Goal: Task Accomplishment & Management: Complete application form

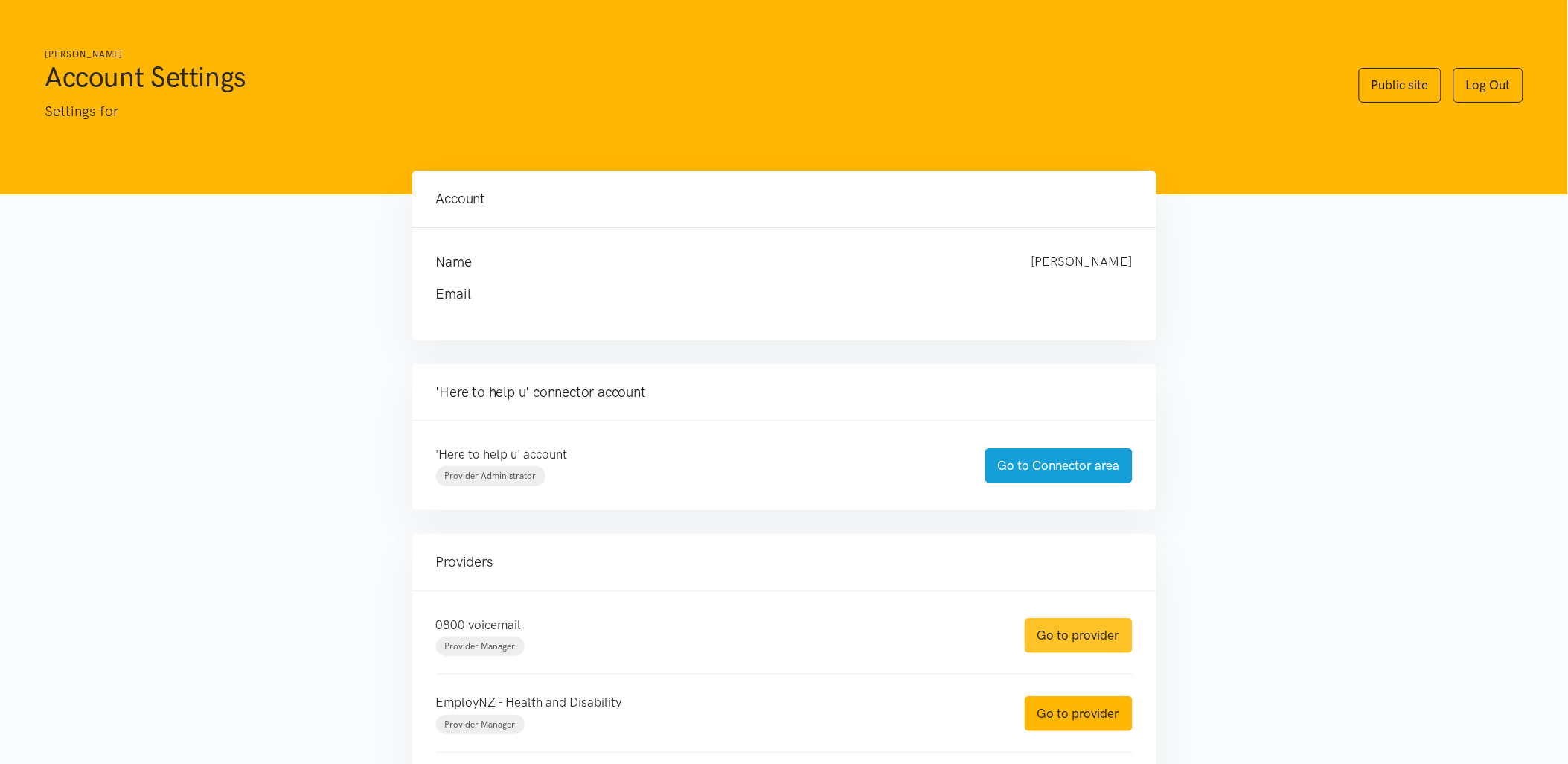
click at [1047, 619] on link "Go to provider" at bounding box center [1079, 635] width 108 height 35
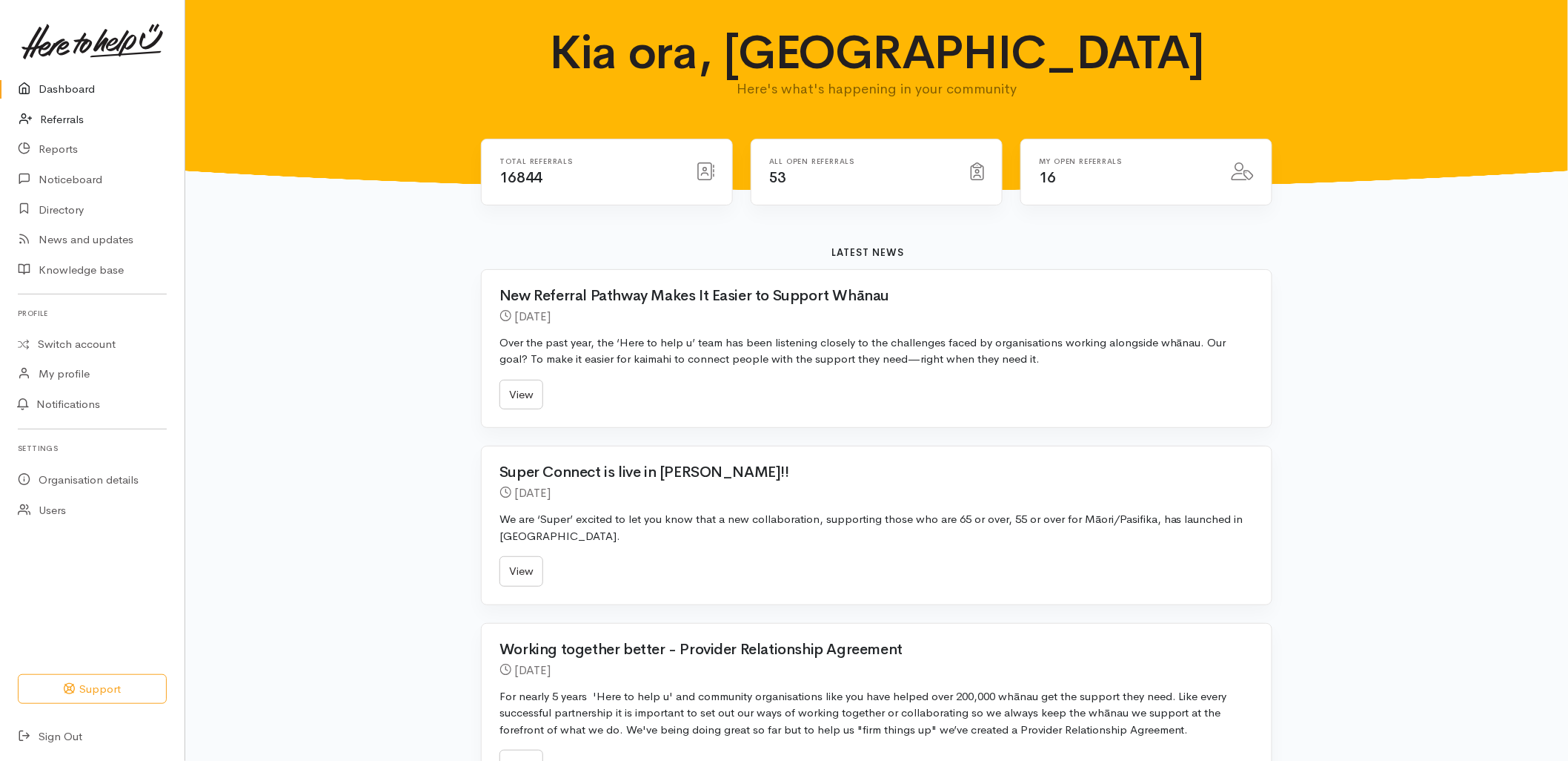
click at [41, 109] on link "Referrals" at bounding box center [92, 119] width 185 height 30
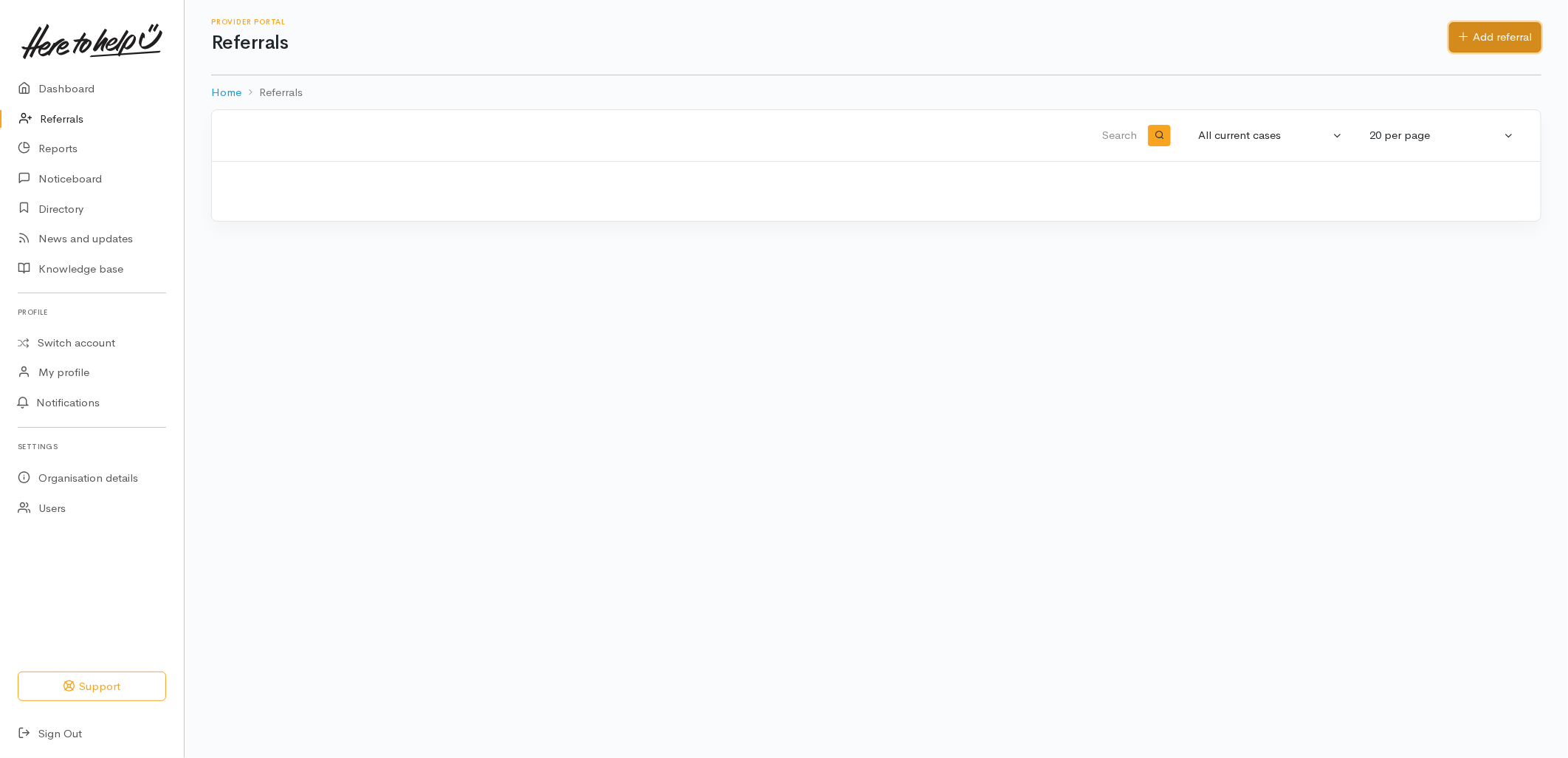
click at [1522, 45] on link "Add referral" at bounding box center [1495, 37] width 93 height 30
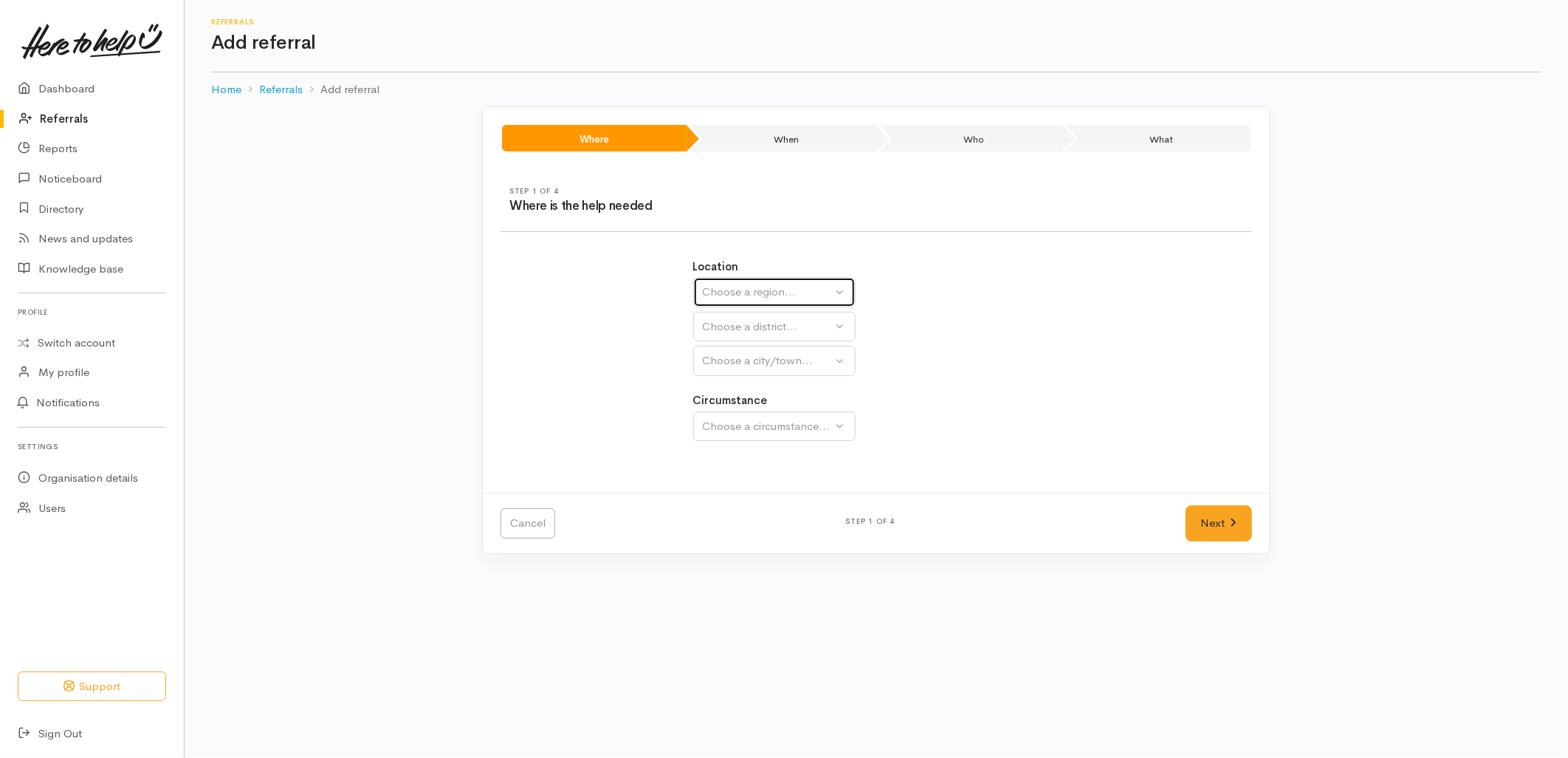
click at [728, 294] on div "Choose a region..." at bounding box center [767, 291] width 130 height 17
click at [740, 404] on span "Bay of Plenty" at bounding box center [745, 406] width 66 height 17
select select "4"
select select
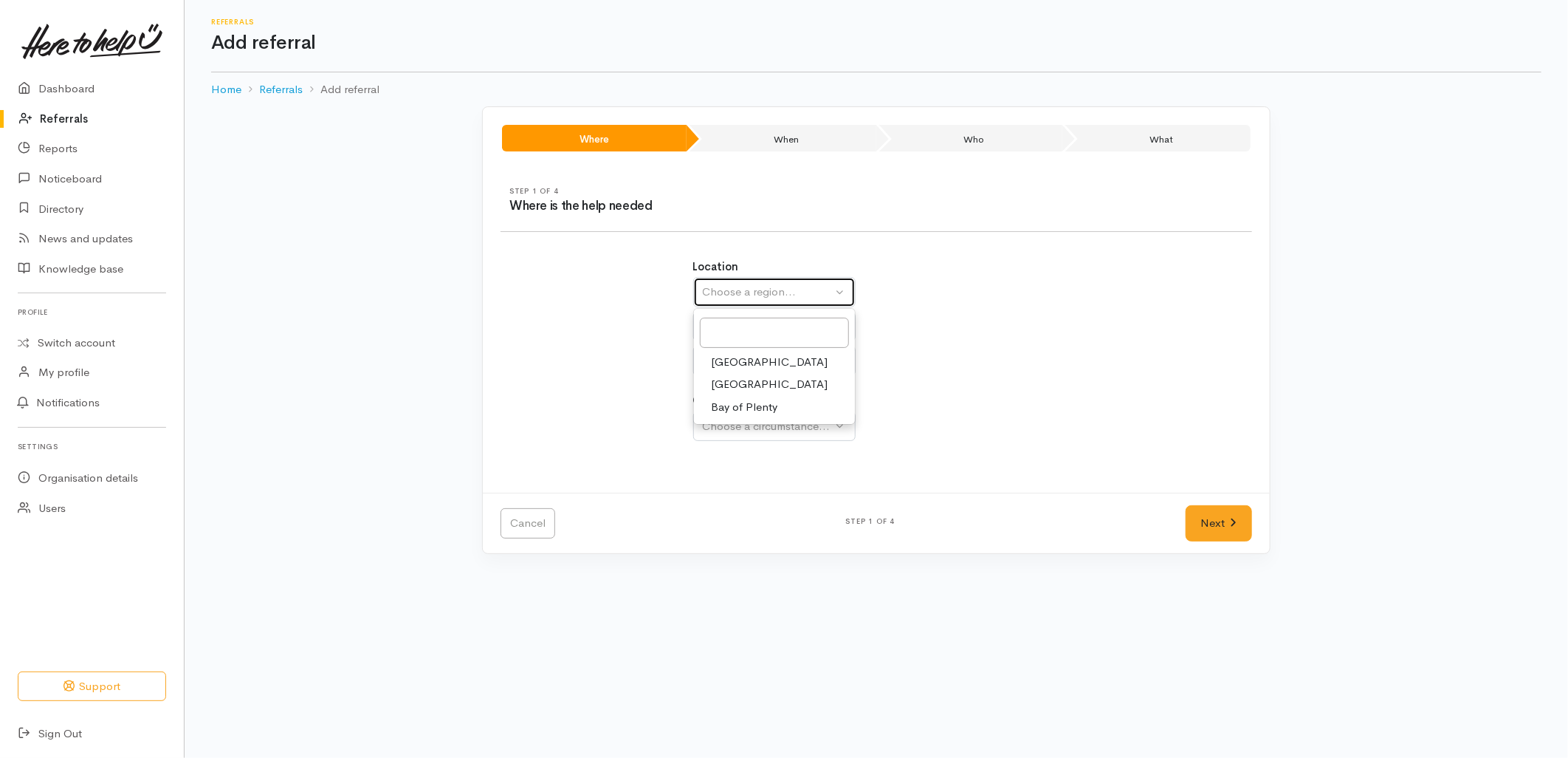
select select
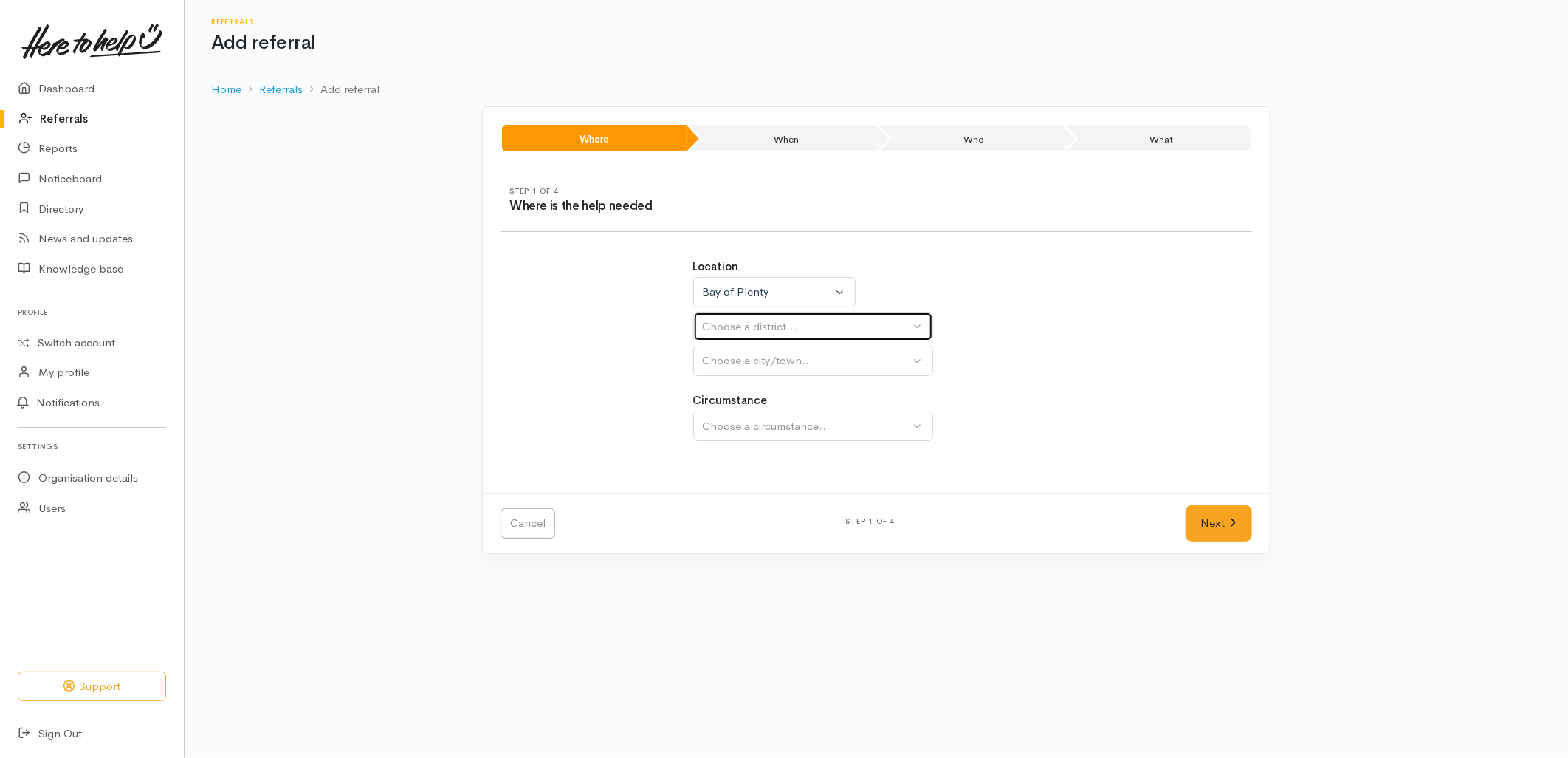
click at [741, 328] on div "Choose a district..." at bounding box center [806, 326] width 207 height 17
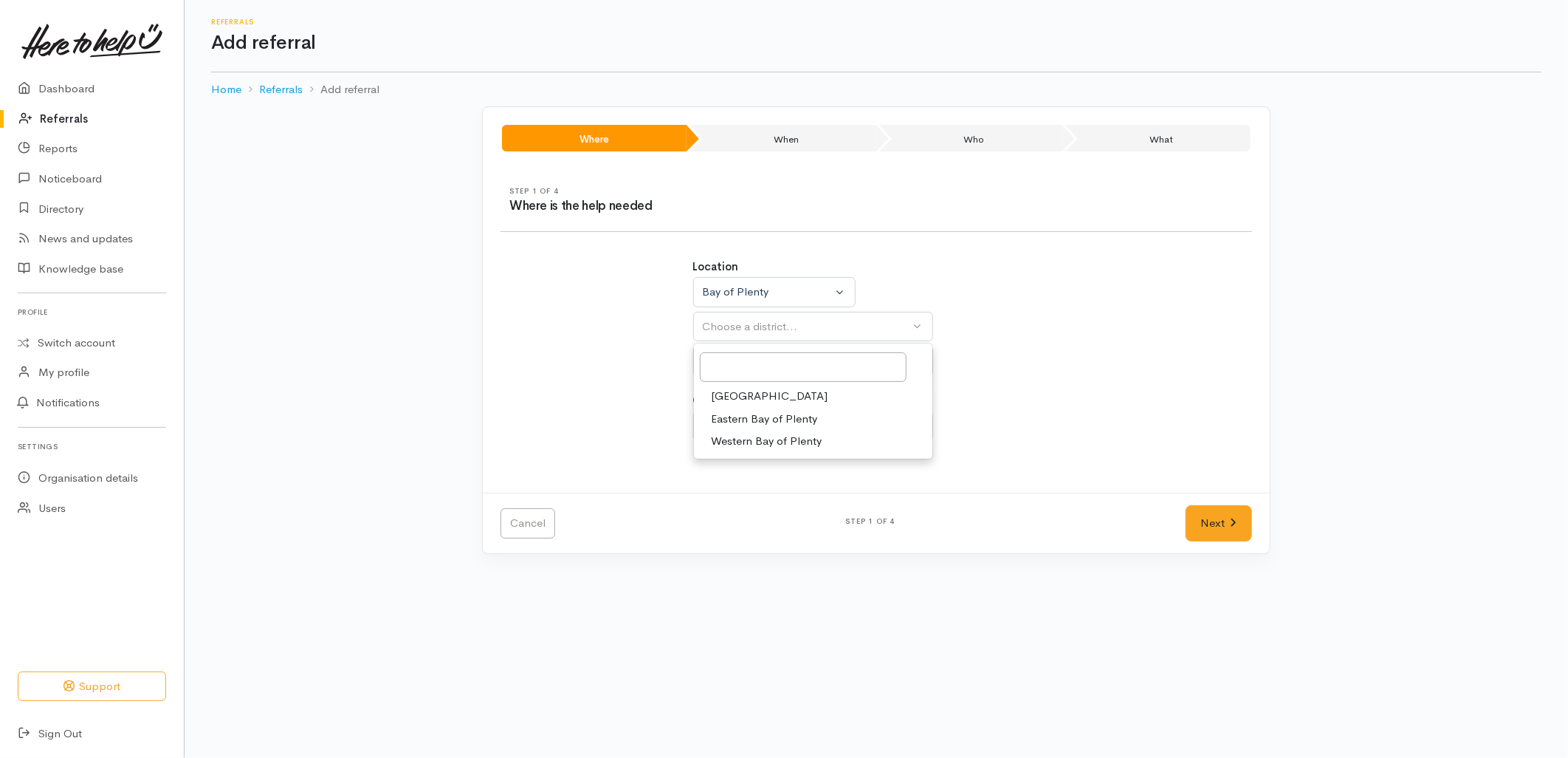
click at [743, 390] on span "[GEOGRAPHIC_DATA]" at bounding box center [770, 396] width 117 height 17
select select "6"
click at [743, 380] on div "Location Auckland Waikato Bay of Plenty Bay of Plenty Auckland Waikato Bay of P…" at bounding box center [877, 358] width 385 height 234
select select
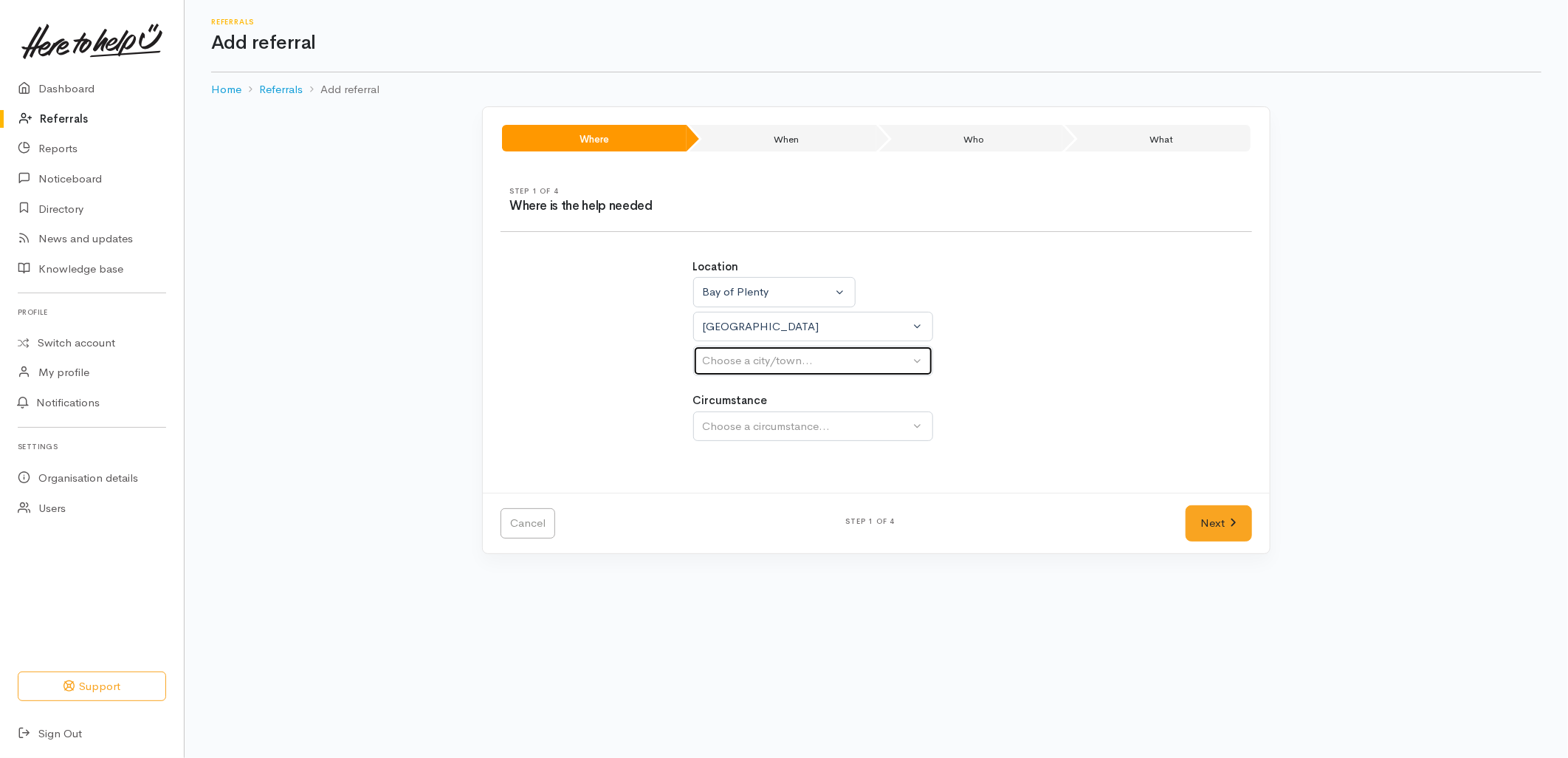
drag, startPoint x: 736, startPoint y: 364, endPoint x: 735, endPoint y: 416, distance: 52.0
click at [736, 365] on div "Choose a city/town..." at bounding box center [806, 360] width 207 height 17
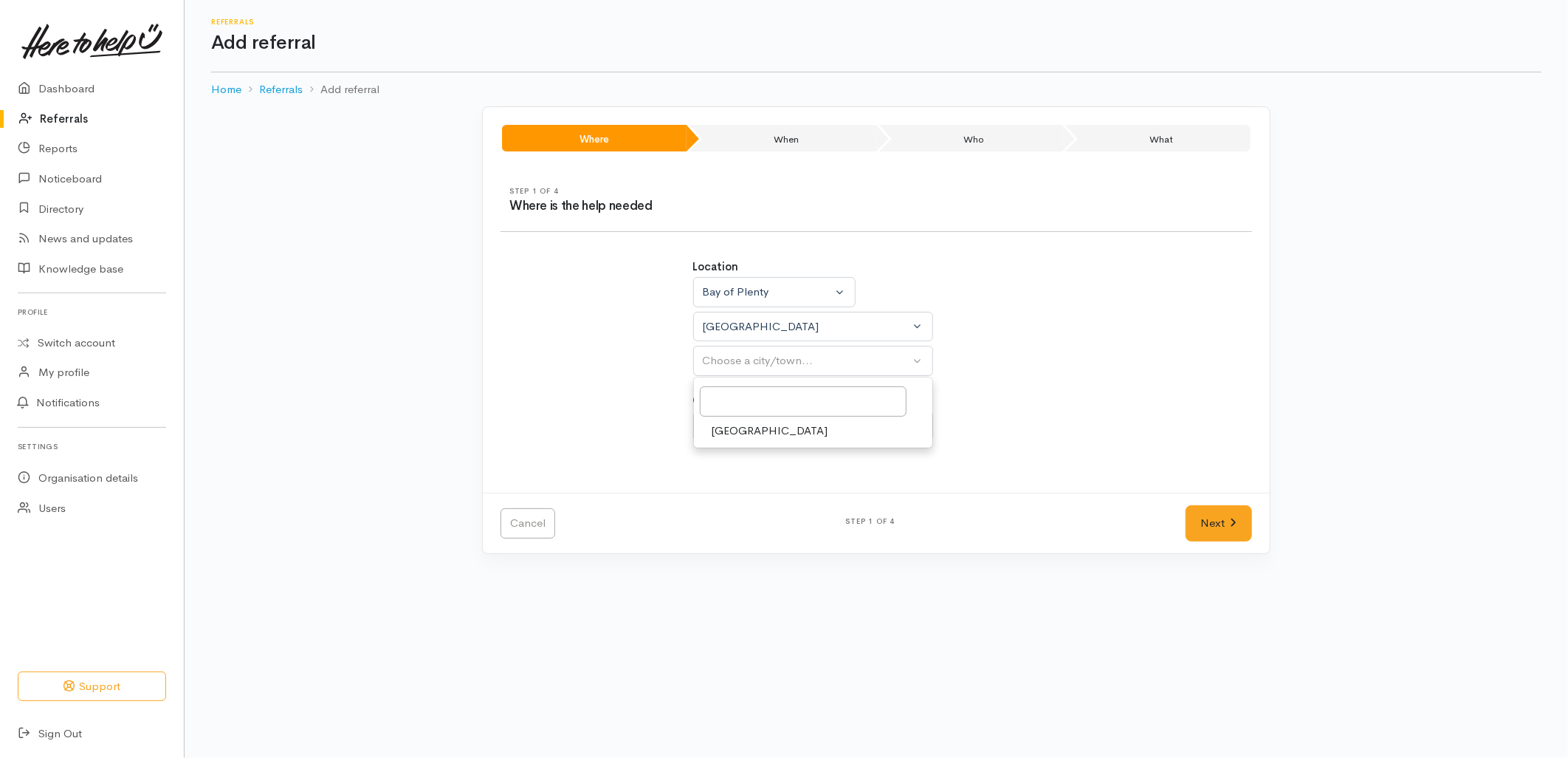
click at [736, 439] on link "[GEOGRAPHIC_DATA]" at bounding box center [812, 430] width 239 height 22
select select "4"
click at [735, 422] on div "Choose a circumstance..." at bounding box center [806, 426] width 207 height 17
click at [735, 495] on span "Community" at bounding box center [740, 495] width 56 height 17
select select "2"
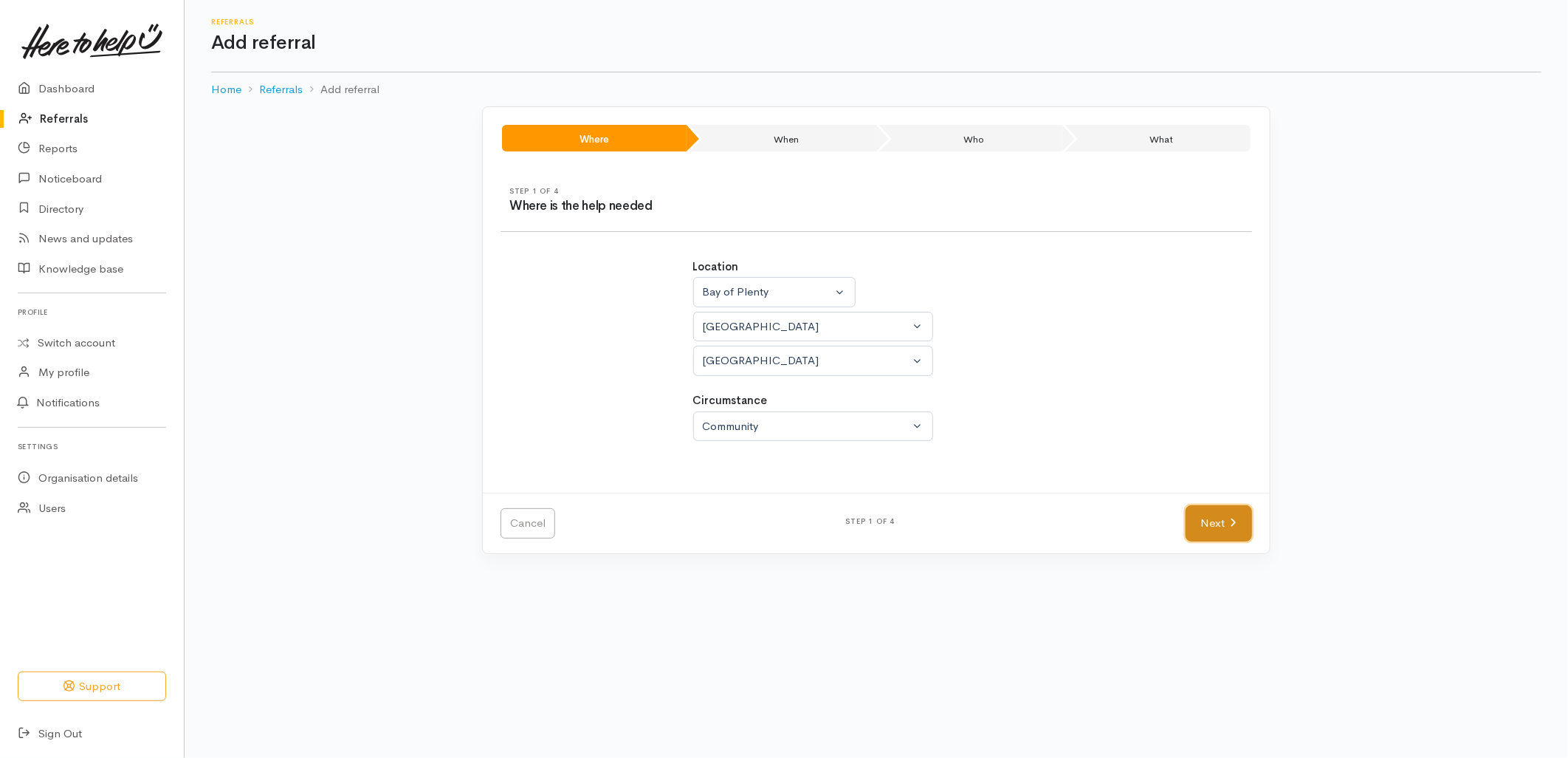
click at [1213, 521] on link "Next" at bounding box center [1218, 522] width 66 height 36
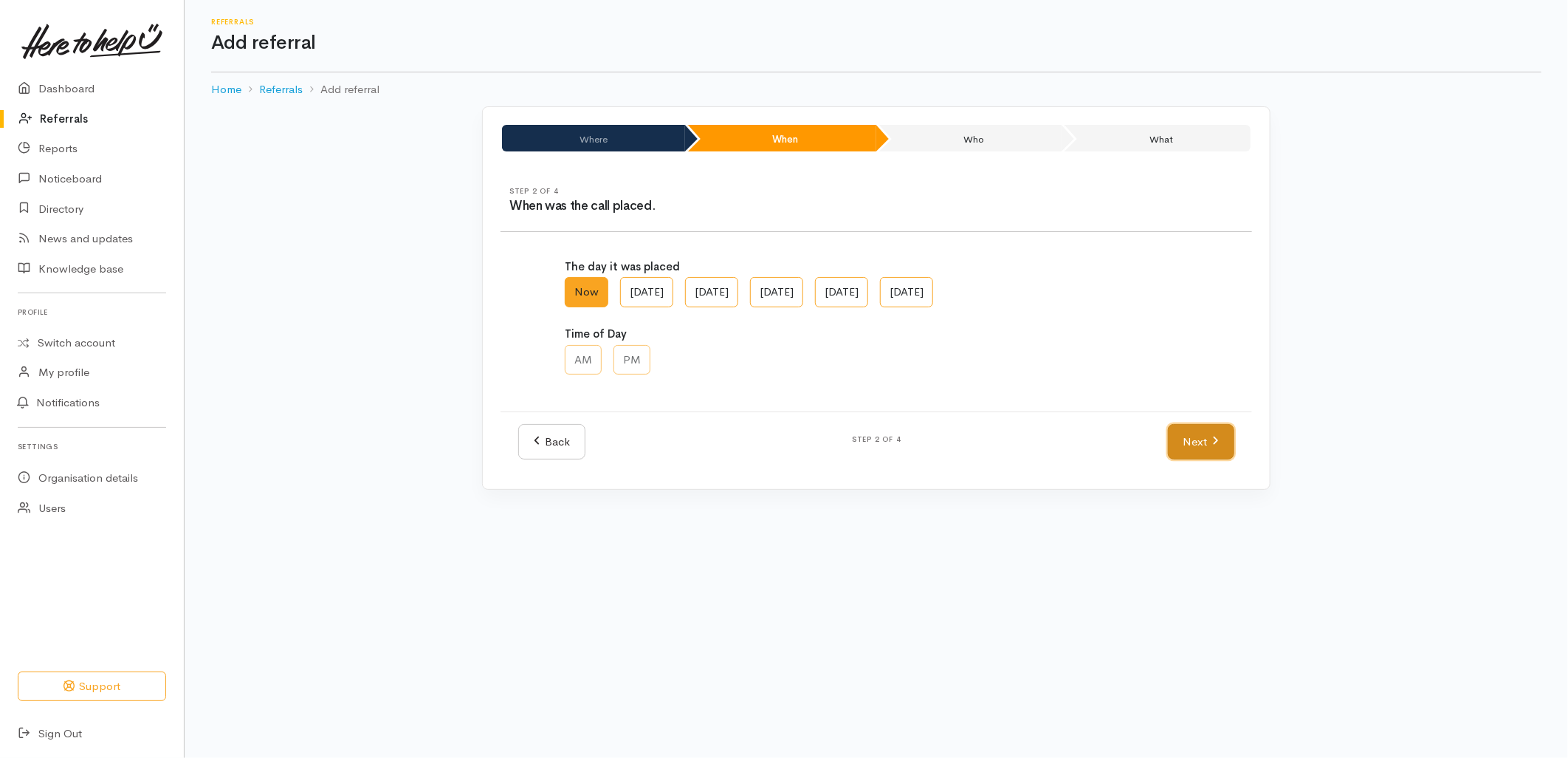
click at [1202, 432] on link "Next" at bounding box center [1201, 441] width 66 height 36
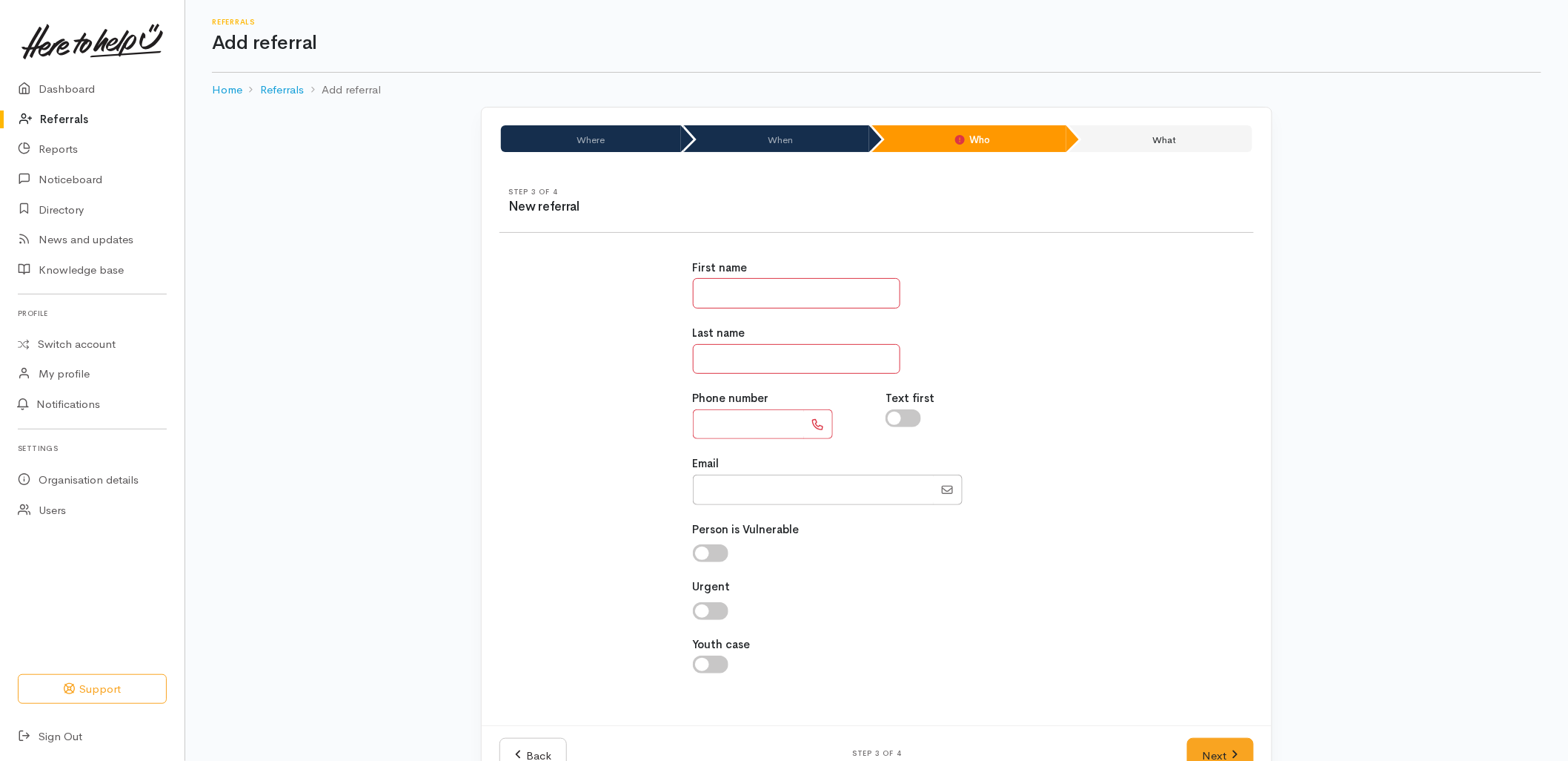
drag, startPoint x: 764, startPoint y: 424, endPoint x: 742, endPoint y: 425, distance: 22.0
click at [764, 424] on input "text" at bounding box center [749, 424] width 111 height 30
type input "**********"
type input "****"
type input "*****"
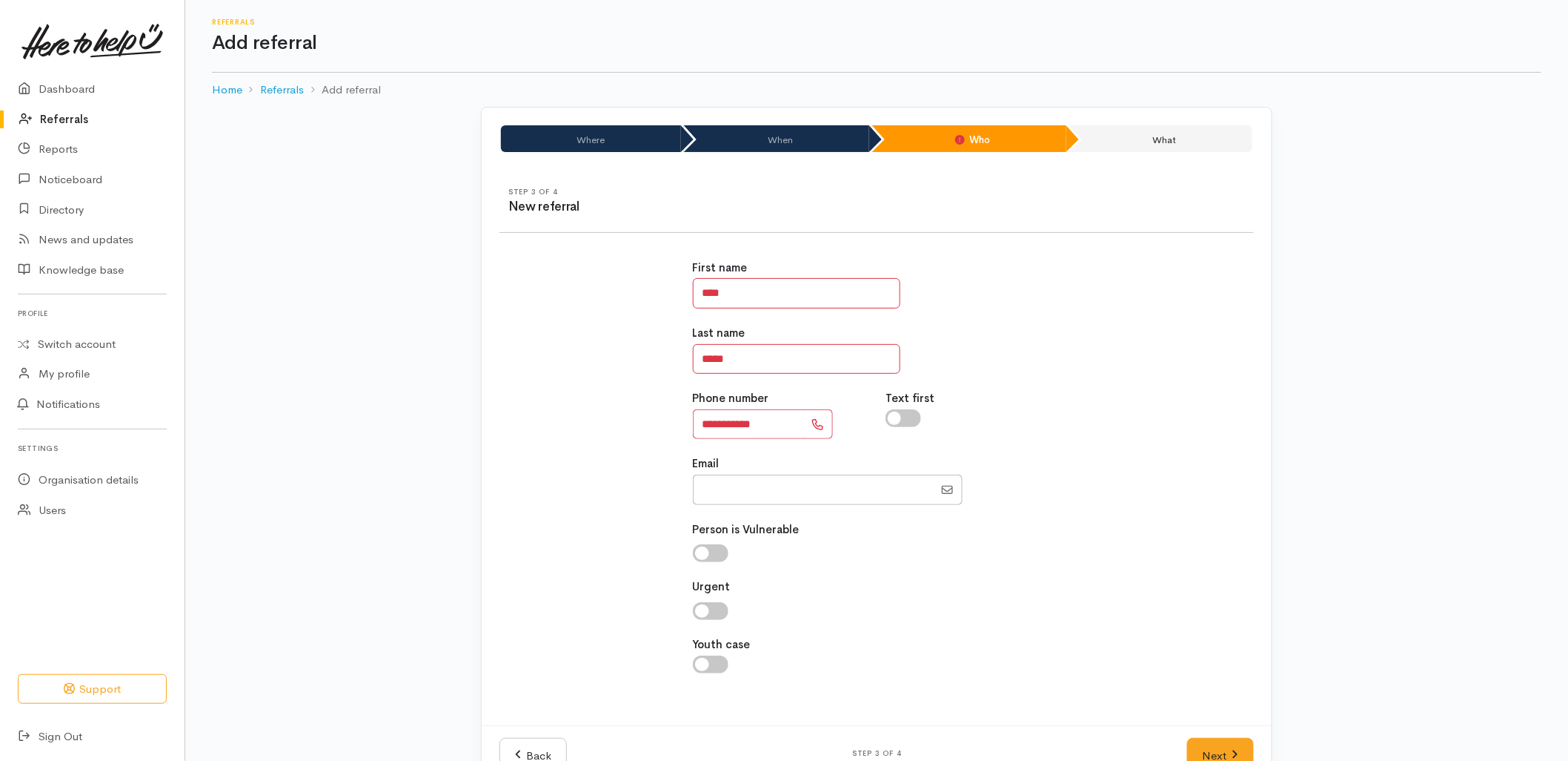
click at [632, 390] on div "**********" at bounding box center [877, 474] width 772 height 466
drag, startPoint x: 1327, startPoint y: 522, endPoint x: 1321, endPoint y: 532, distance: 11.7
click at [1327, 522] on div "Where When Who What Step 1 of 4 Where is the help needed Location Auckland Waik…" at bounding box center [876, 455] width 1382 height 696
click at [1226, 758] on link "Next" at bounding box center [1220, 755] width 66 height 36
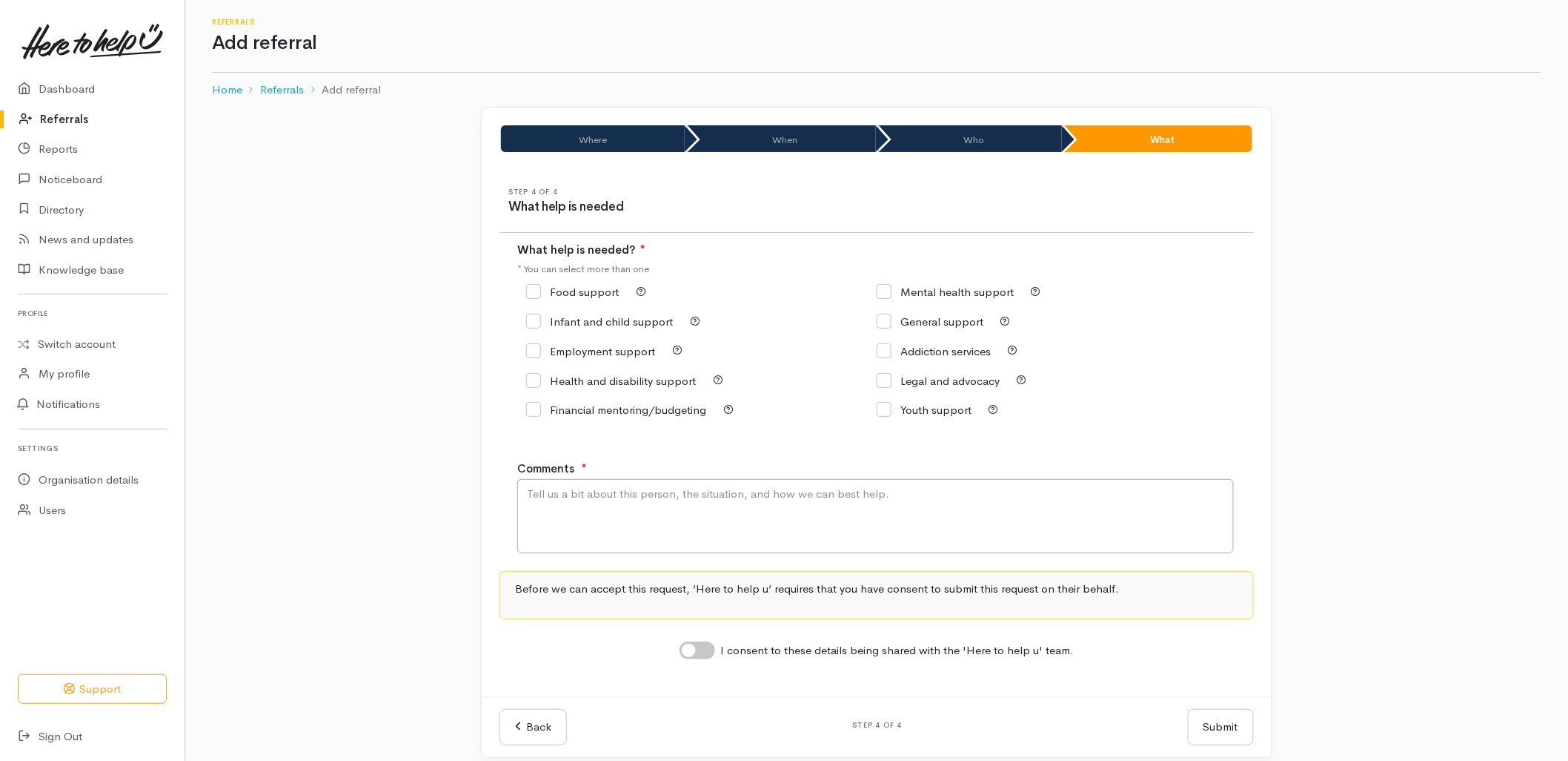
click at [561, 291] on input "Food support" at bounding box center [572, 291] width 93 height 11
checkbox input "true"
click at [586, 501] on textarea "Comments" at bounding box center [875, 516] width 717 height 74
type textarea "Requesting food support."
click at [693, 659] on input "I consent to these details being shared with the 'Here to help u' team." at bounding box center [697, 650] width 35 height 18
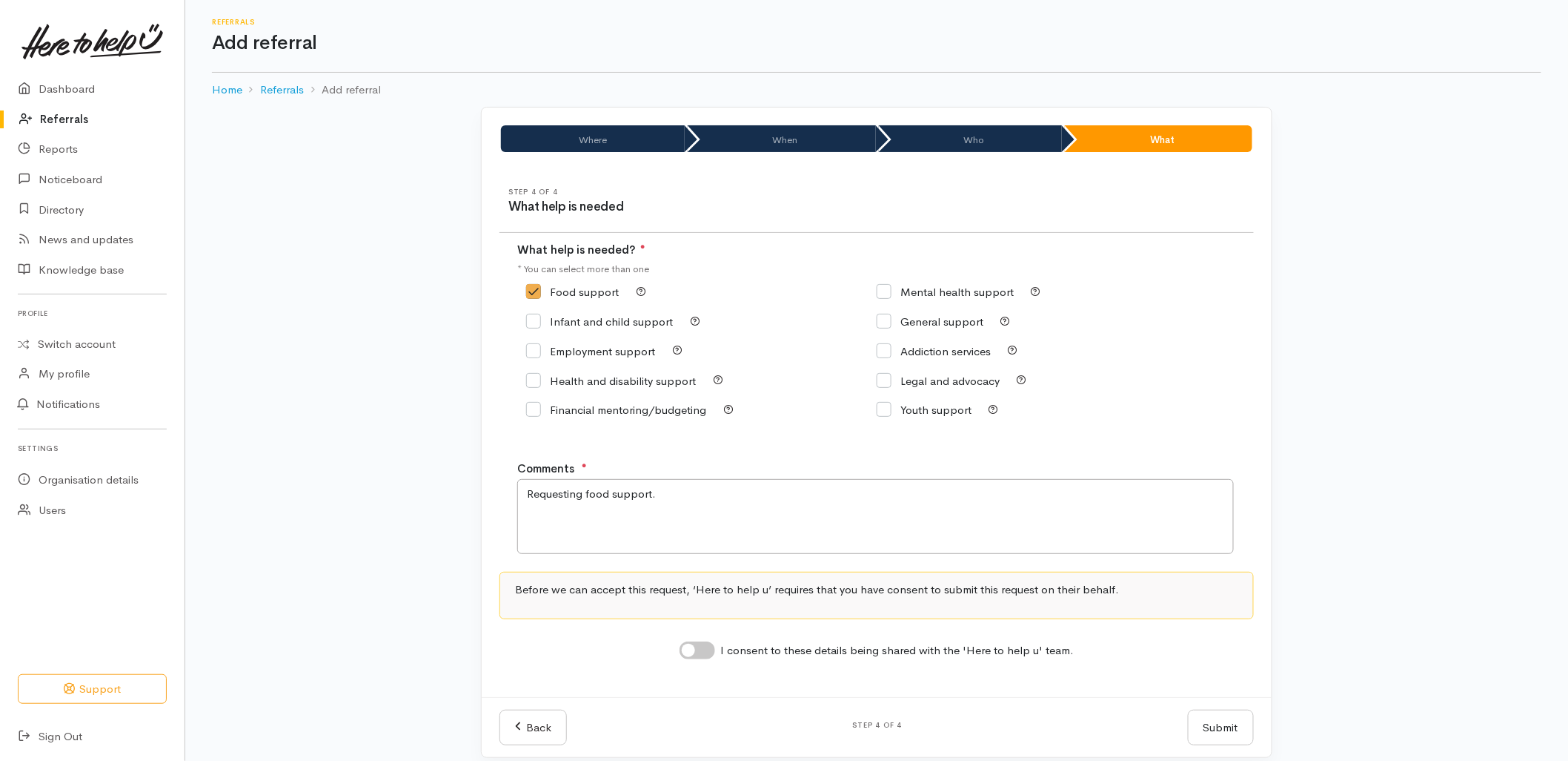
checkbox input "true"
click at [1213, 732] on button "Submit" at bounding box center [1220, 727] width 65 height 36
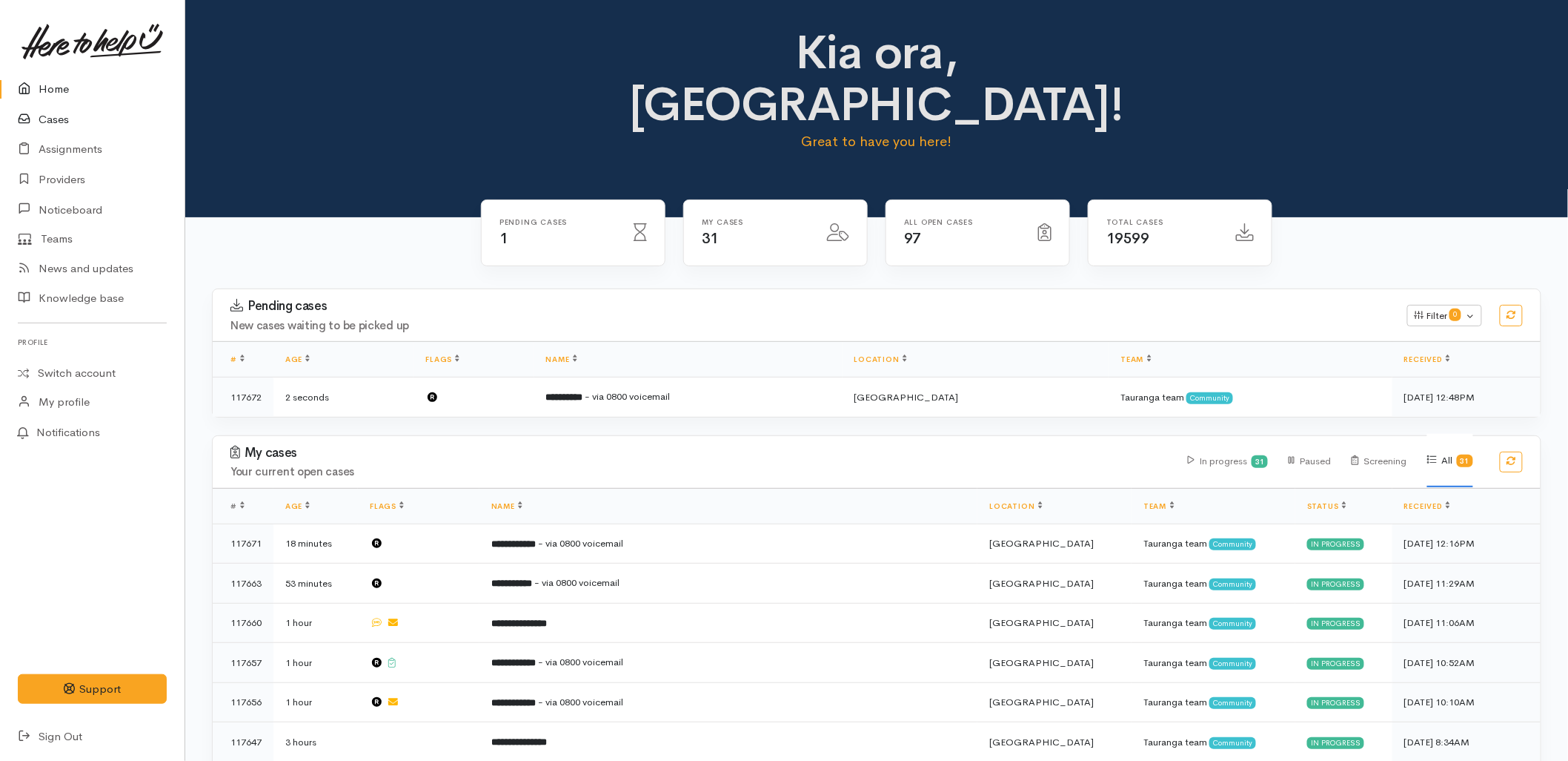
click at [23, 120] on icon at bounding box center [27, 119] width 21 height 19
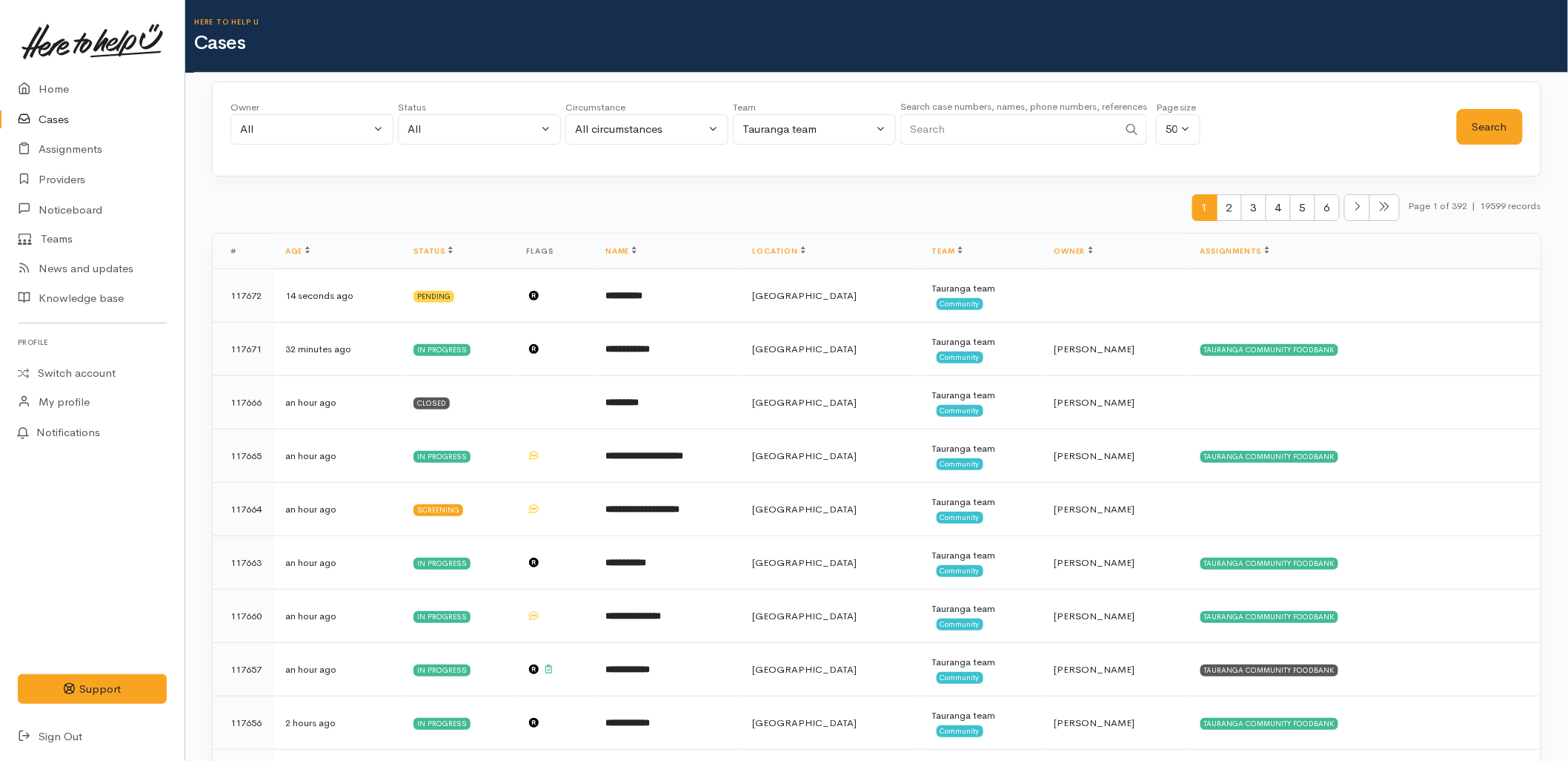
click at [49, 79] on link "Home" at bounding box center [92, 89] width 185 height 30
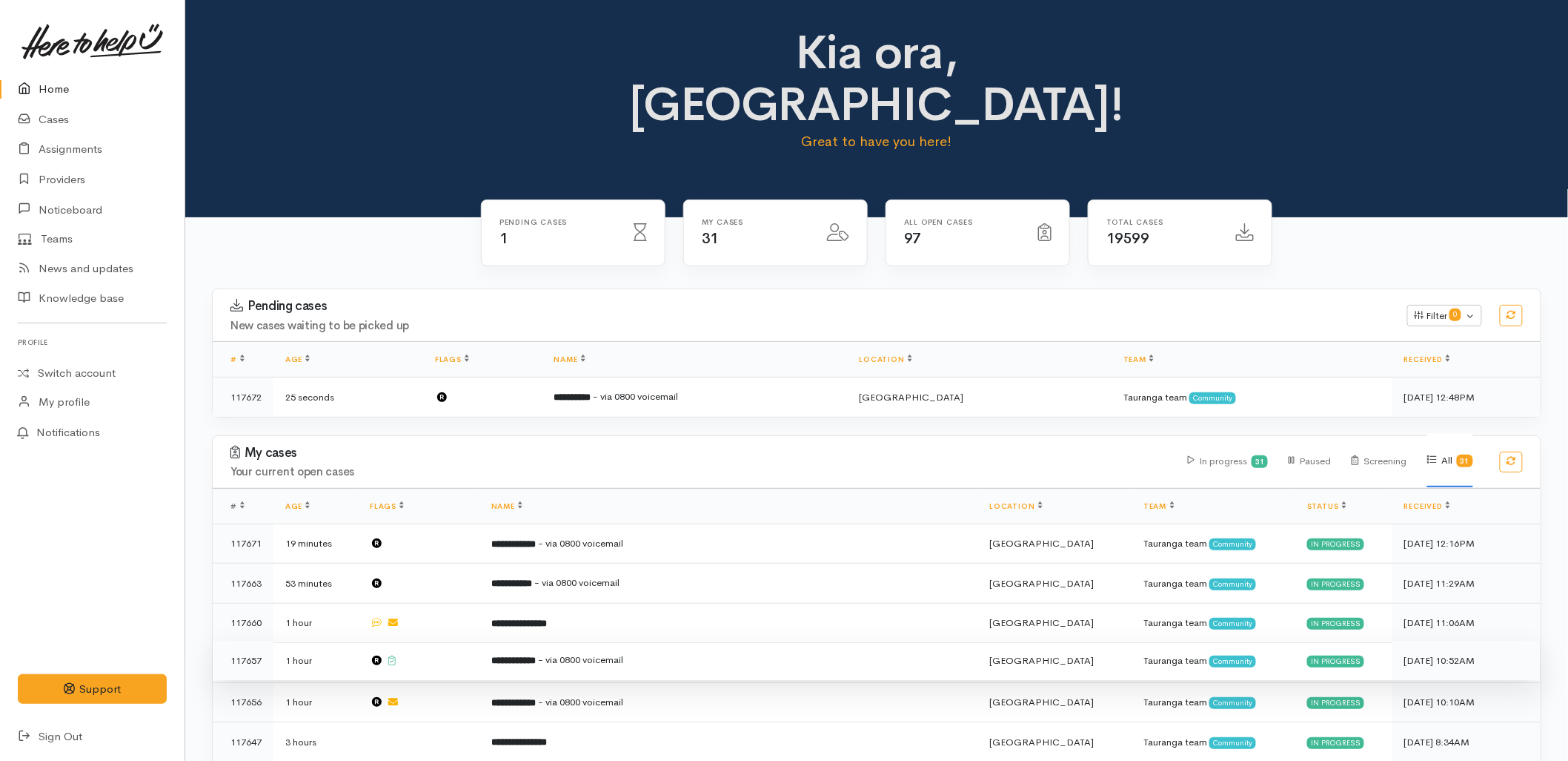
click at [623, 653] on span "- via 0800 voicemail" at bounding box center [580, 659] width 85 height 13
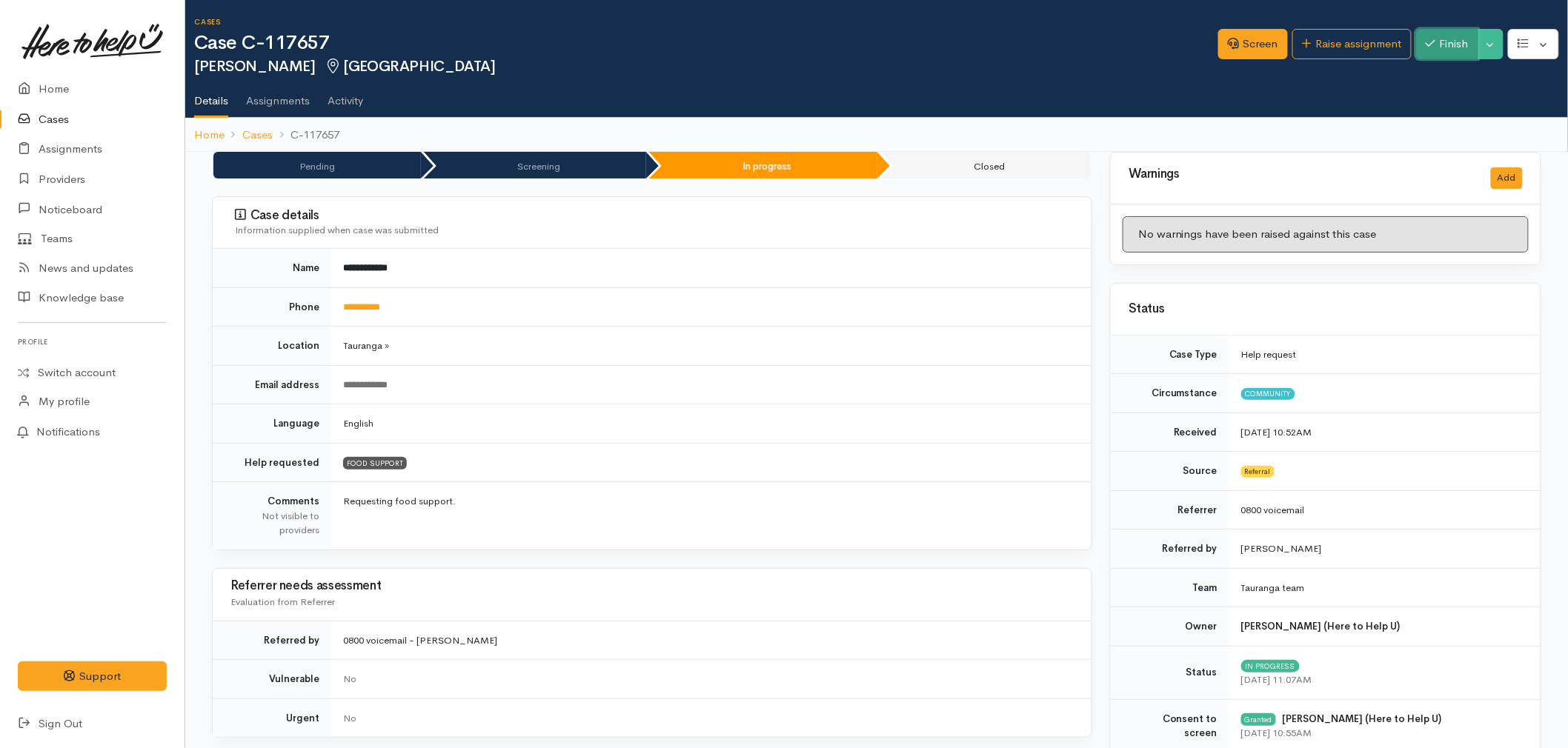
click at [1439, 43] on button "Finish" at bounding box center [1447, 44] width 63 height 30
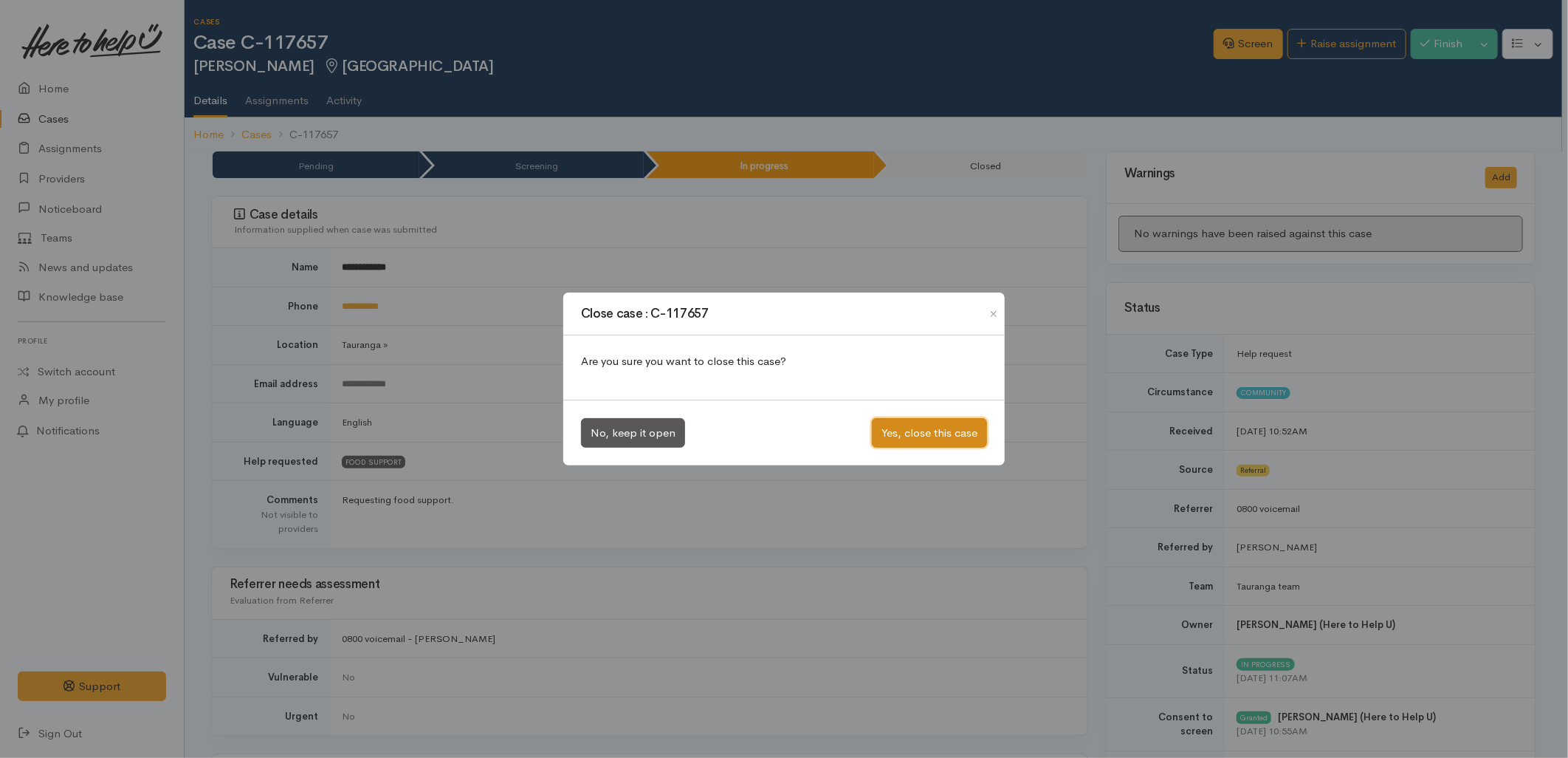
click at [903, 437] on button "Yes, close this case" at bounding box center [929, 433] width 115 height 30
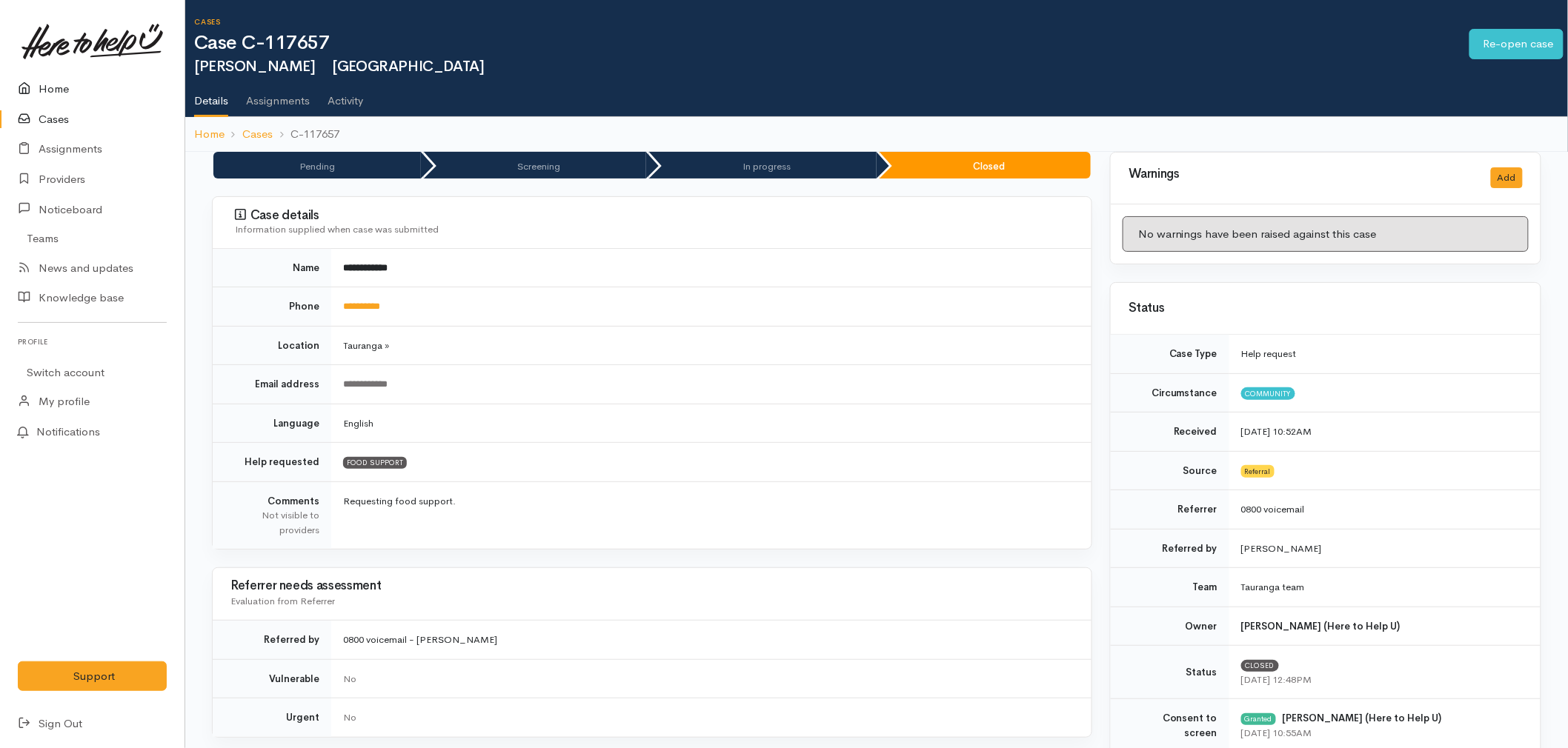
click at [70, 87] on link "Home" at bounding box center [92, 89] width 185 height 30
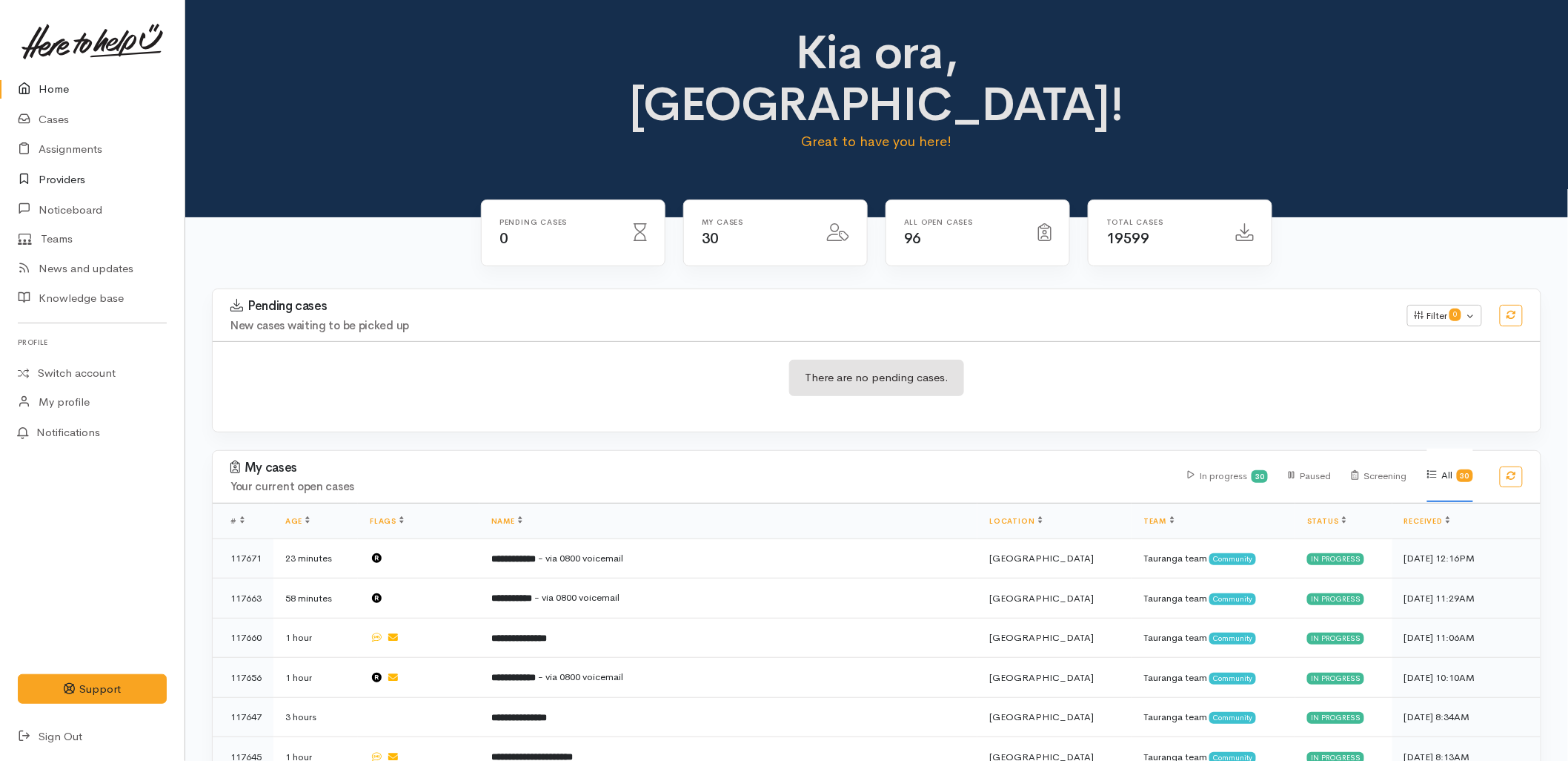
click at [53, 176] on link "Providers" at bounding box center [92, 179] width 185 height 30
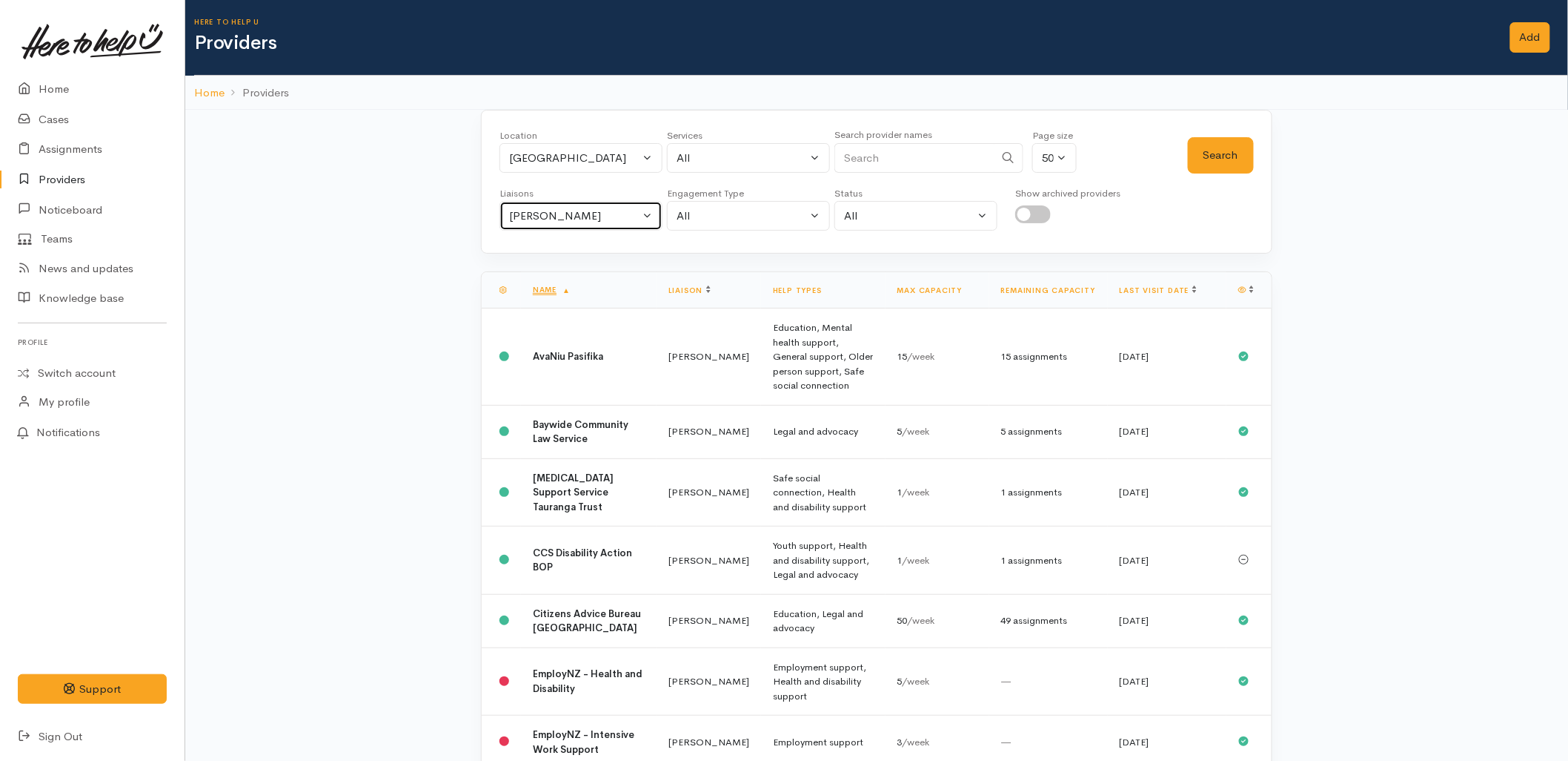
click at [534, 212] on div "Malia Stowers" at bounding box center [574, 215] width 130 height 17
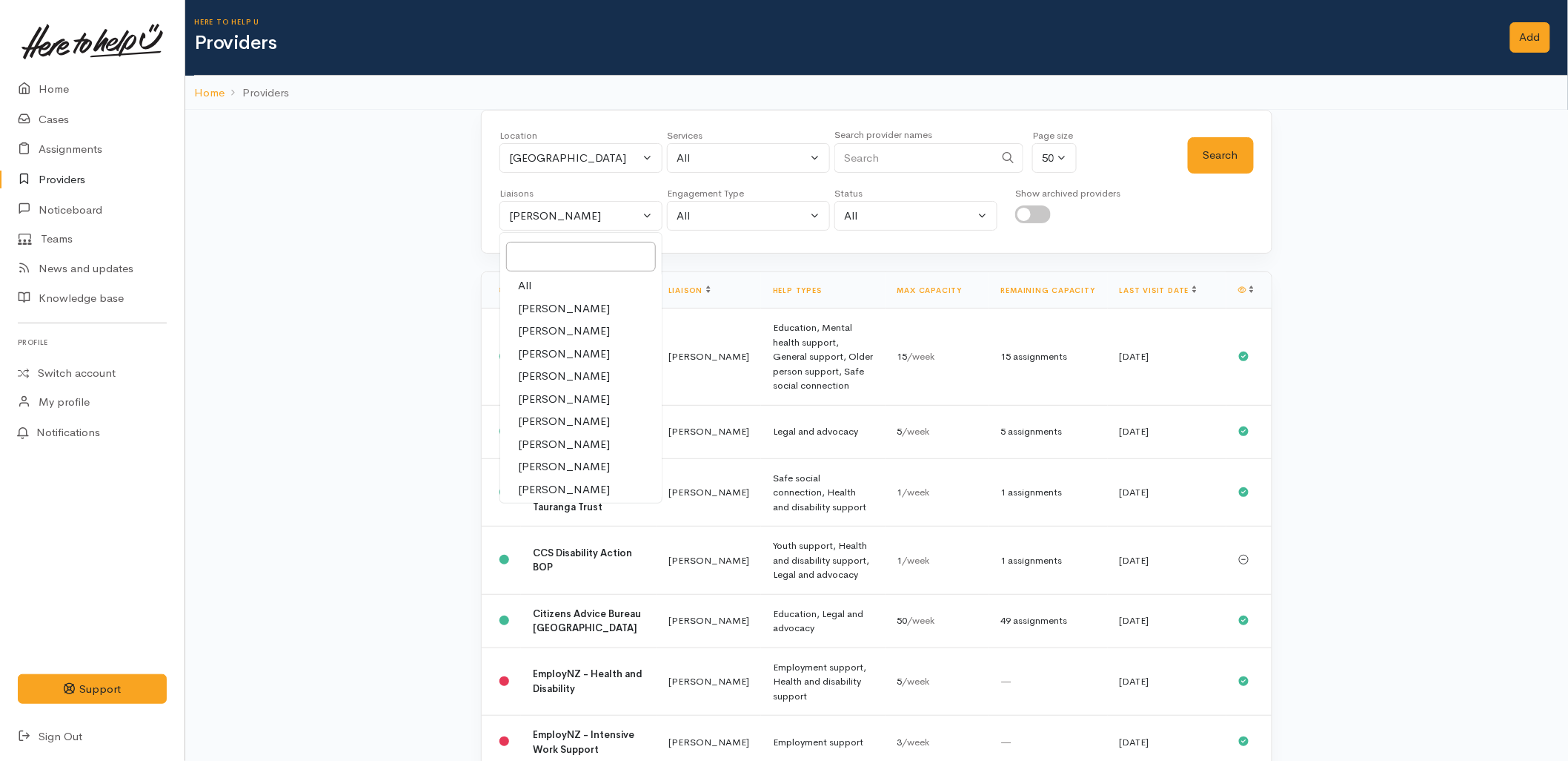
click at [534, 375] on span "Karli Morris" at bounding box center [564, 376] width 92 height 17
select select "435"
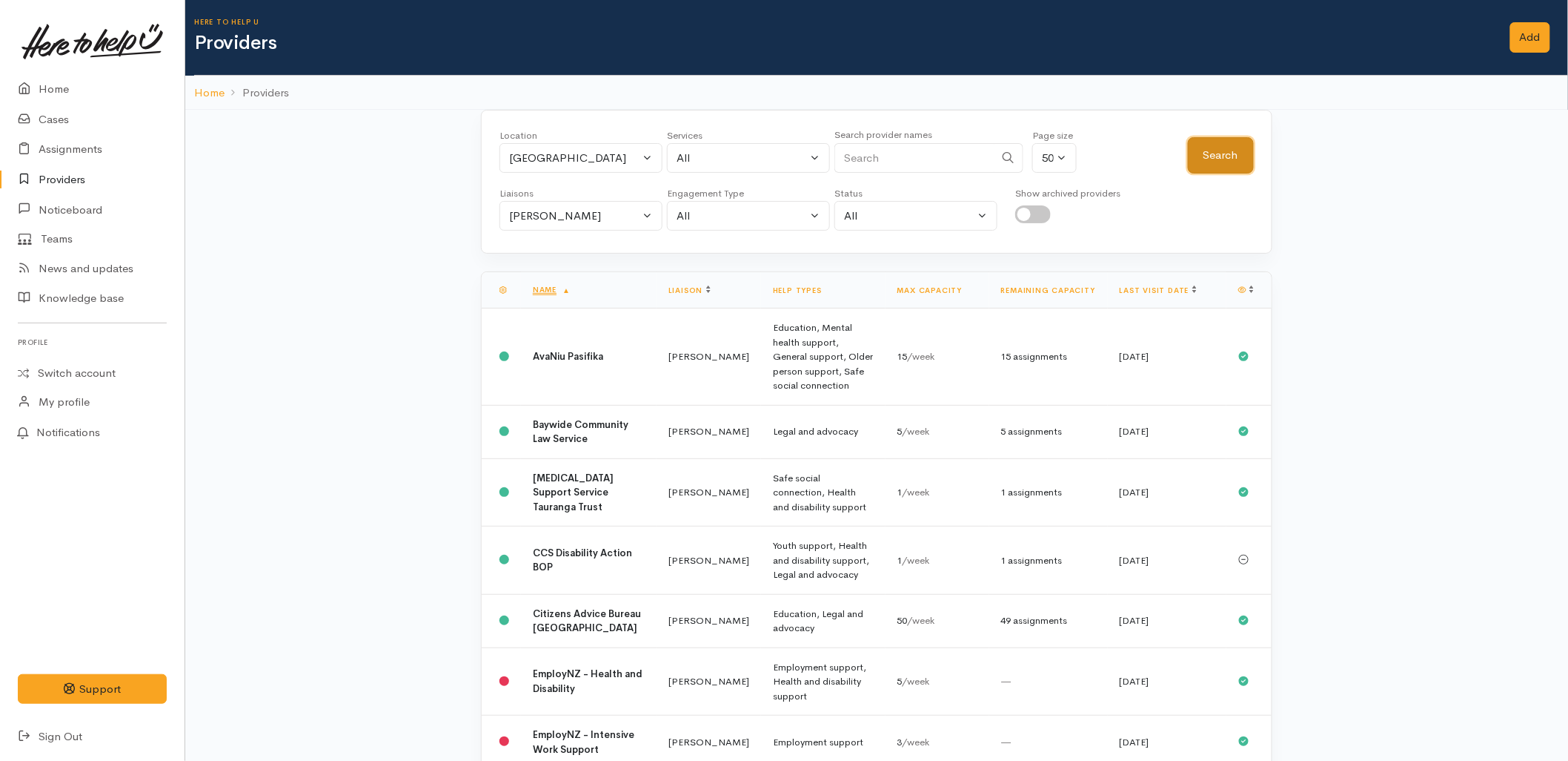
click at [1226, 157] on button "Search" at bounding box center [1220, 155] width 65 height 36
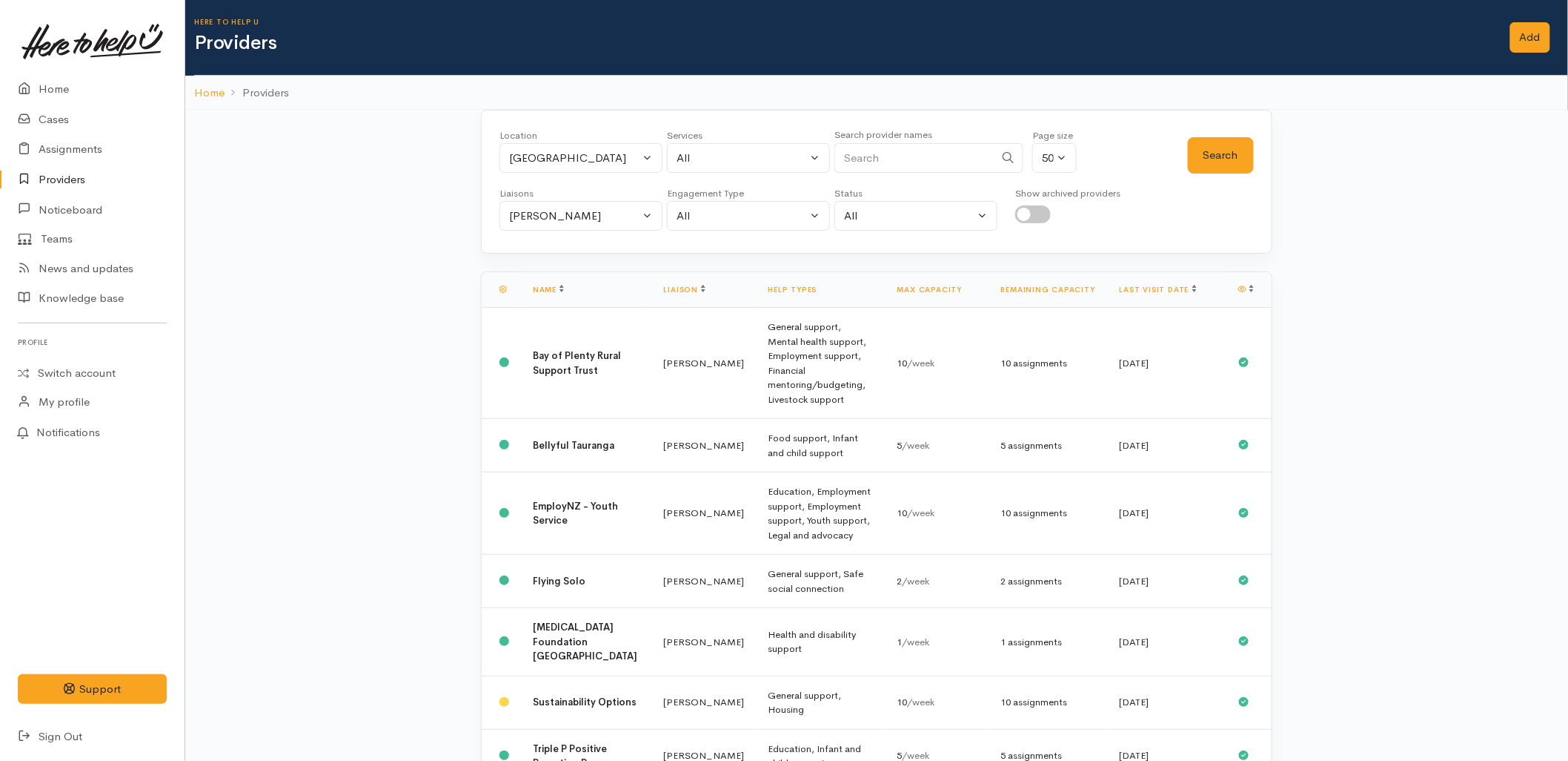
click at [589, 135] on div "Location" at bounding box center [581, 135] width 163 height 15
click at [587, 154] on div "[GEOGRAPHIC_DATA]" at bounding box center [574, 157] width 130 height 17
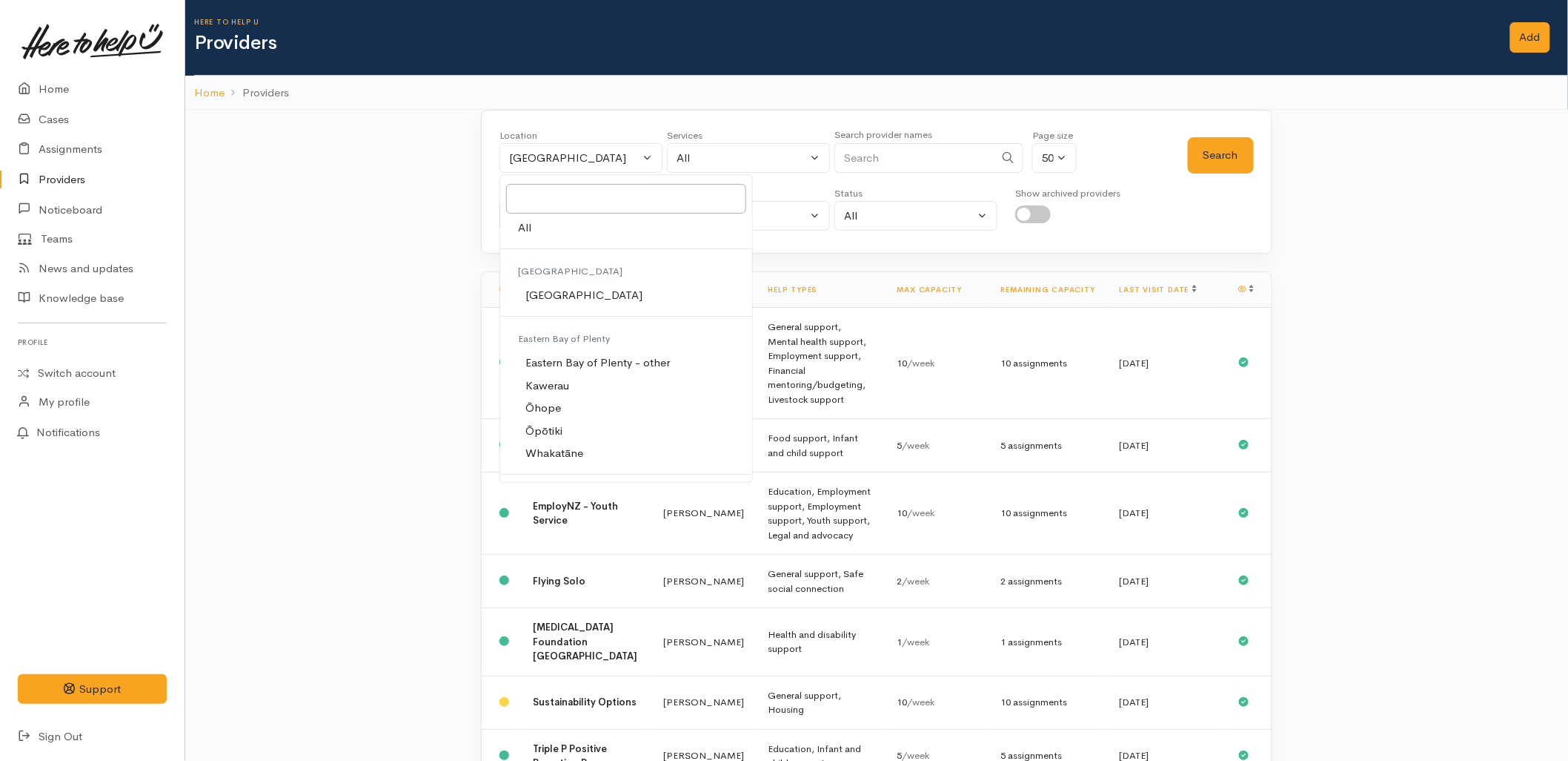
click at [552, 231] on link "All" at bounding box center [627, 227] width 252 height 22
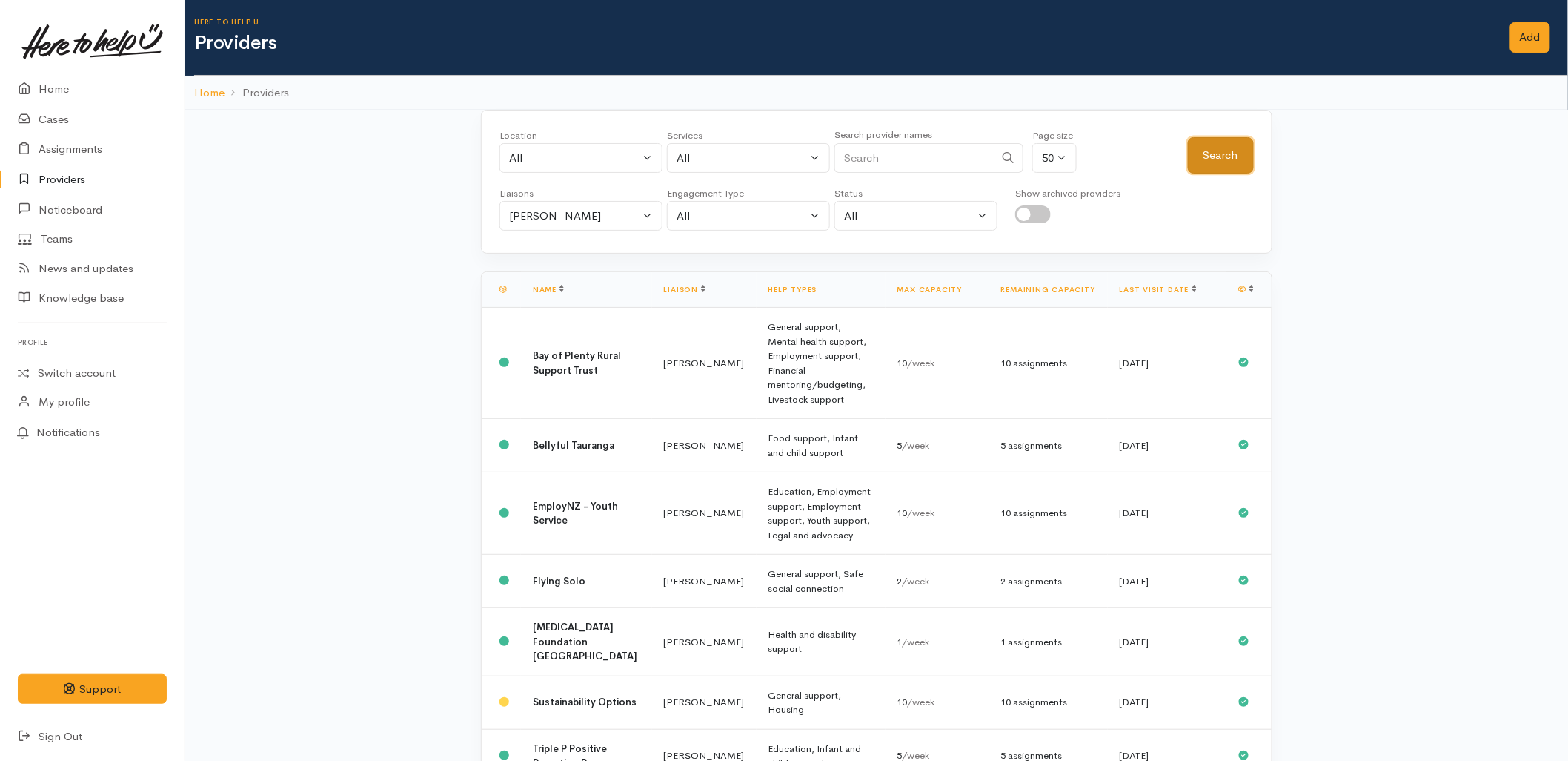
click at [1226, 154] on button "Search" at bounding box center [1220, 155] width 65 height 36
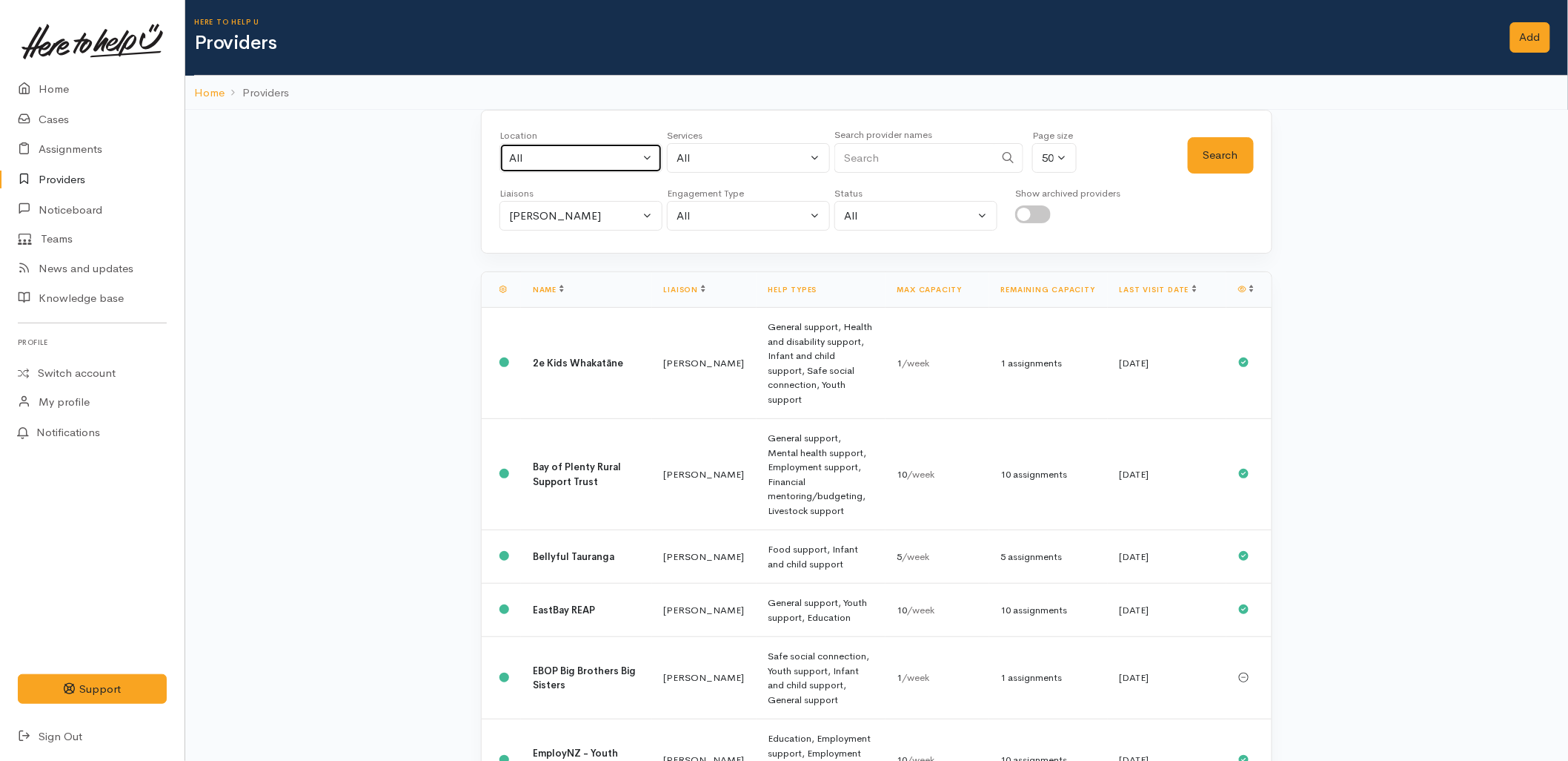
click at [563, 146] on button "All" at bounding box center [581, 157] width 163 height 30
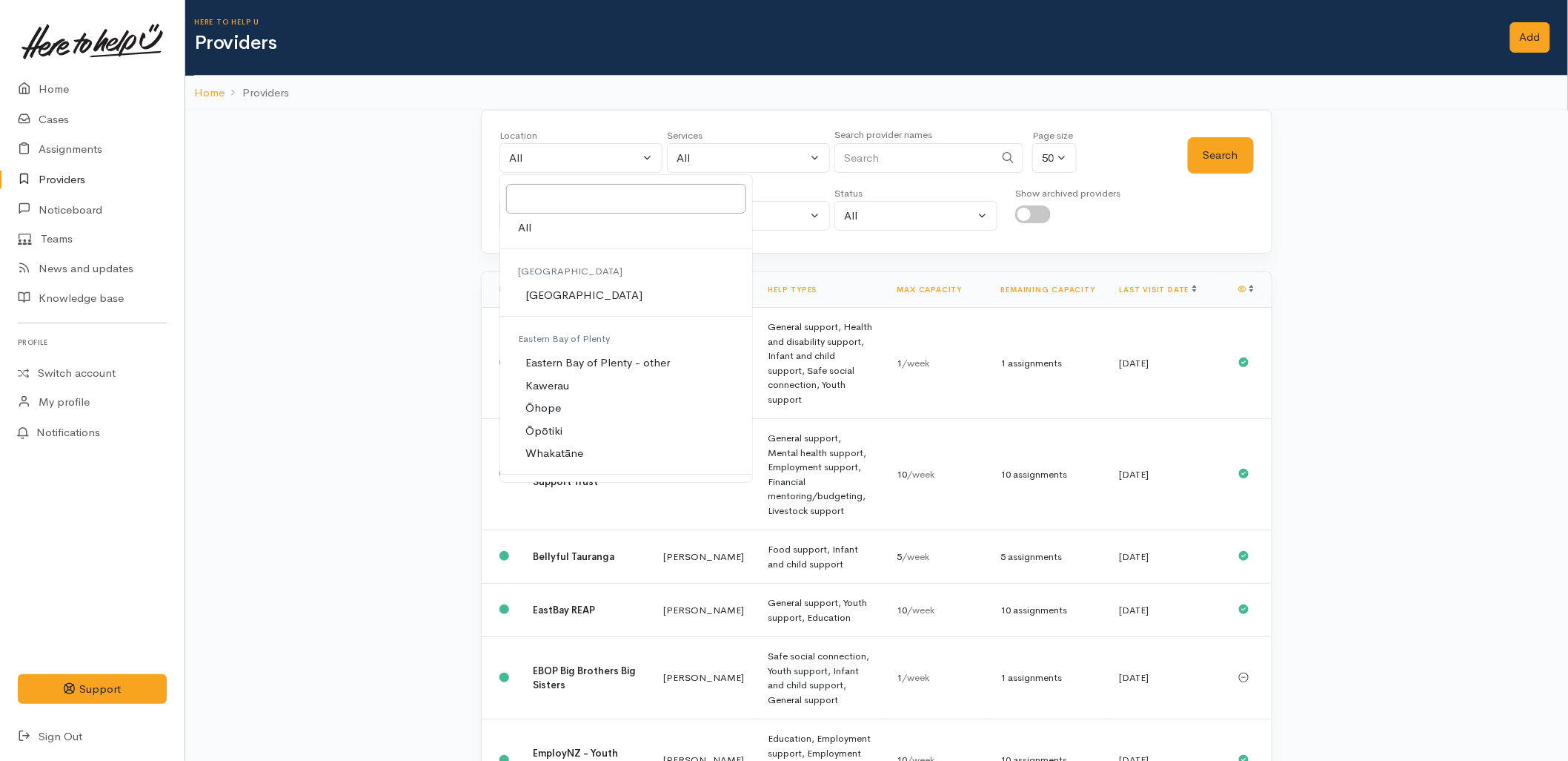
click at [552, 302] on span "[GEOGRAPHIC_DATA]" at bounding box center [584, 294] width 117 height 17
select select "4"
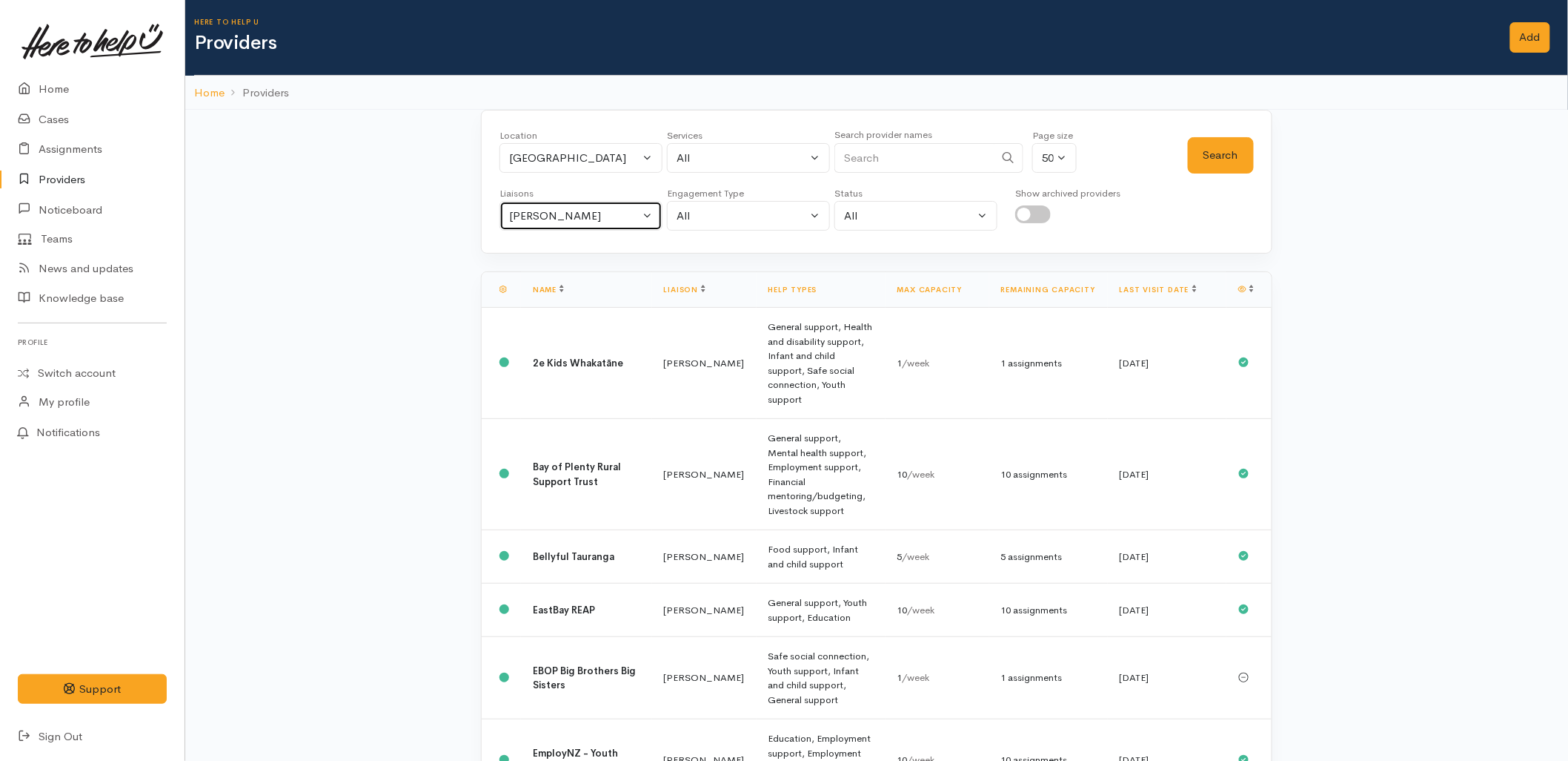
click at [555, 201] on button "[PERSON_NAME]" at bounding box center [581, 215] width 163 height 30
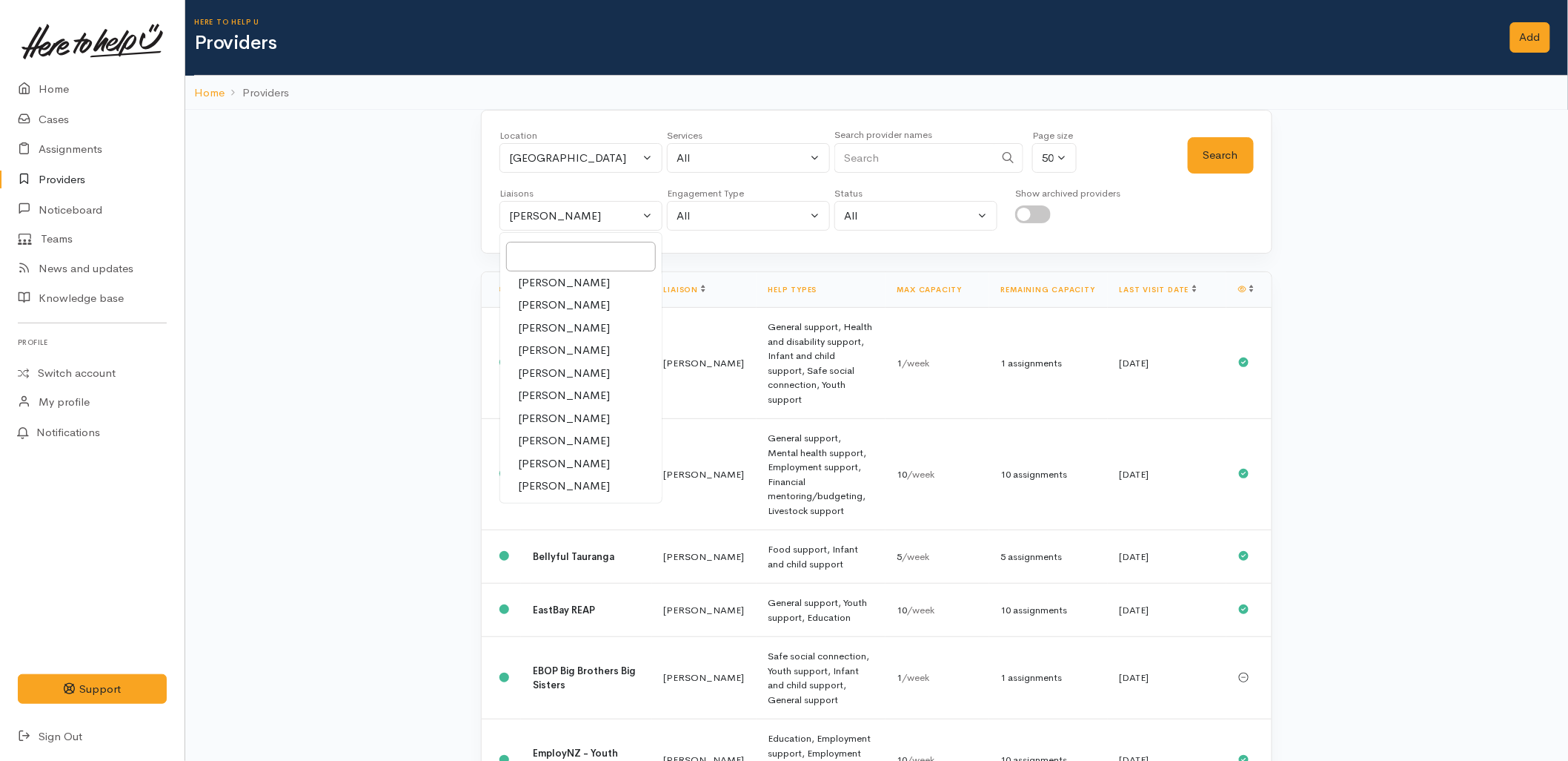
click at [553, 483] on span "Rachel Proctor" at bounding box center [564, 485] width 92 height 17
select select "1612"
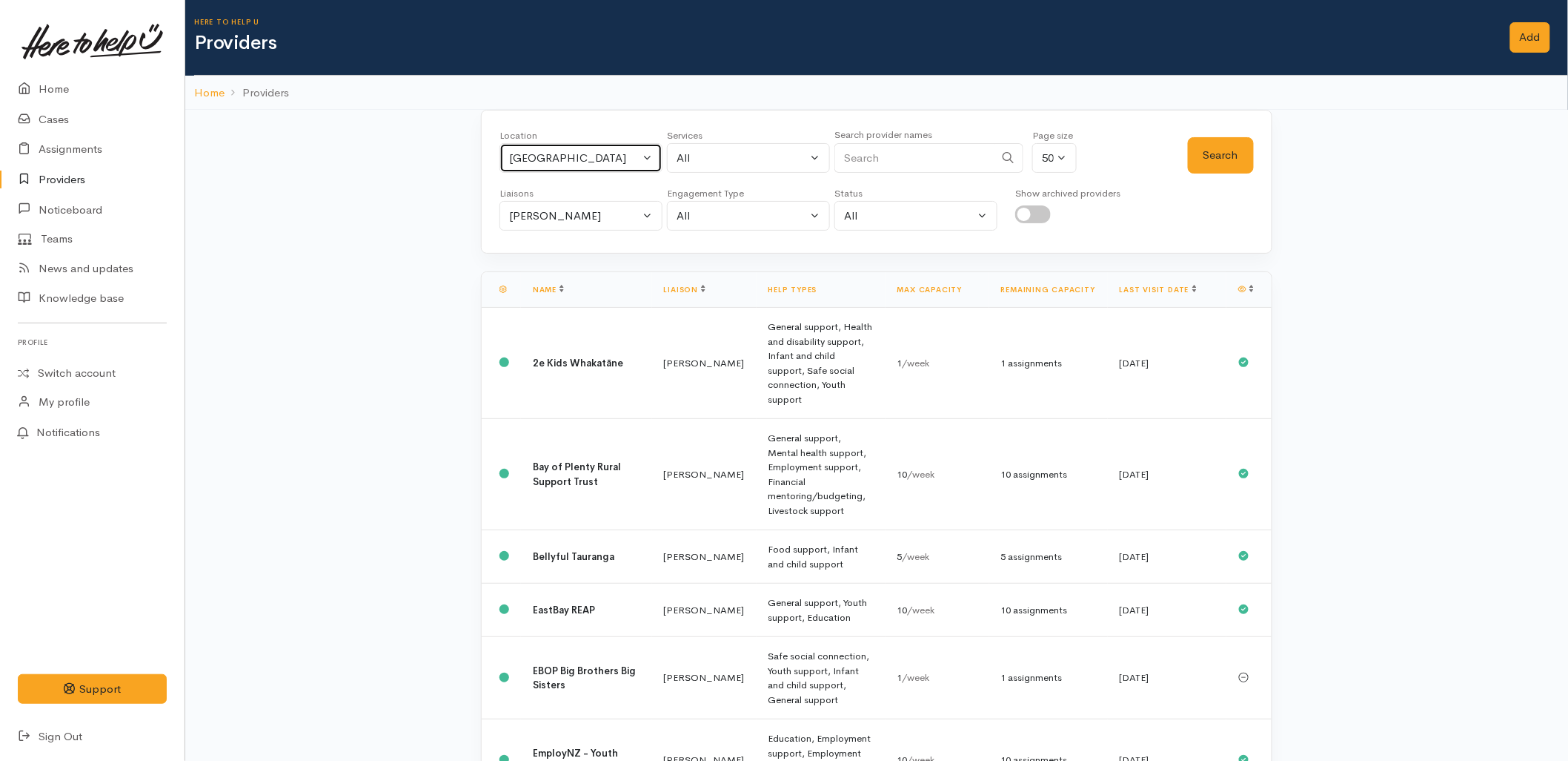
click at [568, 144] on button "[GEOGRAPHIC_DATA]" at bounding box center [581, 157] width 163 height 30
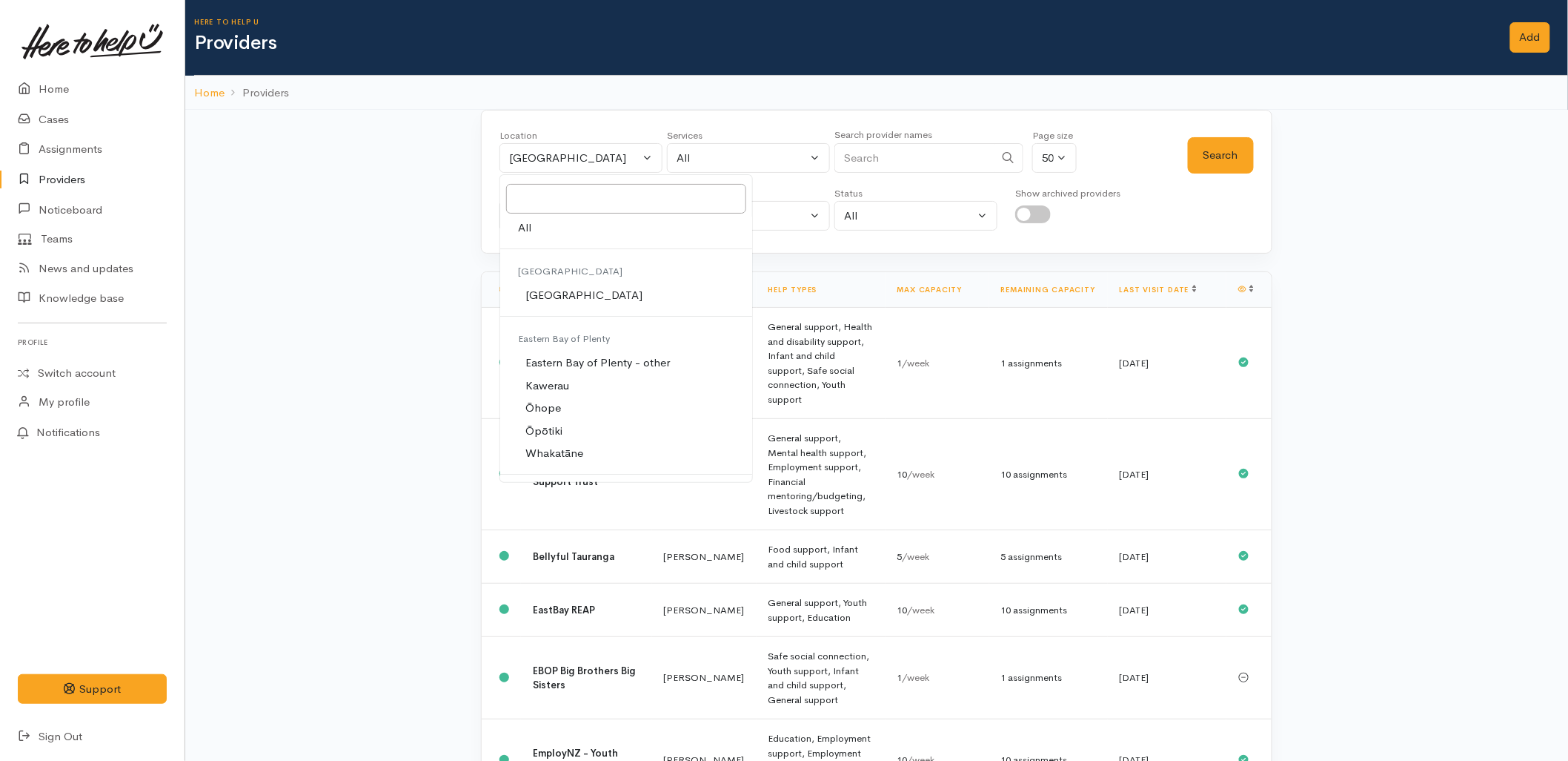
click at [559, 230] on link "All" at bounding box center [627, 227] width 252 height 22
select select "-1"
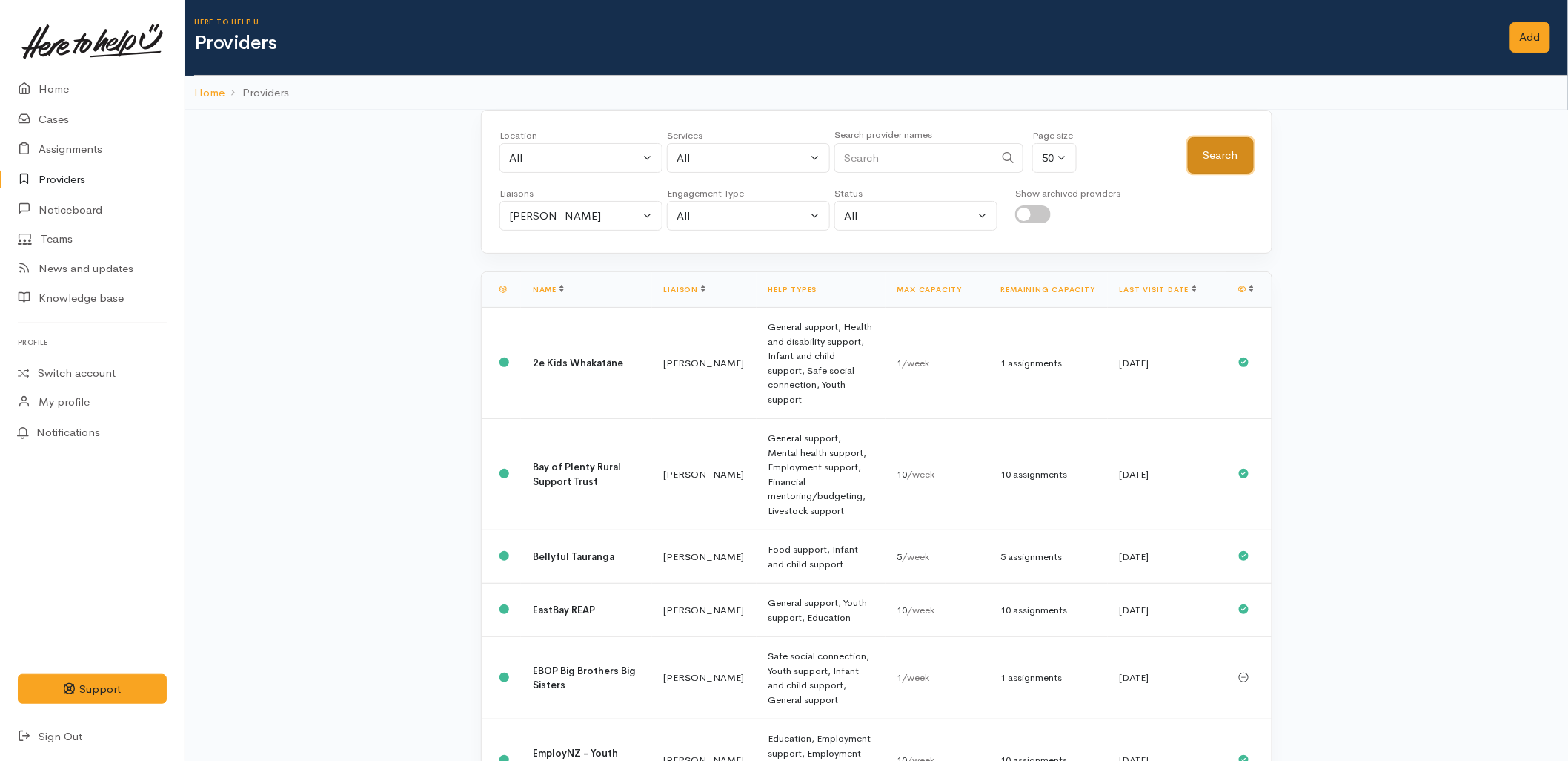
click at [1213, 163] on button "Search" at bounding box center [1220, 155] width 65 height 36
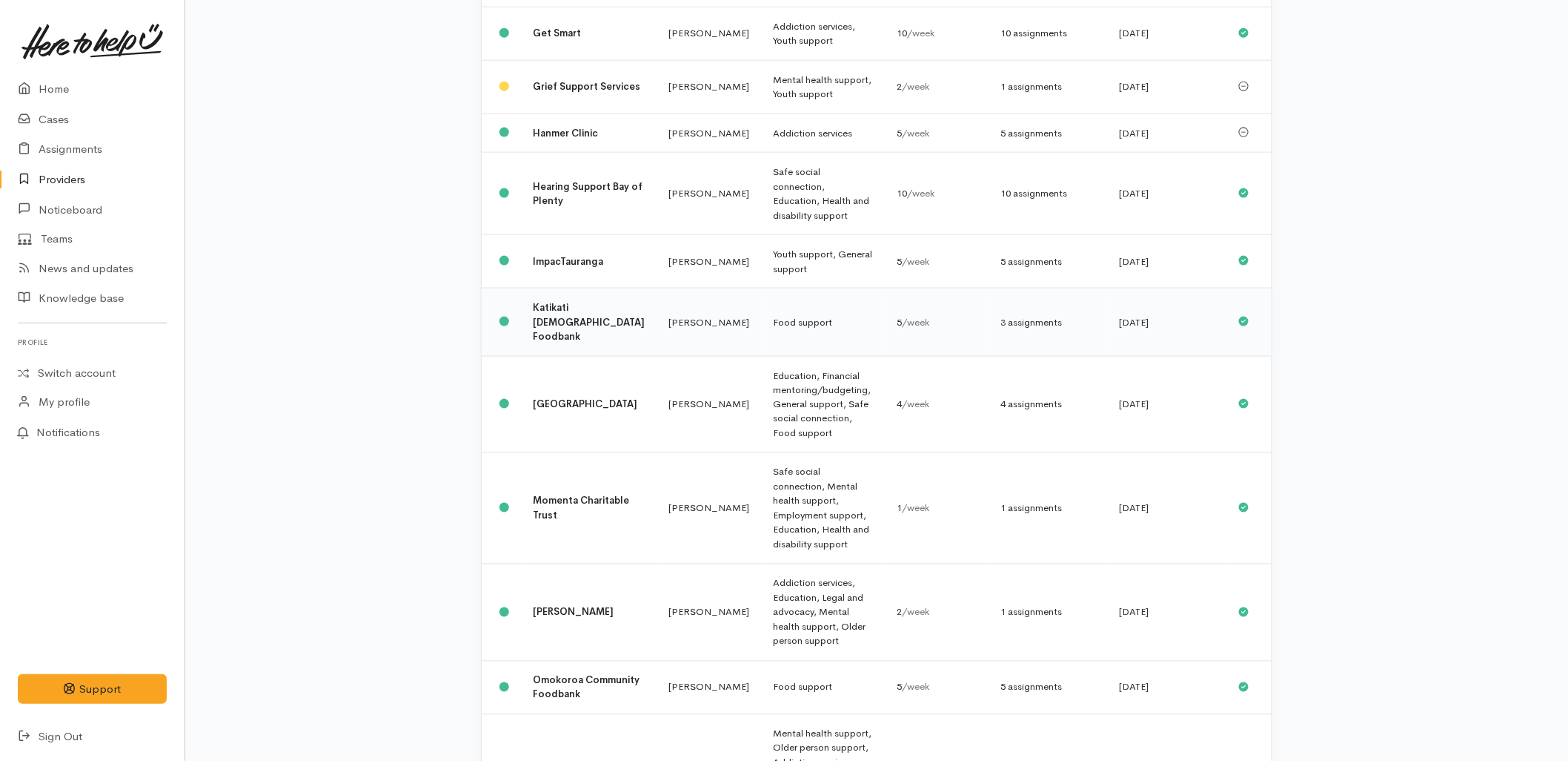
scroll to position [824, 0]
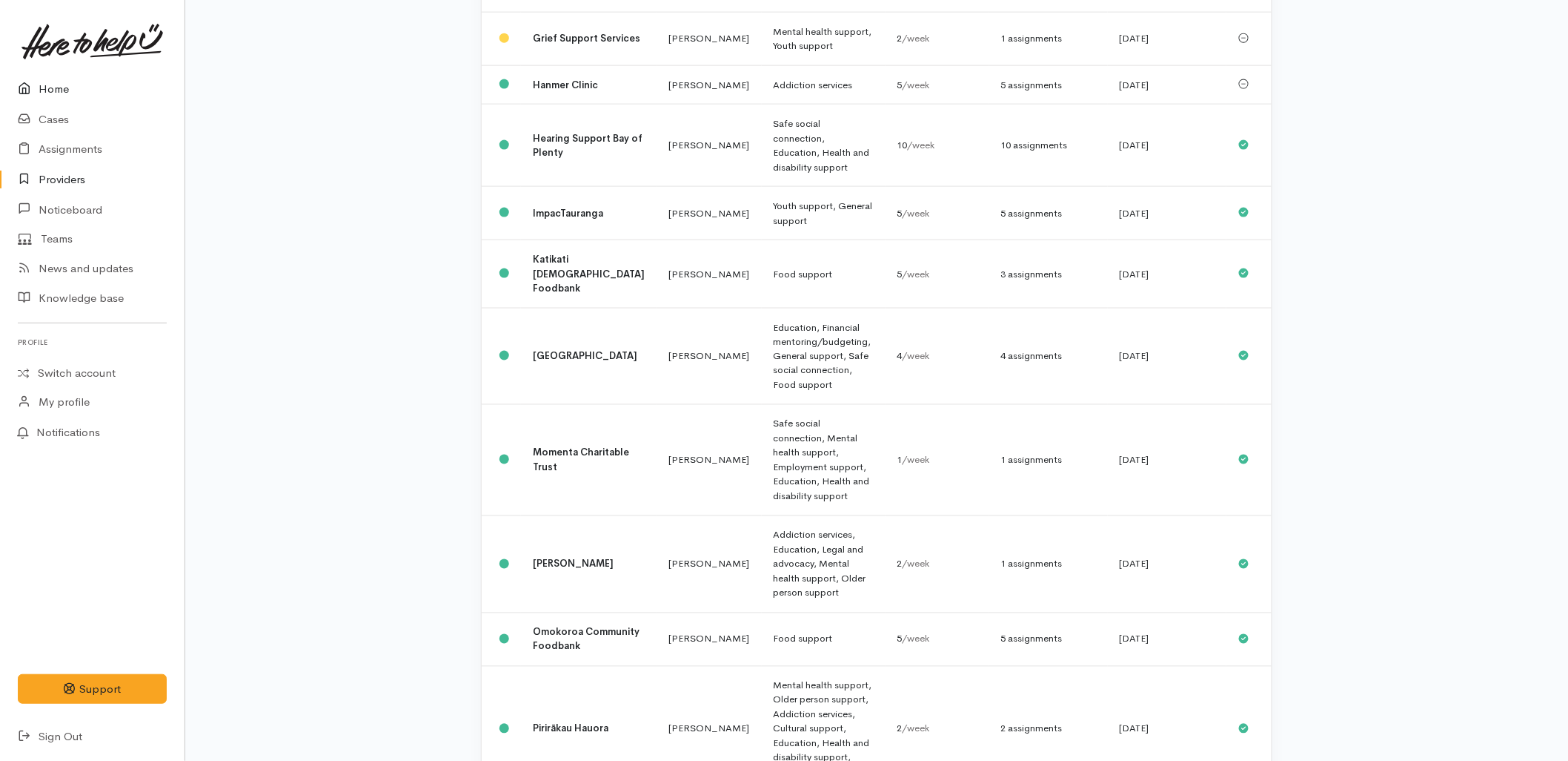
click at [49, 78] on link "Home" at bounding box center [92, 89] width 185 height 30
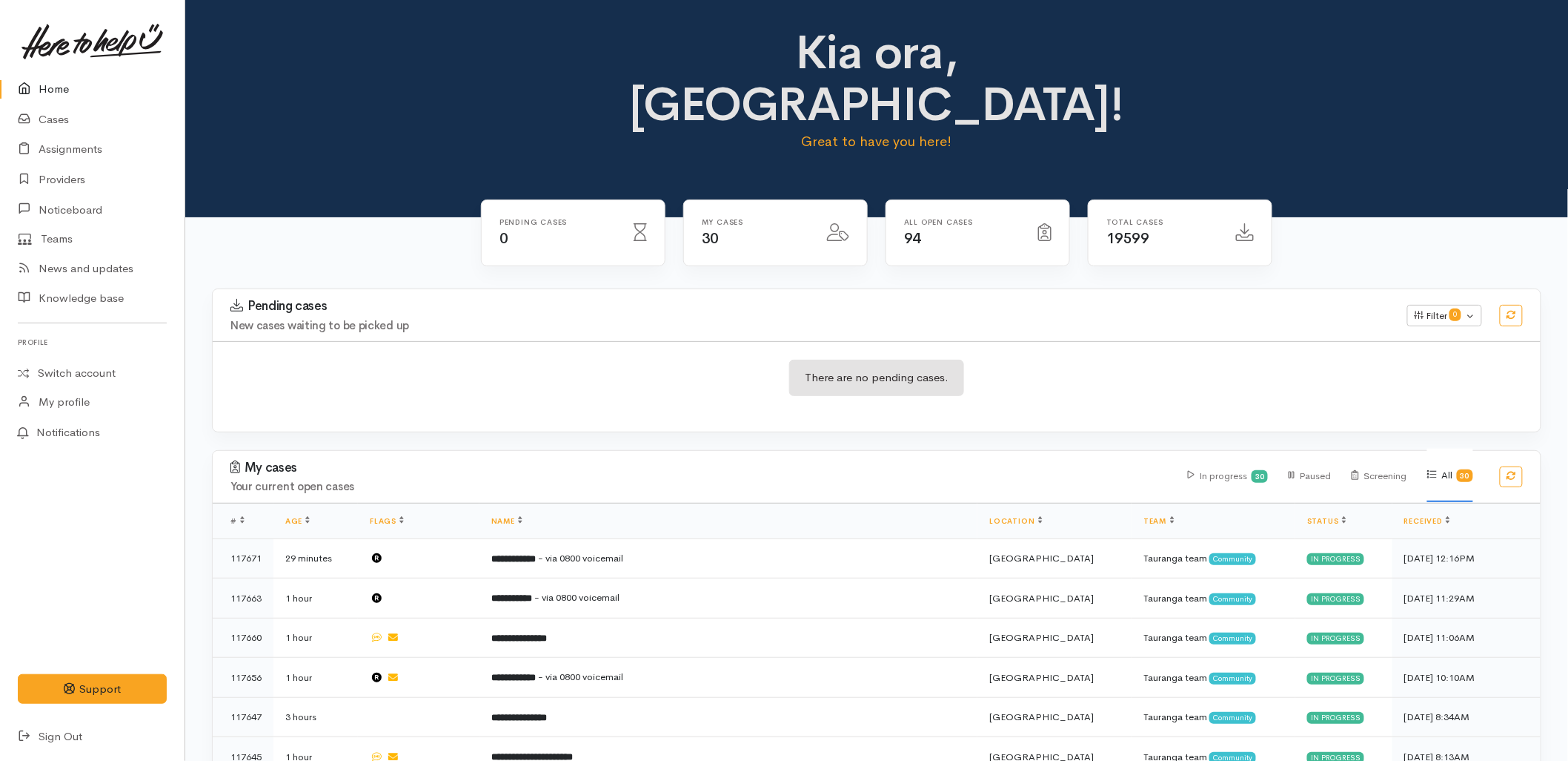
click at [1056, 379] on div "There are no pending cases." at bounding box center [877, 386] width 1328 height 90
click at [44, 124] on link "Cases" at bounding box center [92, 119] width 185 height 30
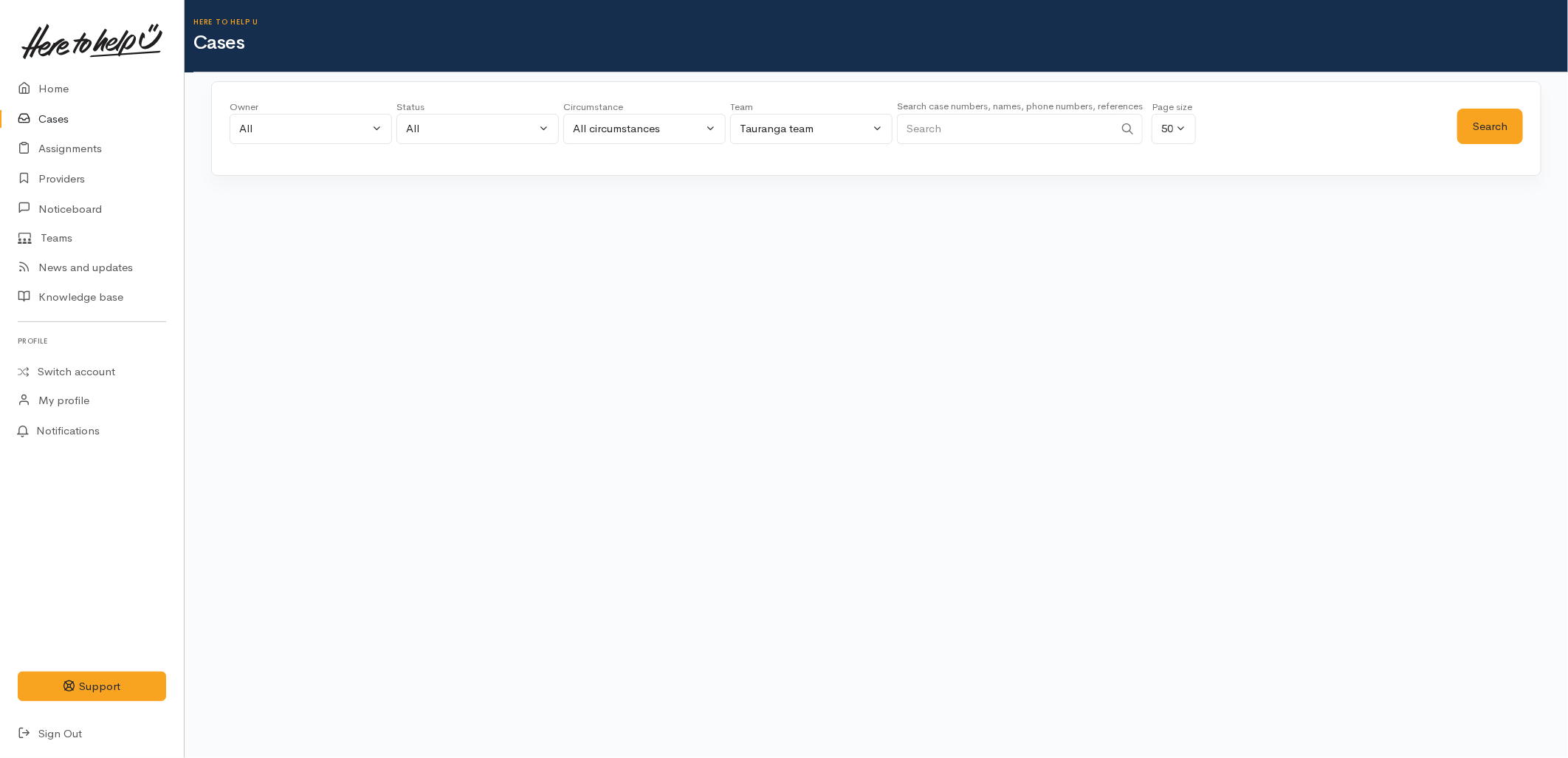
click at [1031, 124] on input "Search" at bounding box center [1005, 129] width 217 height 30
paste input "0272554839"
type input "0272554839"
click at [1477, 120] on button "Search" at bounding box center [1489, 126] width 65 height 36
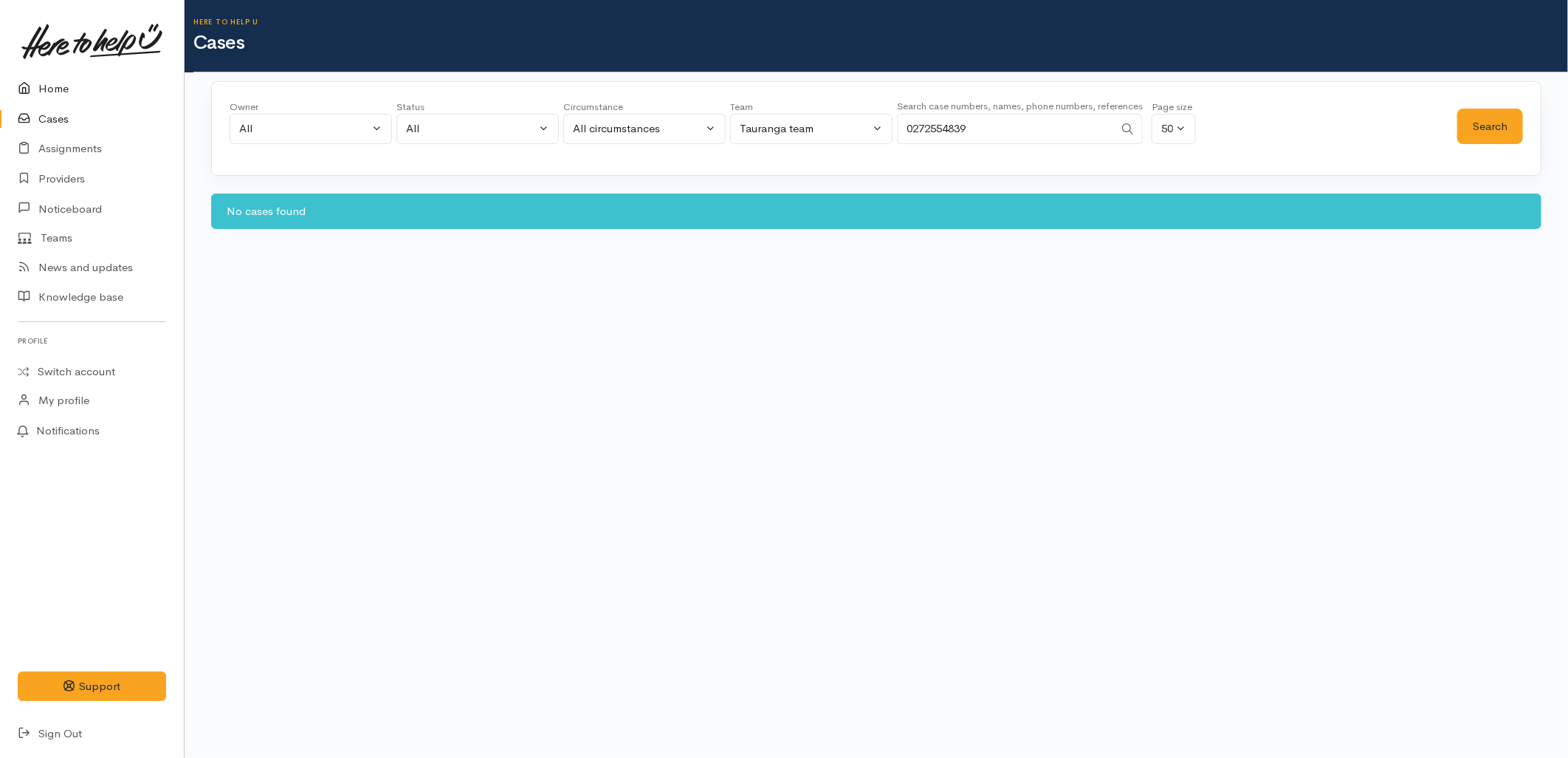
drag, startPoint x: 75, startPoint y: 86, endPoint x: 83, endPoint y: 93, distance: 10.6
click at [75, 86] on link "Home" at bounding box center [92, 89] width 184 height 30
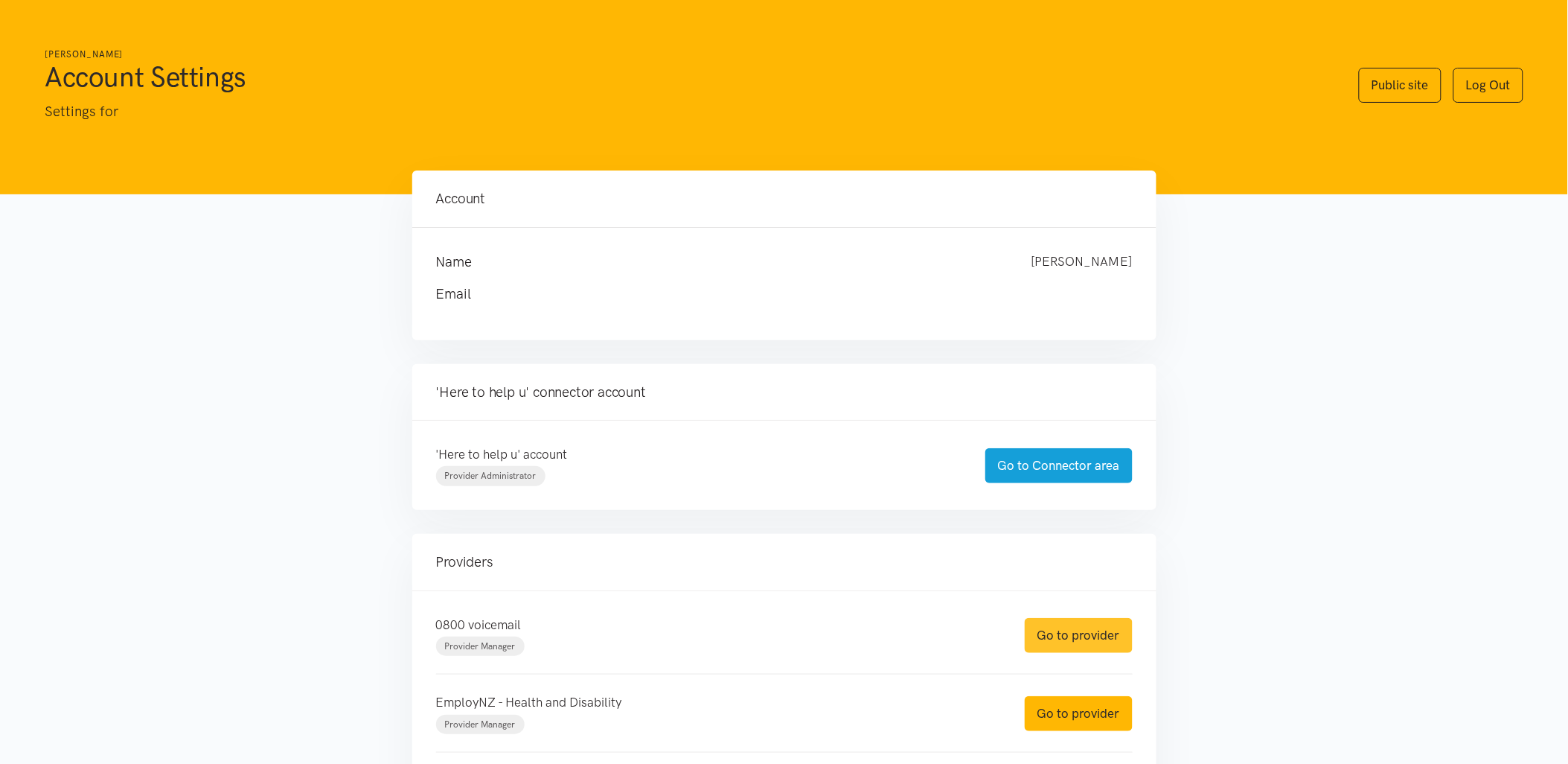
click at [1120, 628] on link "Go to provider" at bounding box center [1079, 635] width 108 height 35
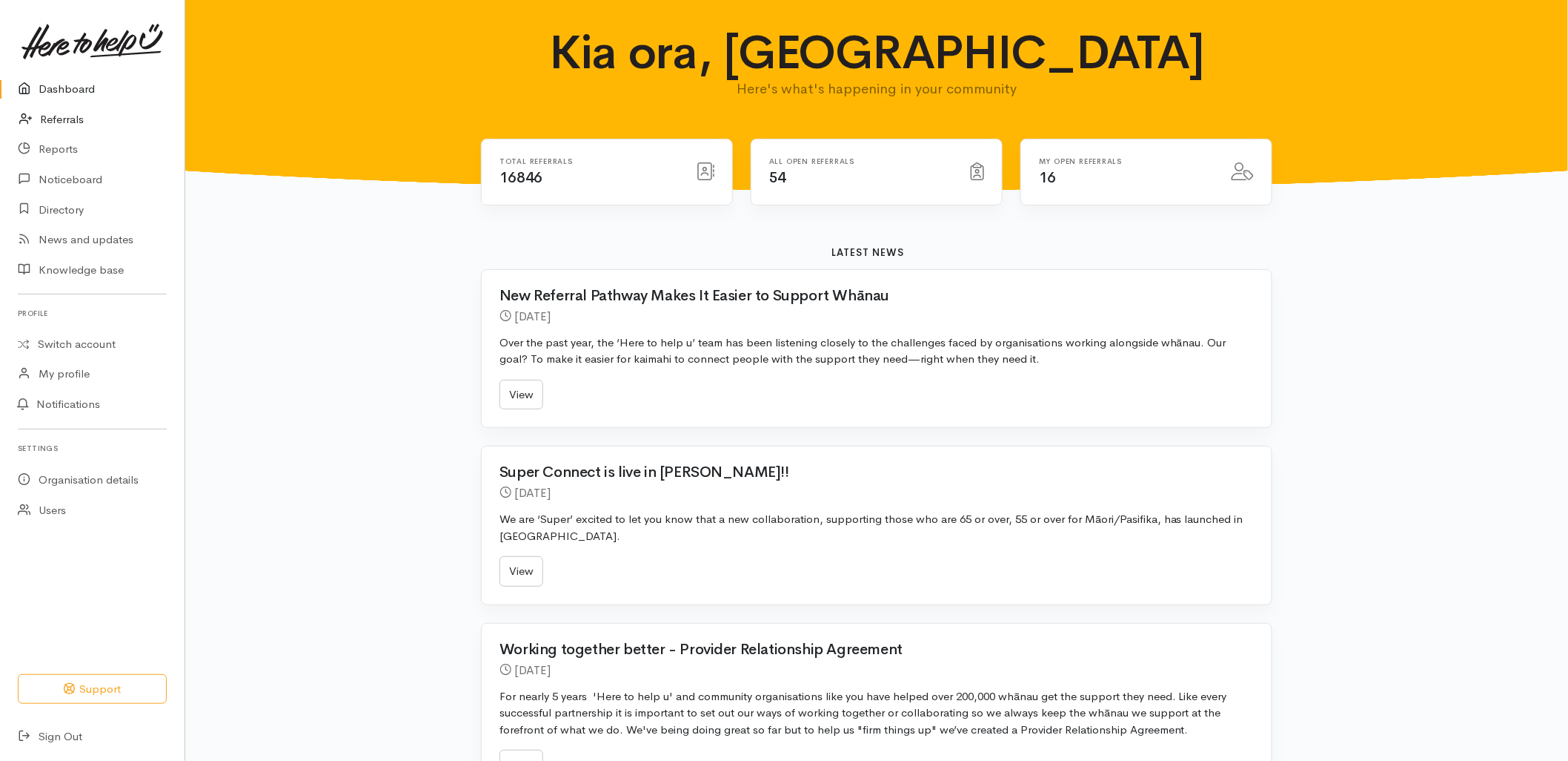
click at [60, 120] on link "Referrals" at bounding box center [92, 119] width 185 height 30
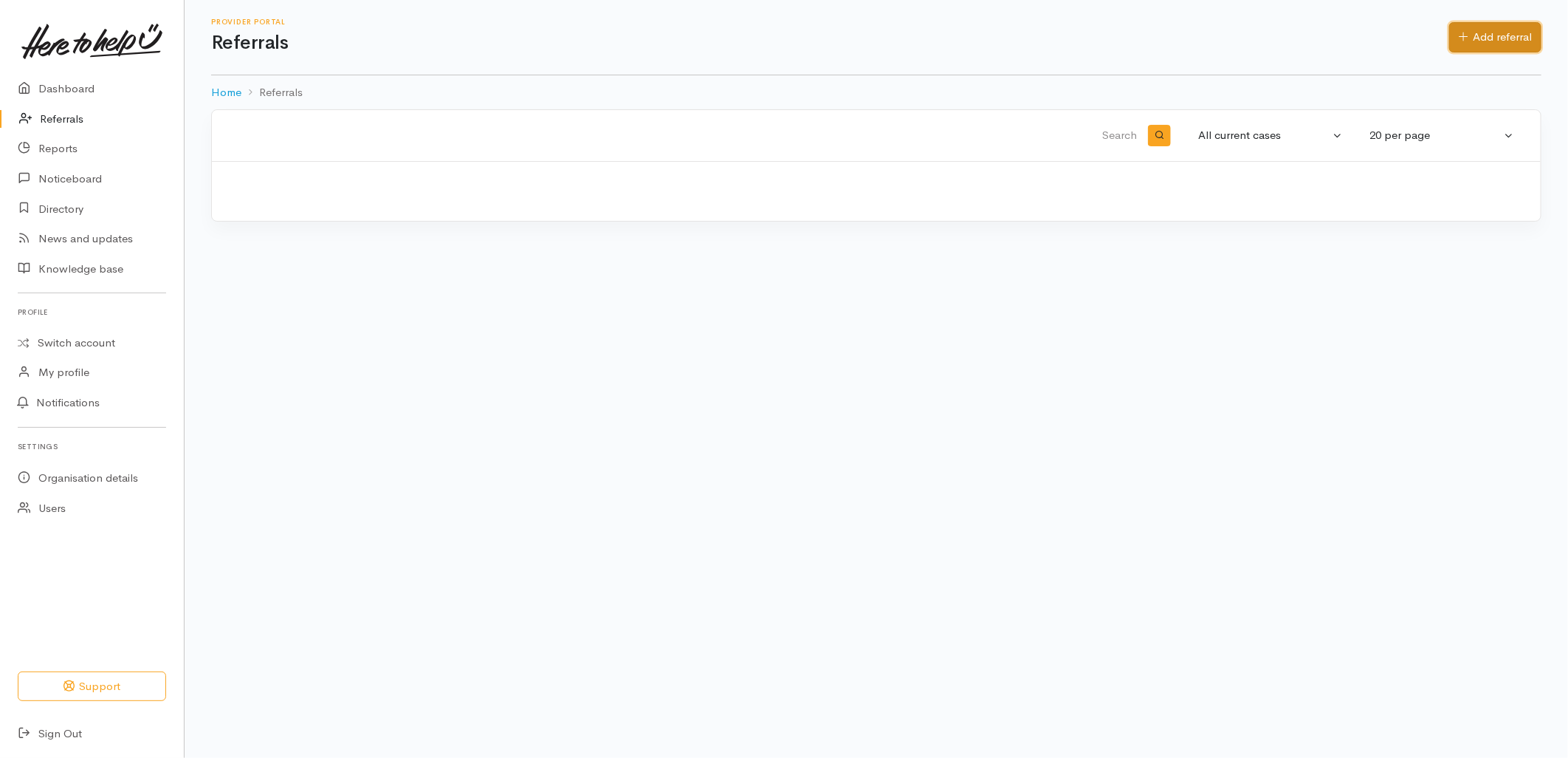
click at [1504, 22] on link "Add referral" at bounding box center [1495, 37] width 93 height 30
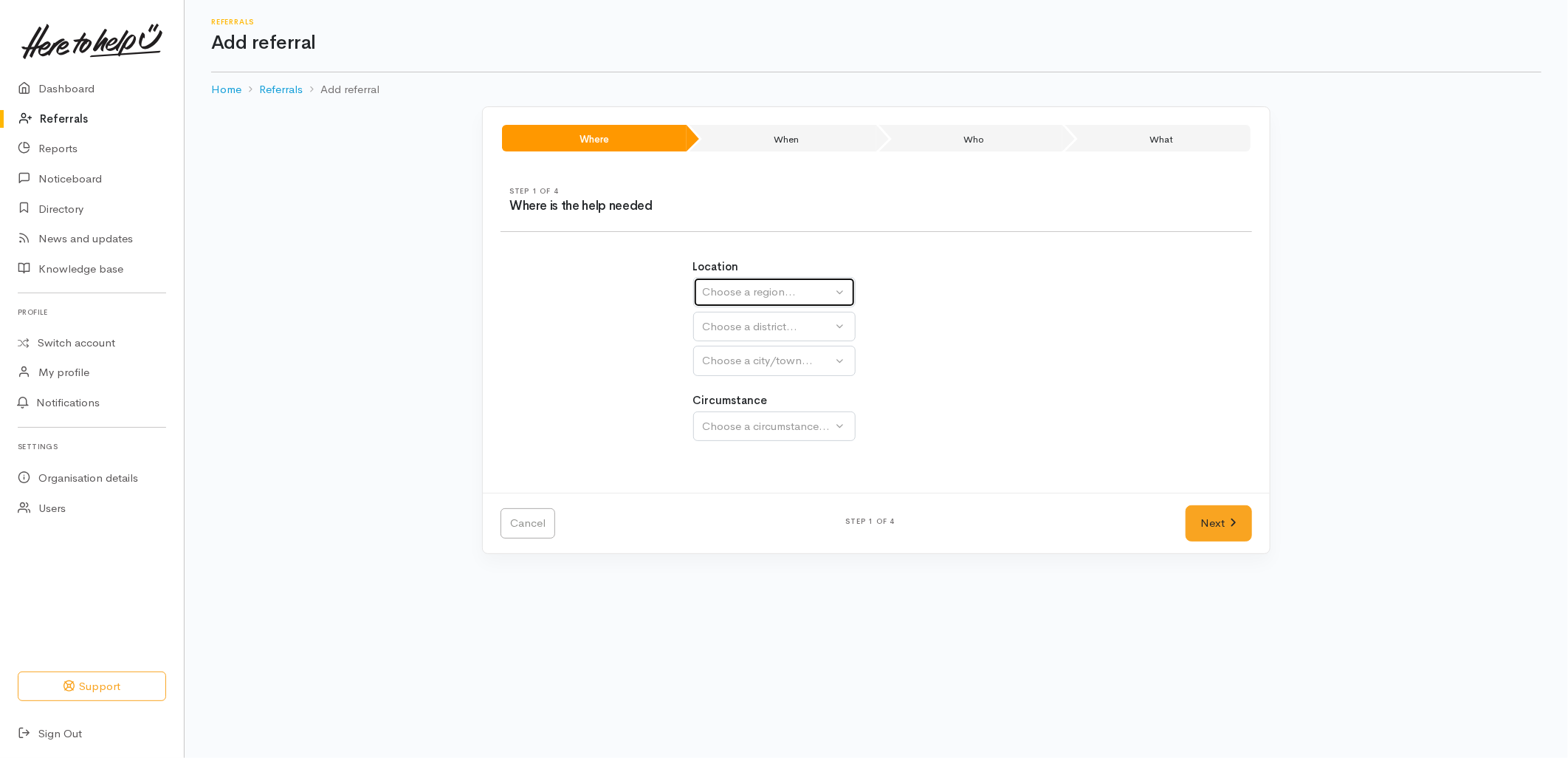
click at [765, 295] on div "Choose a region..." at bounding box center [767, 291] width 130 height 17
click at [762, 406] on span "Bay of Plenty" at bounding box center [745, 406] width 66 height 17
select select "4"
select select
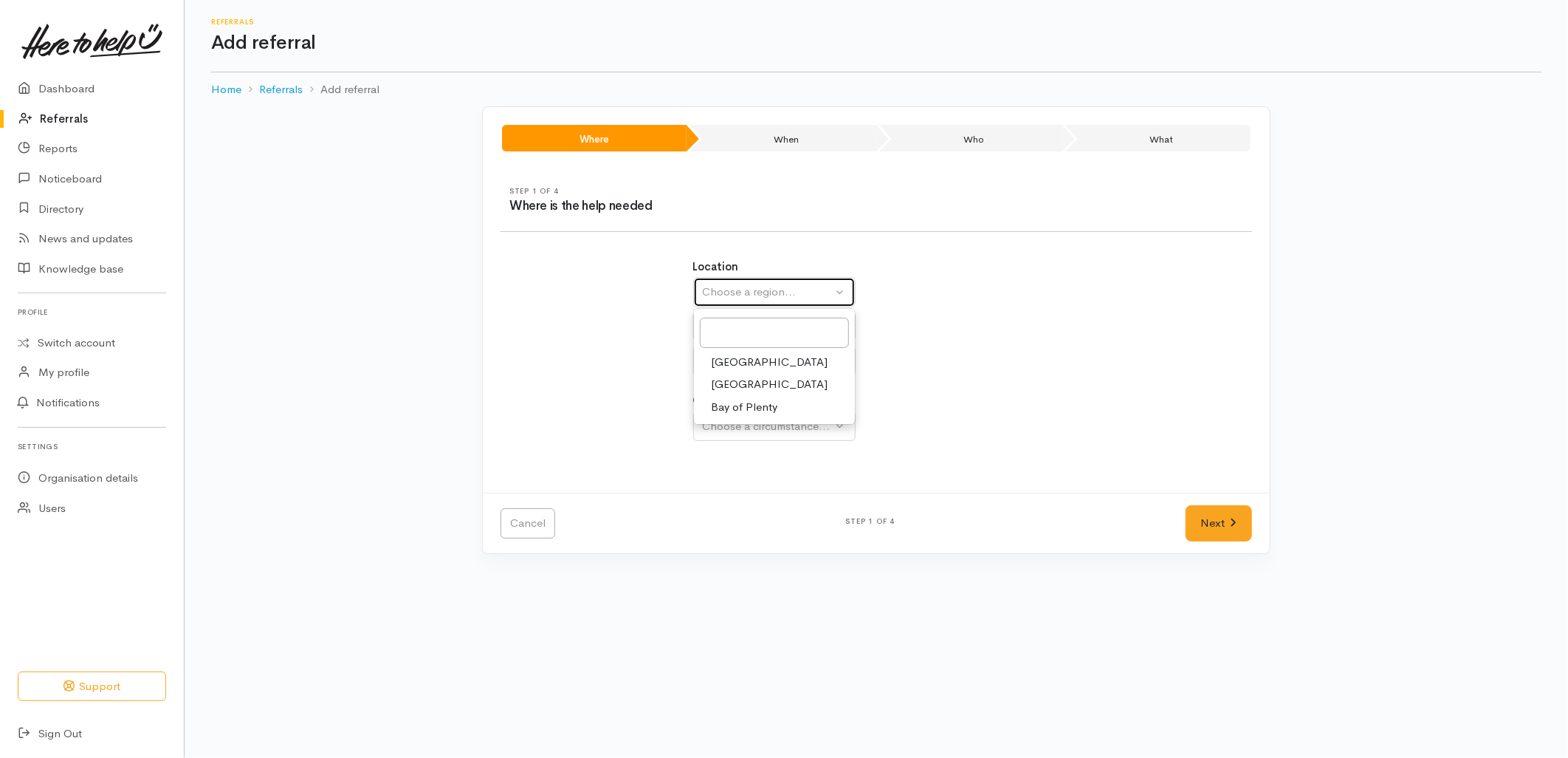
select select
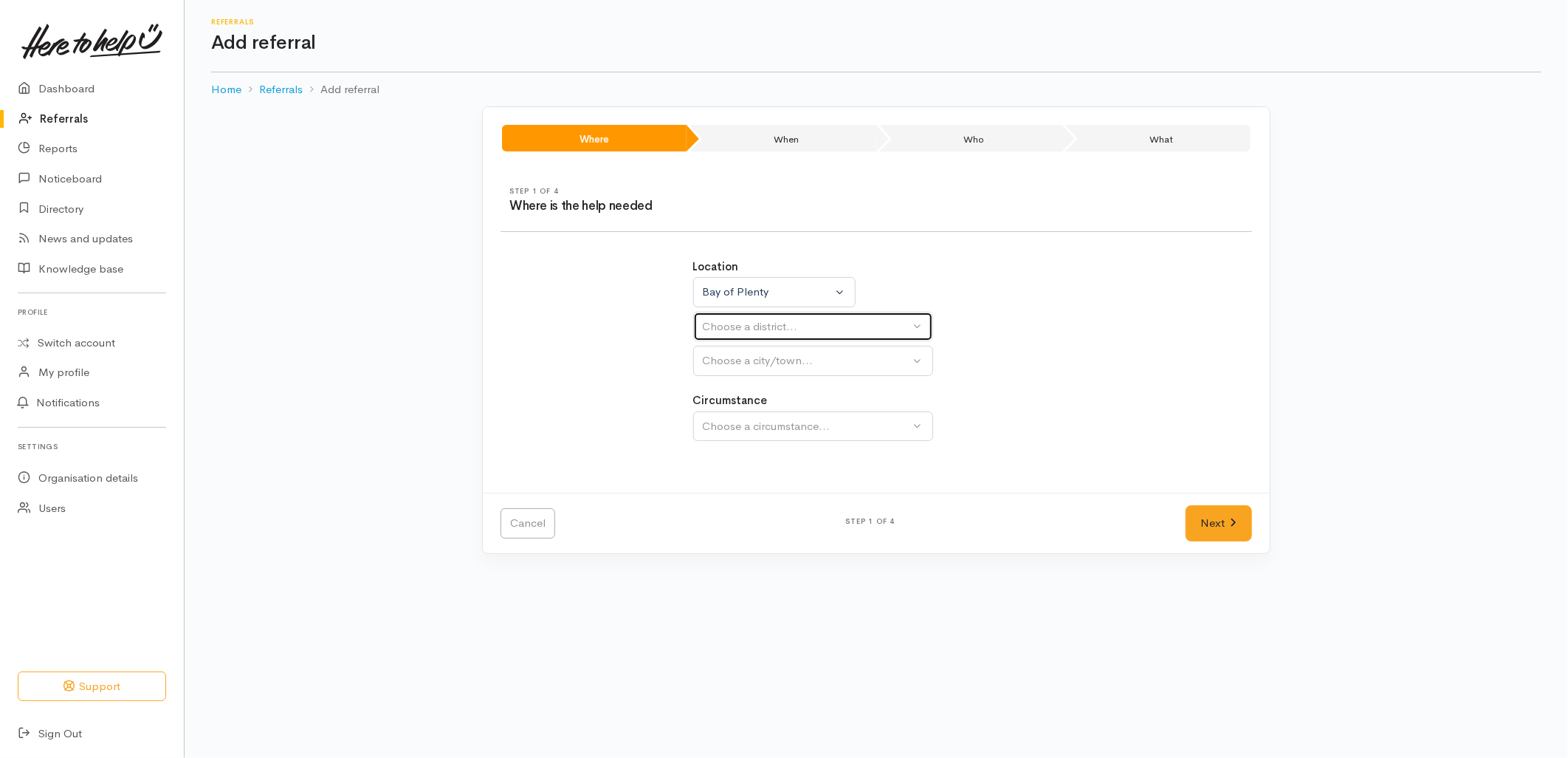
click at [740, 318] on button "Choose a district..." at bounding box center [813, 326] width 240 height 30
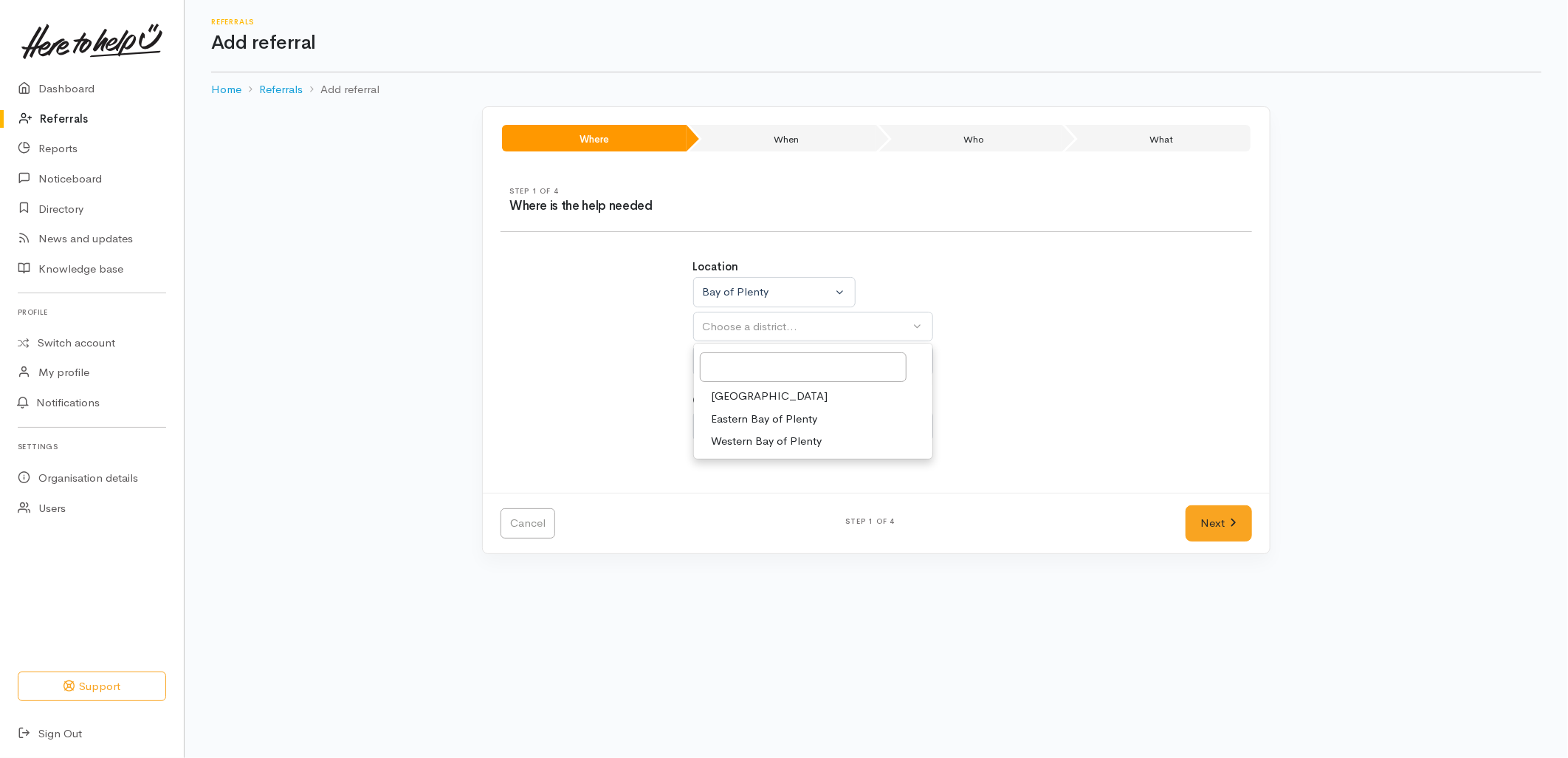
click at [743, 389] on span "[GEOGRAPHIC_DATA]" at bounding box center [770, 396] width 117 height 17
select select "6"
select select
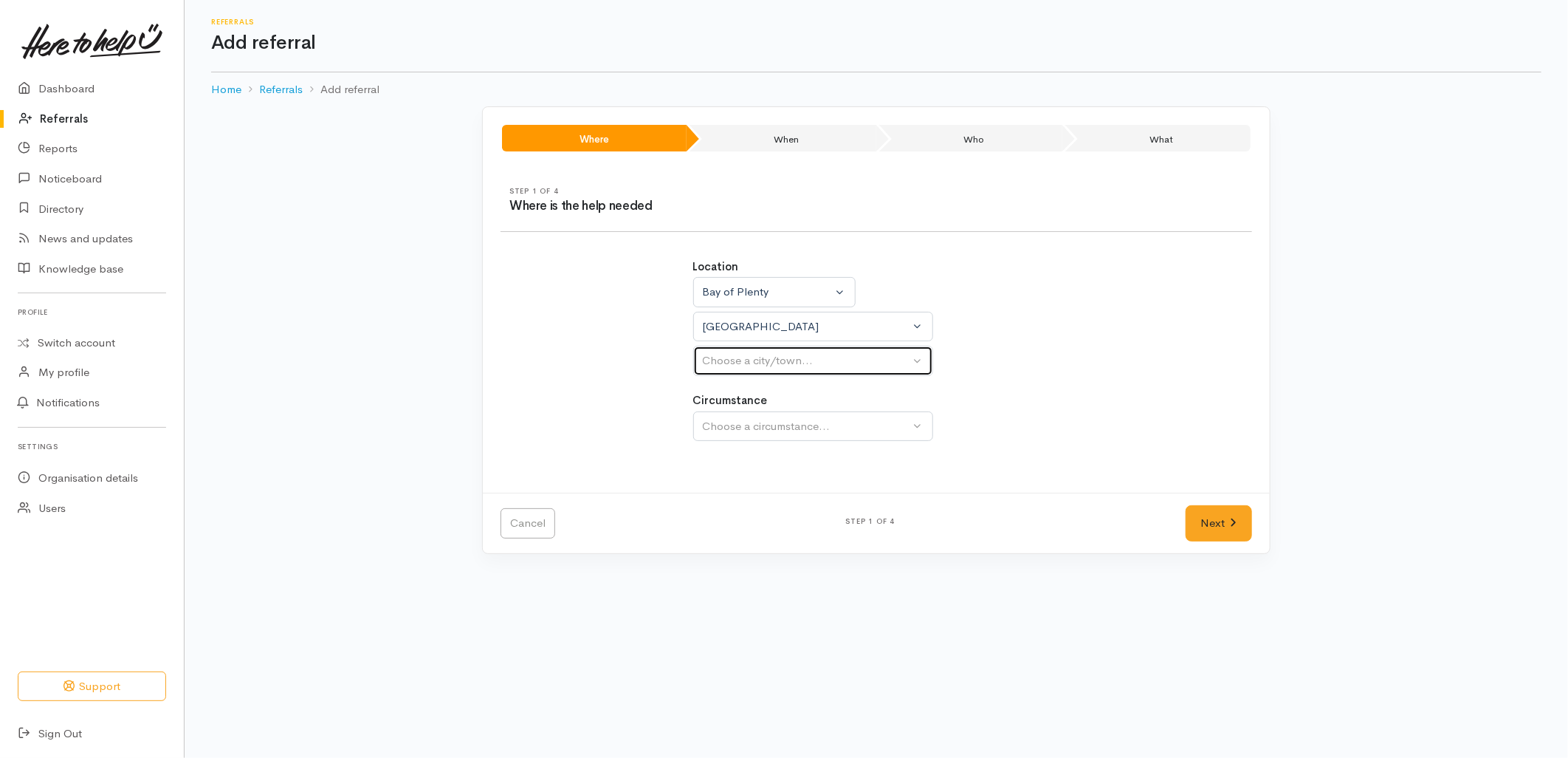
click at [742, 355] on div "Choose a city/town..." at bounding box center [806, 360] width 207 height 17
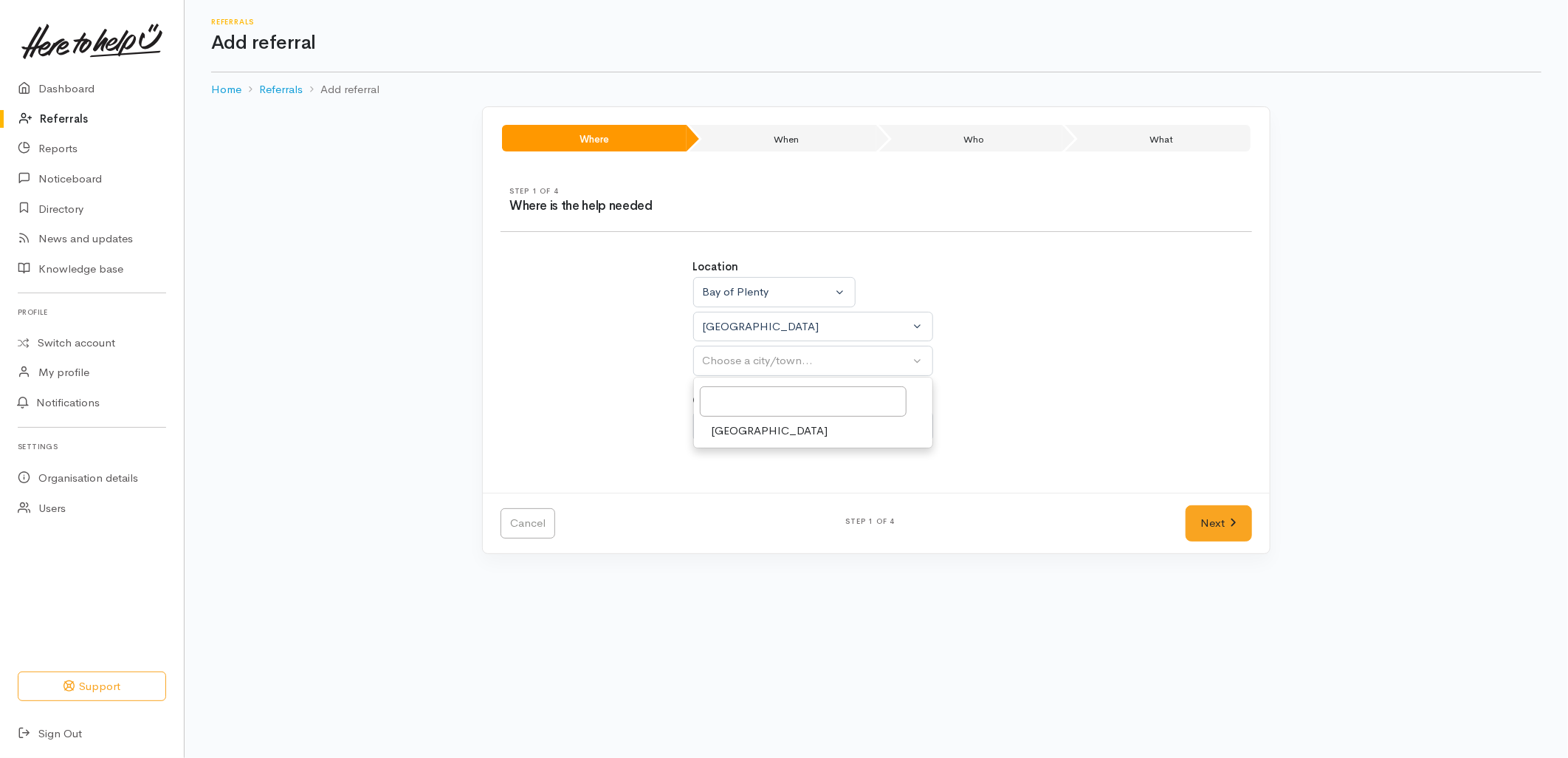
click at [743, 432] on span "[GEOGRAPHIC_DATA]" at bounding box center [770, 431] width 117 height 17
select select "4"
click at [742, 416] on button "Choose a circumstance..." at bounding box center [813, 426] width 240 height 30
click at [750, 476] on input "Search" at bounding box center [803, 467] width 206 height 30
click at [752, 489] on span "Community" at bounding box center [740, 495] width 56 height 17
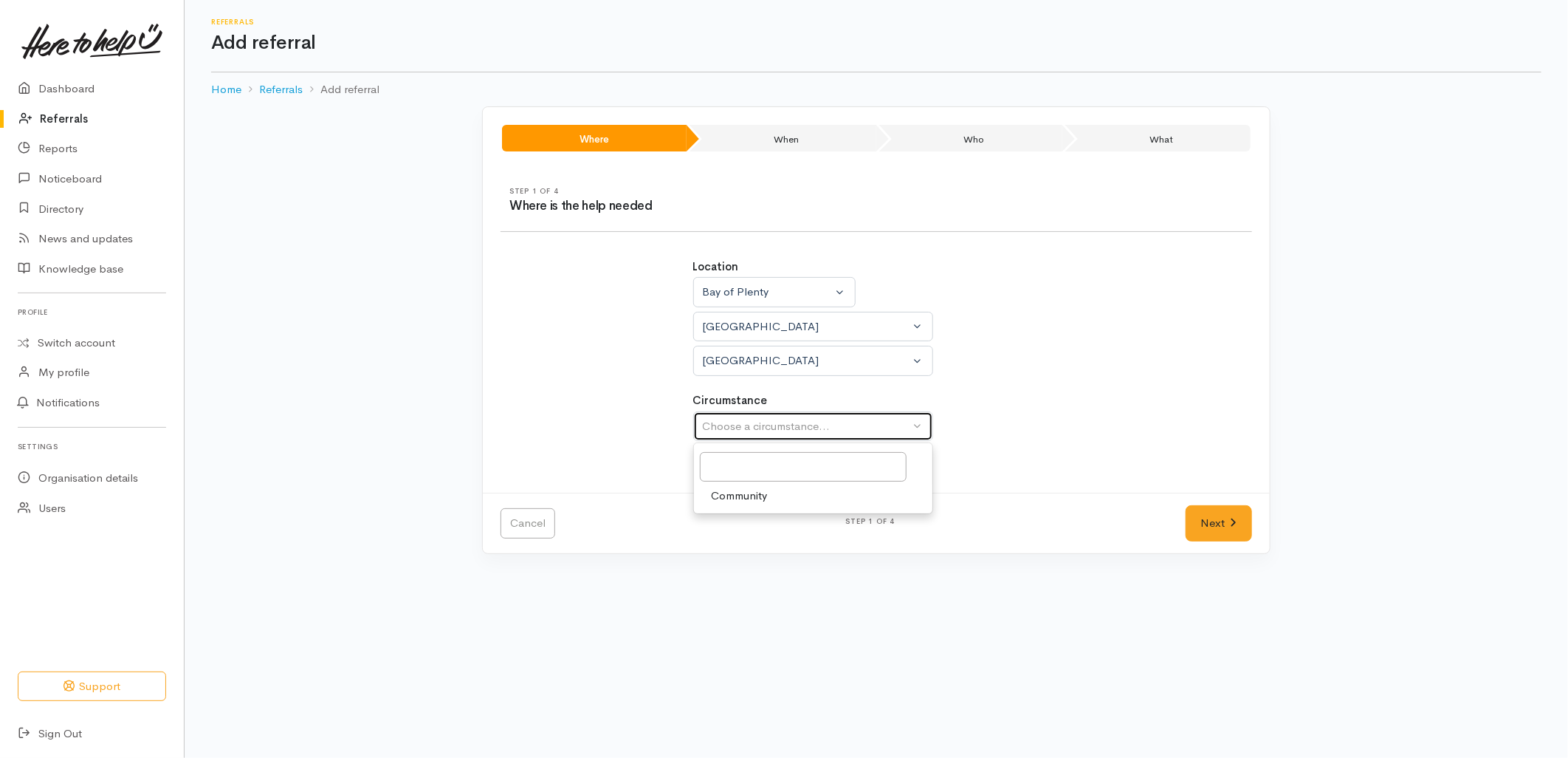
select select "2"
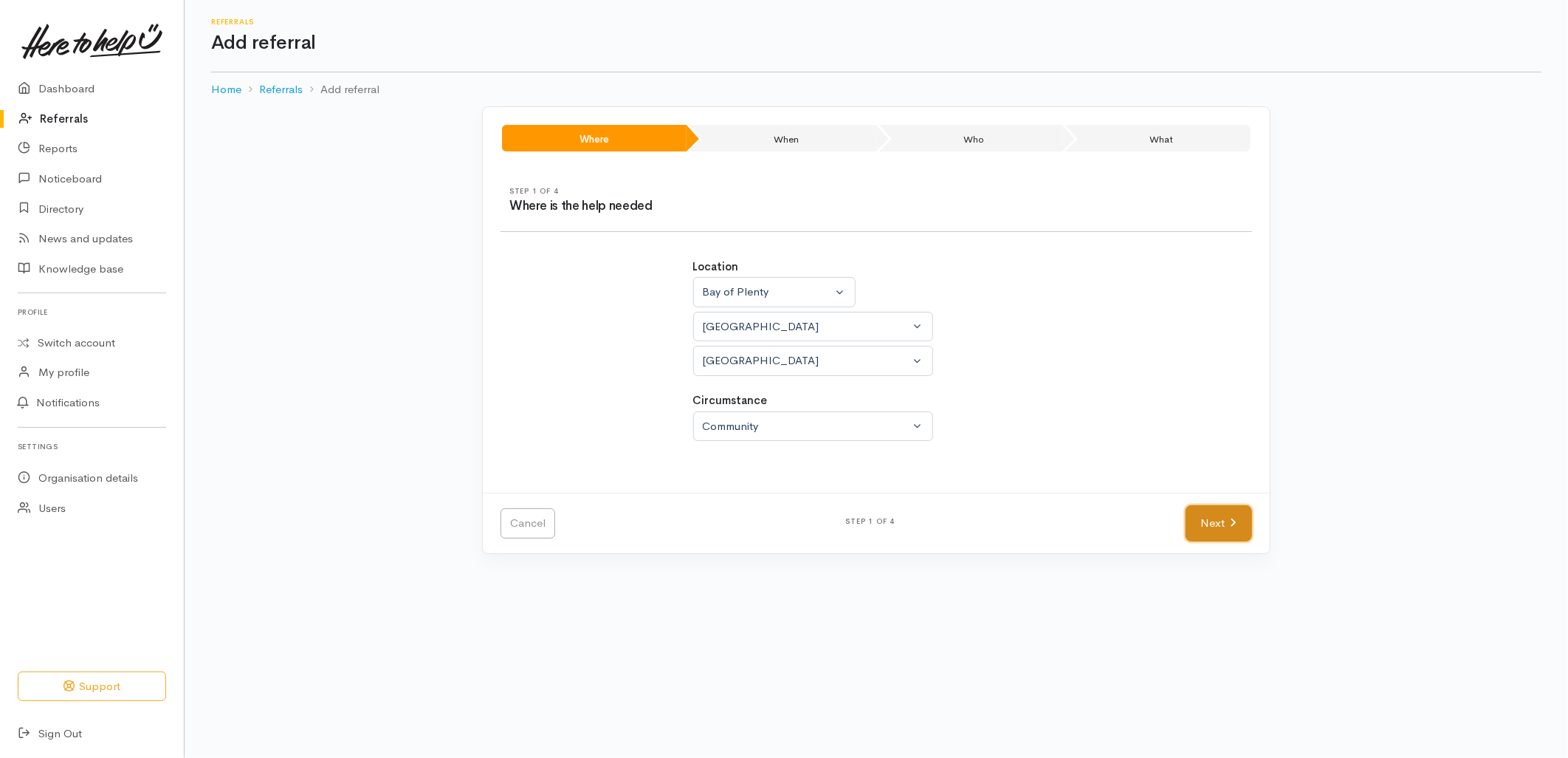
click at [1228, 511] on link "Next" at bounding box center [1218, 522] width 66 height 36
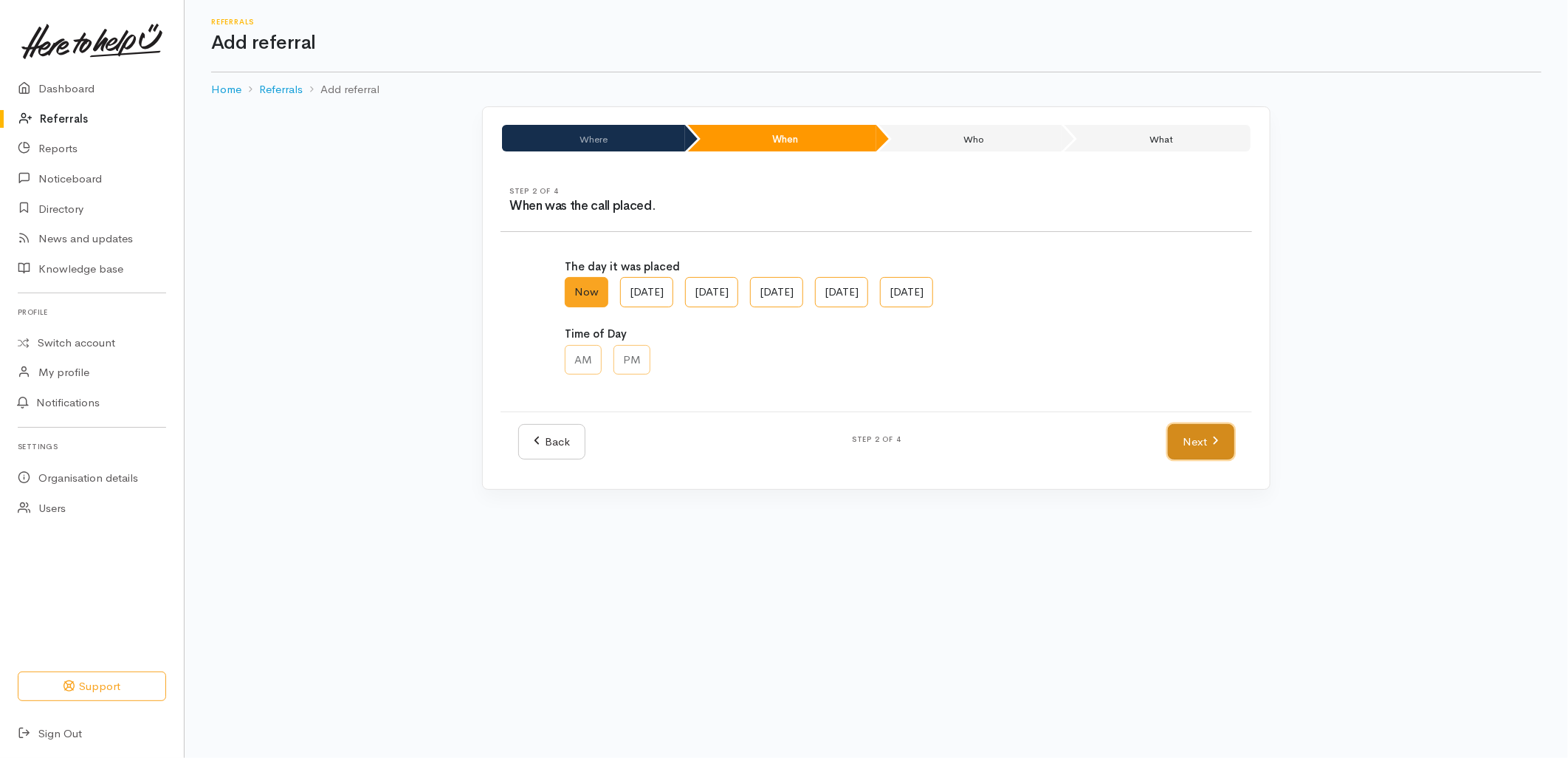
click at [1197, 437] on link "Next" at bounding box center [1201, 441] width 66 height 36
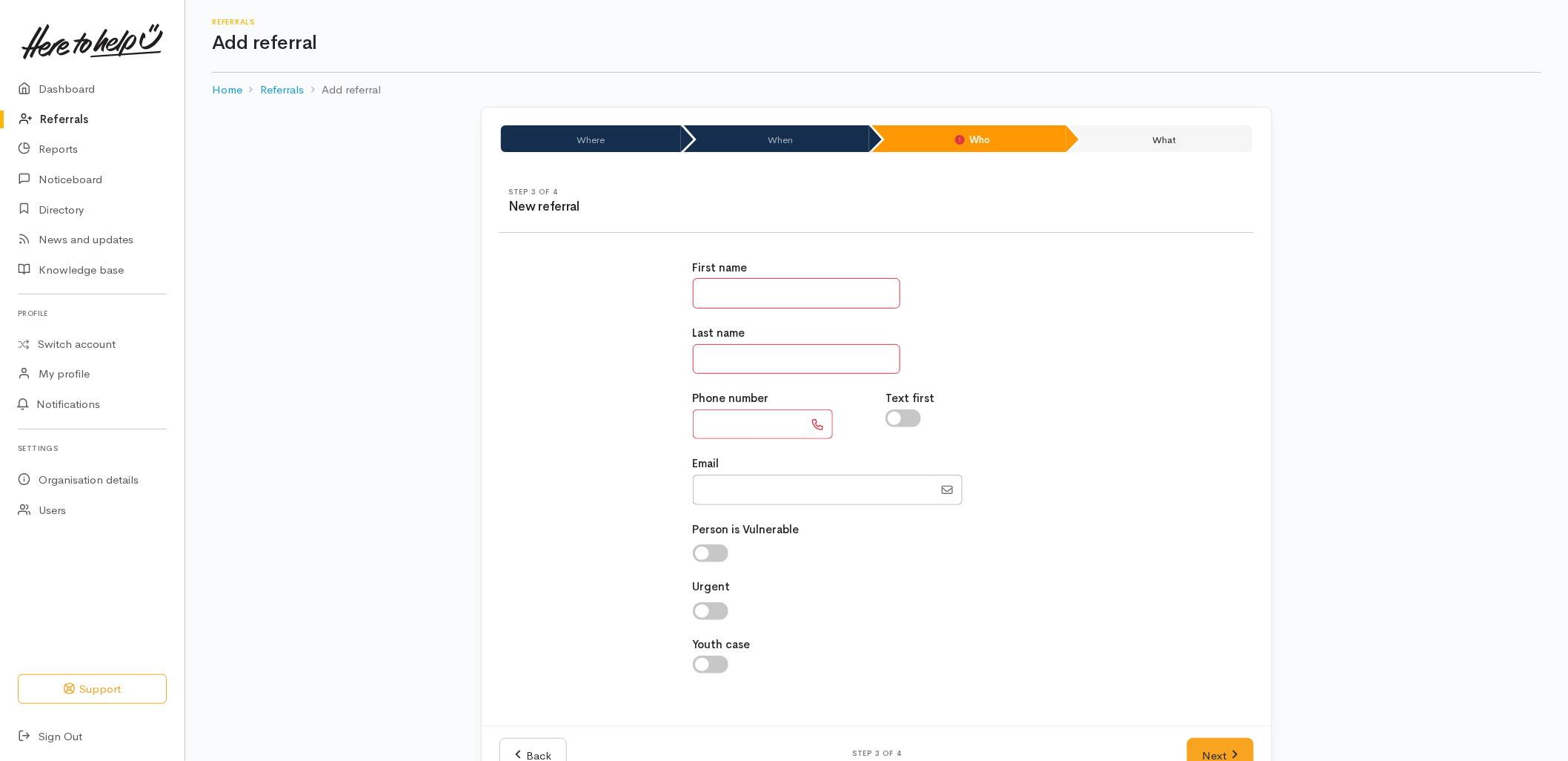
click at [708, 298] on input "text" at bounding box center [797, 292] width 207 height 30
type input "*****"
type input "*"
drag, startPoint x: 907, startPoint y: 636, endPoint x: 861, endPoint y: 601, distance: 57.8
click at [907, 636] on div "Youth case" at bounding box center [877, 654] width 369 height 37
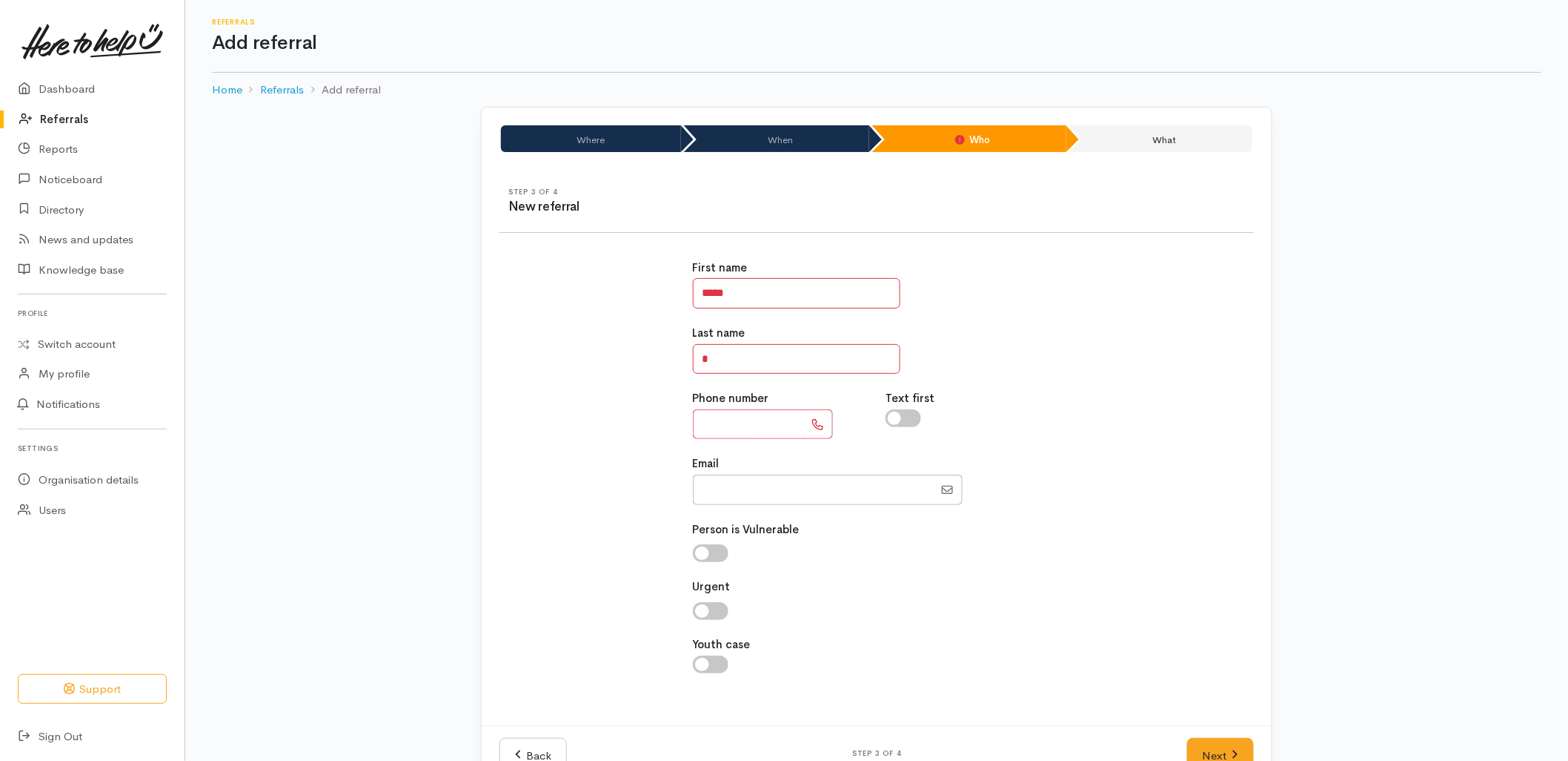
click at [723, 425] on input "text" at bounding box center [749, 424] width 111 height 30
type input "**********"
click at [1194, 752] on link "Next" at bounding box center [1220, 755] width 66 height 36
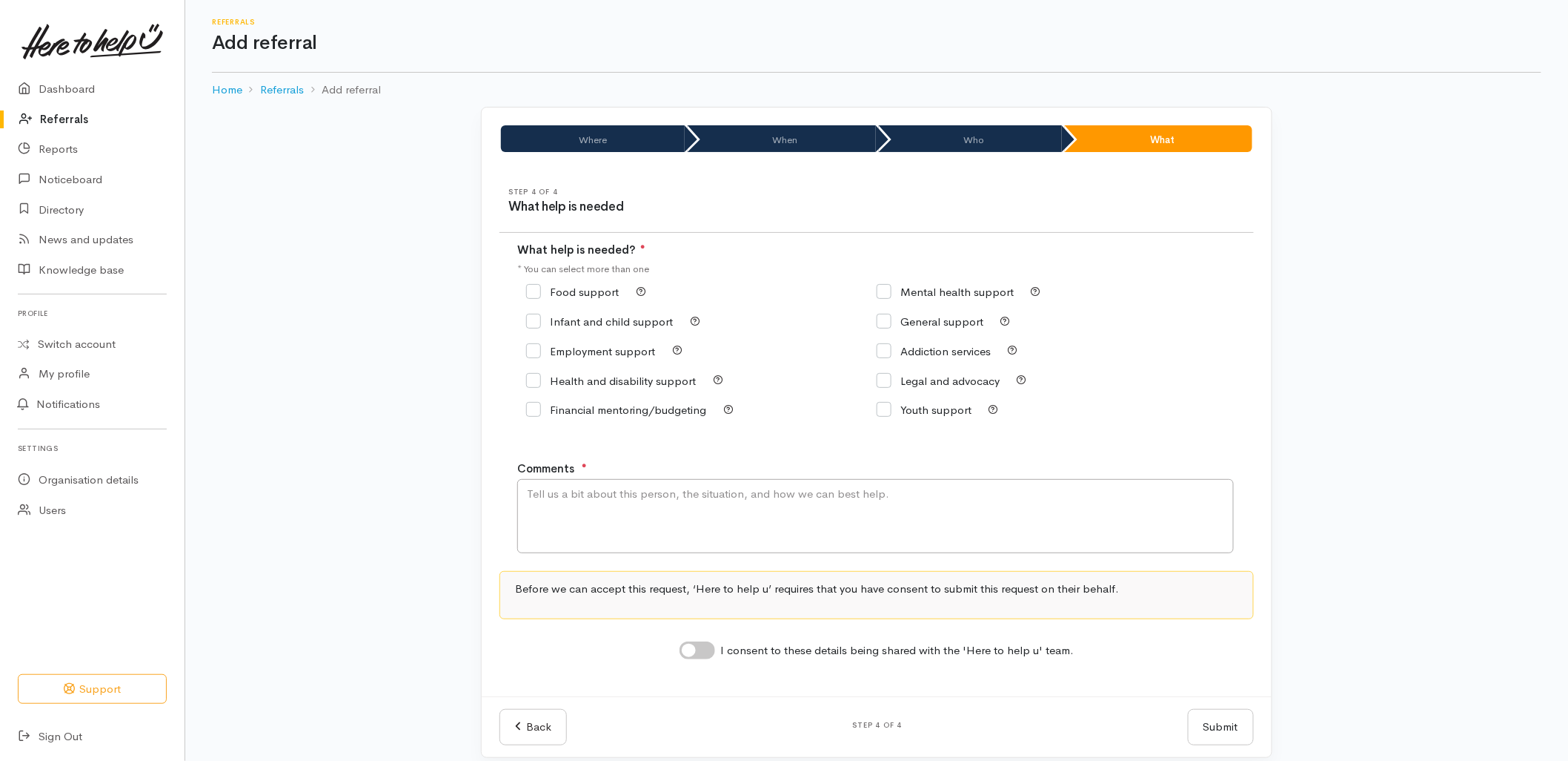
click at [548, 291] on input "Food support" at bounding box center [572, 291] width 93 height 11
checkbox input "true"
click at [580, 495] on textarea "Comments" at bounding box center [875, 516] width 717 height 74
type textarea "Social worker from [GEOGRAPHIC_DATA] - wanting to know if our 'food support' ha…"
click at [698, 658] on input "I consent to these details being shared with the 'Here to help u' team." at bounding box center [697, 650] width 35 height 18
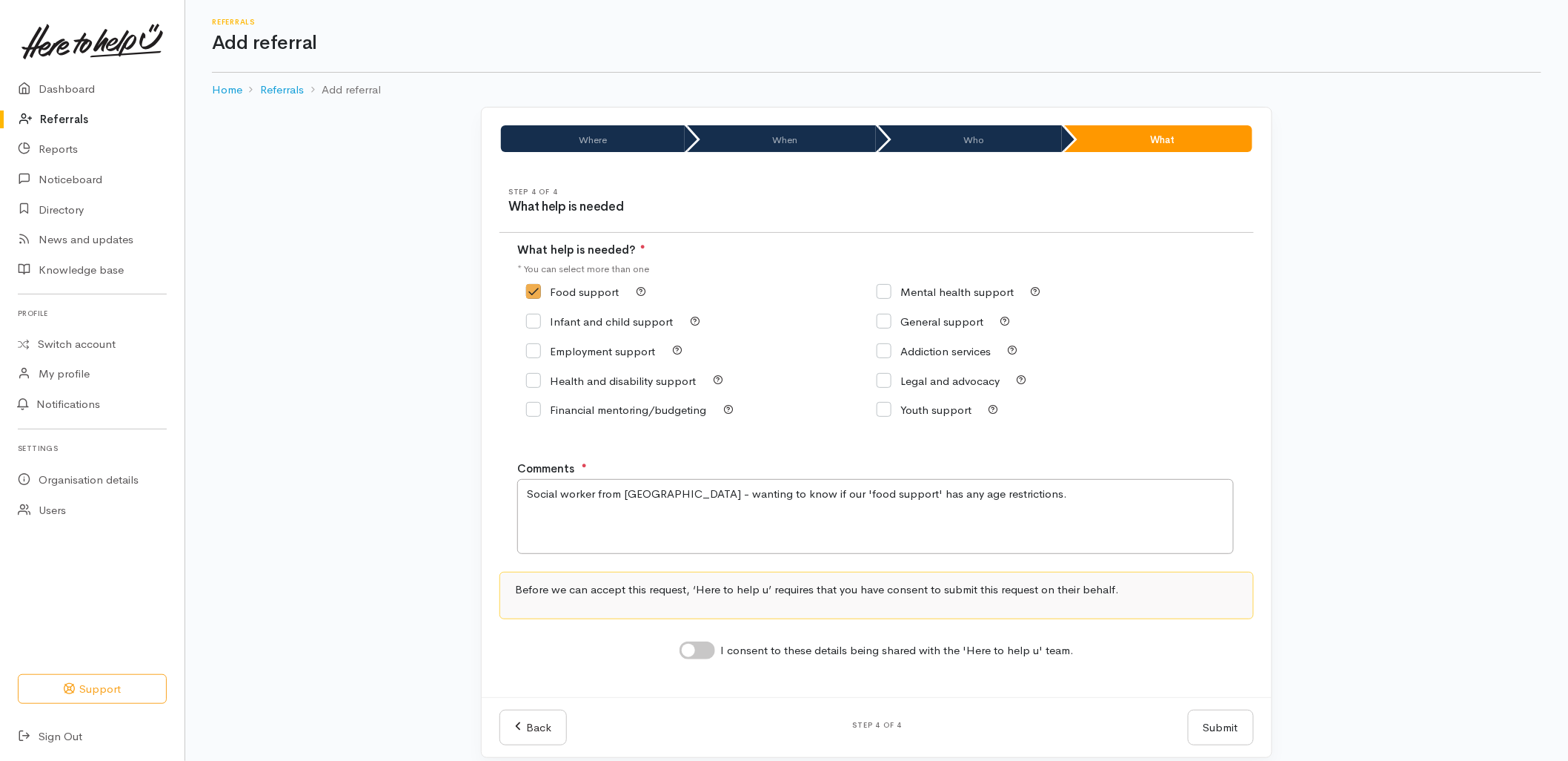
checkbox input "true"
click at [1210, 728] on button "Submit" at bounding box center [1220, 727] width 65 height 36
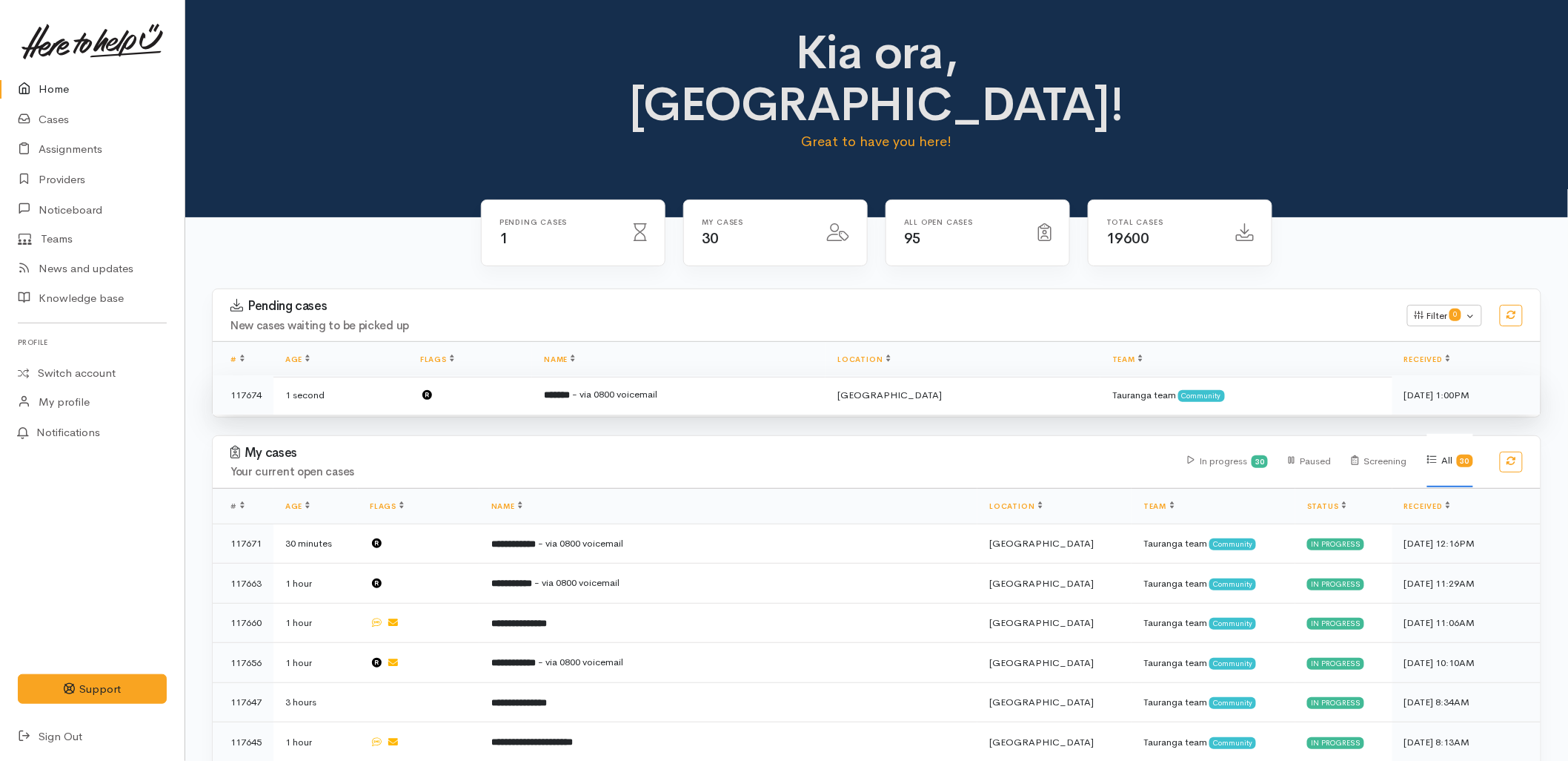
click at [670, 375] on td "******* - via 0800 voicemail" at bounding box center [678, 394] width 293 height 39
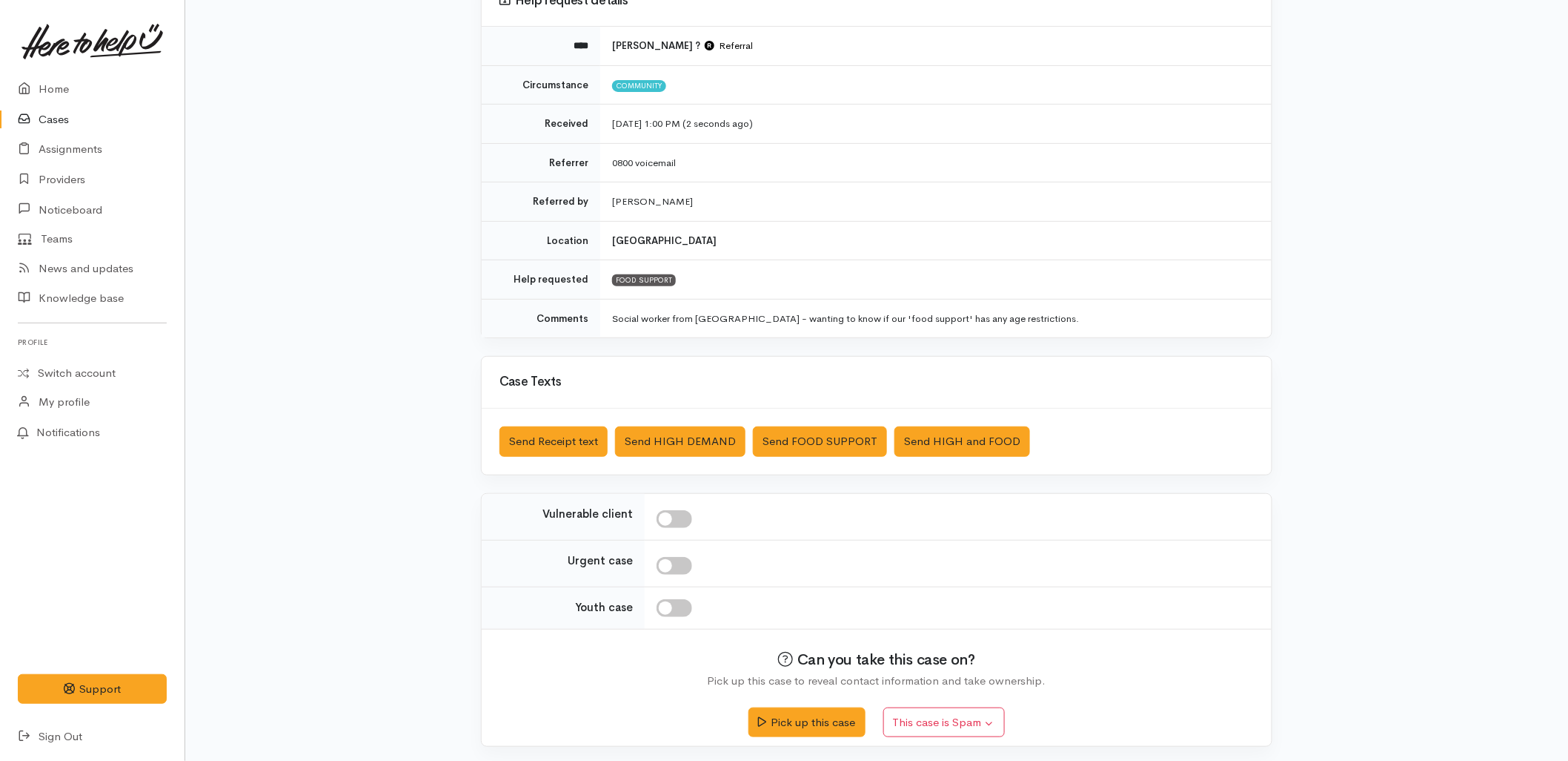
scroll to position [160, 0]
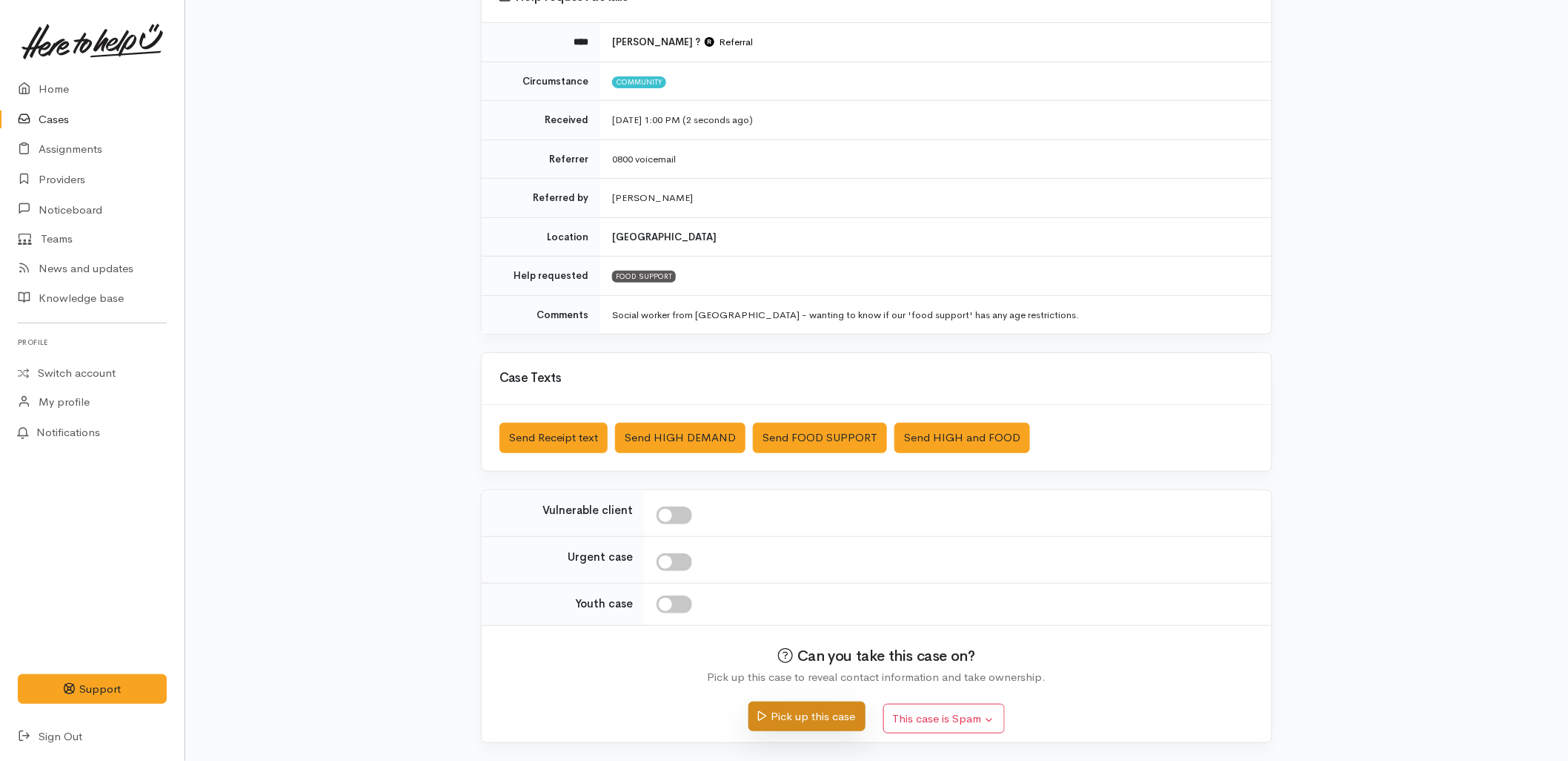
click at [795, 727] on button "Pick up this case" at bounding box center [806, 716] width 116 height 30
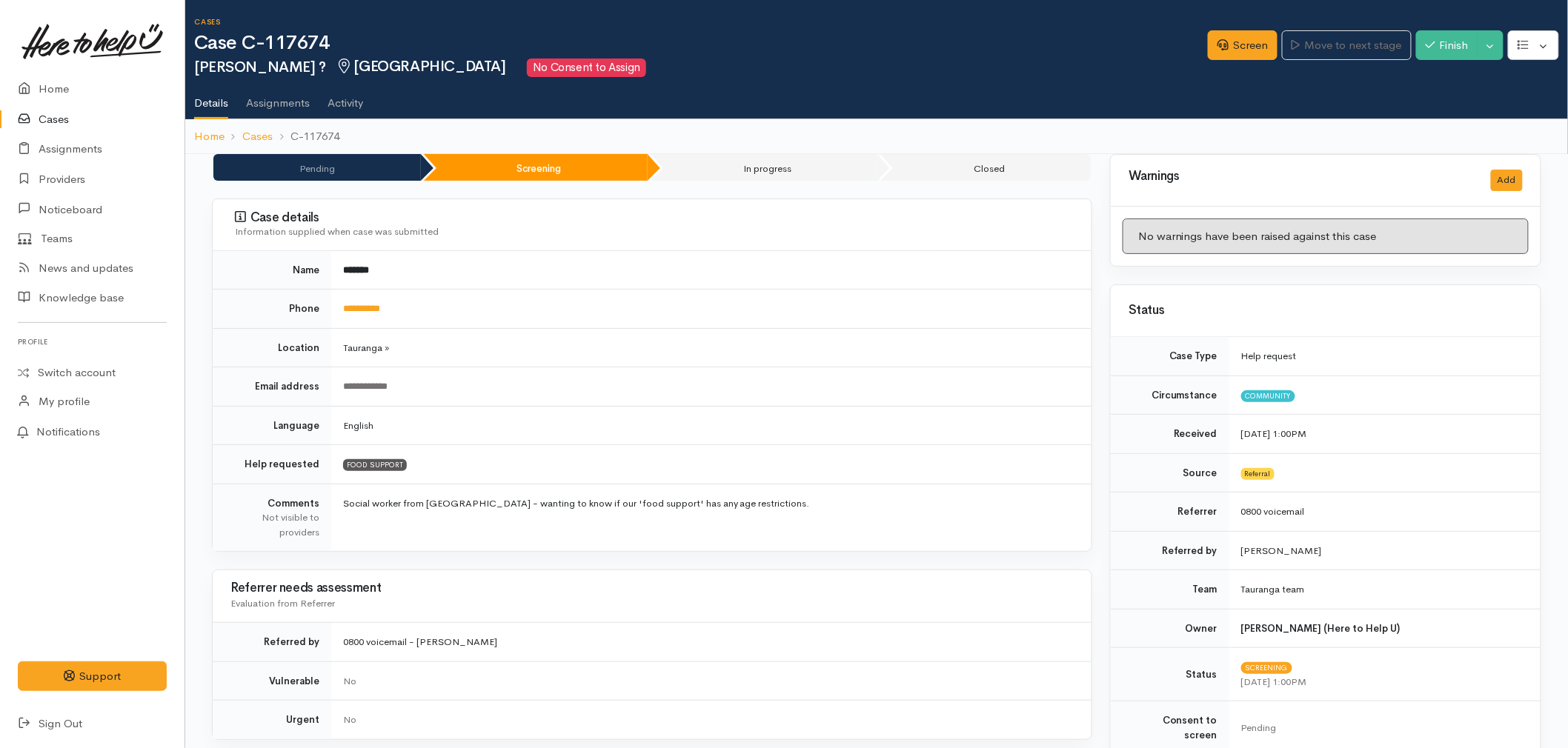
click at [675, 544] on td "Social worker from [GEOGRAPHIC_DATA] - wanting to know if our 'food support' ha…" at bounding box center [712, 517] width 761 height 67
click at [380, 310] on link "**********" at bounding box center [362, 309] width 37 height 10
click at [1241, 47] on link "Screen" at bounding box center [1241, 45] width 69 height 30
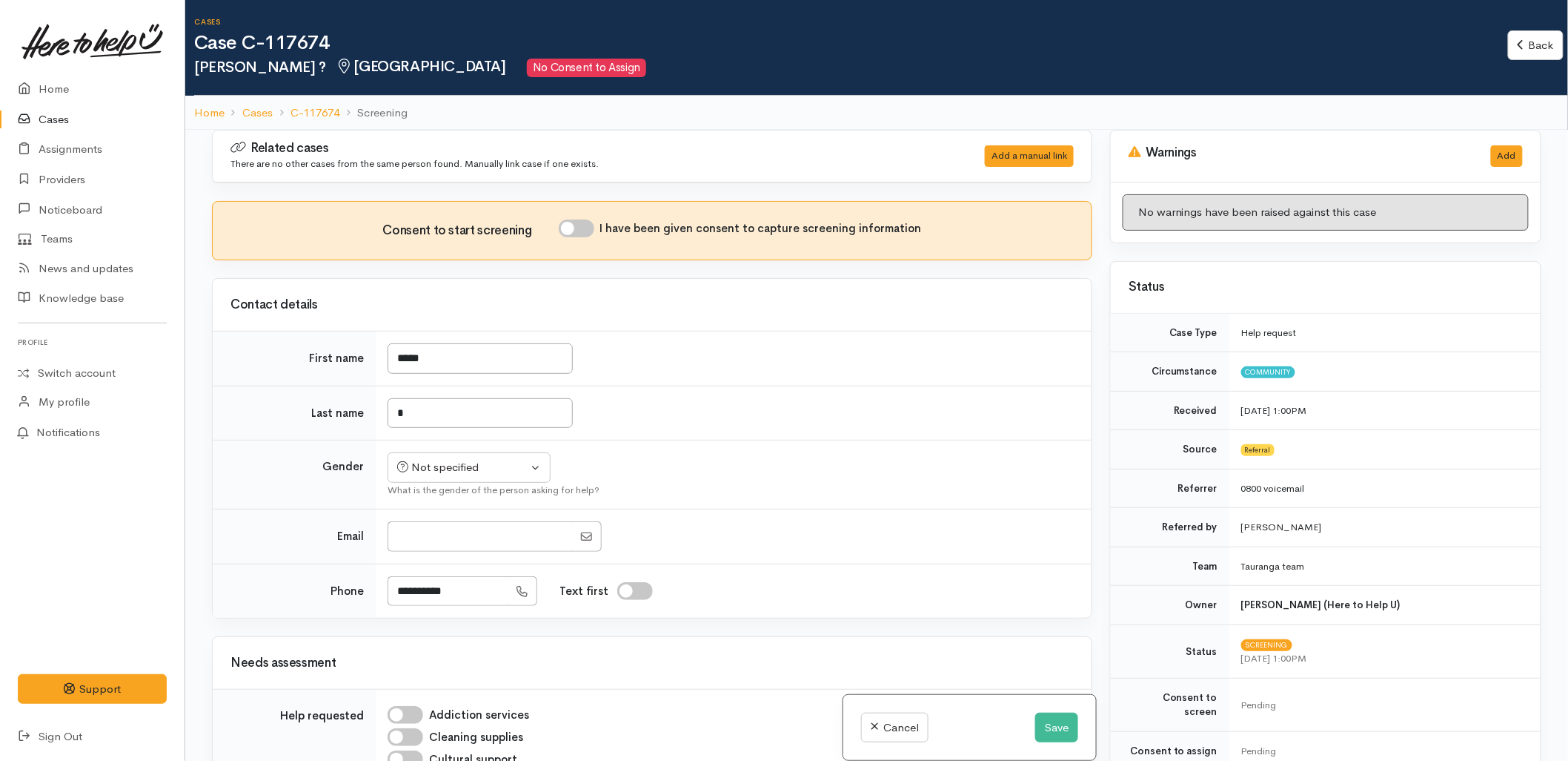
click at [966, 478] on td "Not specified [DEMOGRAPHIC_DATA] [DEMOGRAPHIC_DATA] Diverse Not specified What …" at bounding box center [733, 474] width 716 height 68
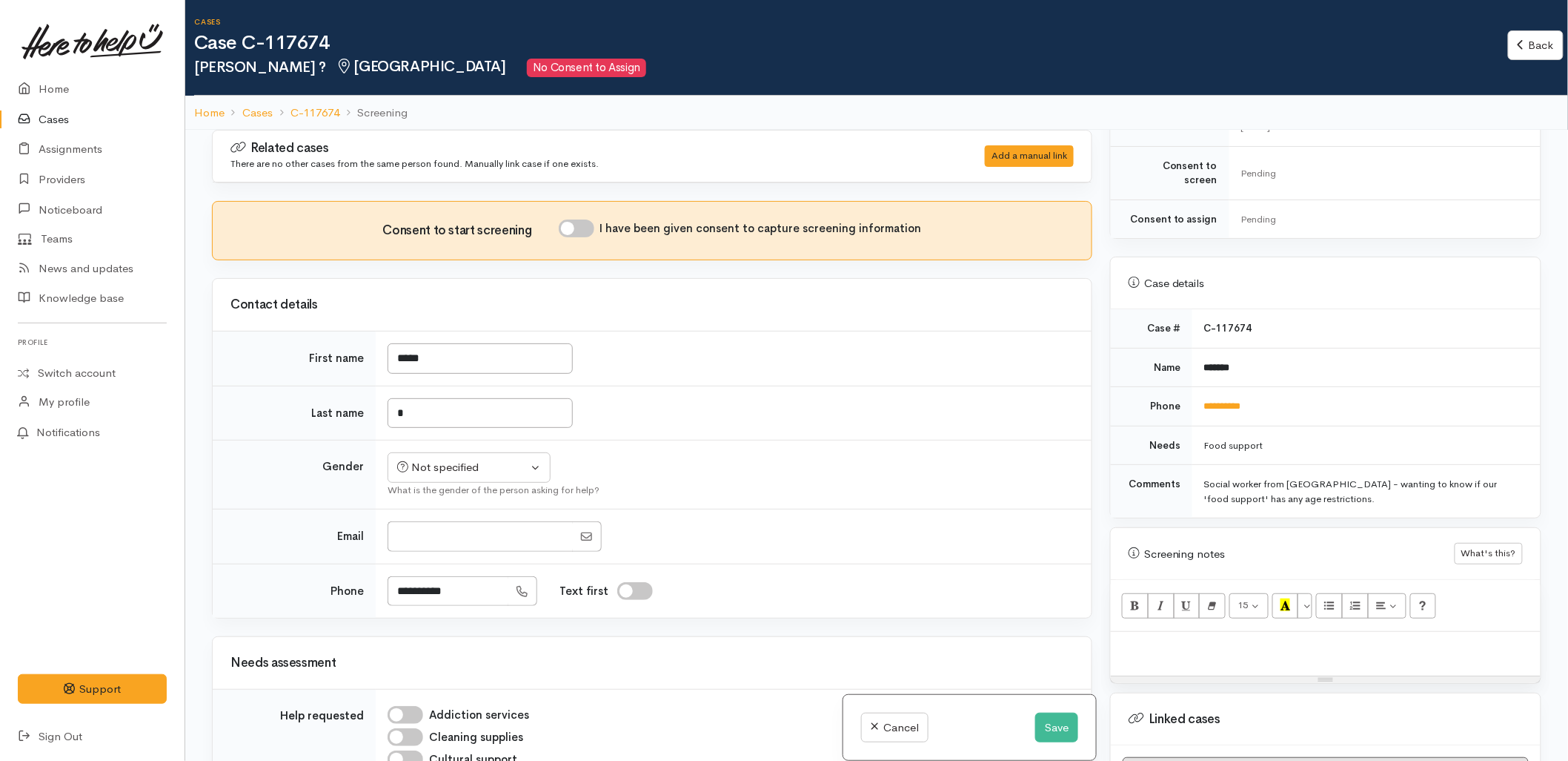
scroll to position [576, 0]
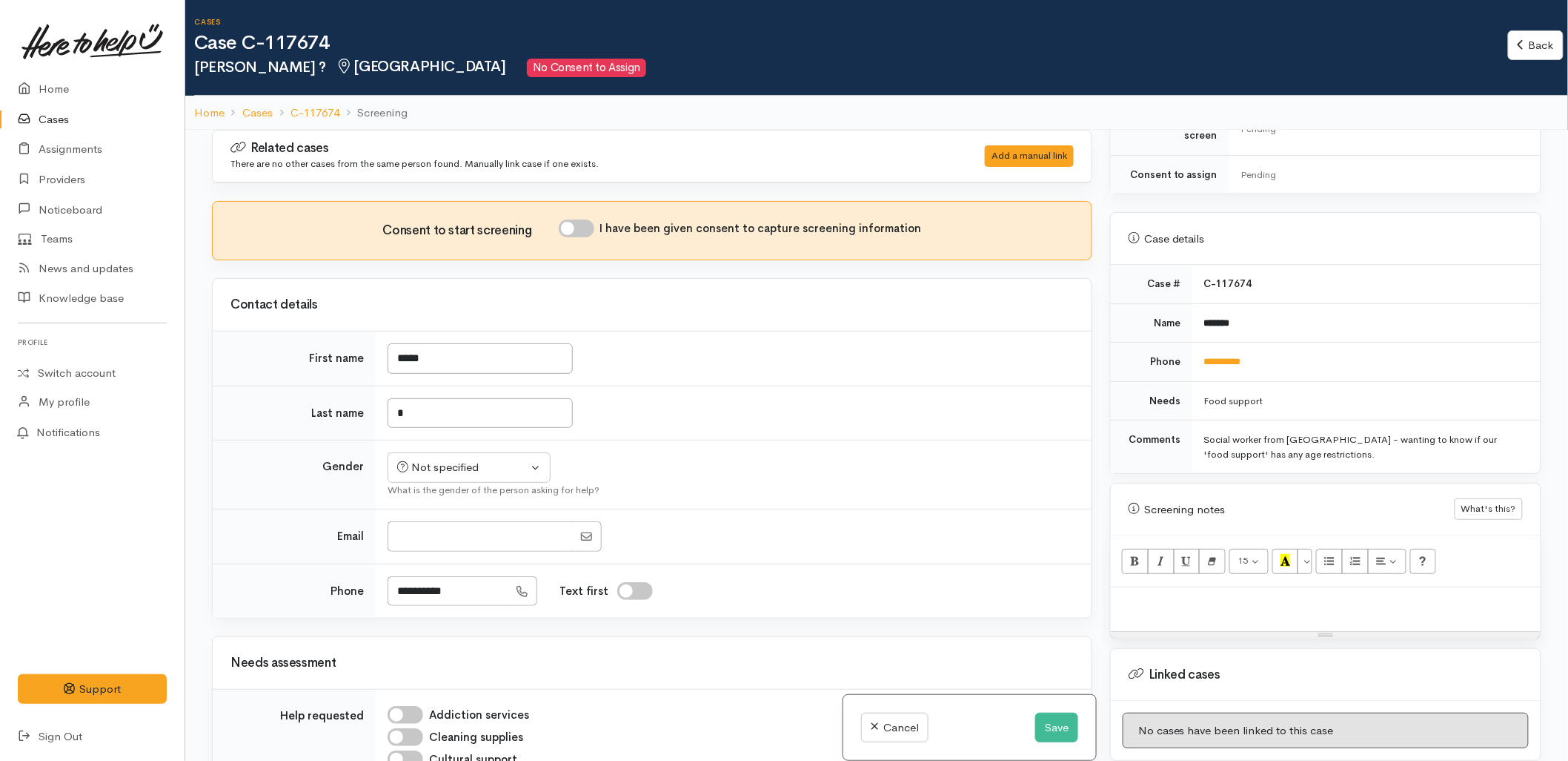
click at [1198, 599] on div at bounding box center [1326, 608] width 430 height 44
paste div
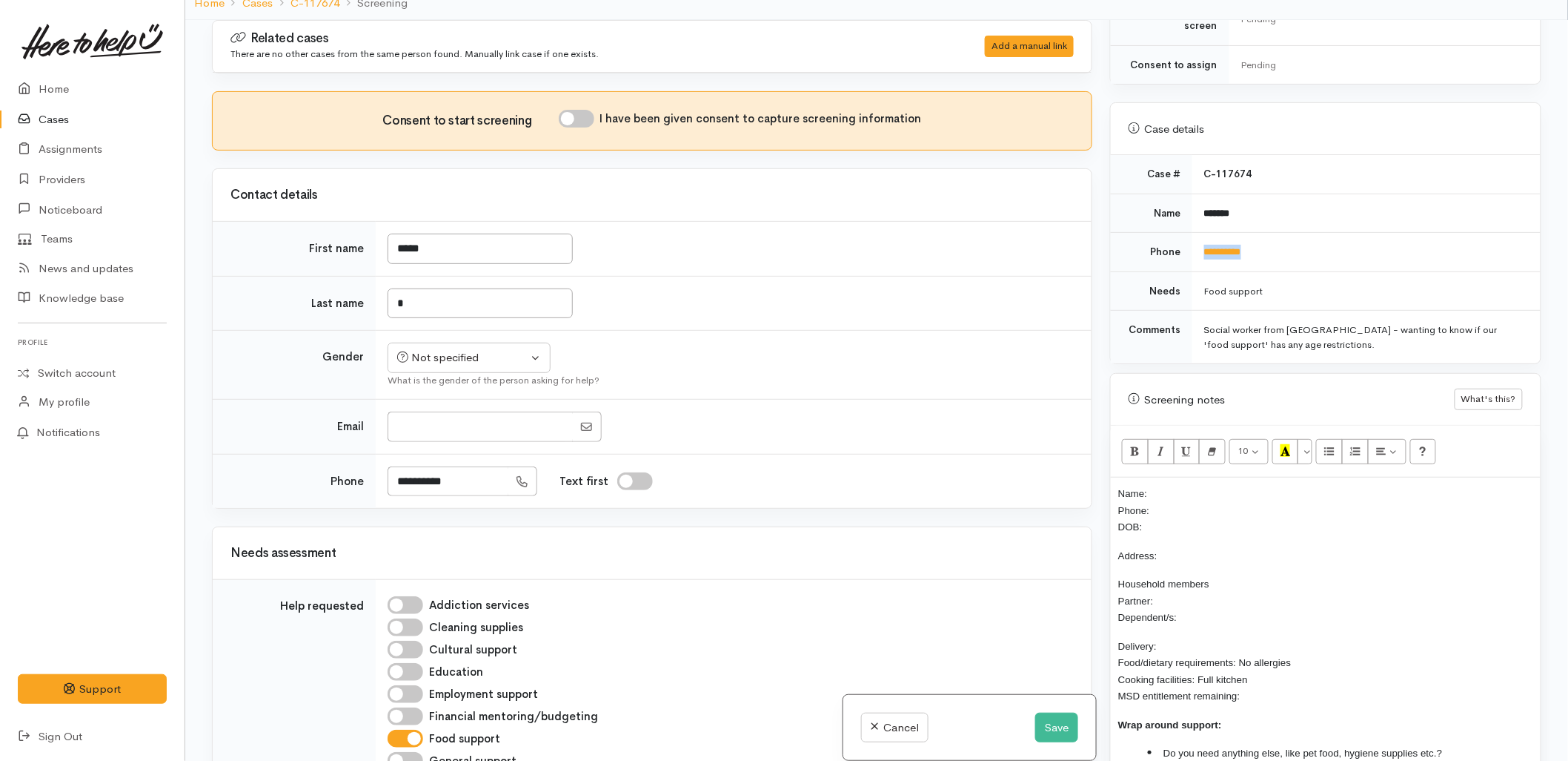
drag, startPoint x: 1272, startPoint y: 245, endPoint x: 1201, endPoint y: 250, distance: 71.2
click at [1201, 250] on td "**********" at bounding box center [1366, 252] width 348 height 39
copy link "**********"
click at [1188, 503] on p "Name: Phone: DOB:" at bounding box center [1326, 511] width 414 height 51
drag, startPoint x: 1238, startPoint y: 205, endPoint x: 1195, endPoint y: 204, distance: 43.0
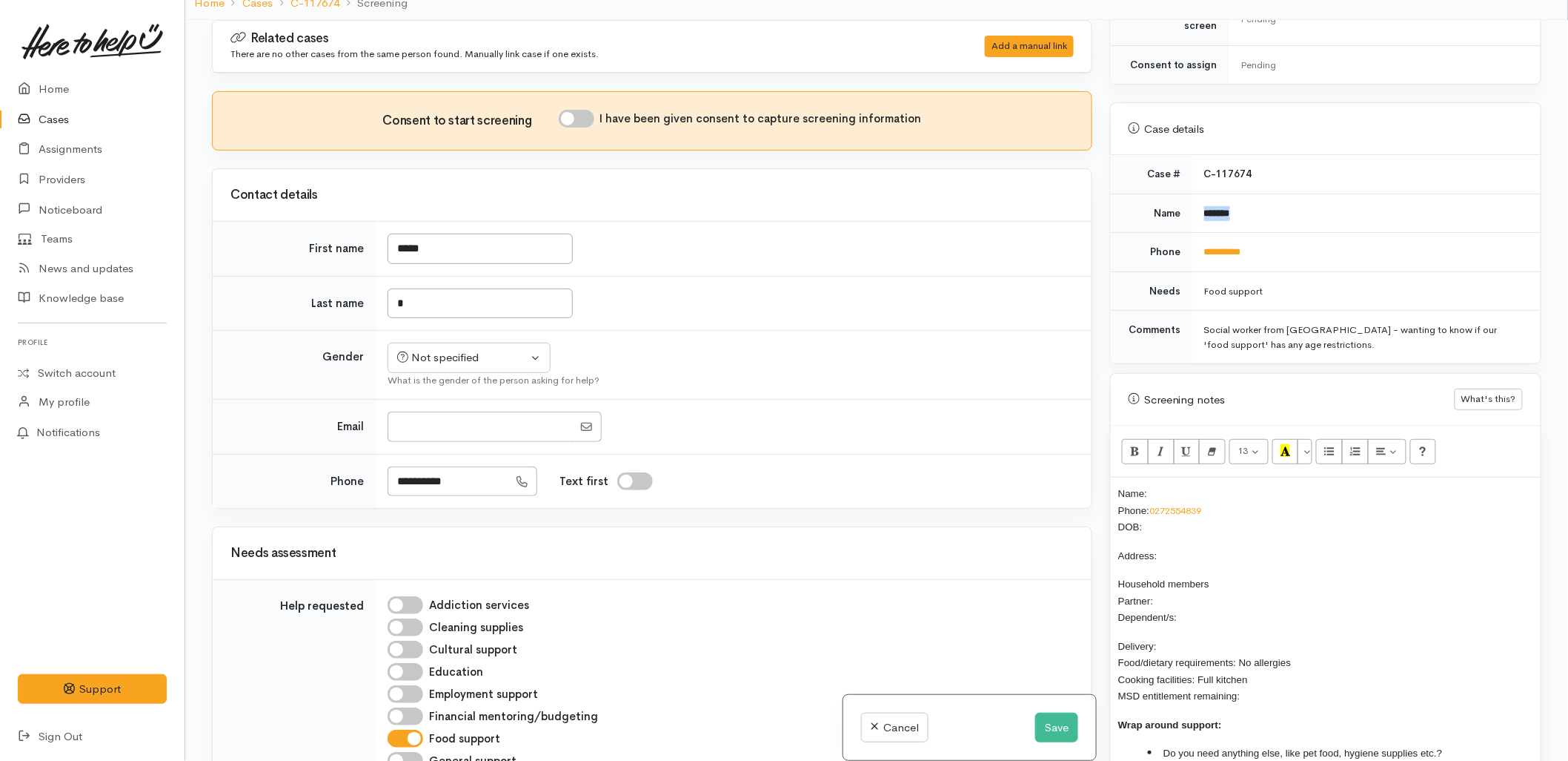
click at [1195, 204] on td "*******" at bounding box center [1366, 213] width 348 height 39
copy b "*******"
click at [1175, 477] on div "Name: Phone: 0272554839 DOB: Address: Household members Partner: Dependent/s: D…" at bounding box center [1326, 637] width 430 height 320
click at [884, 421] on div at bounding box center [730, 426] width 686 height 30
click at [450, 299] on input "*" at bounding box center [479, 303] width 185 height 30
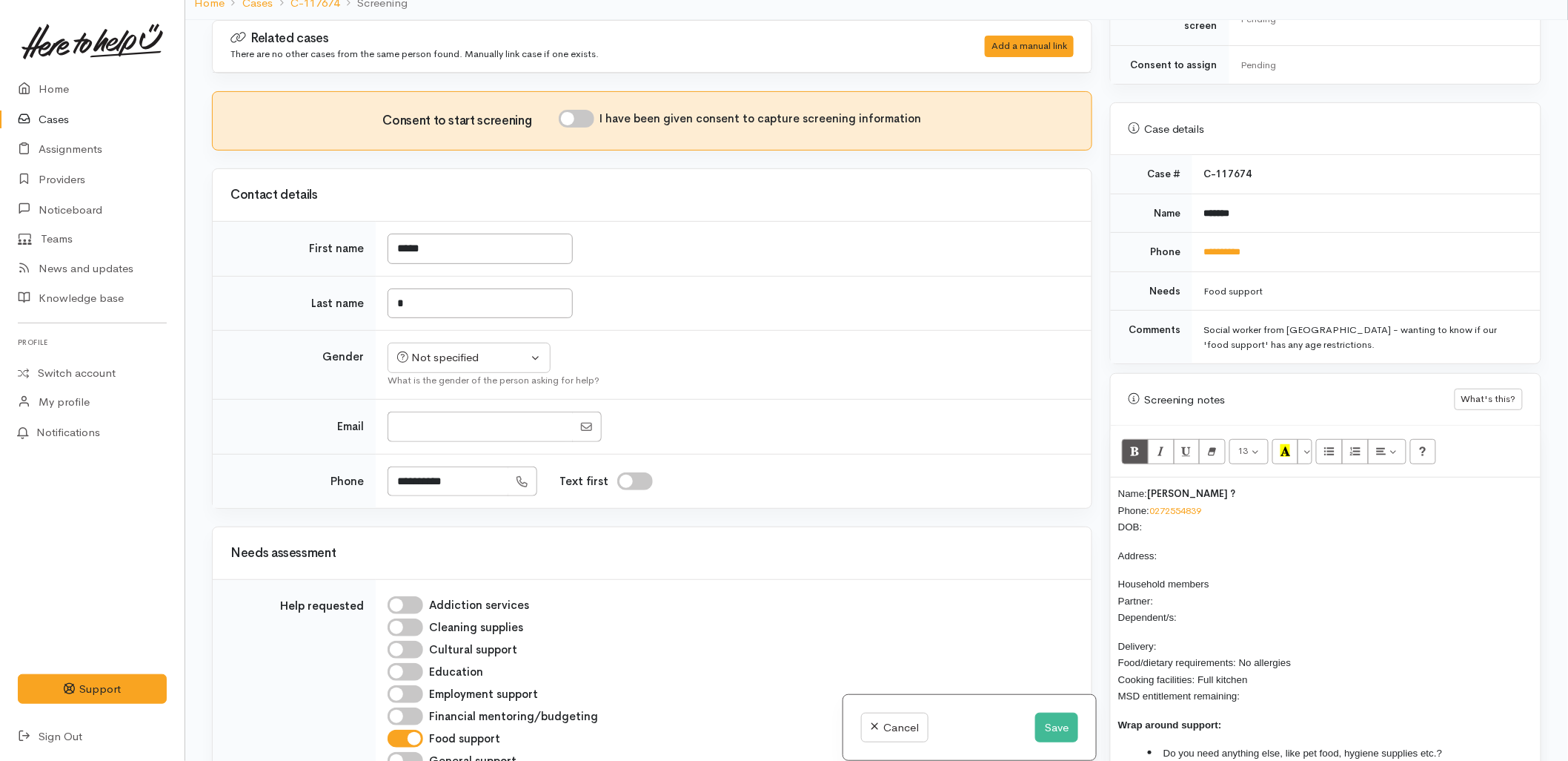
click at [1250, 617] on div "Name: Lilly ? Phone: 0272554839 DOB: Address: Household members Partner: Depend…" at bounding box center [1326, 637] width 430 height 320
click at [460, 219] on div "Contact details" at bounding box center [652, 195] width 879 height 52
click at [462, 246] on input "*****" at bounding box center [479, 248] width 185 height 30
type input "****"
type input "**********"
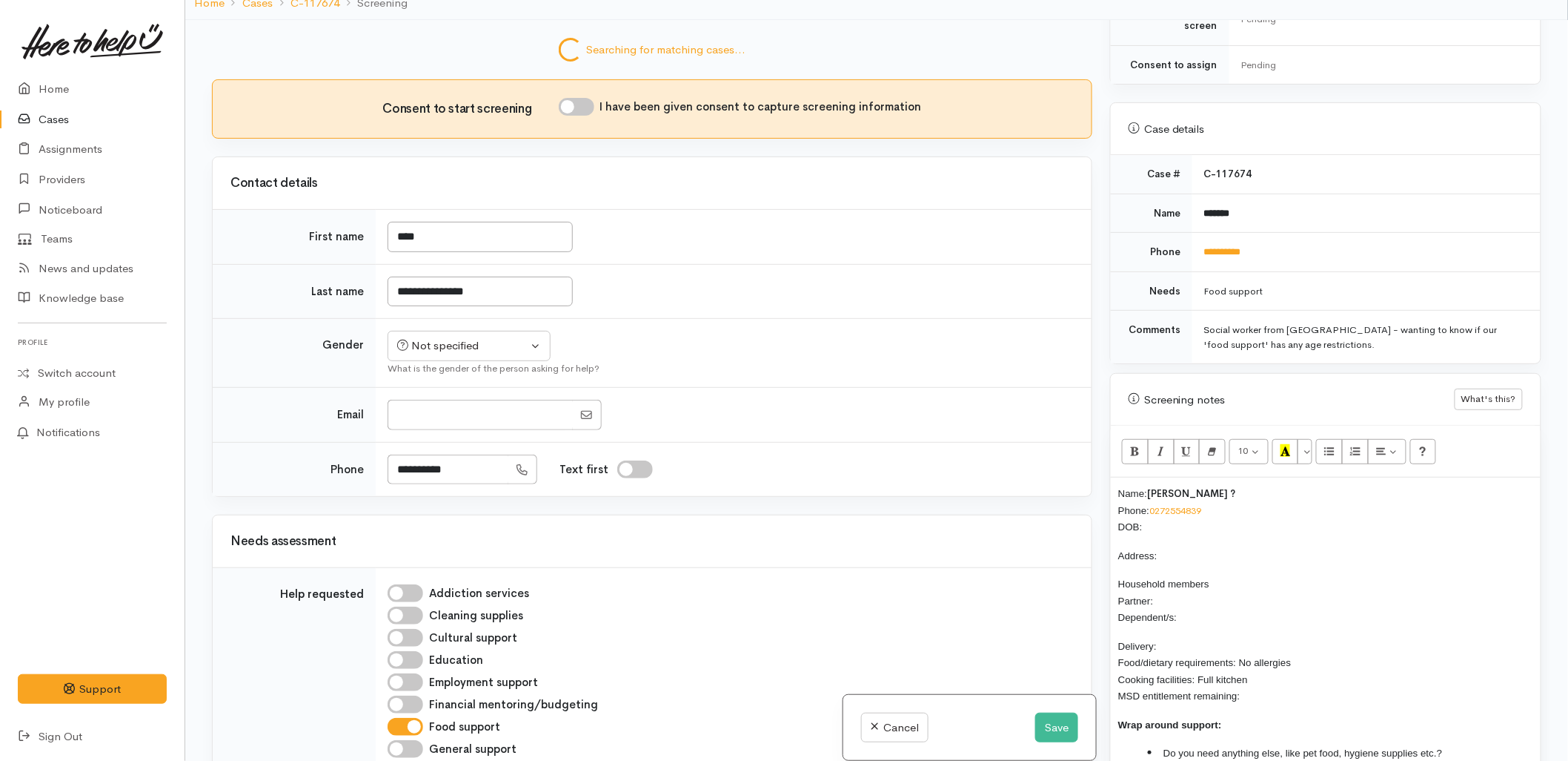
click at [1257, 653] on span "Delivery: Food/dietary requirements: No allergies Cooking facilities: Full kitc…" at bounding box center [1204, 671] width 173 height 62
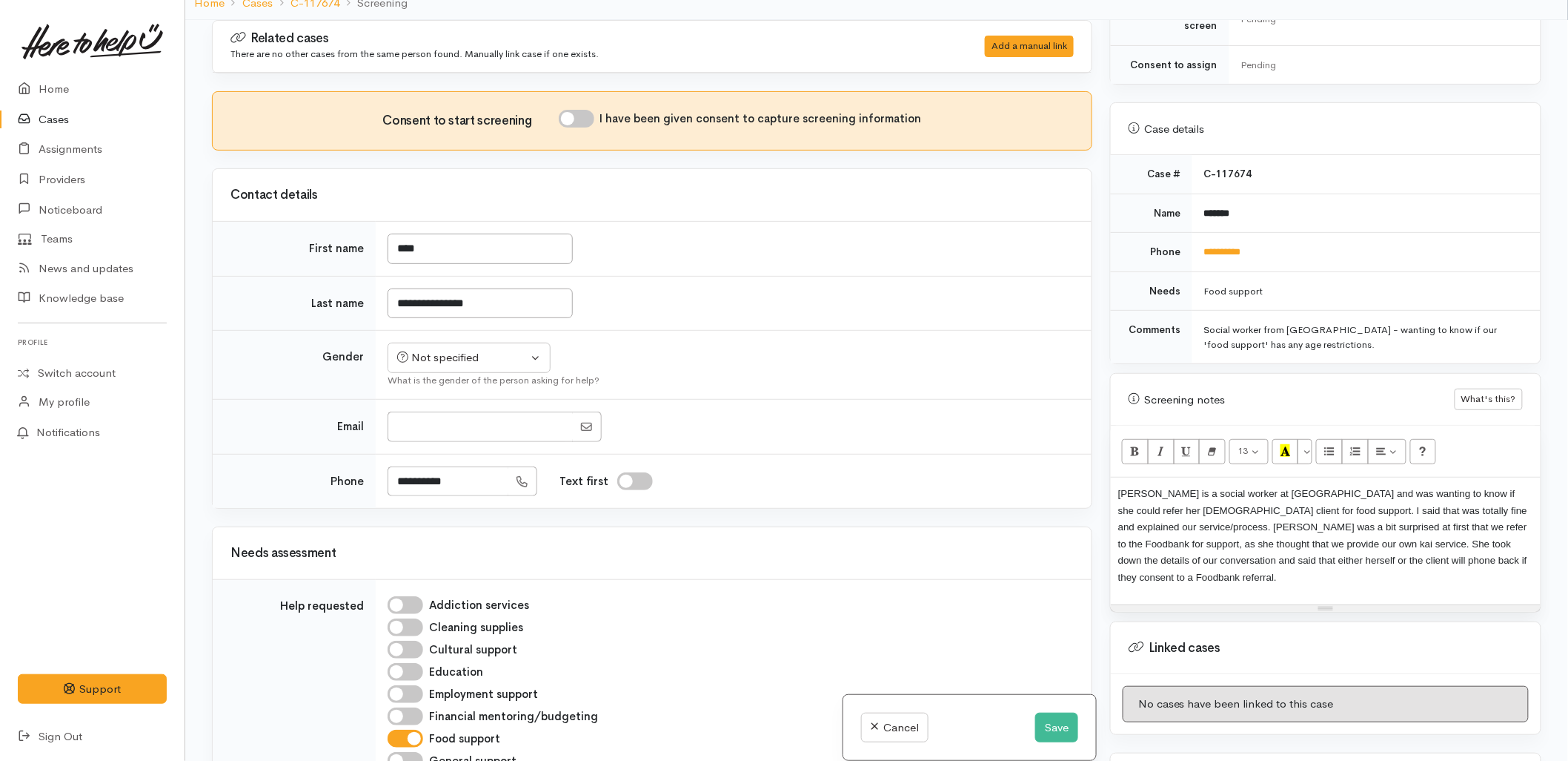
click at [1268, 532] on span "Lily is a social worker at Tauranga Hospital and was wanting to know if she cou…" at bounding box center [1323, 535] width 409 height 95
click at [1508, 550] on p "Lily is a social worker at Tauranga Hospital and was wanting to know if she cou…" at bounding box center [1326, 535] width 414 height 100
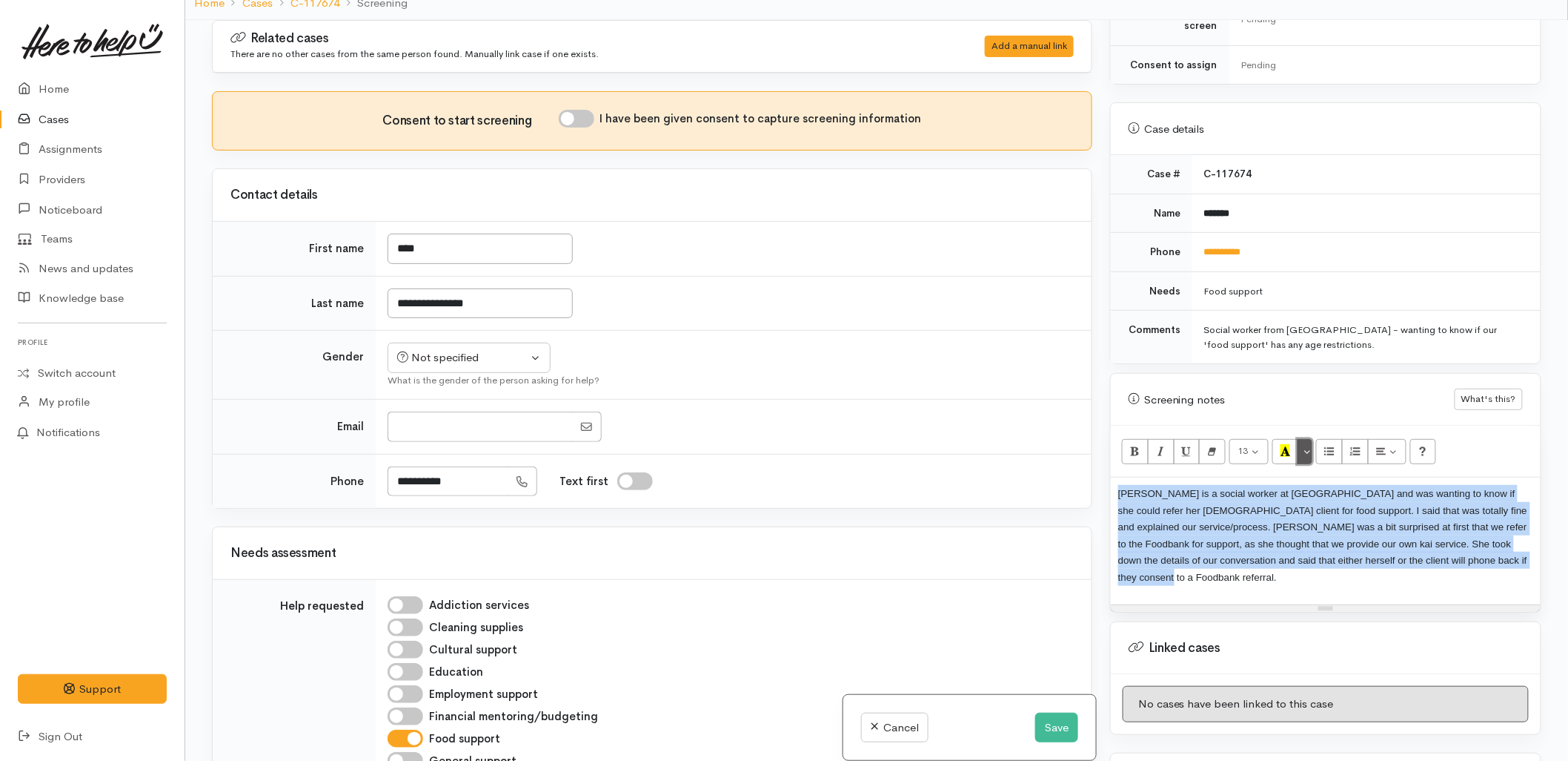
click at [1305, 439] on button "More Color" at bounding box center [1304, 452] width 15 height 25
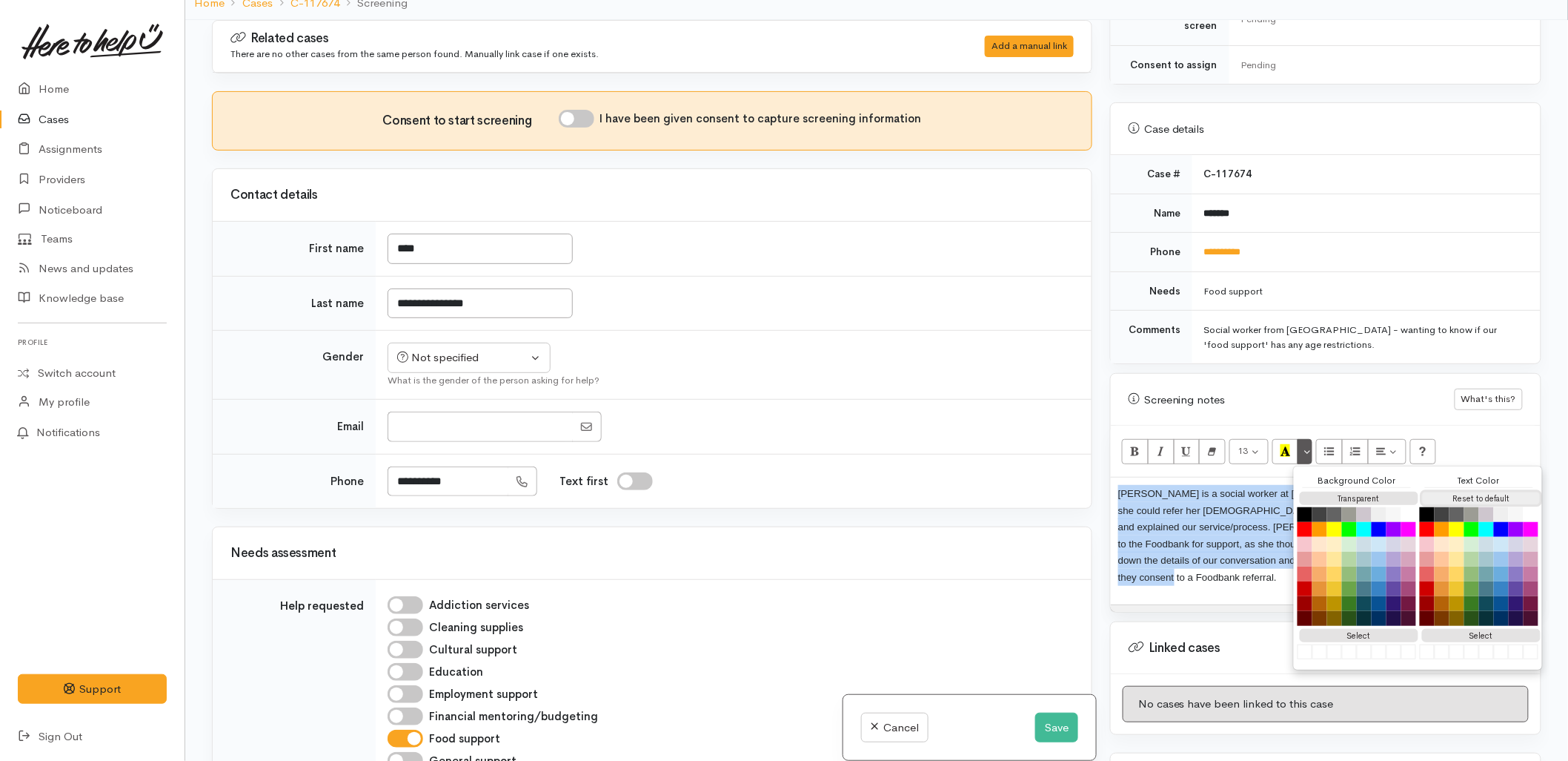
click at [1454, 491] on button "Reset to default" at bounding box center [1480, 498] width 118 height 14
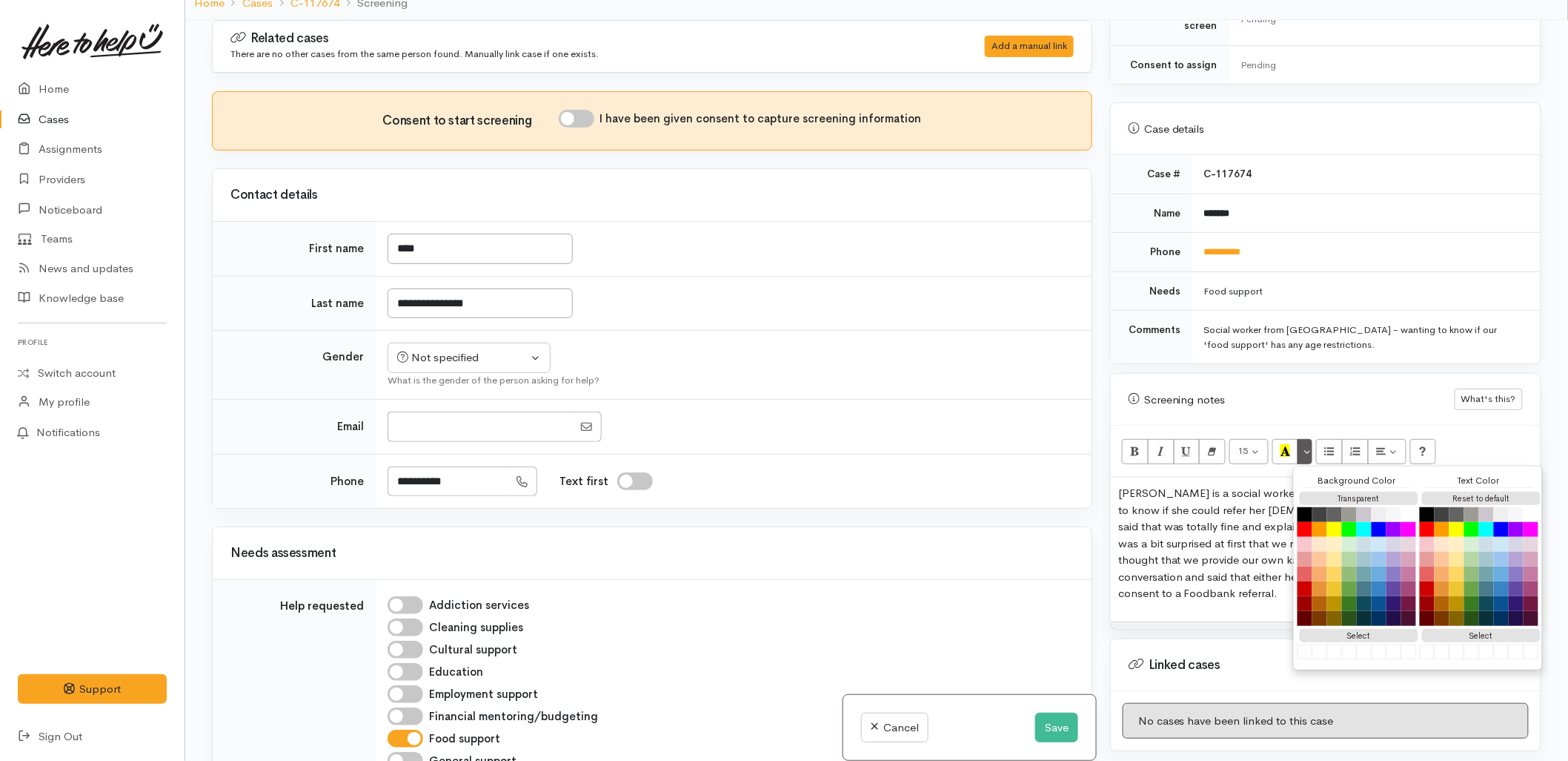
click at [1228, 556] on p "Lily is a social worker at Tauranga Hospital and was wanting to know if she cou…" at bounding box center [1326, 544] width 414 height 117
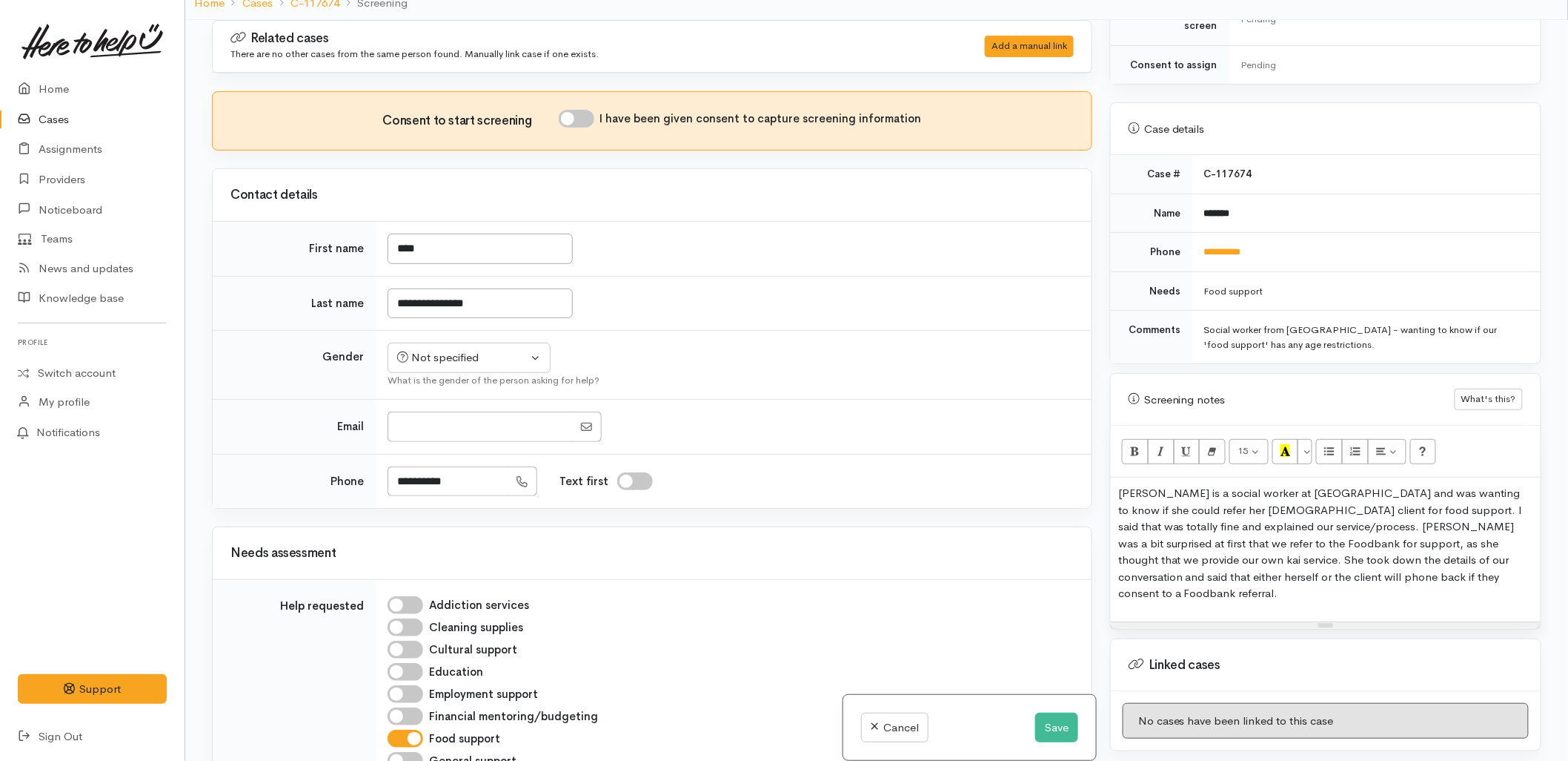
click at [1446, 576] on div "Lily is a social worker at Tauranga Hospital and was wanting to know if she cou…" at bounding box center [1326, 549] width 430 height 144
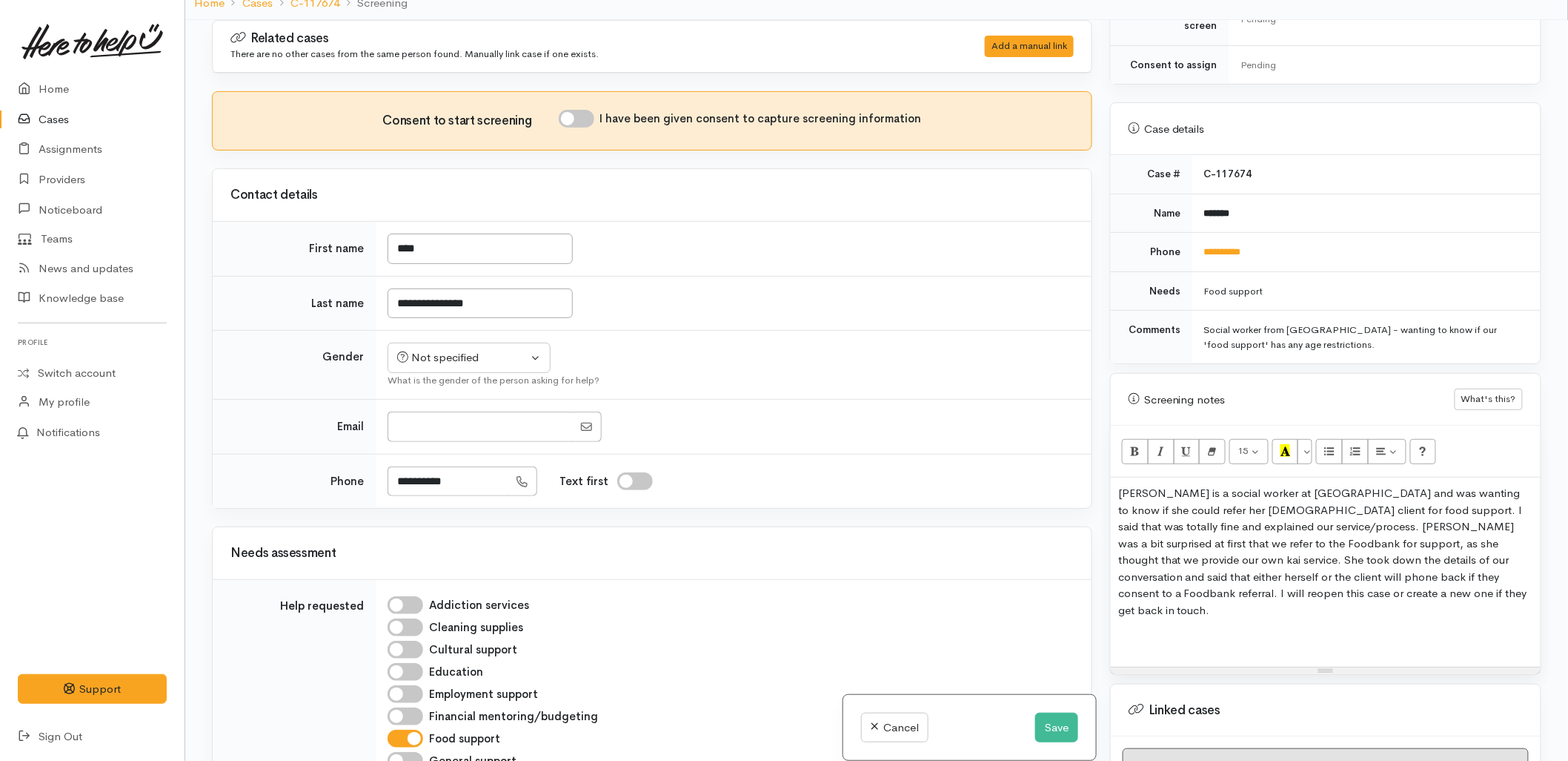
click at [1234, 591] on div "Lily is a social worker at Tauranga Hospital and was wanting to know if she cou…" at bounding box center [1326, 571] width 430 height 189
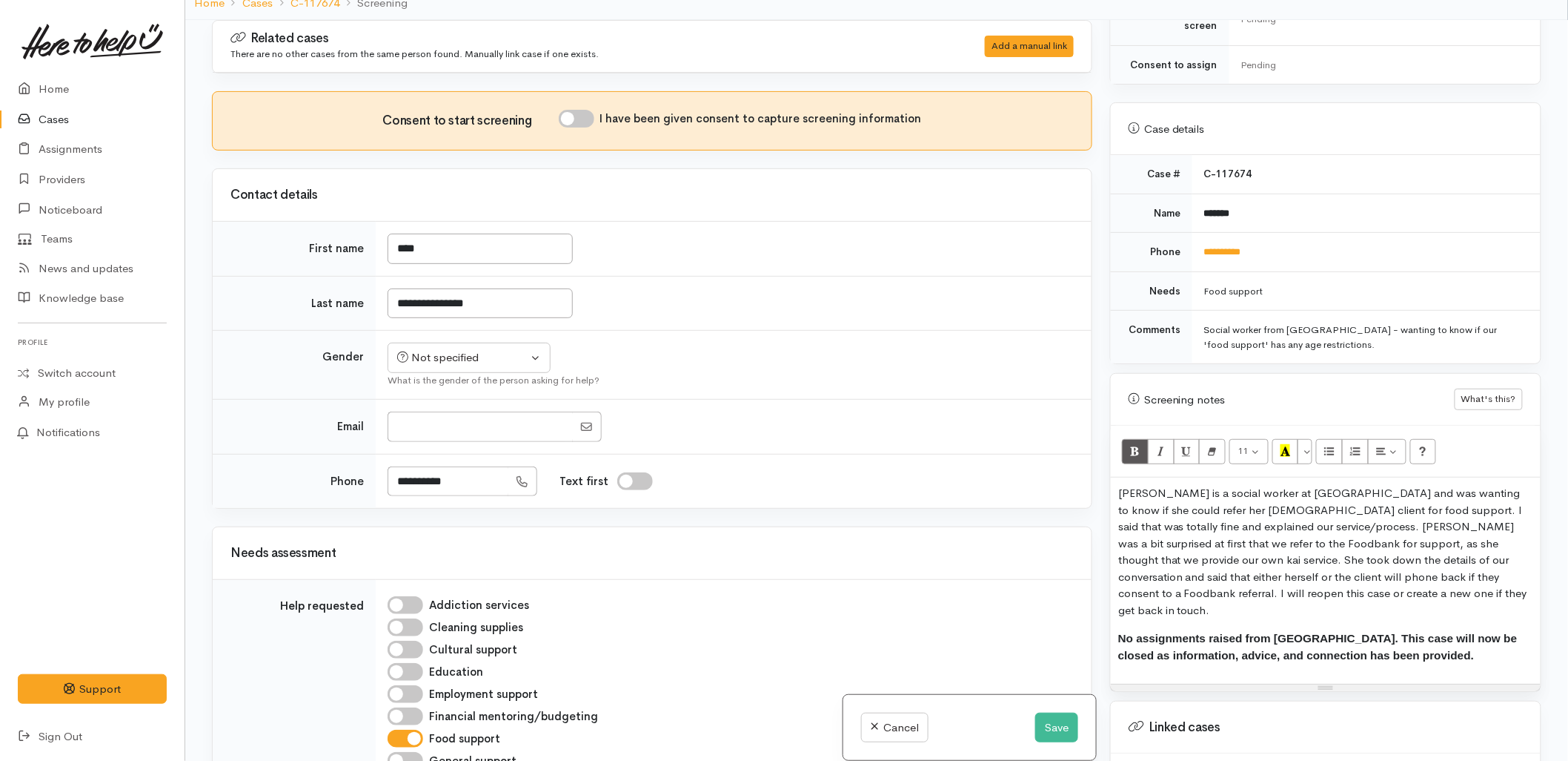
click at [1393, 490] on p "Lily is a social worker at Tauranga Hospital and was wanting to know if she cou…" at bounding box center [1326, 552] width 414 height 133
click at [1197, 559] on p "Lily is a social worker at Tauranga Hospital and was wanting to know if she cou…" at bounding box center [1326, 552] width 414 height 133
click at [1050, 724] on button "Save" at bounding box center [1057, 727] width 43 height 30
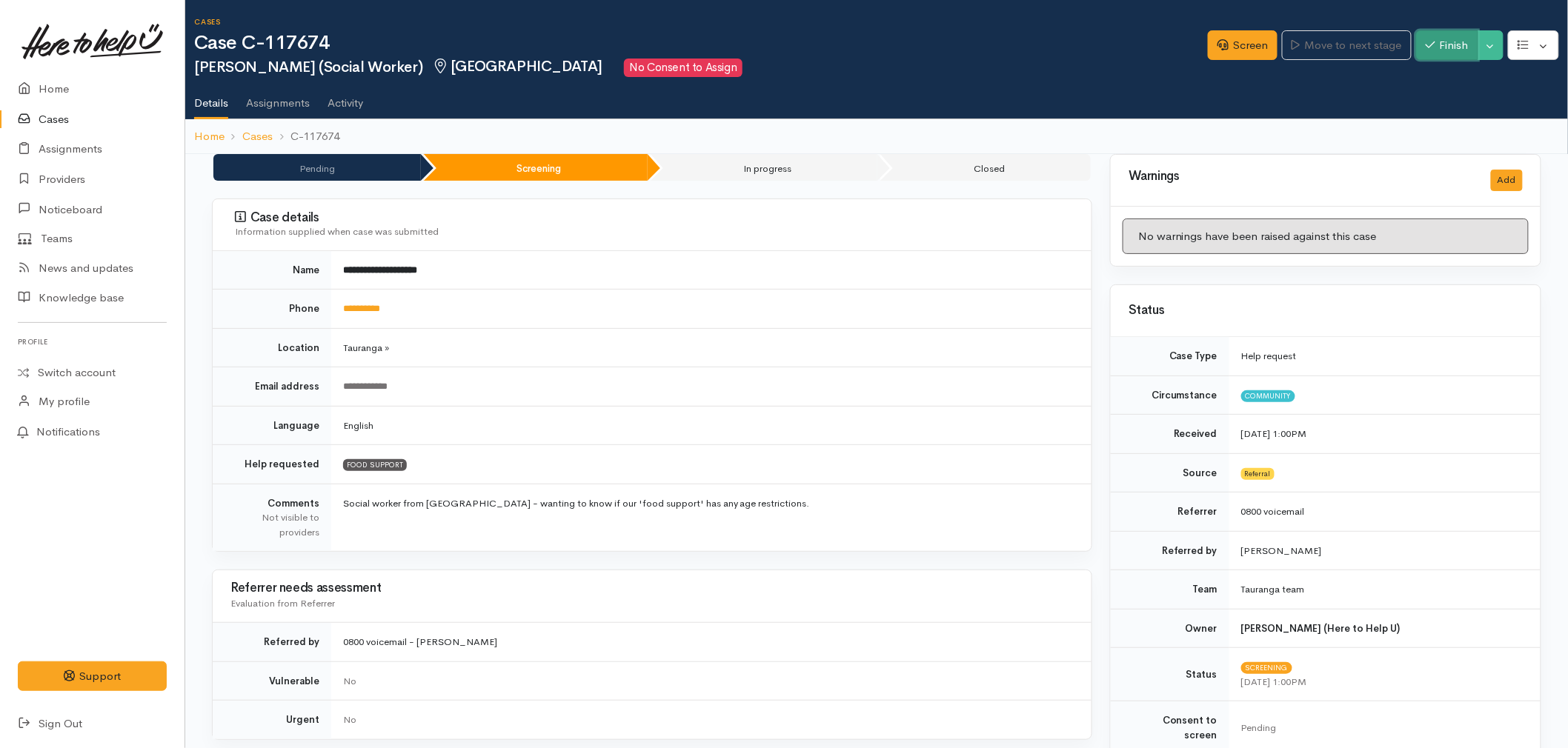
click at [1450, 48] on button "Finish" at bounding box center [1447, 45] width 63 height 30
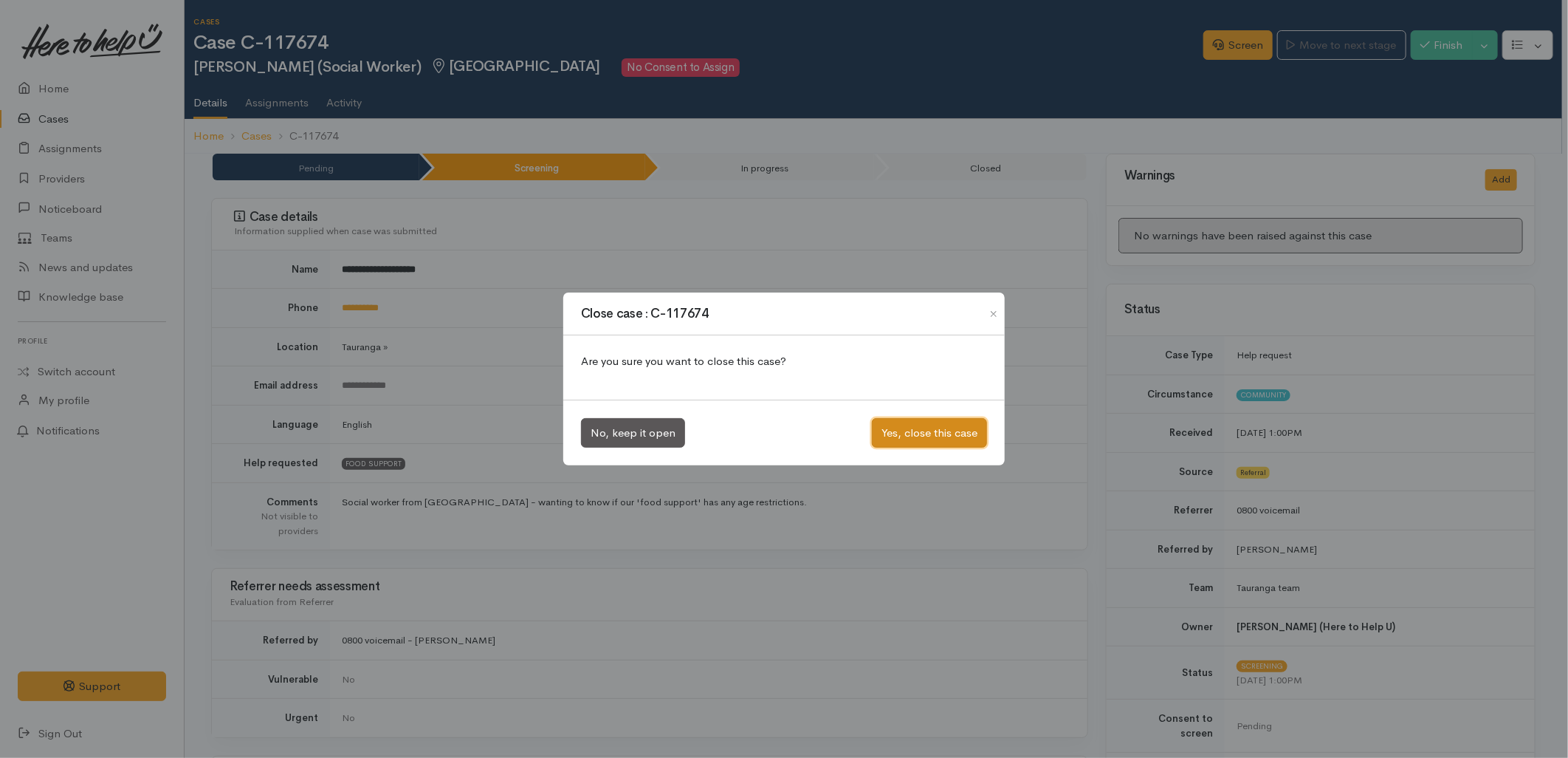
click at [898, 432] on button "Yes, close this case" at bounding box center [929, 433] width 115 height 30
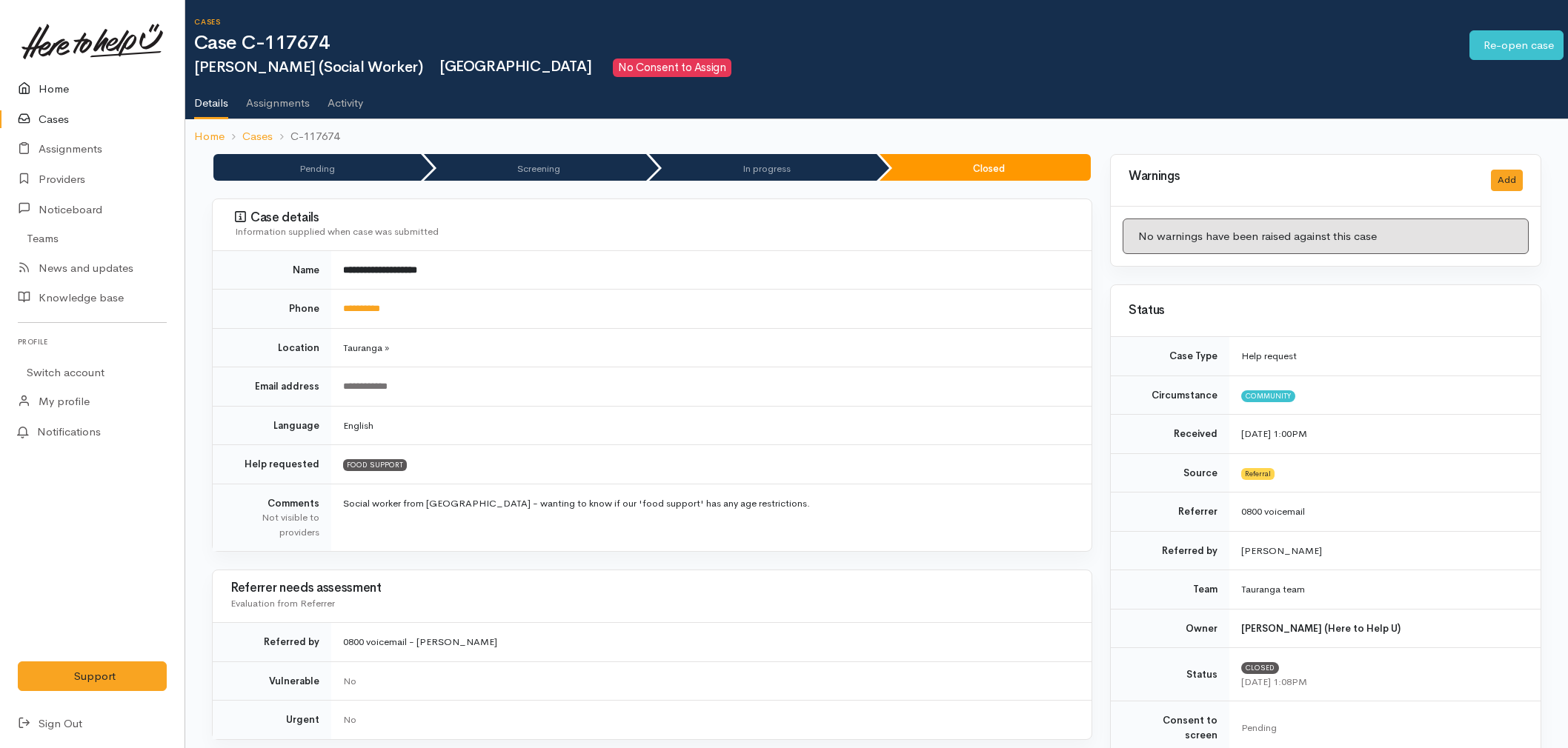
click at [35, 84] on icon at bounding box center [27, 89] width 21 height 19
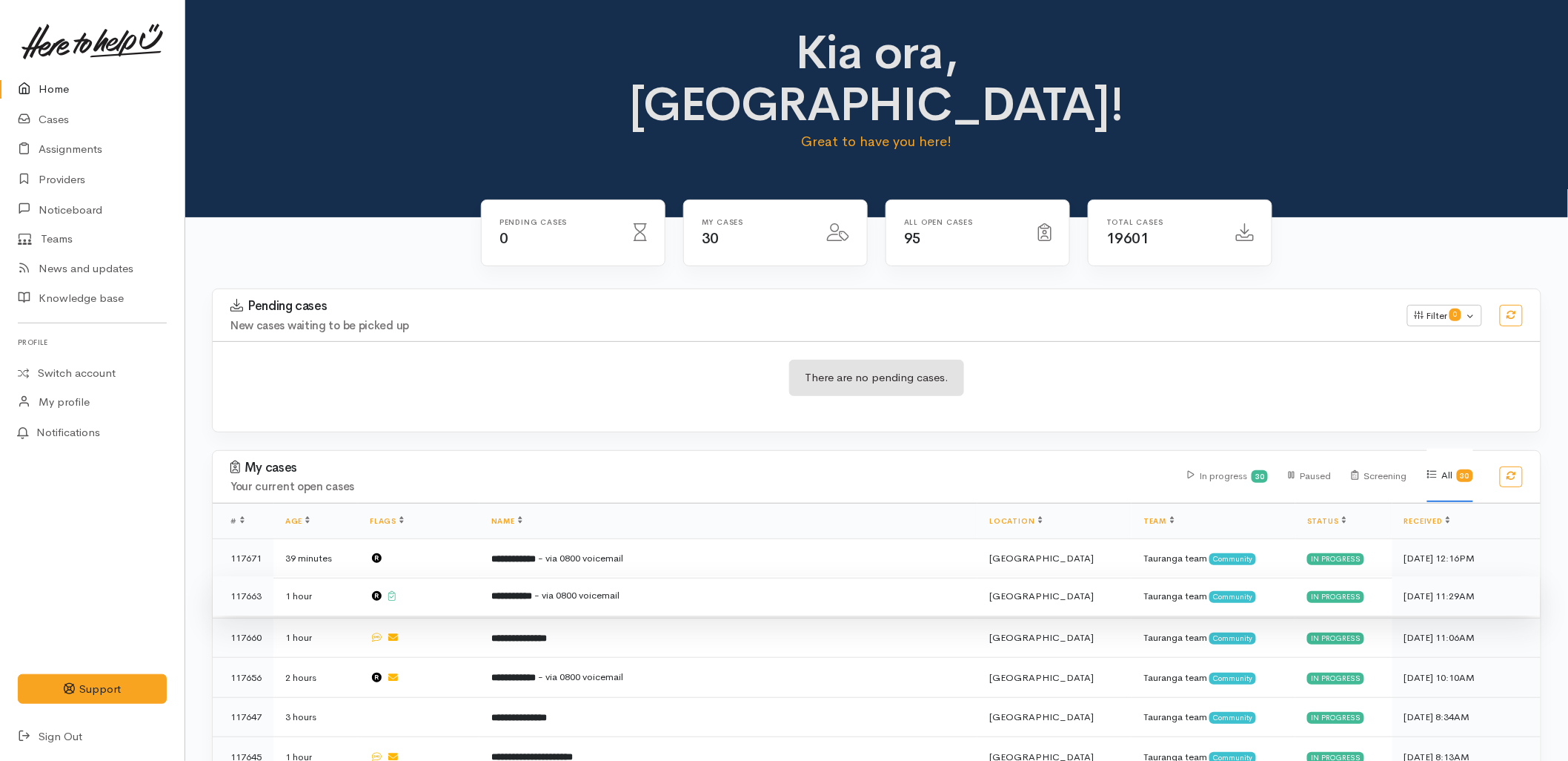
click at [772, 576] on td "**********" at bounding box center [728, 596] width 499 height 40
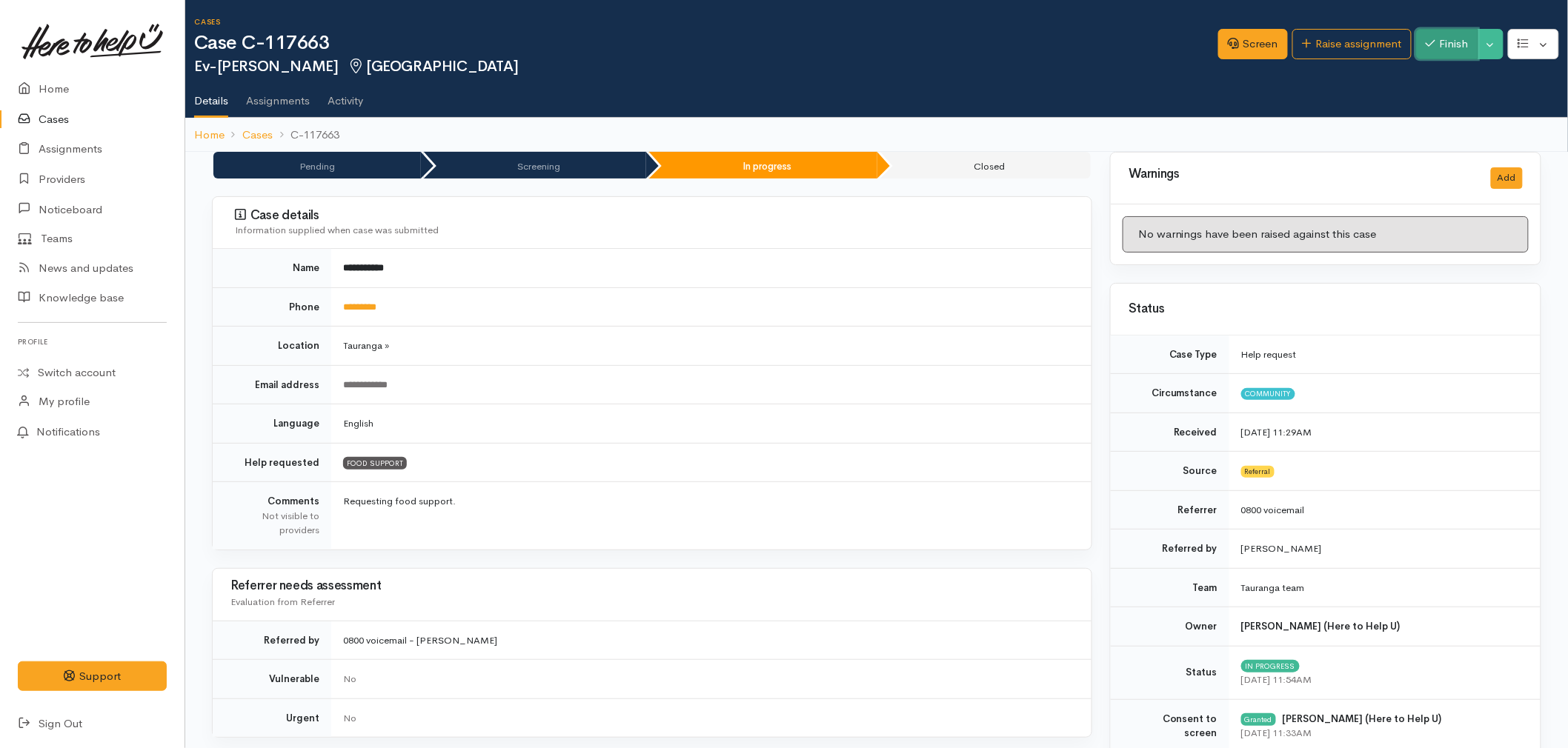
click at [1457, 48] on button "Finish" at bounding box center [1447, 44] width 63 height 30
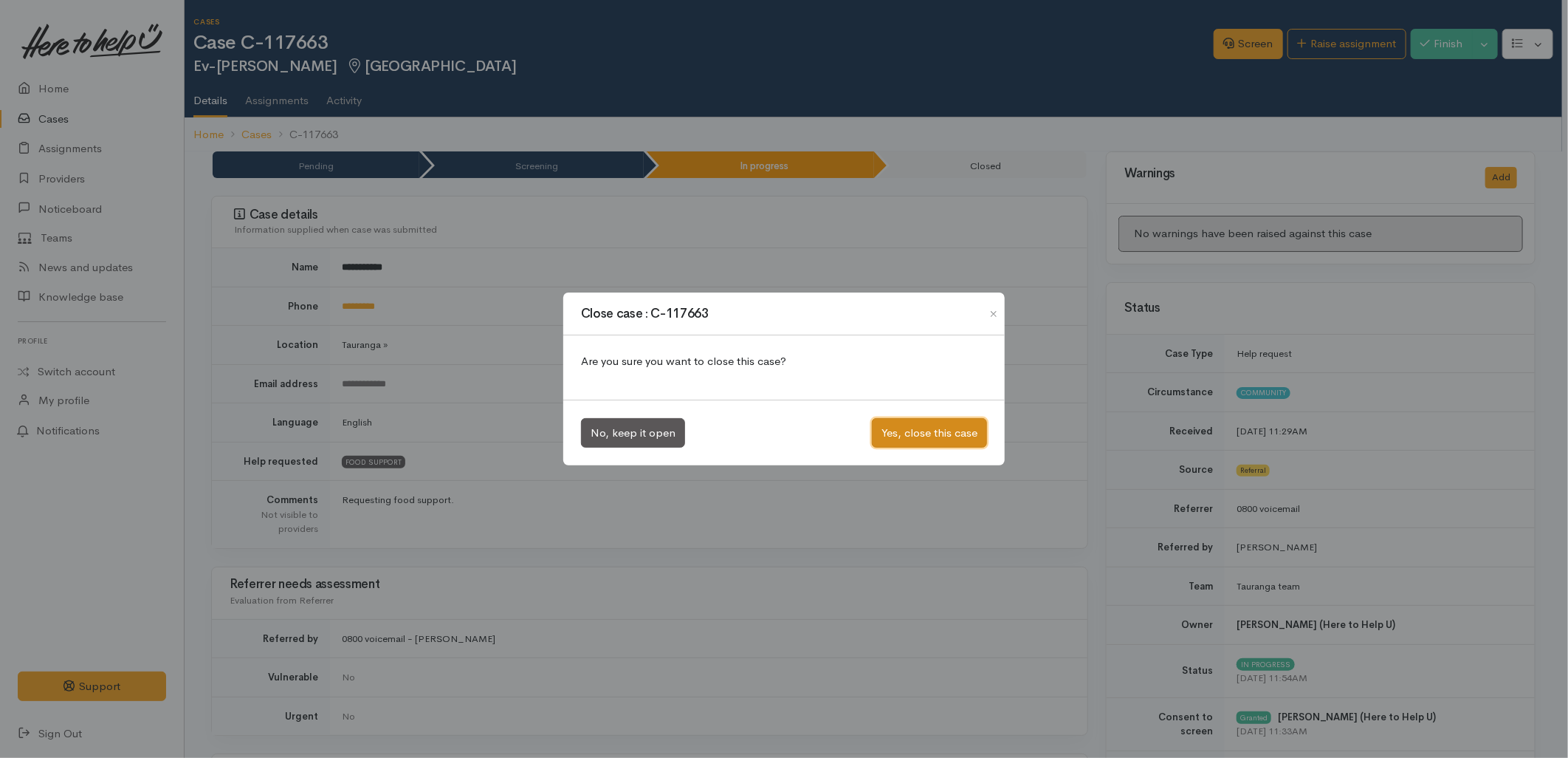
click at [948, 424] on button "Yes, close this case" at bounding box center [929, 433] width 115 height 30
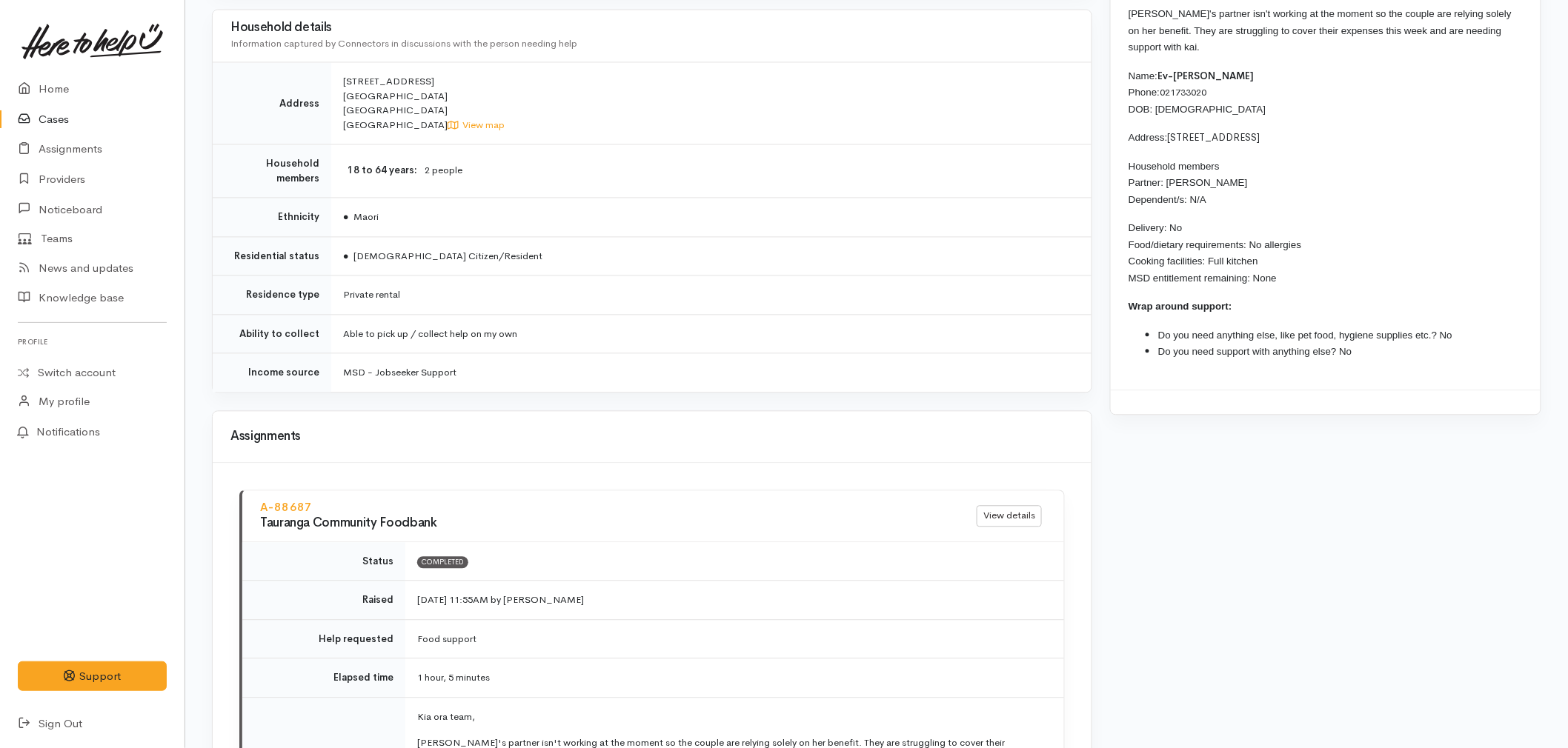
scroll to position [1681, 0]
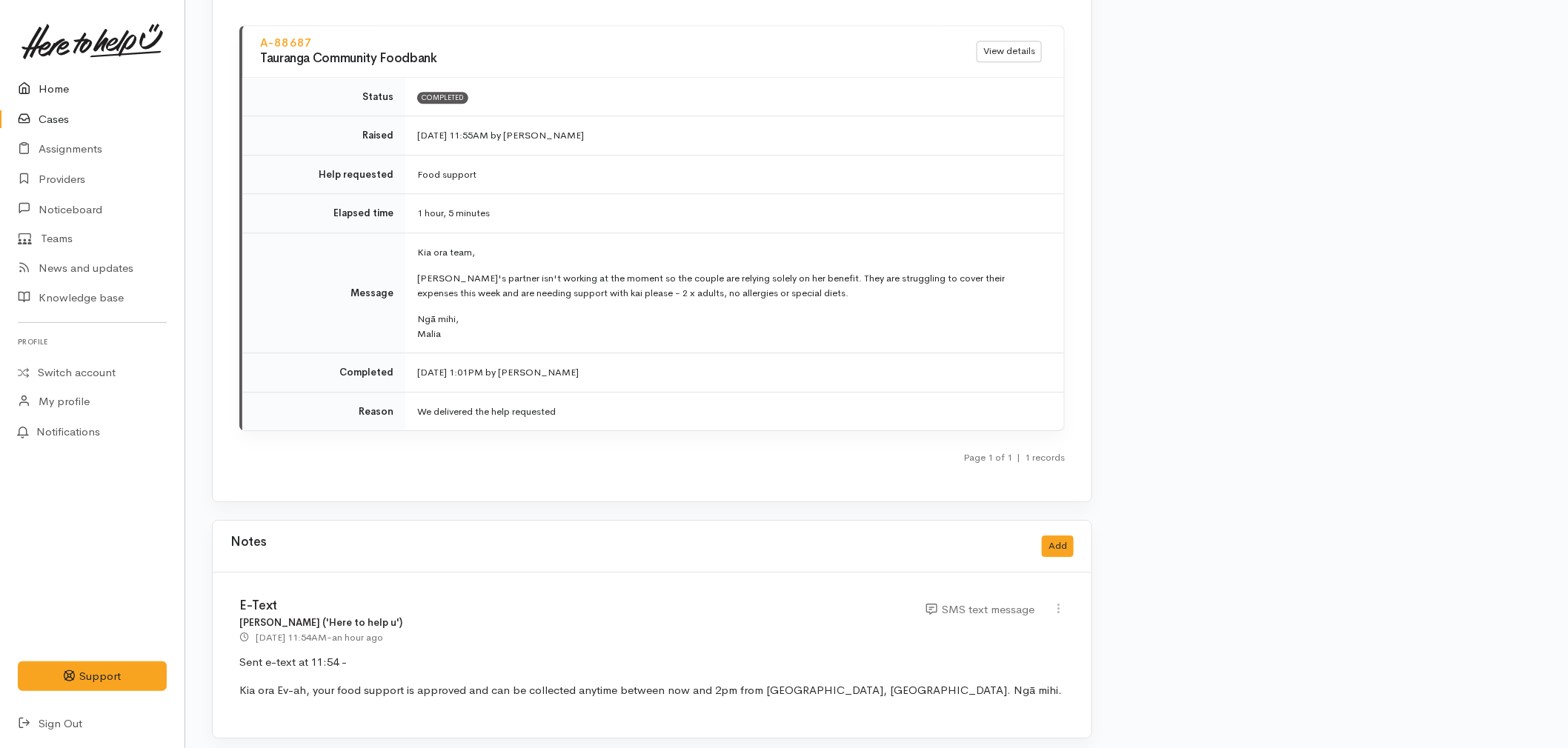
click at [29, 80] on icon at bounding box center [27, 89] width 21 height 19
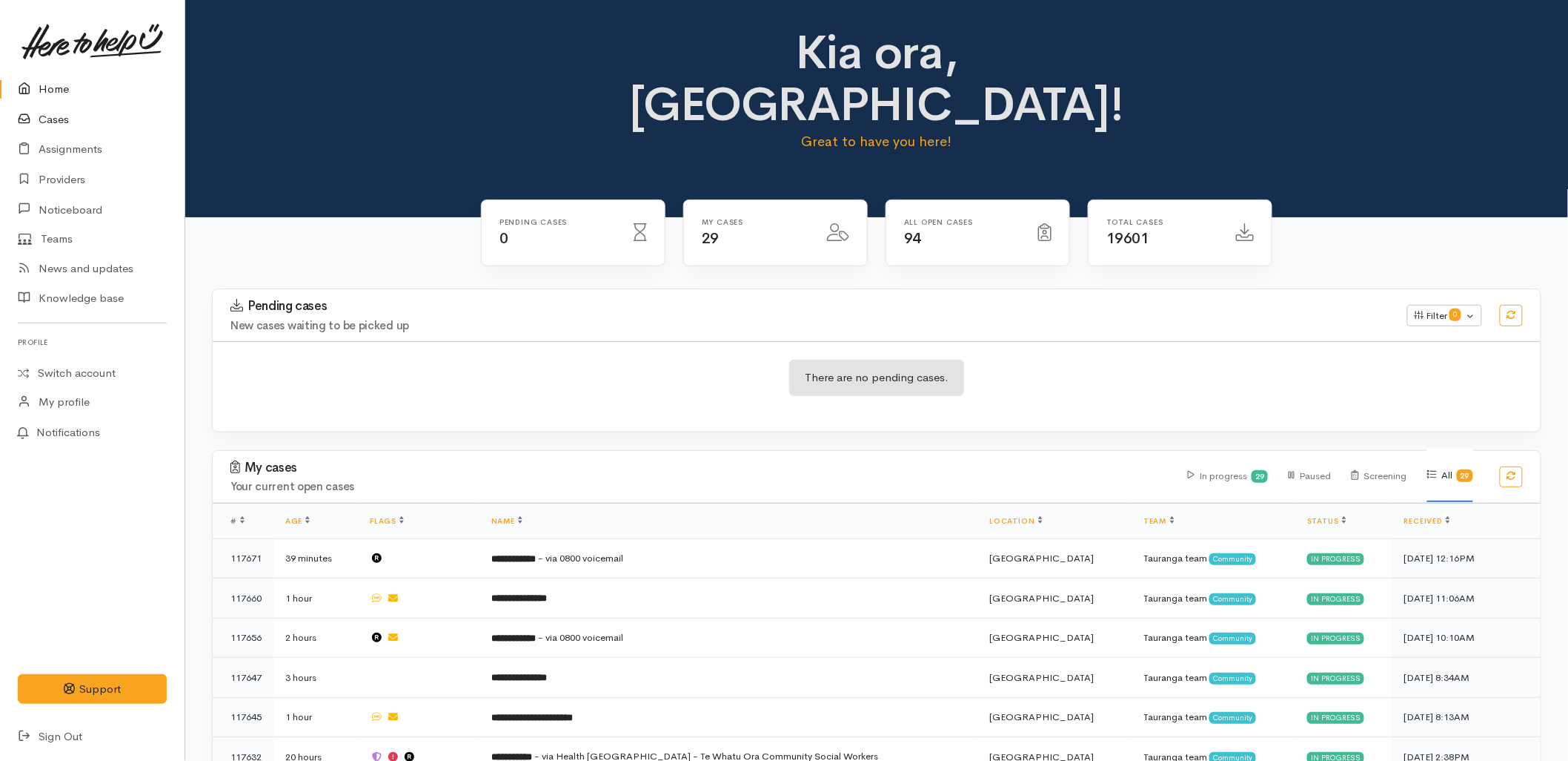
click at [29, 117] on icon at bounding box center [27, 119] width 21 height 19
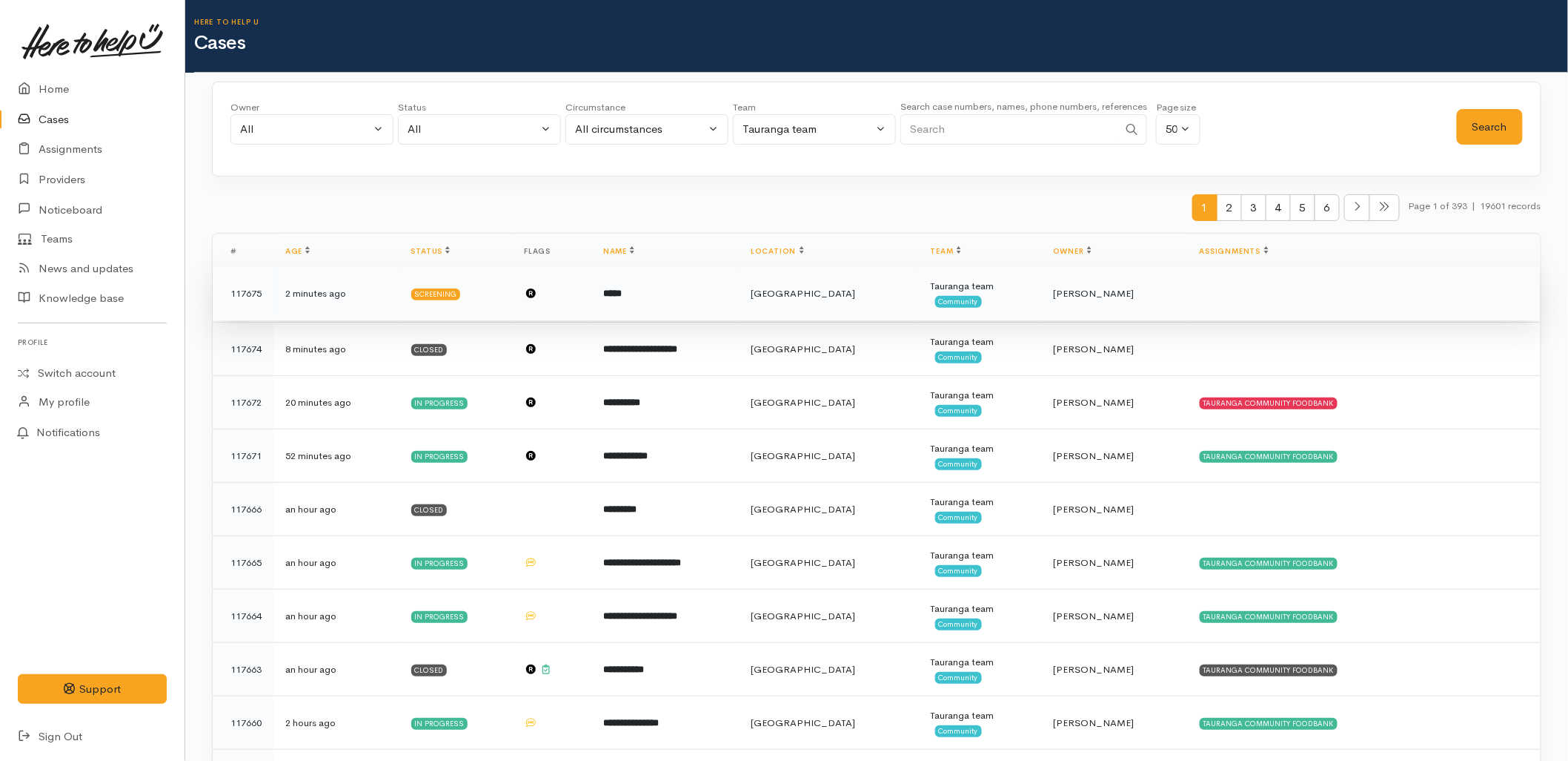
click at [690, 276] on td "*****" at bounding box center [665, 293] width 148 height 54
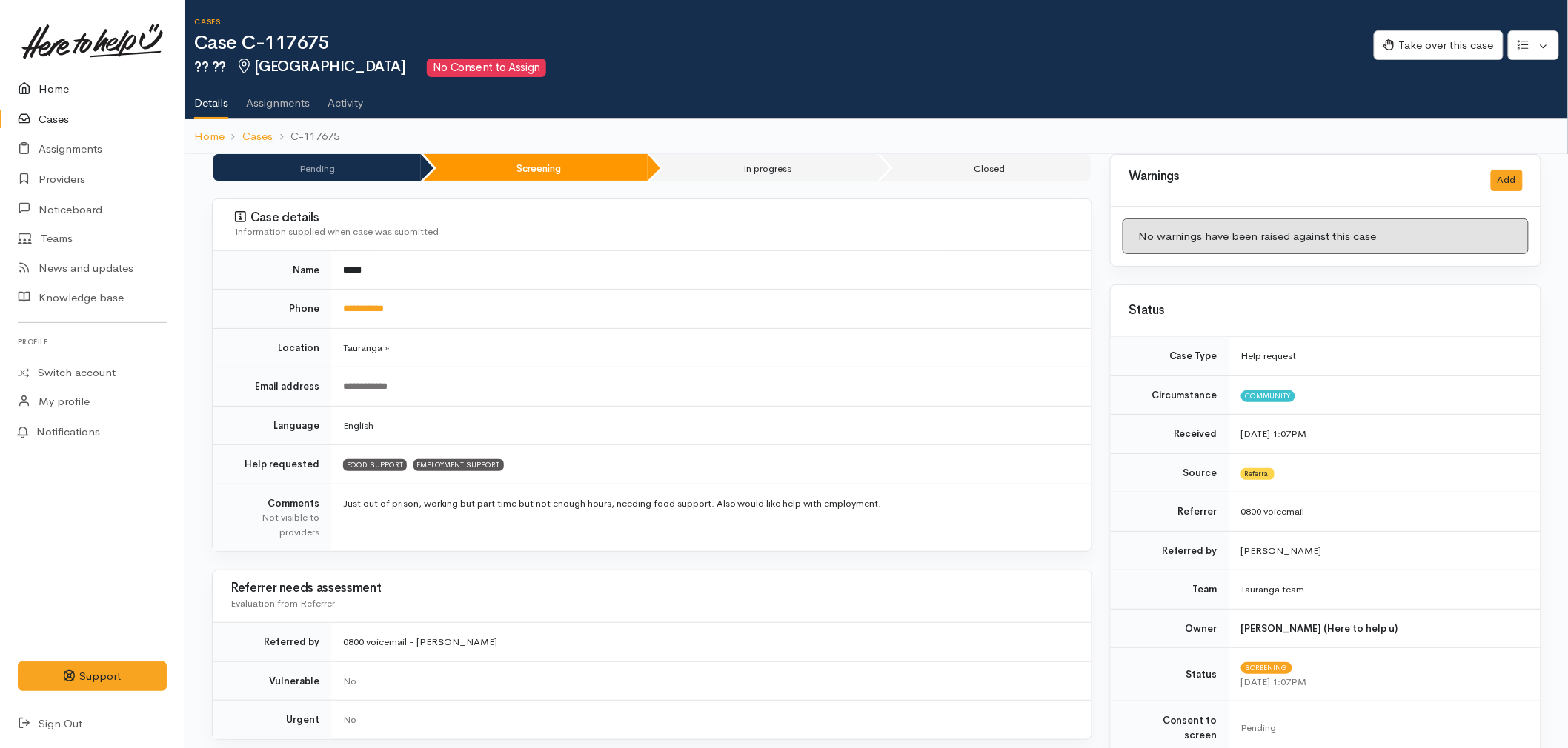
click at [52, 89] on link "Home" at bounding box center [92, 89] width 185 height 30
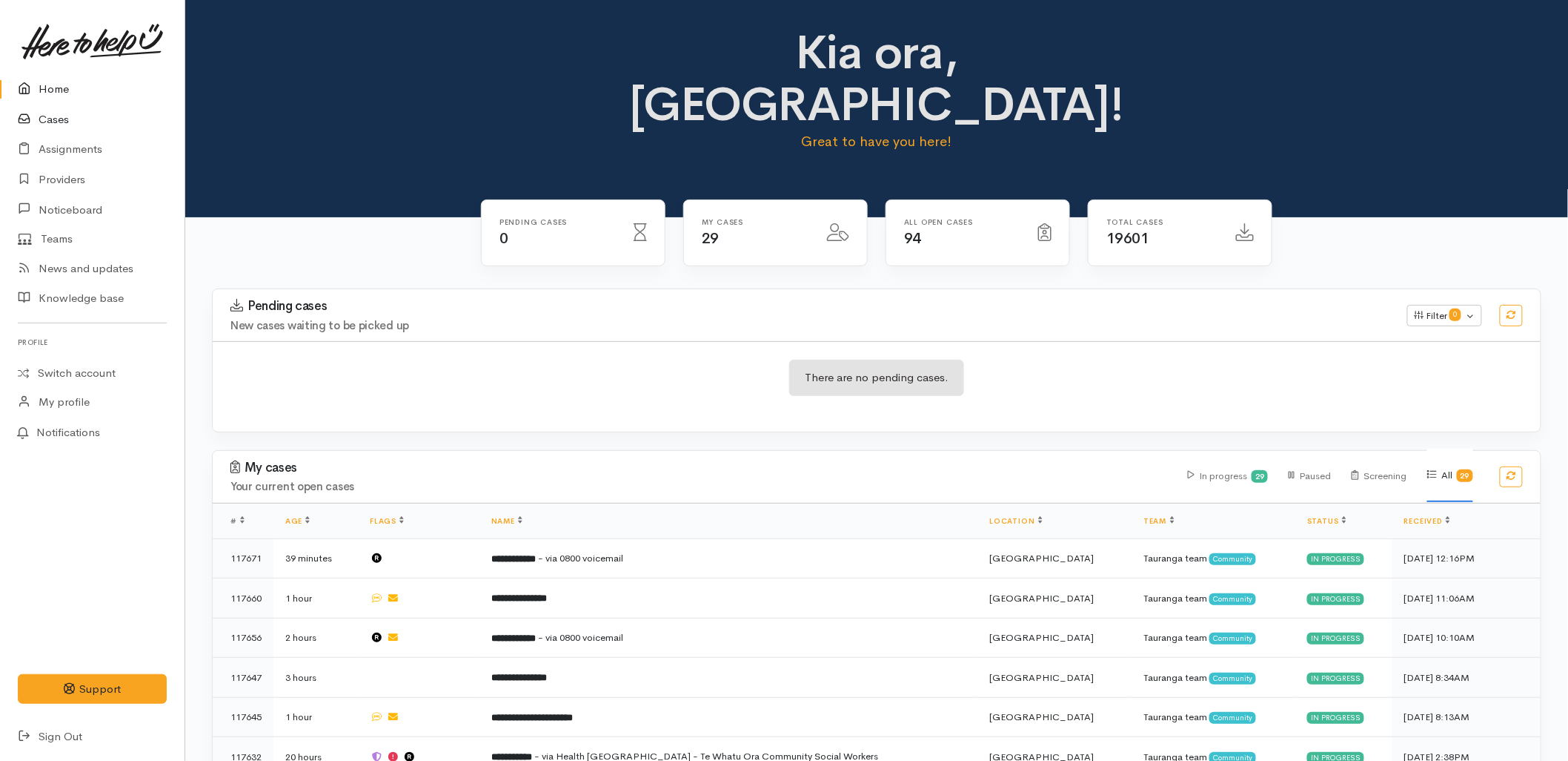
click at [57, 123] on link "Cases" at bounding box center [92, 119] width 185 height 30
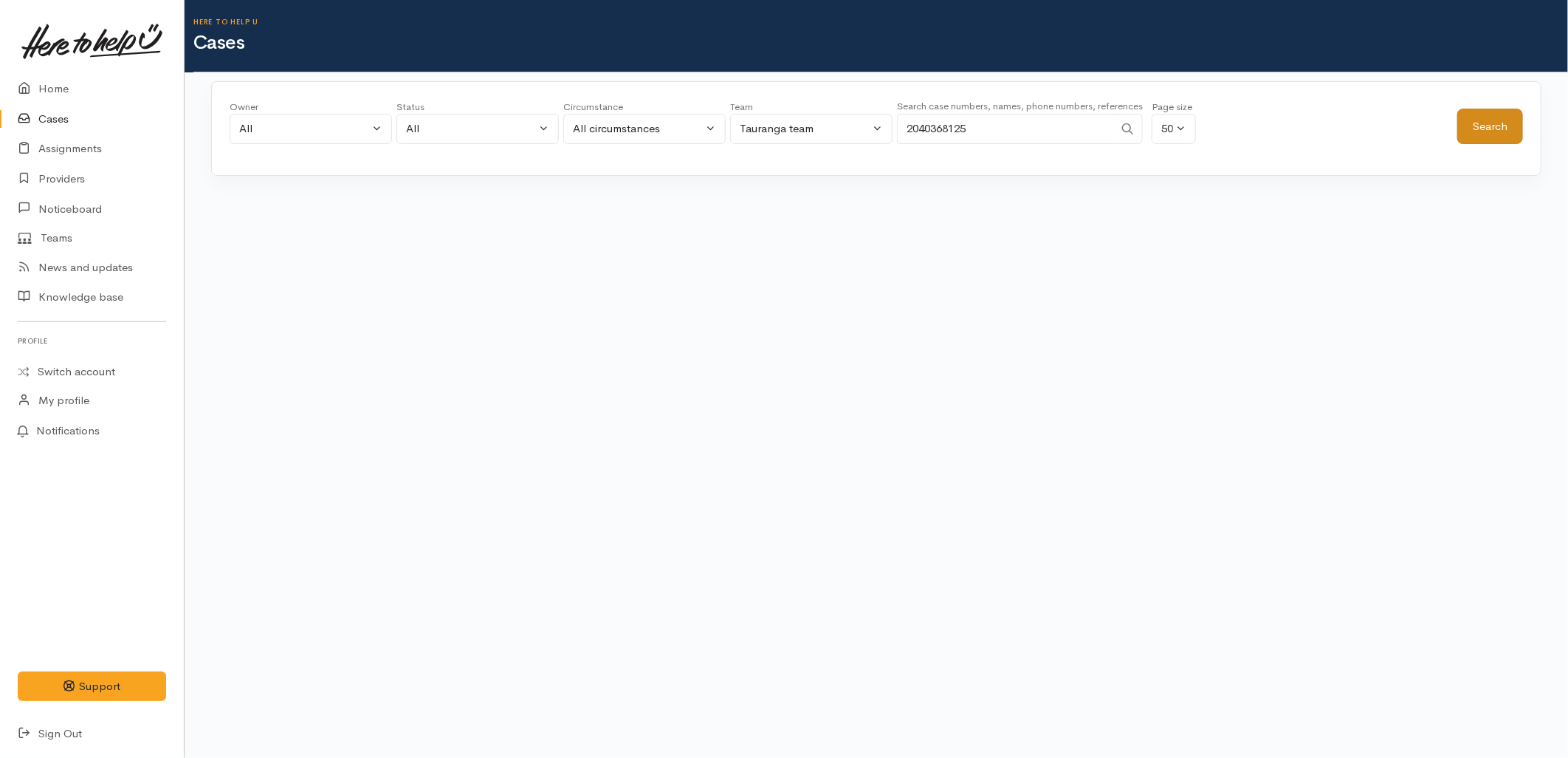
type input "2040368125"
click at [1485, 143] on button "Search" at bounding box center [1489, 126] width 65 height 36
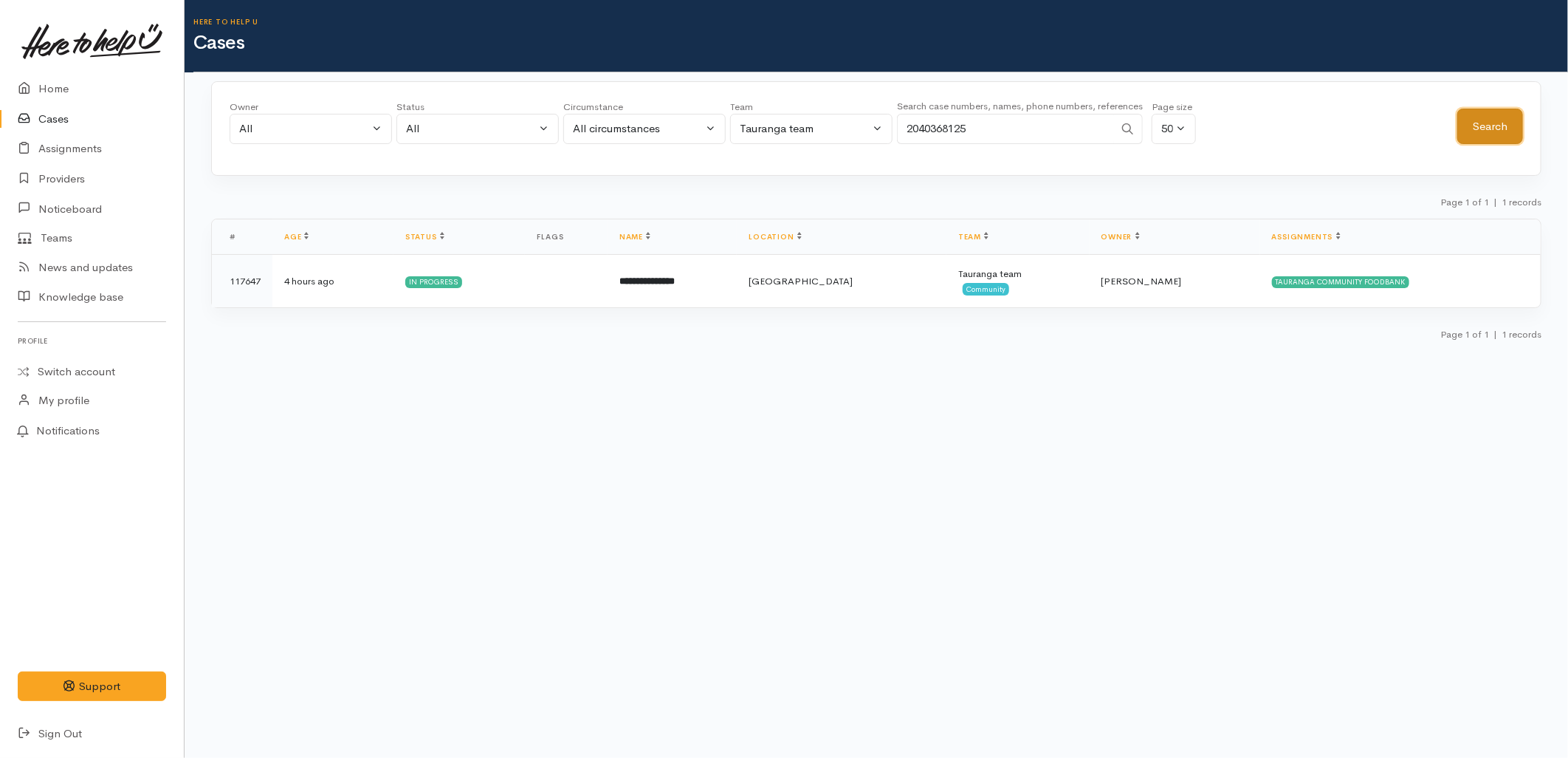
click at [1492, 134] on button "Search" at bounding box center [1489, 126] width 65 height 36
click at [44, 86] on link "Home" at bounding box center [92, 89] width 184 height 30
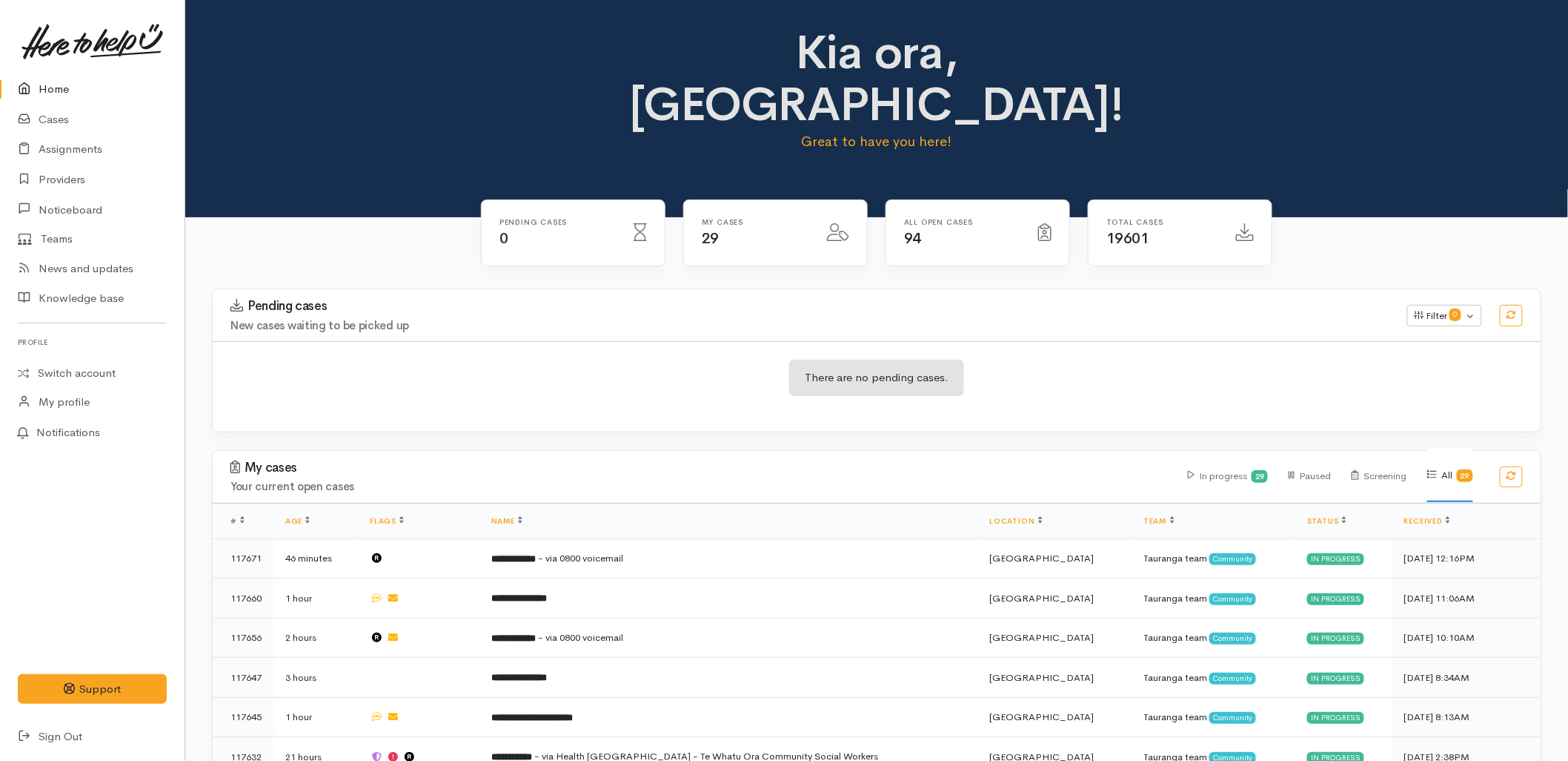
click at [1029, 360] on div "There are no pending cases." at bounding box center [877, 386] width 1328 height 54
click at [48, 118] on link "Cases" at bounding box center [92, 119] width 185 height 30
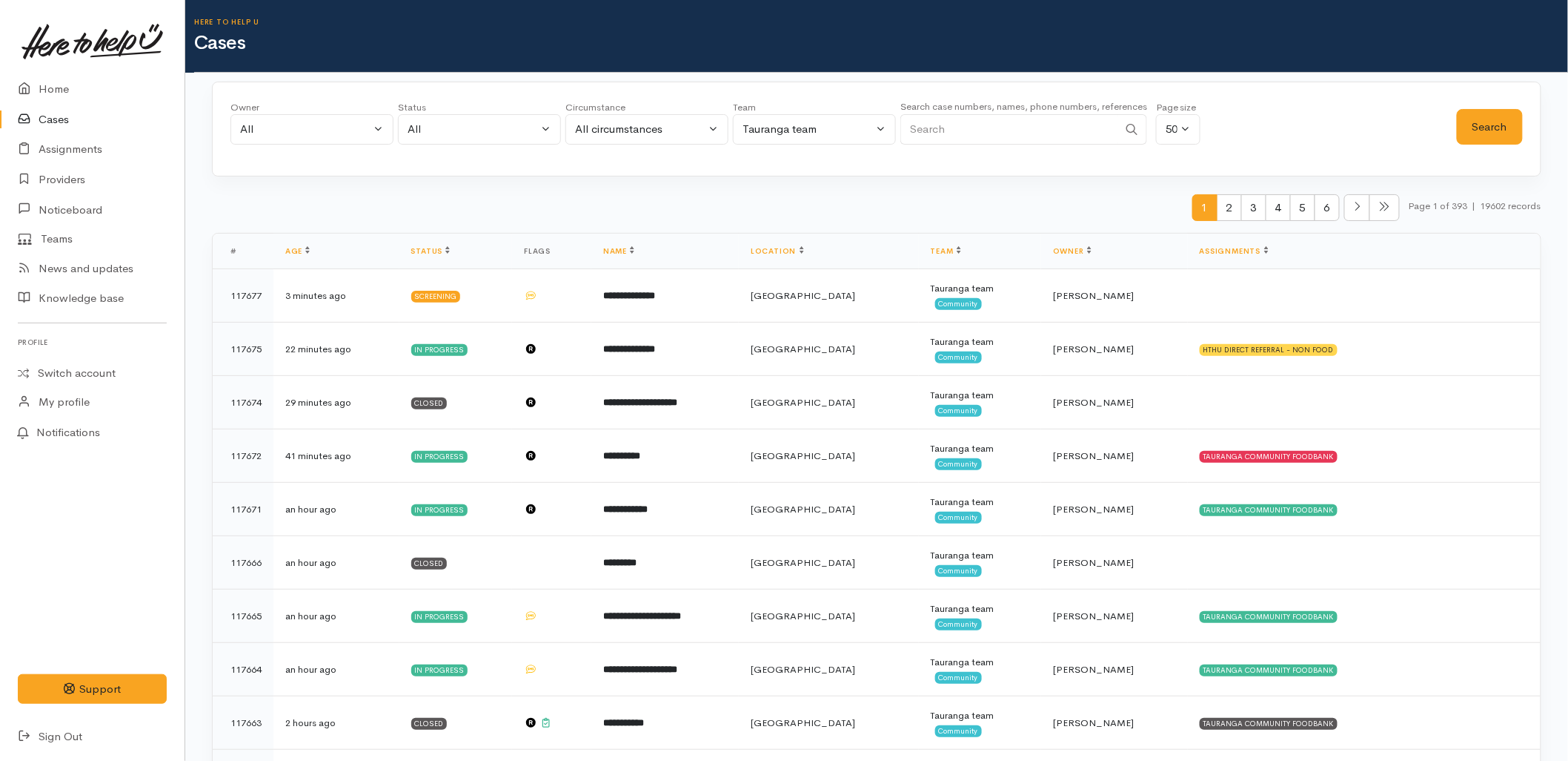
click at [383, 226] on div "1 2 3 4 5 6 Page 1 of 393 | 19602 records" at bounding box center [877, 214] width 1329 height 39
click at [43, 85] on link "Home" at bounding box center [92, 89] width 185 height 30
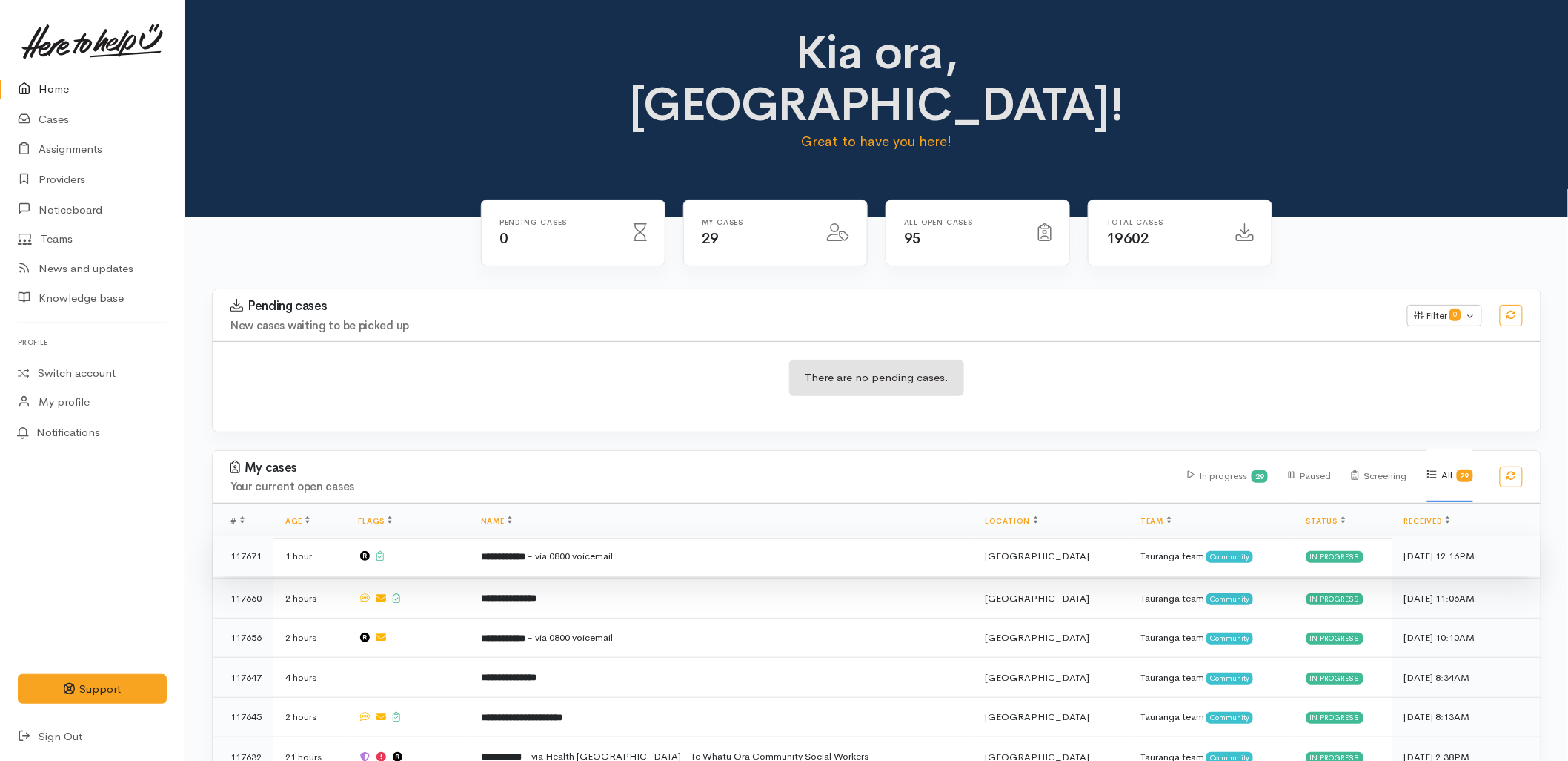
click at [605, 536] on td "**********" at bounding box center [720, 556] width 503 height 40
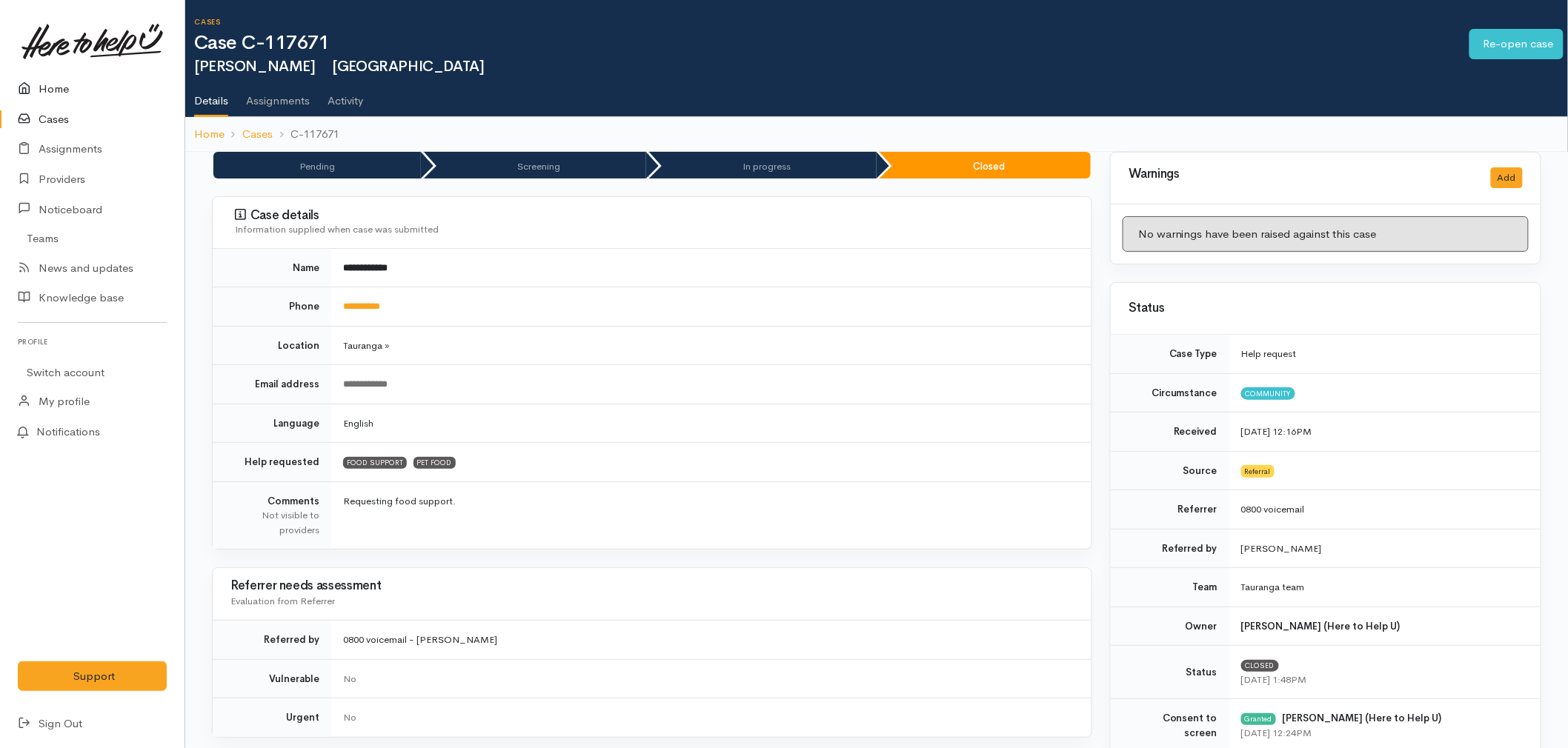
click at [63, 84] on link "Home" at bounding box center [92, 89] width 185 height 30
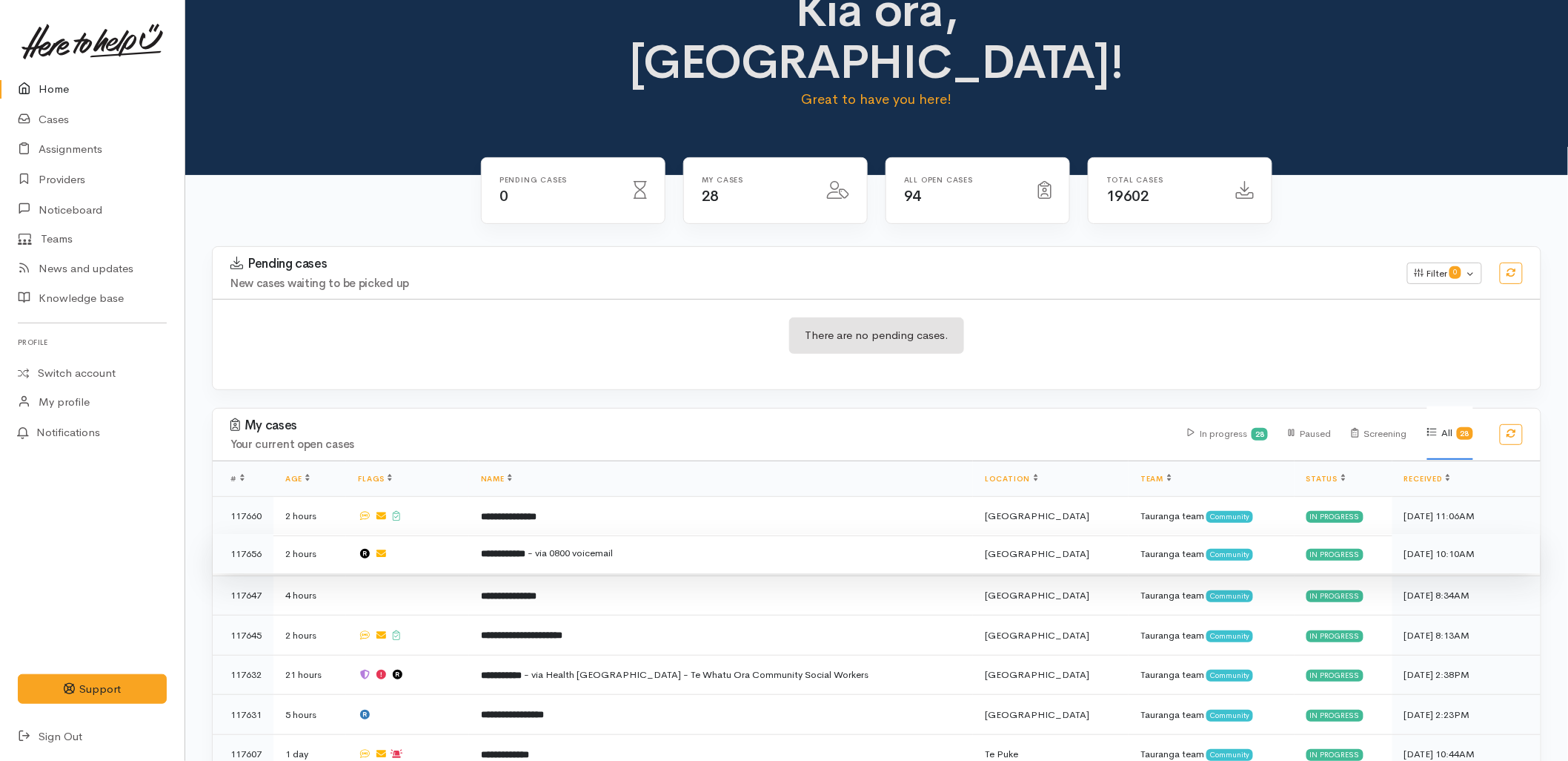
scroll to position [82, 0]
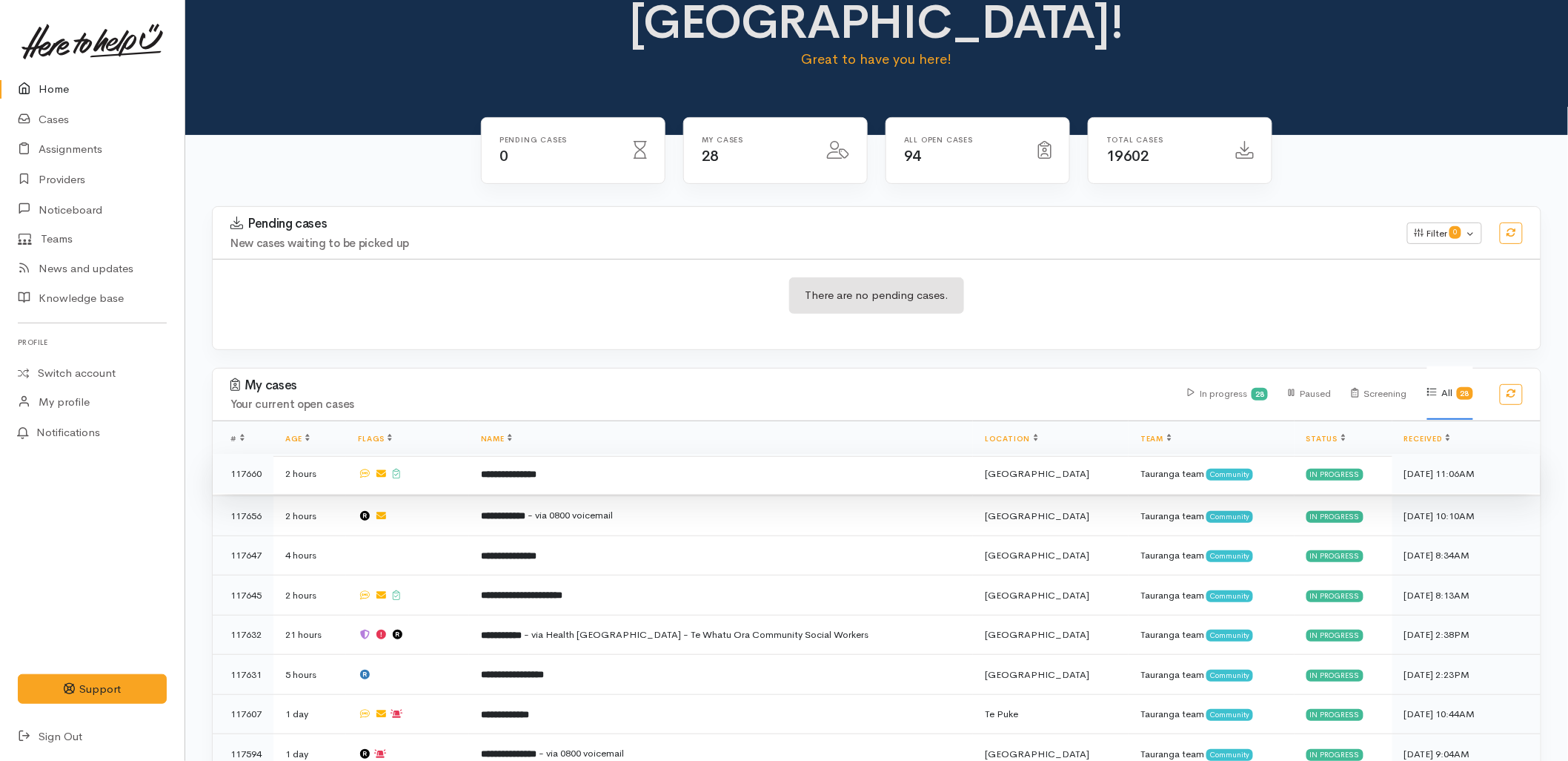
click at [537, 470] on b "**********" at bounding box center [508, 474] width 56 height 10
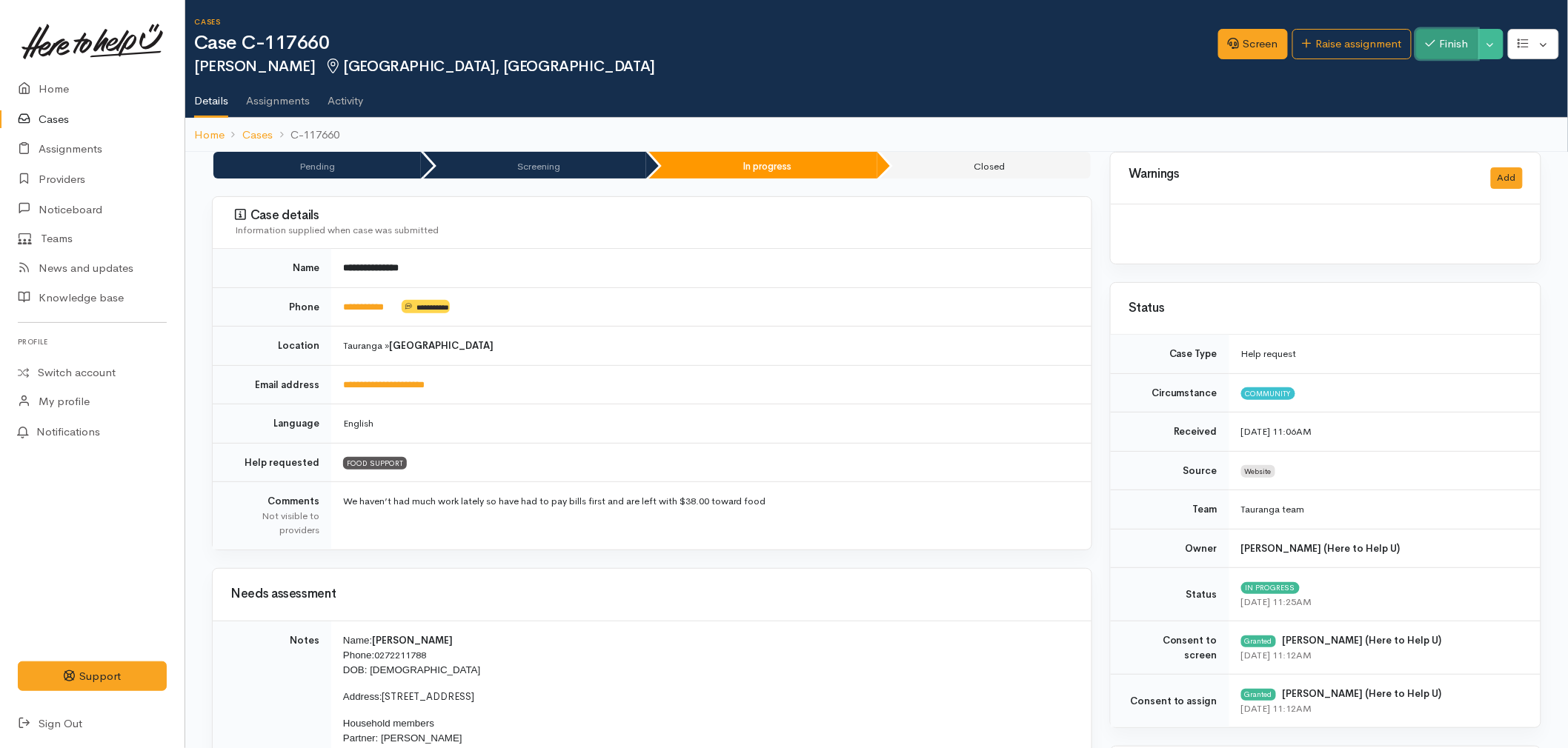
click at [1430, 42] on icon "button" at bounding box center [1430, 43] width 10 height 11
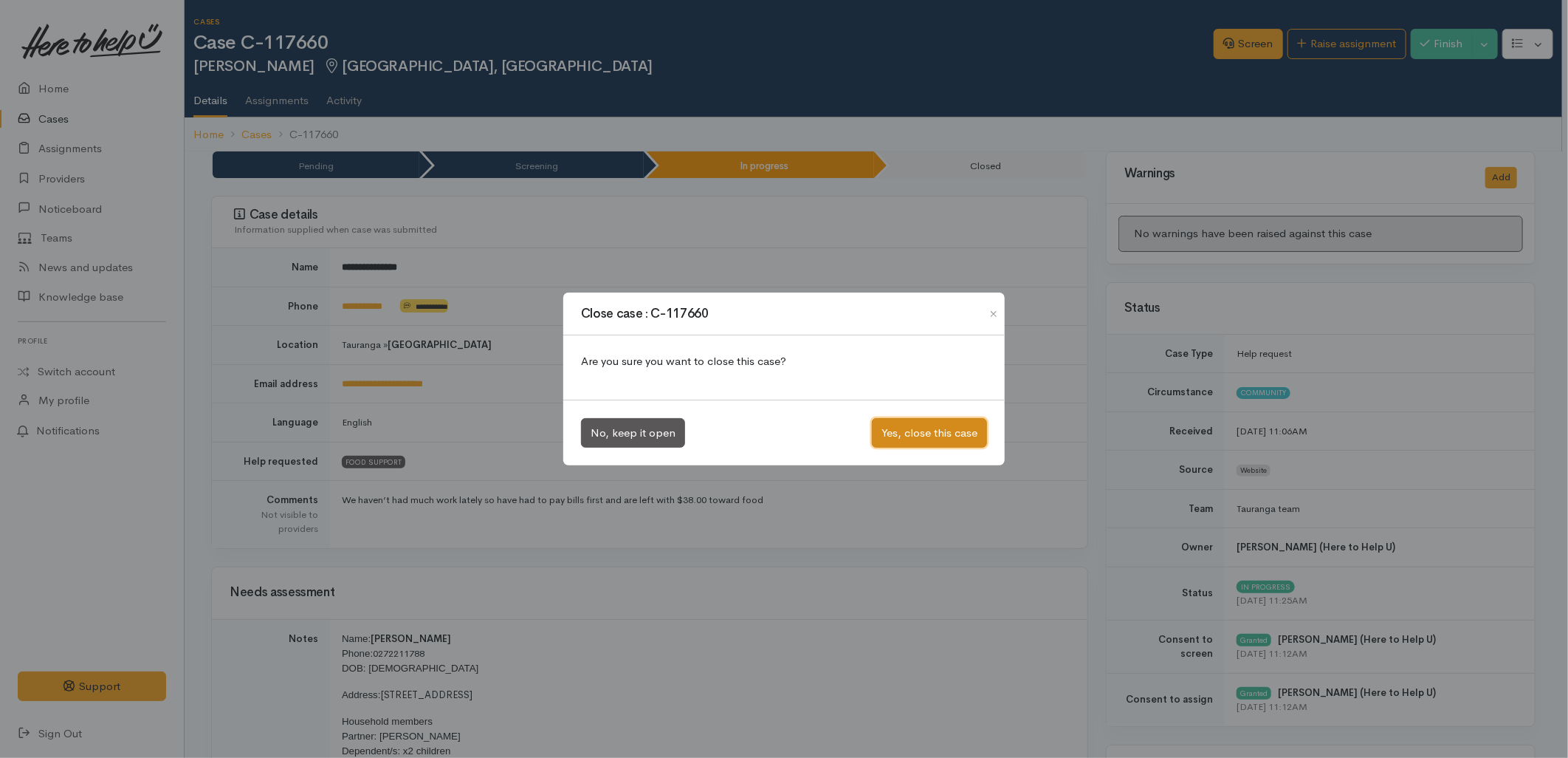
click at [944, 424] on button "Yes, close this case" at bounding box center [929, 433] width 115 height 30
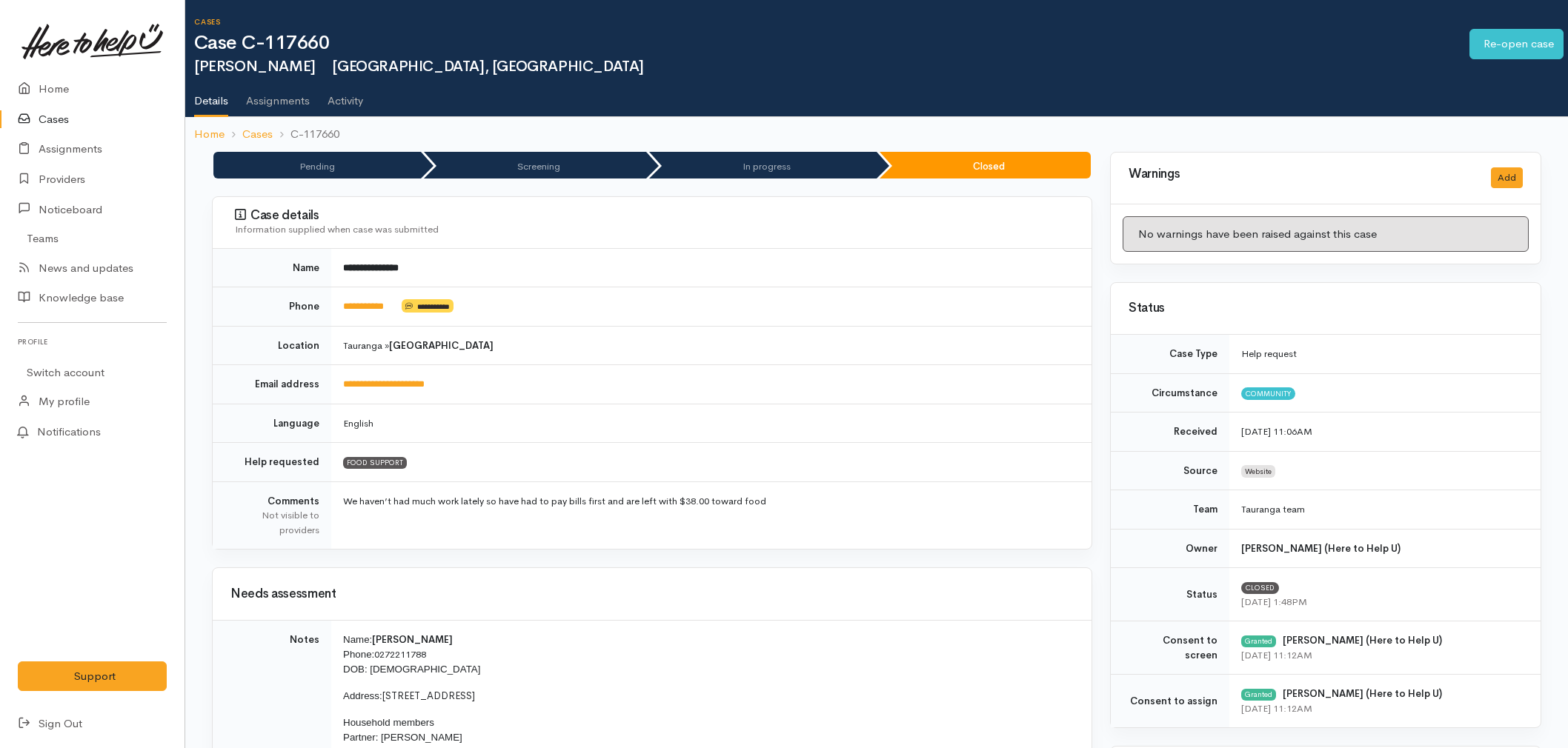
click at [75, 78] on link "Home" at bounding box center [92, 89] width 185 height 30
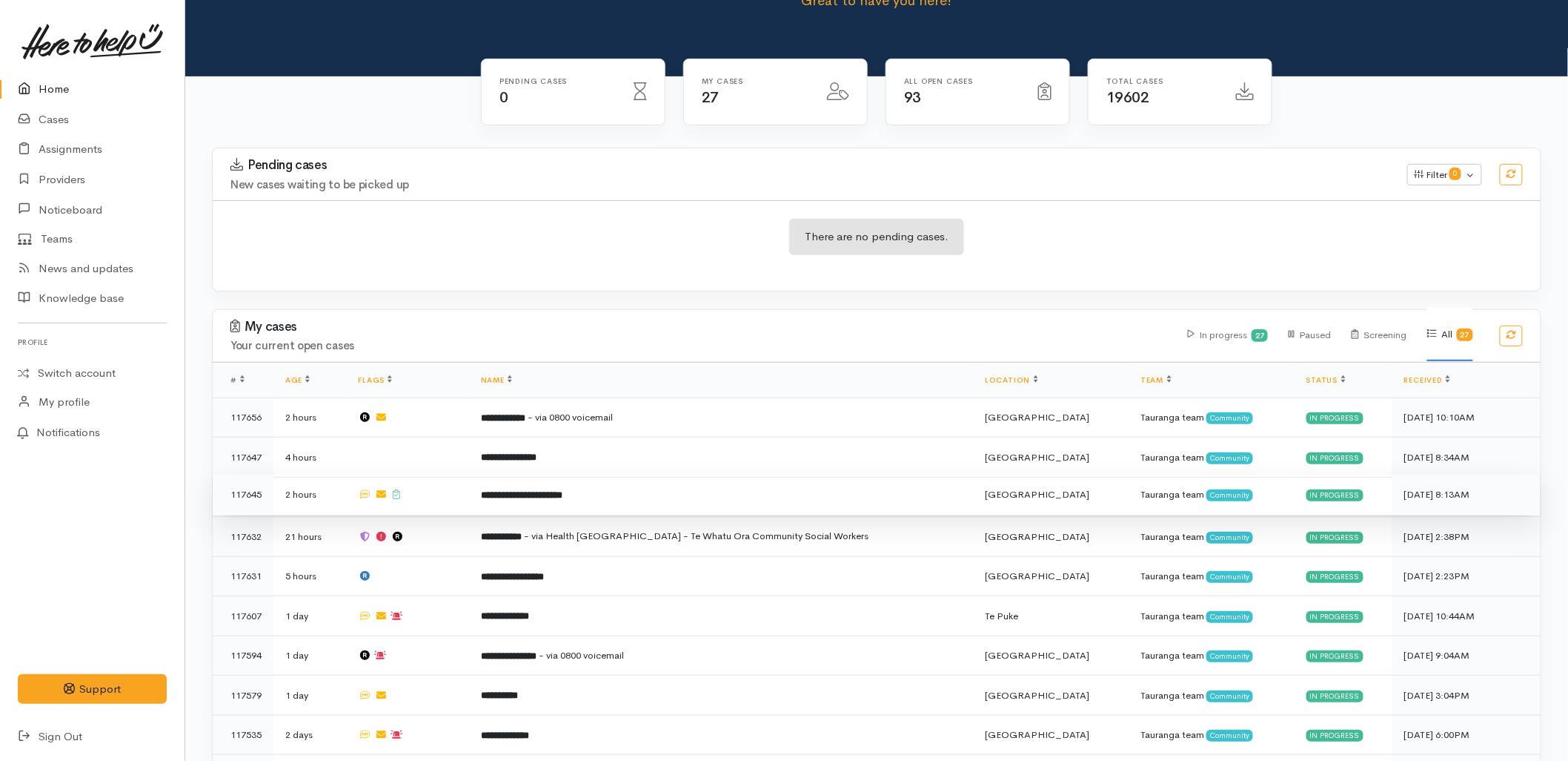
scroll to position [164, 0]
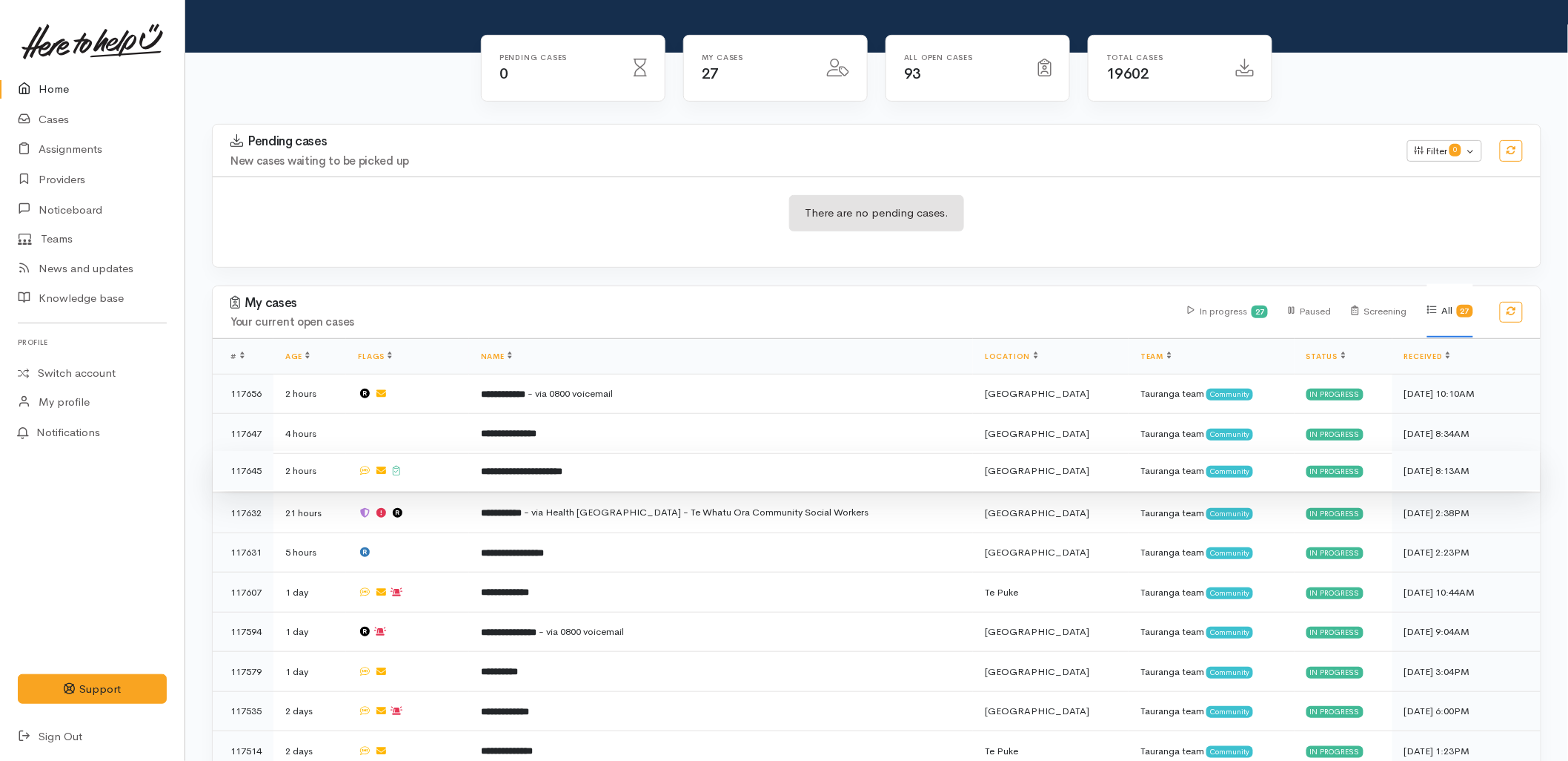
click at [530, 451] on td "**********" at bounding box center [720, 470] width 503 height 40
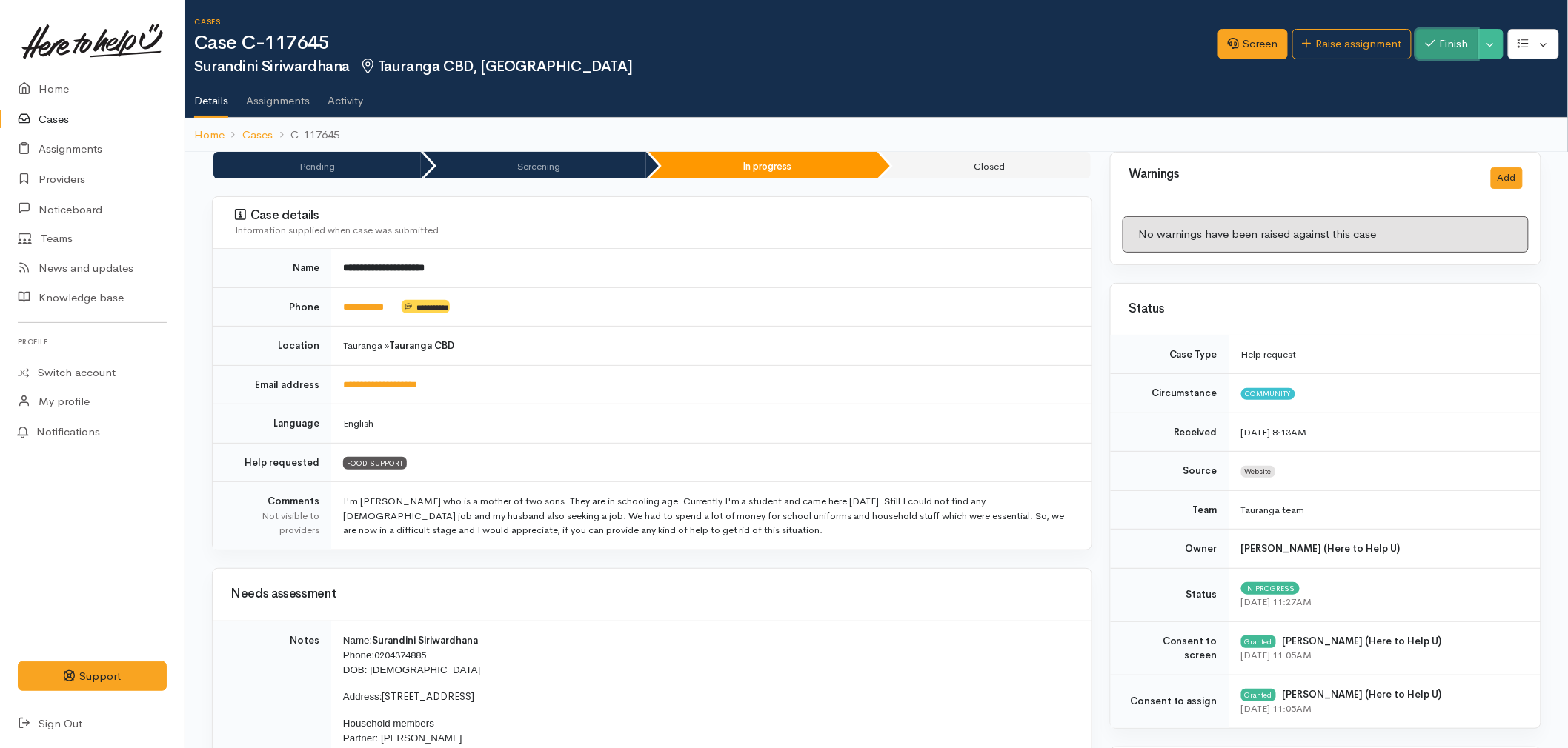
click at [1468, 38] on button "Finish" at bounding box center [1447, 44] width 63 height 30
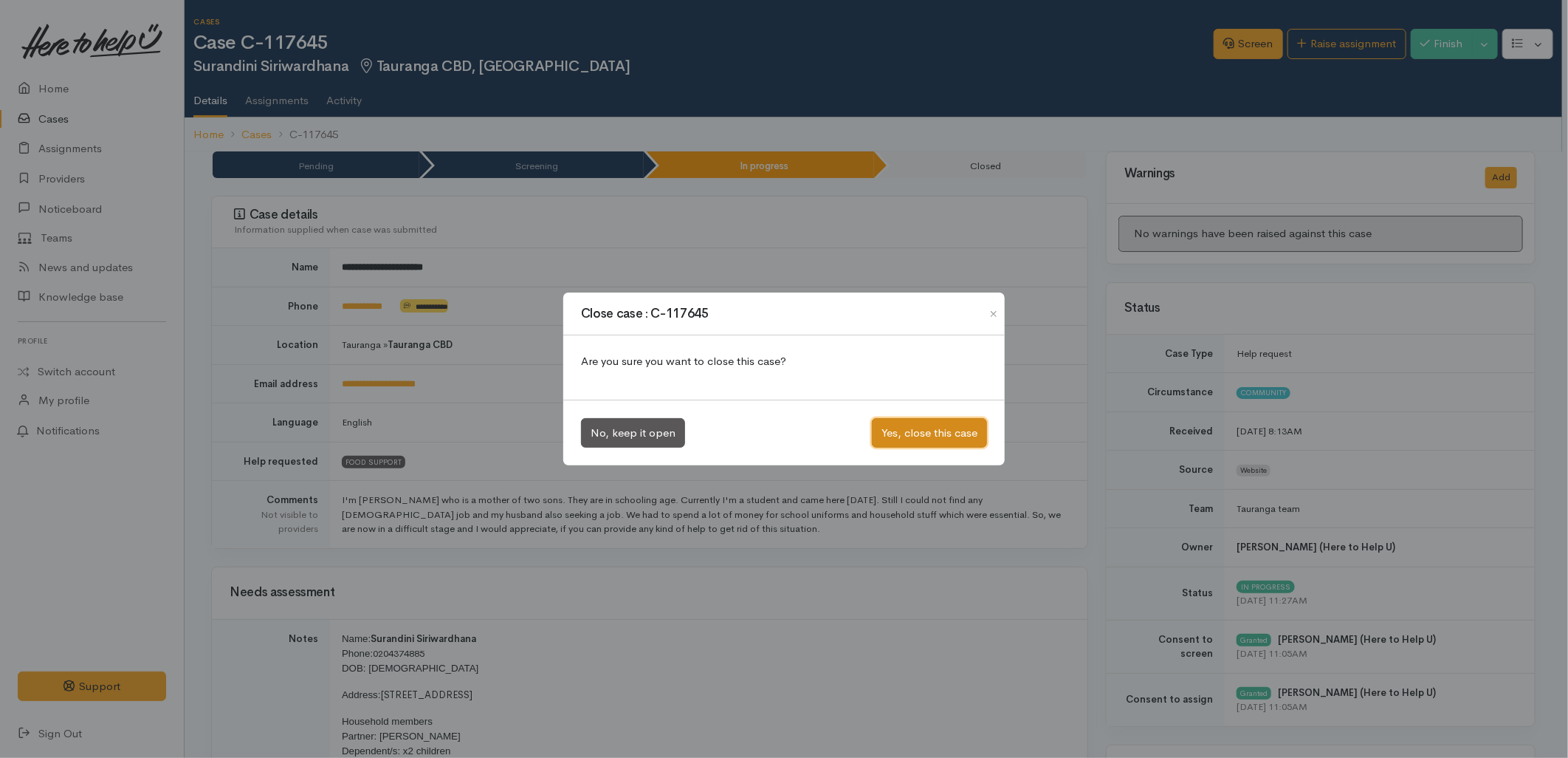
click at [925, 425] on button "Yes, close this case" at bounding box center [929, 433] width 115 height 30
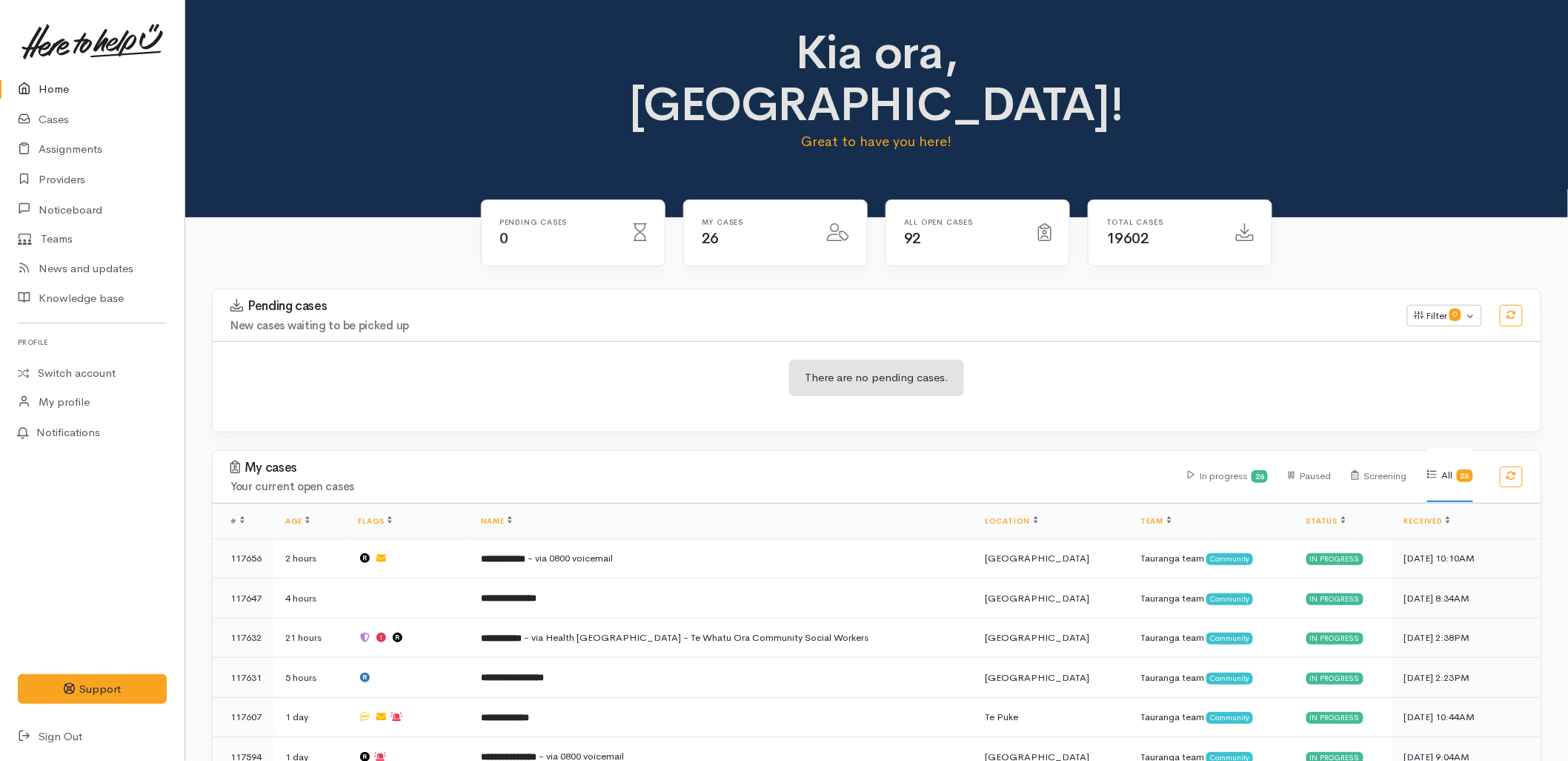
click at [363, 161] on div "Kia ora, [GEOGRAPHIC_DATA]! Great to have you here!" at bounding box center [876, 109] width 1382 height 217
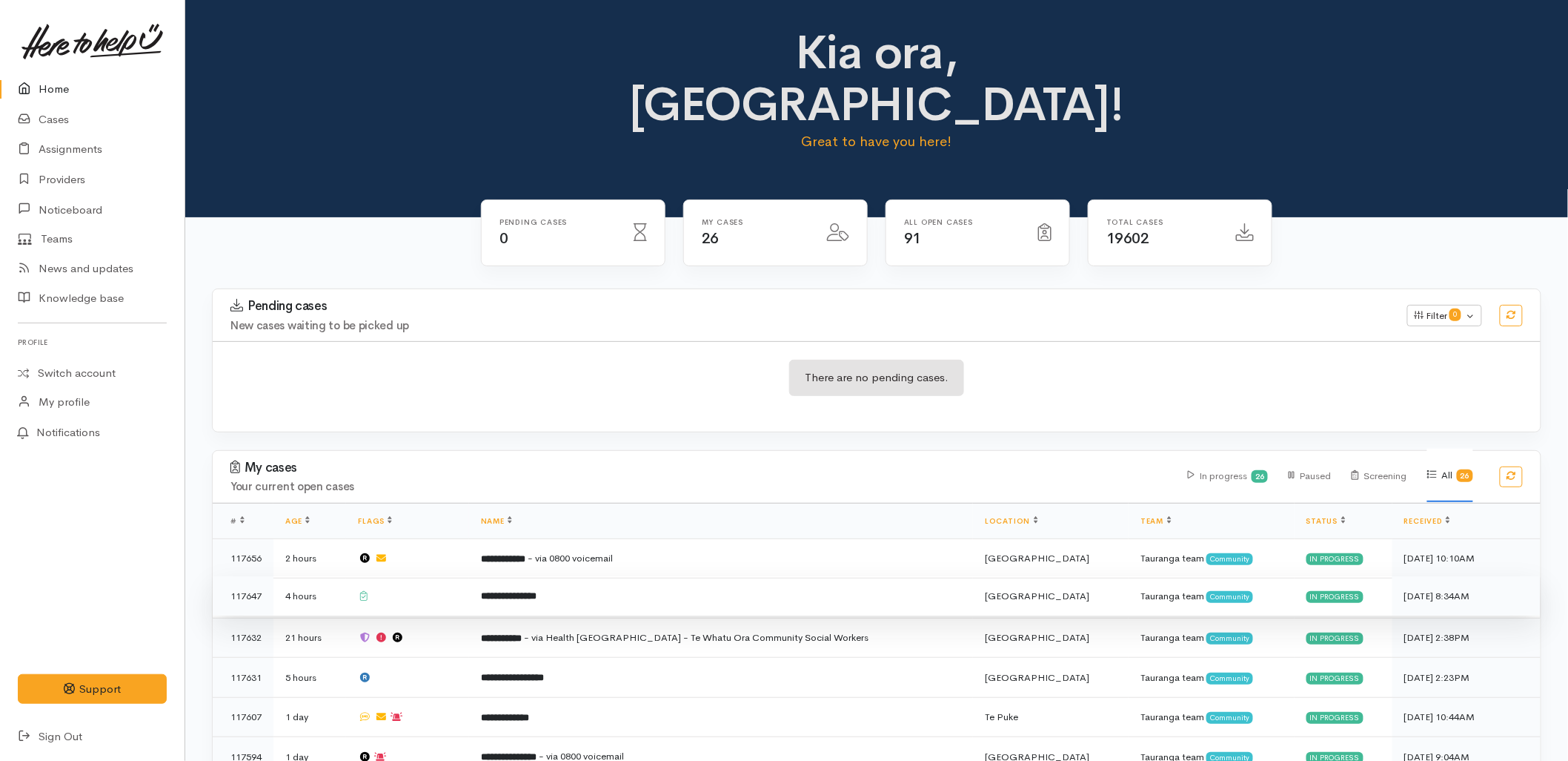
click at [537, 591] on b "**********" at bounding box center [508, 596] width 56 height 10
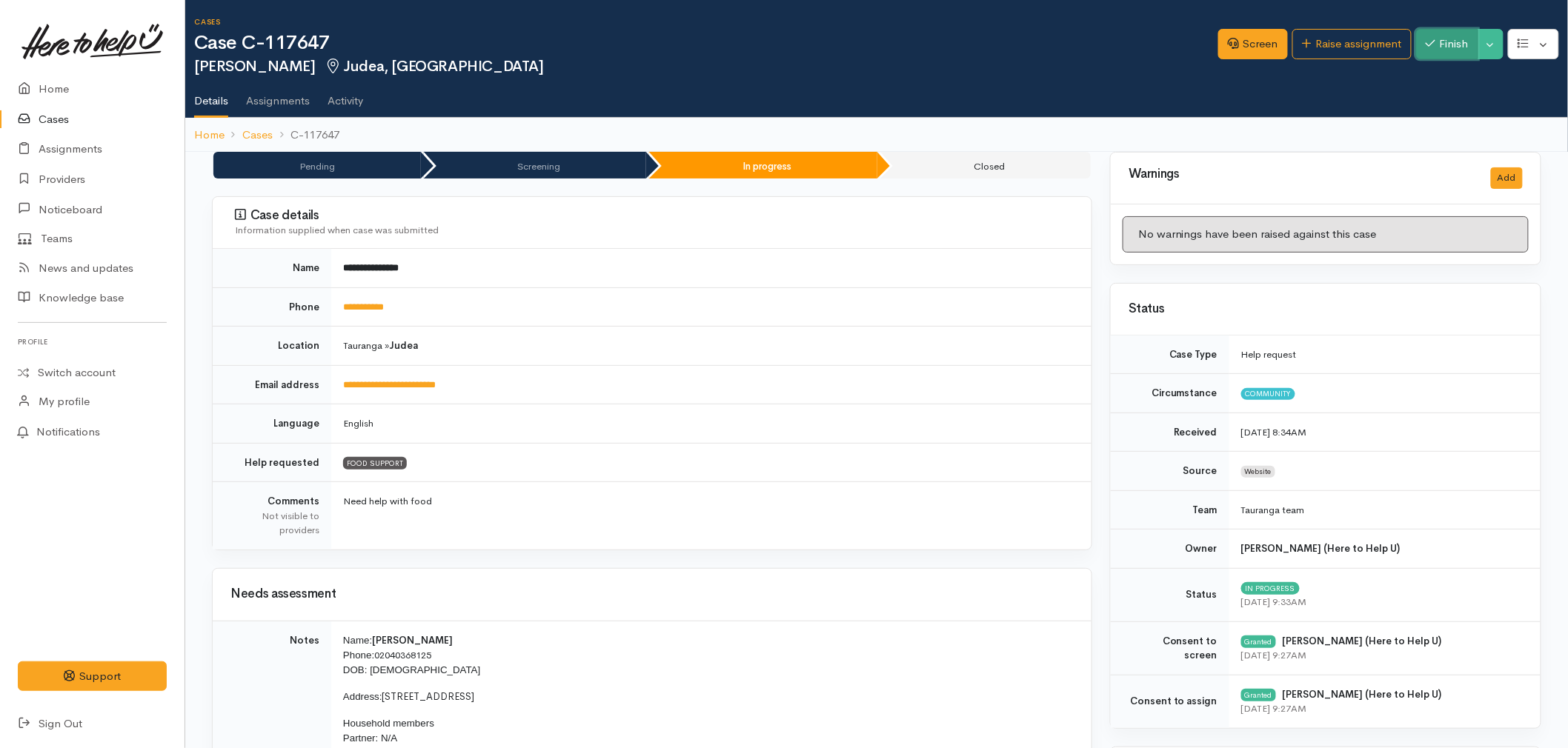
click at [1430, 40] on icon "button" at bounding box center [1430, 43] width 10 height 11
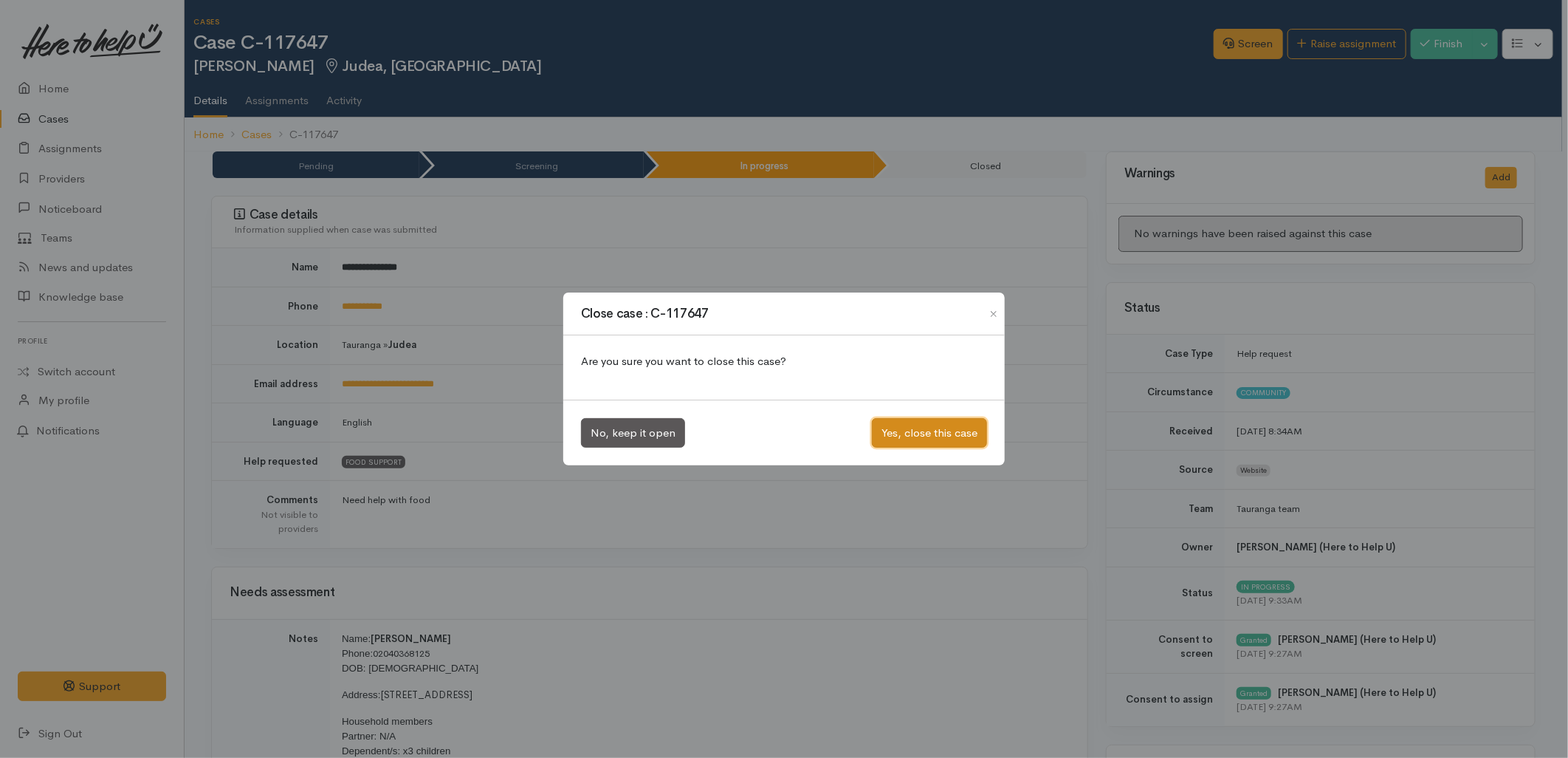
click at [892, 438] on button "Yes, close this case" at bounding box center [929, 433] width 115 height 30
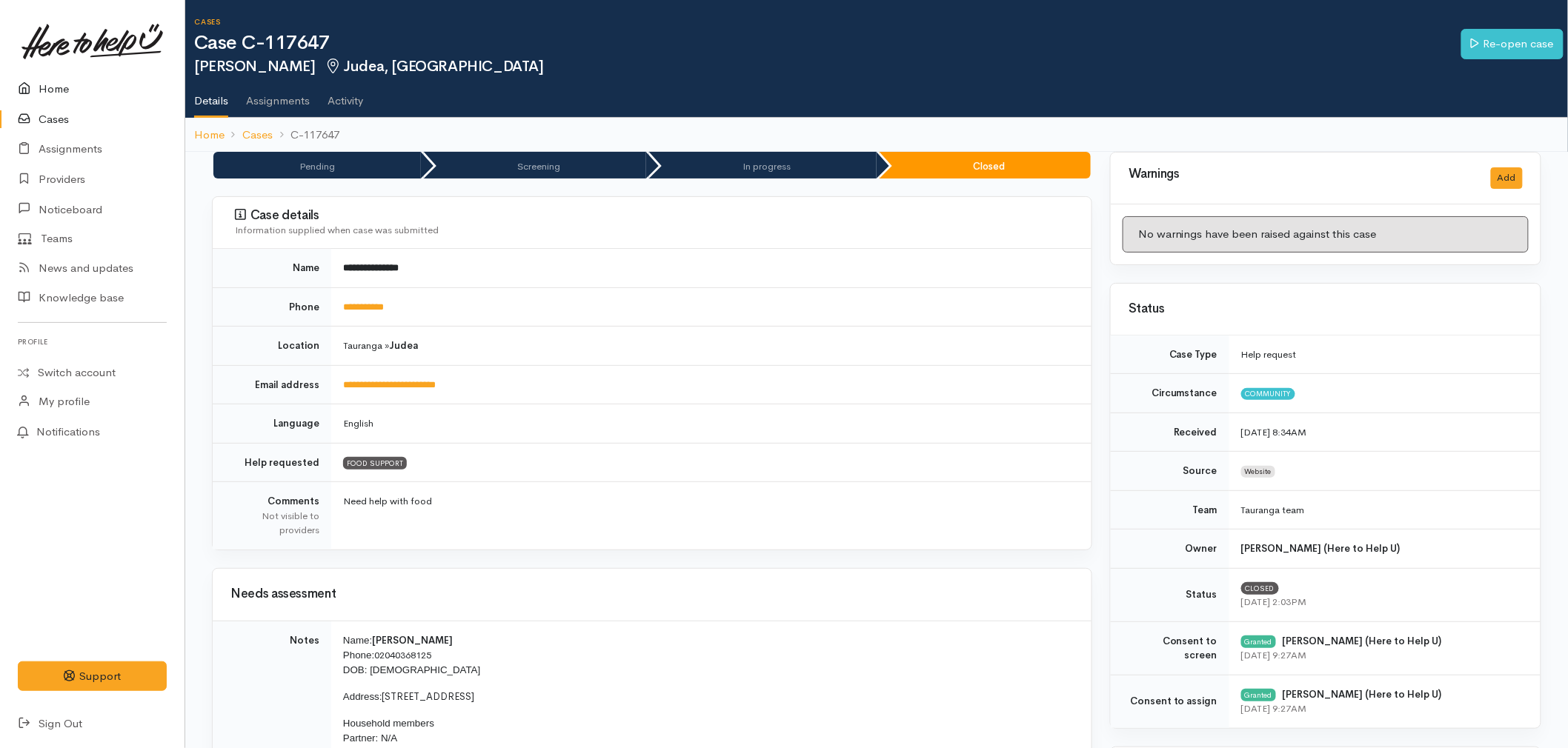
click at [118, 75] on link "Home" at bounding box center [92, 89] width 185 height 30
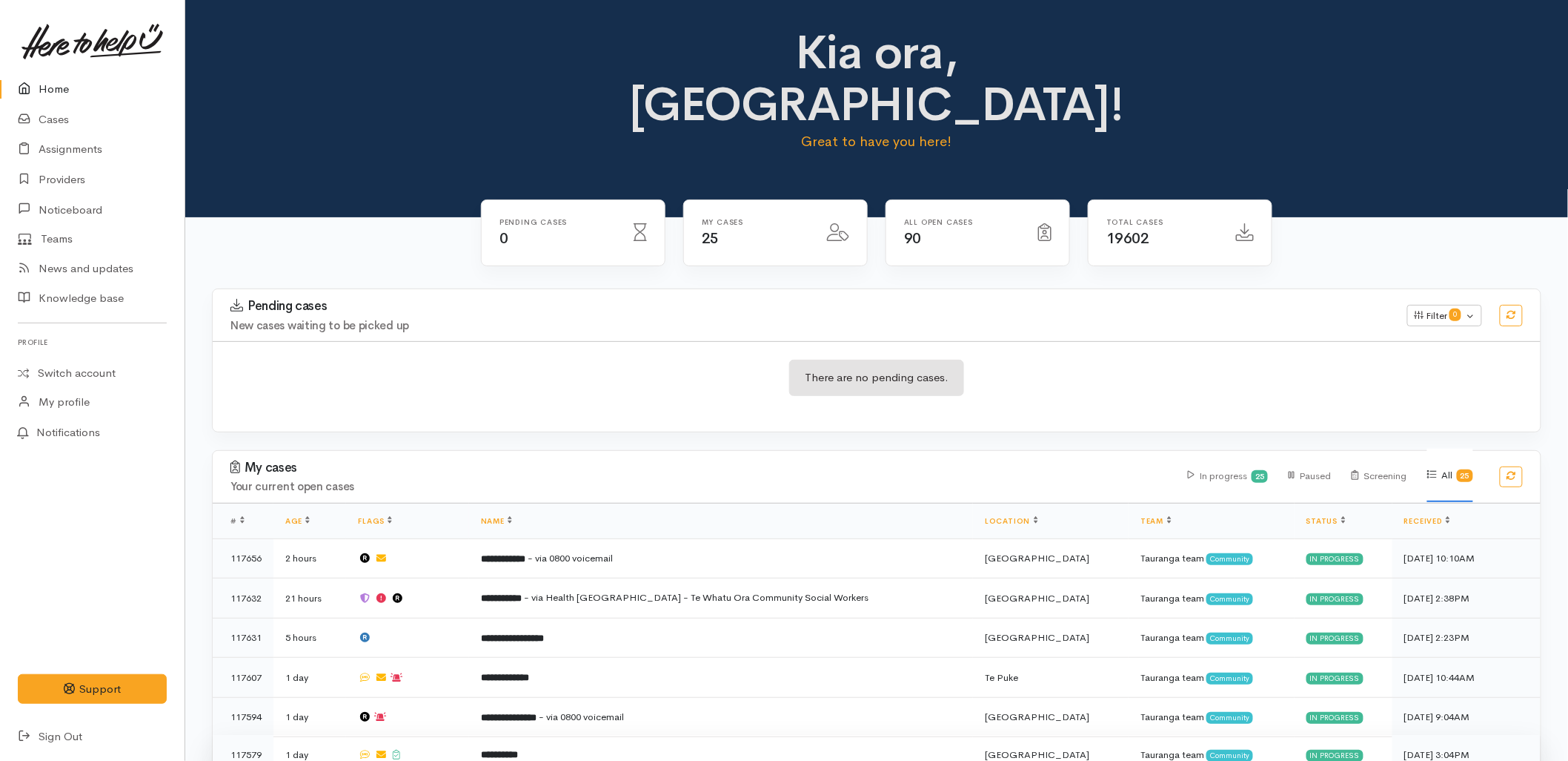
click at [518, 749] on b "**********" at bounding box center [500, 754] width 37 height 10
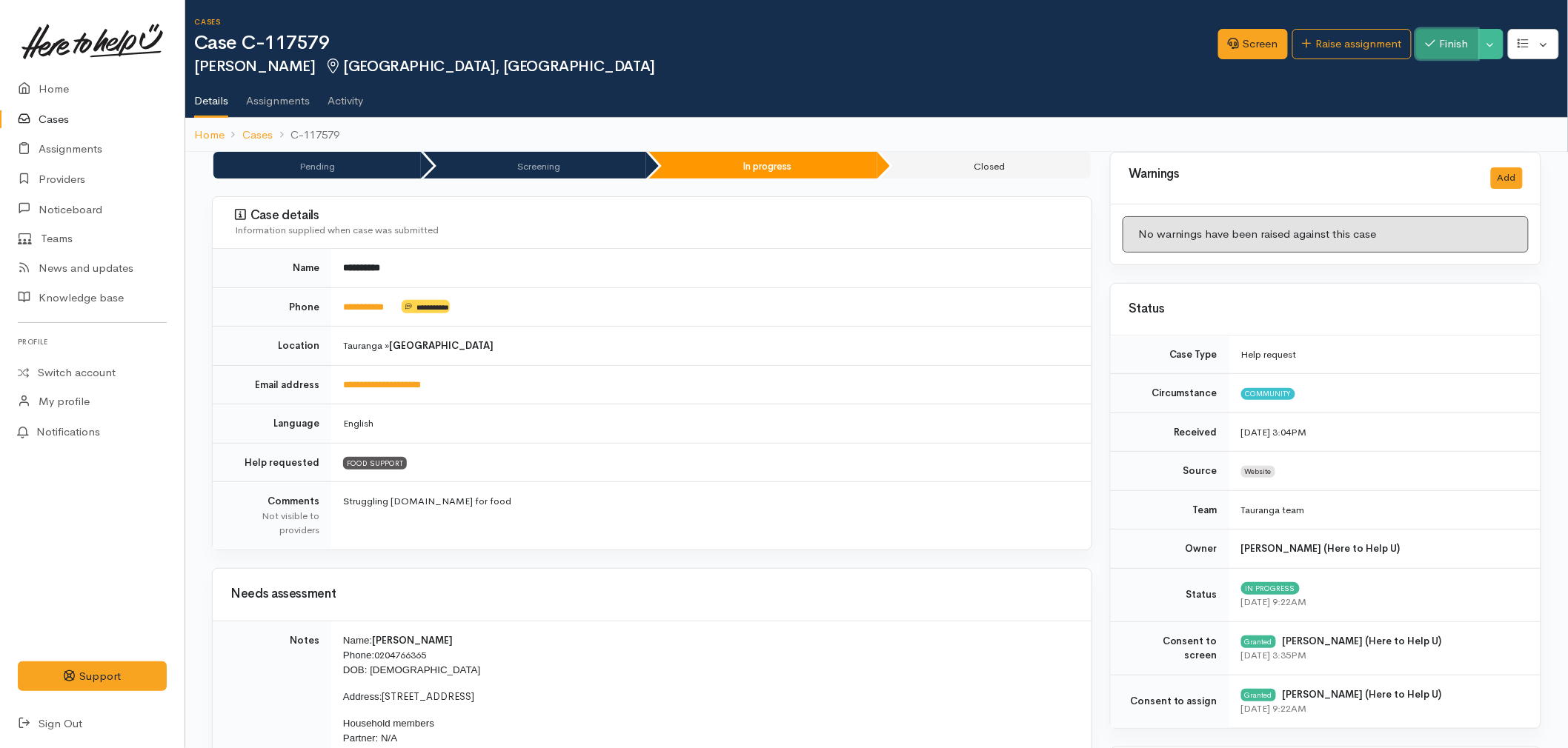
click at [1453, 48] on button "Finish" at bounding box center [1447, 44] width 63 height 30
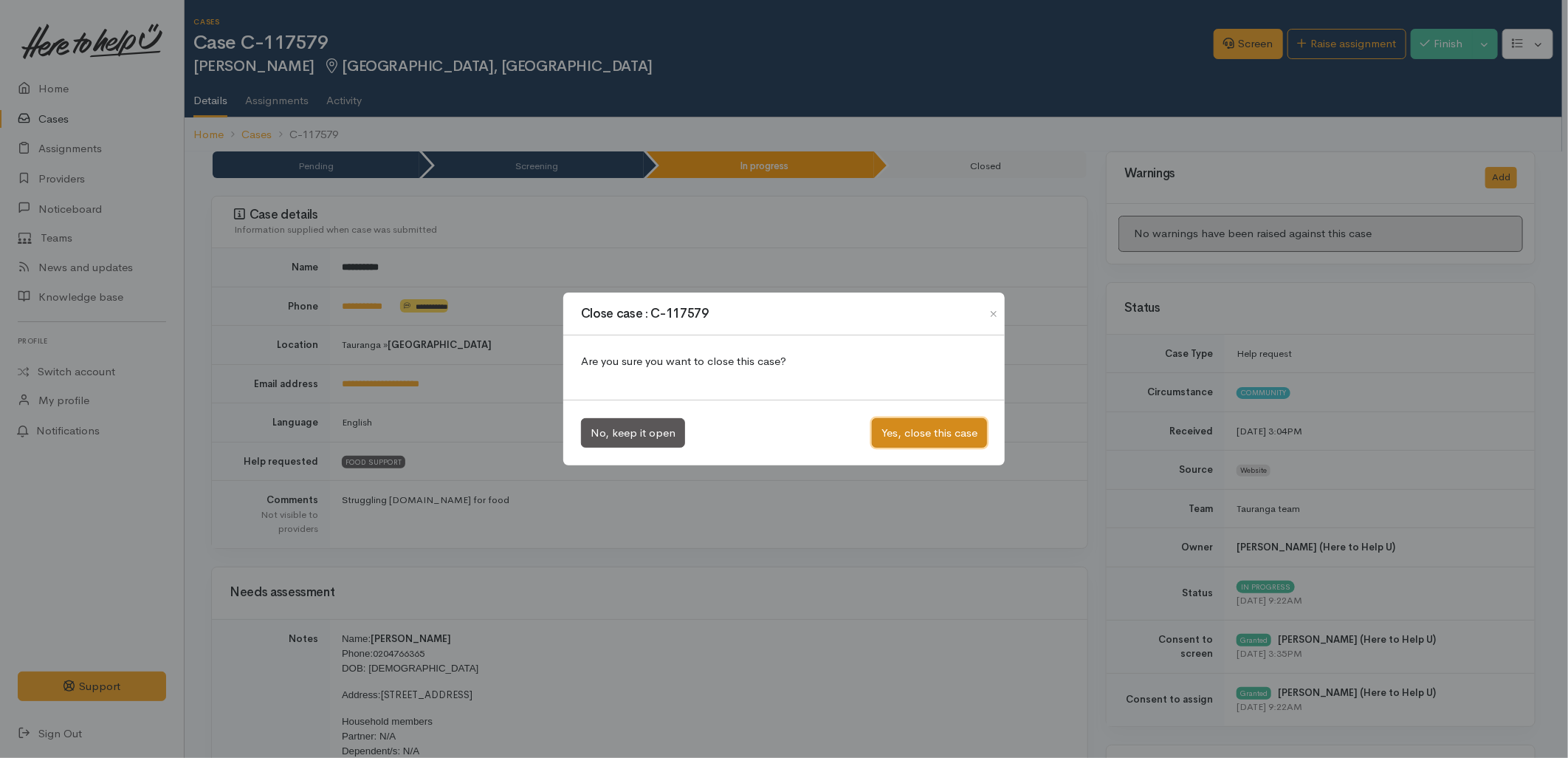
click at [901, 443] on button "Yes, close this case" at bounding box center [929, 433] width 115 height 30
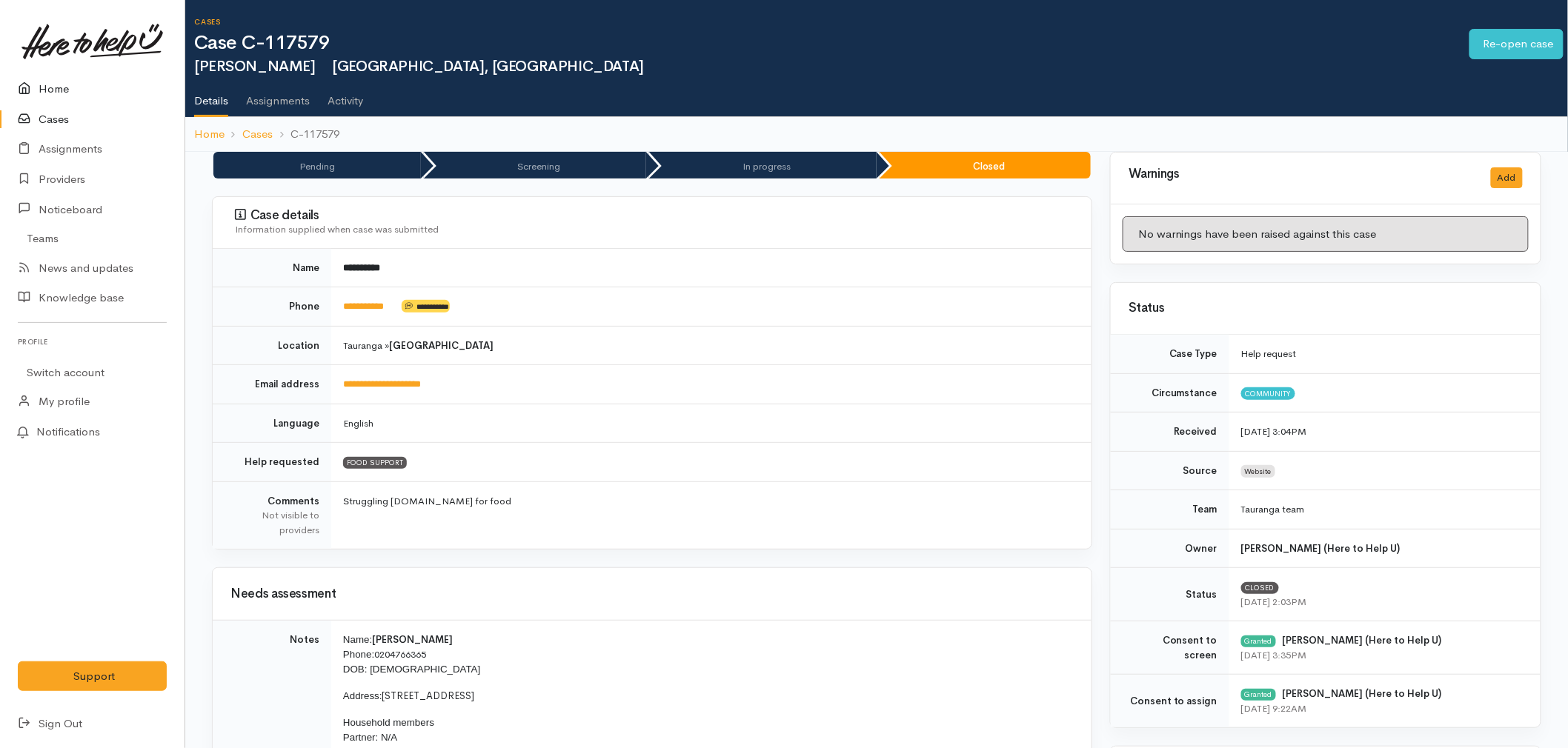
click at [66, 90] on link "Home" at bounding box center [92, 89] width 185 height 30
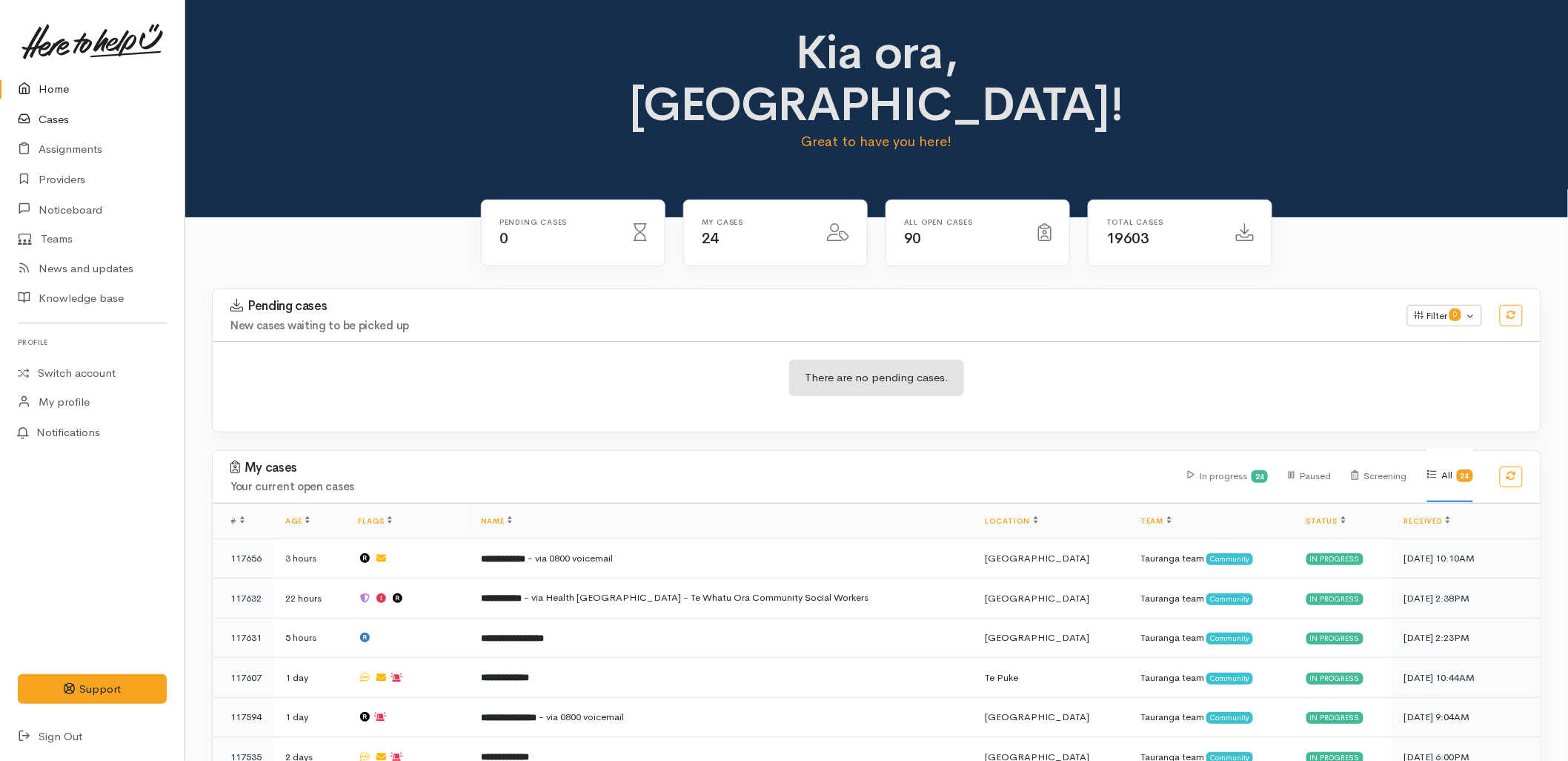
click at [72, 119] on link "Cases" at bounding box center [92, 119] width 185 height 30
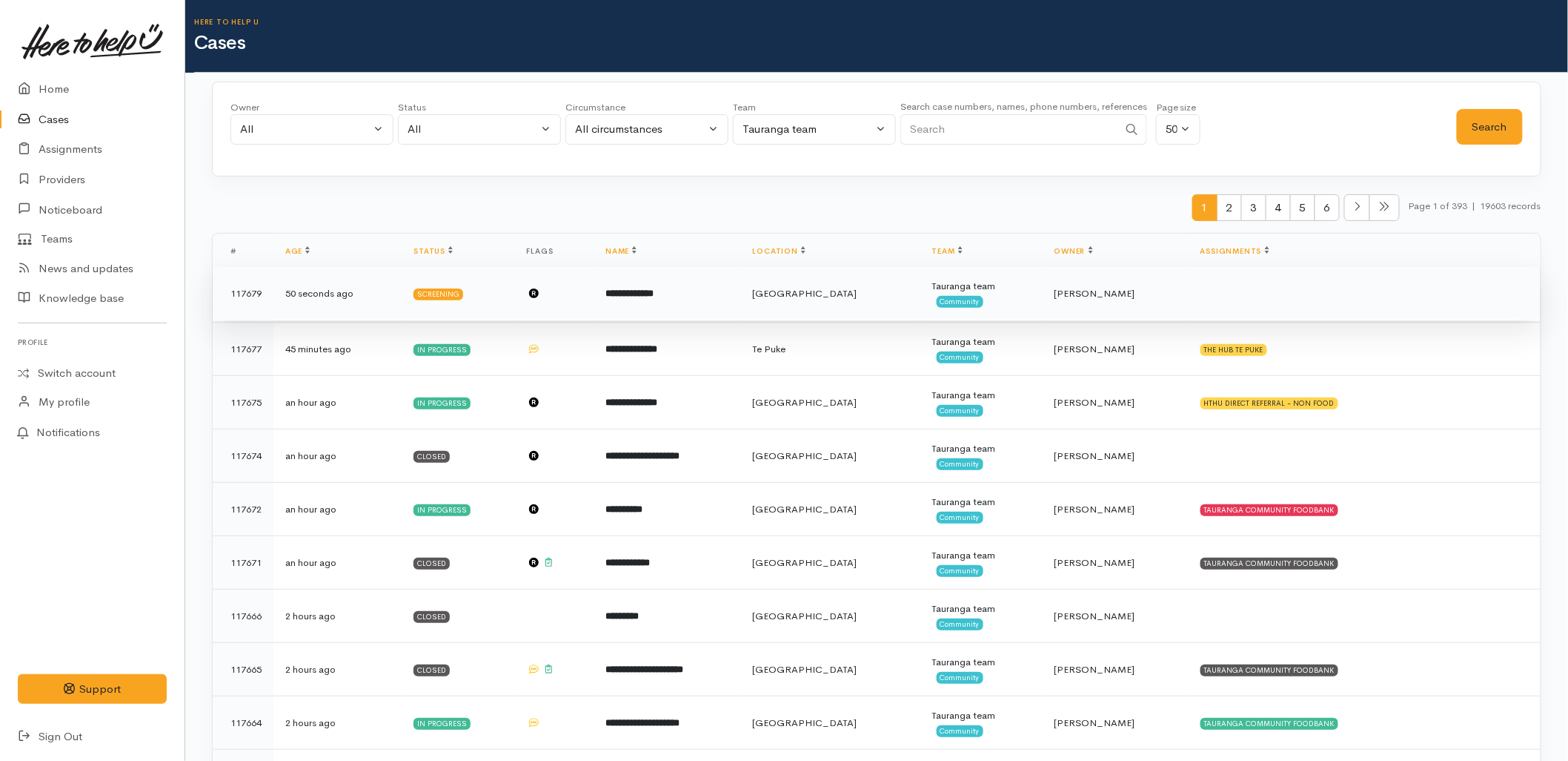
click at [741, 298] on td "**********" at bounding box center [667, 293] width 148 height 54
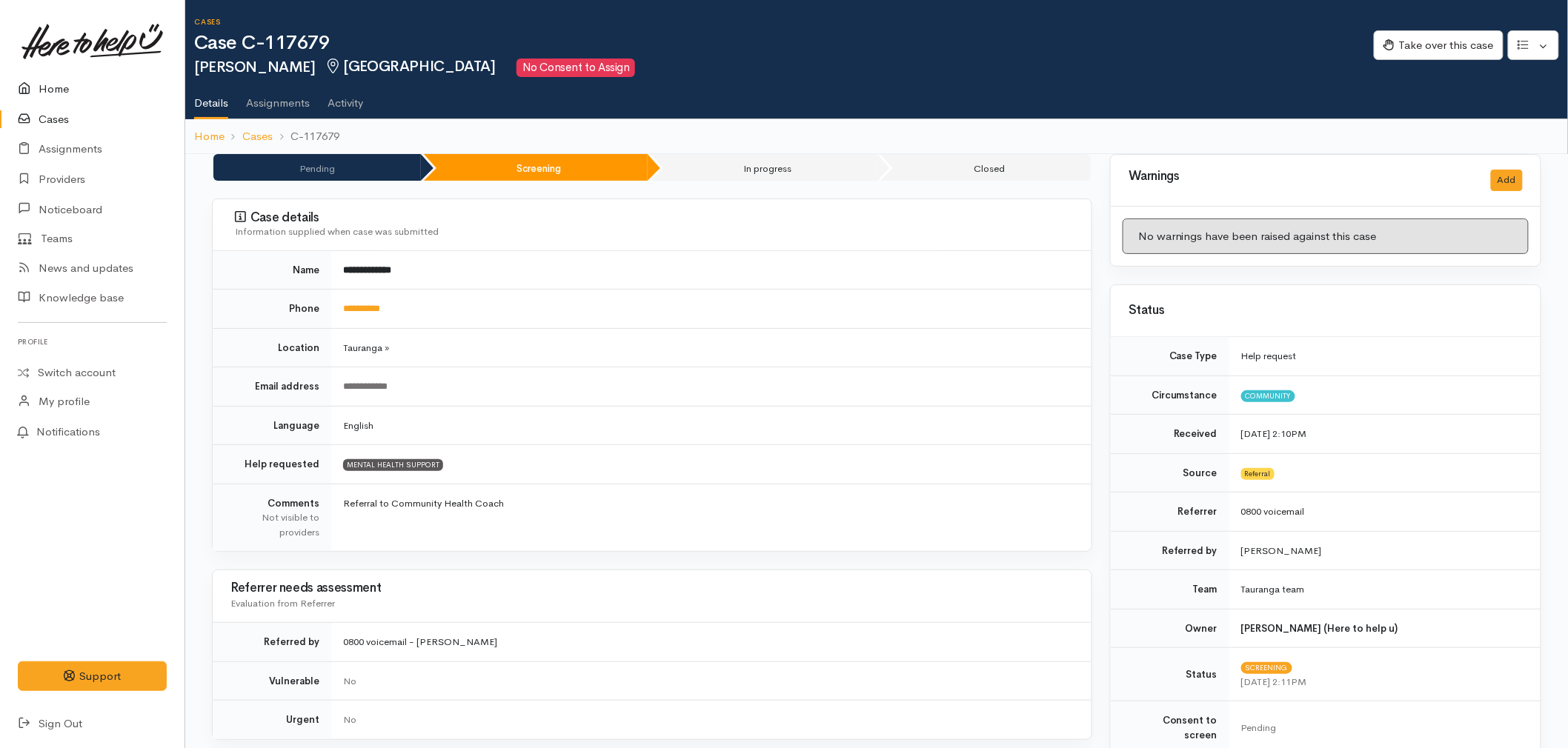
click at [38, 87] on link "Home" at bounding box center [92, 89] width 185 height 30
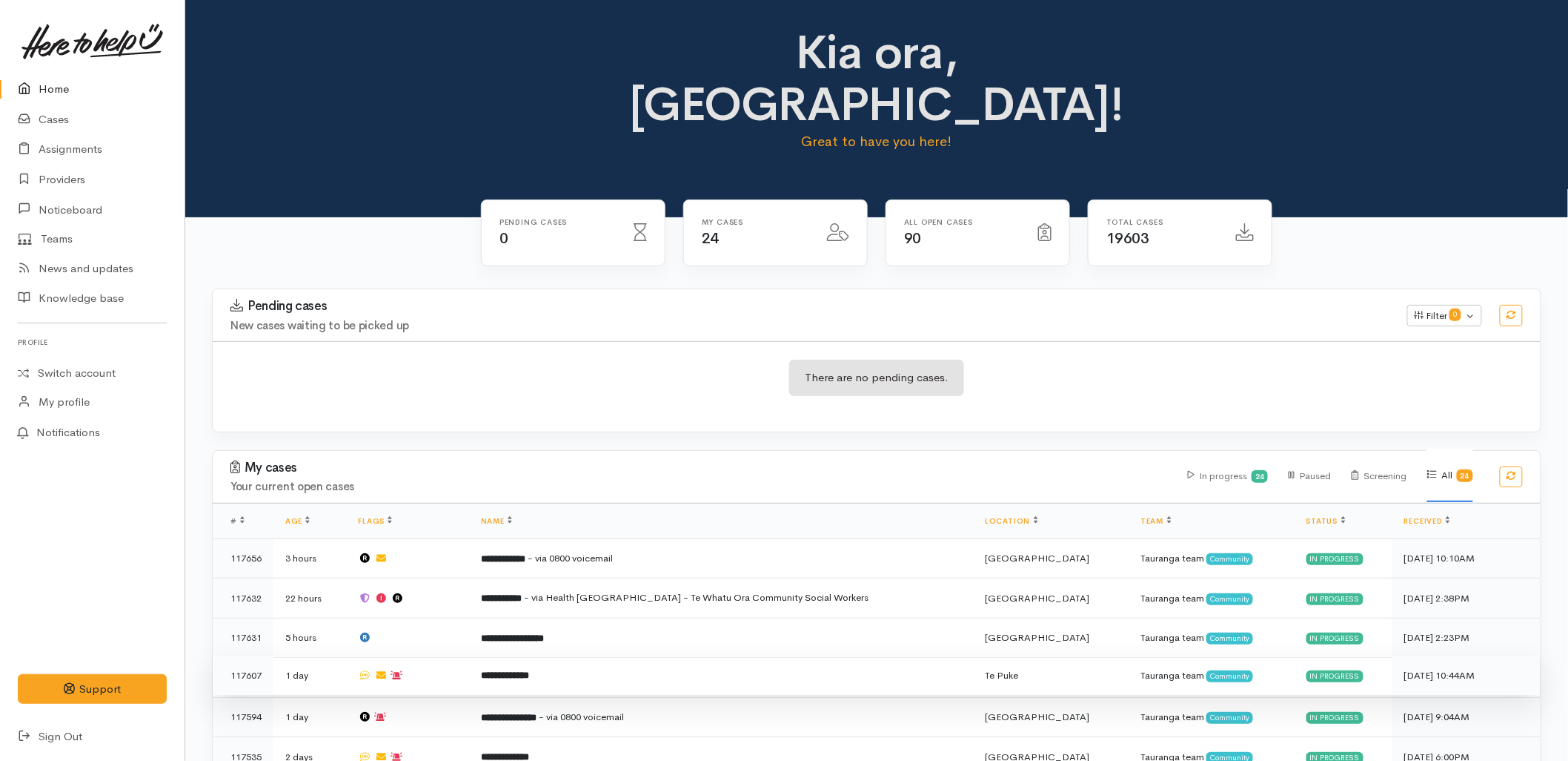
click at [565, 655] on td "**********" at bounding box center [720, 675] width 503 height 40
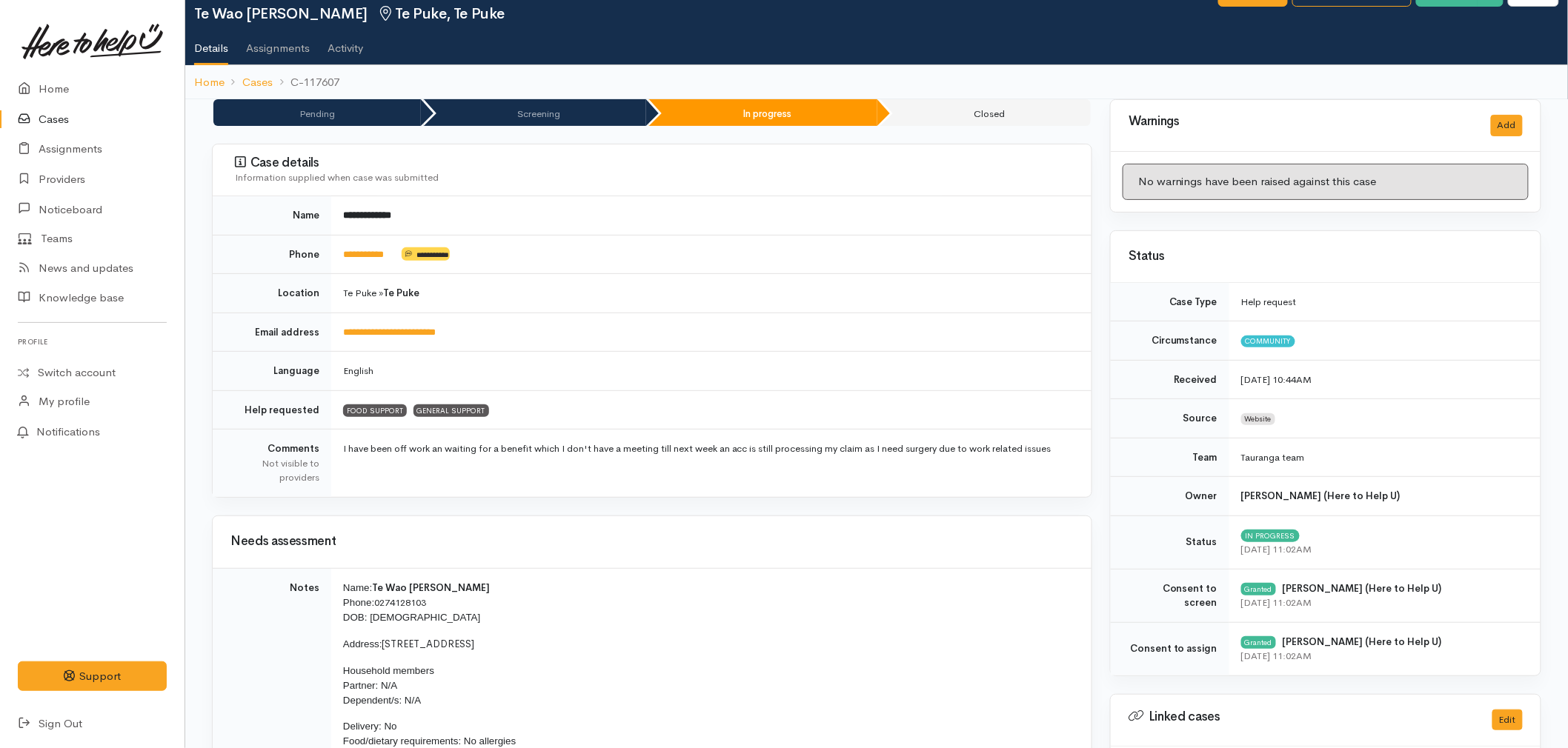
scroll to position [82, 0]
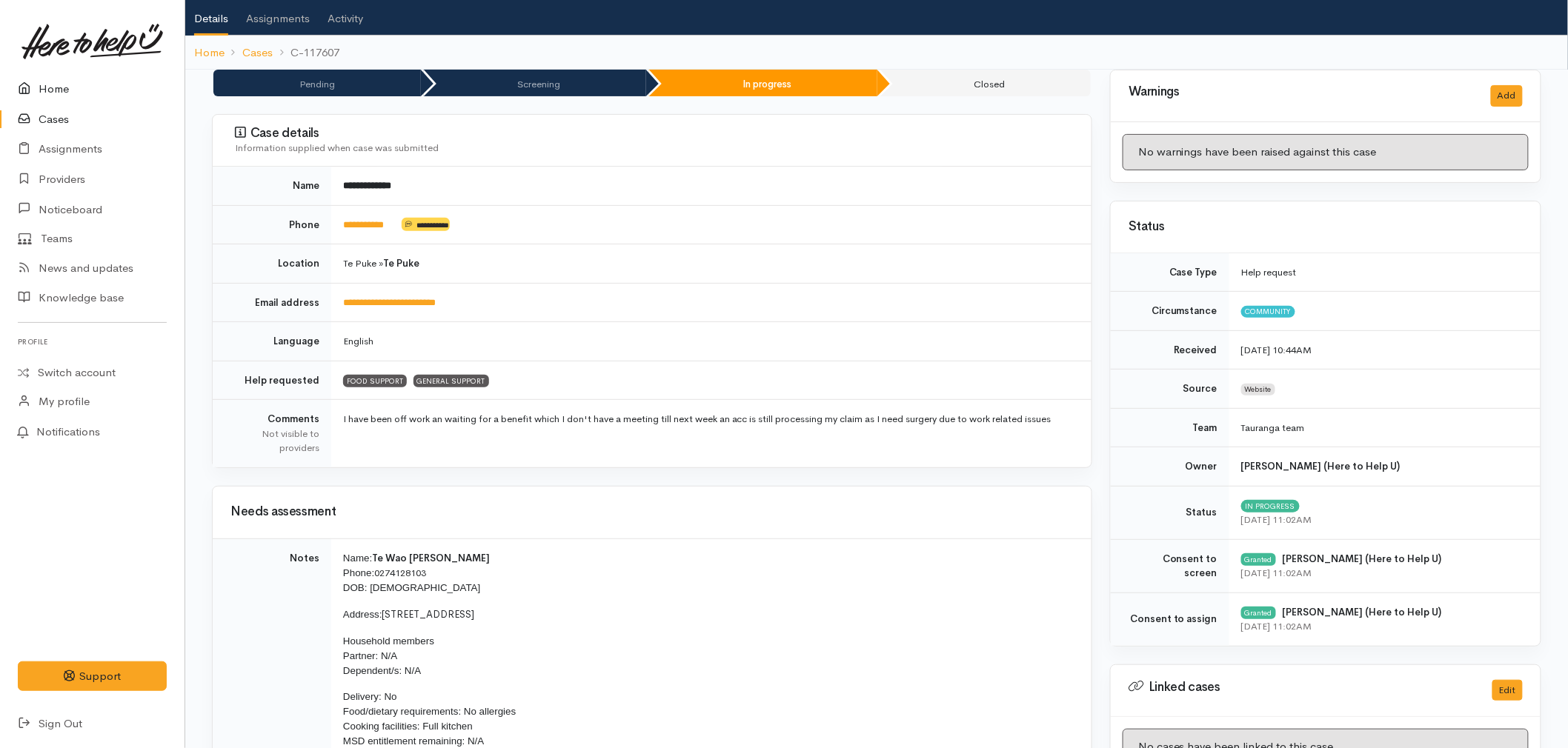
click at [44, 81] on link "Home" at bounding box center [92, 89] width 185 height 30
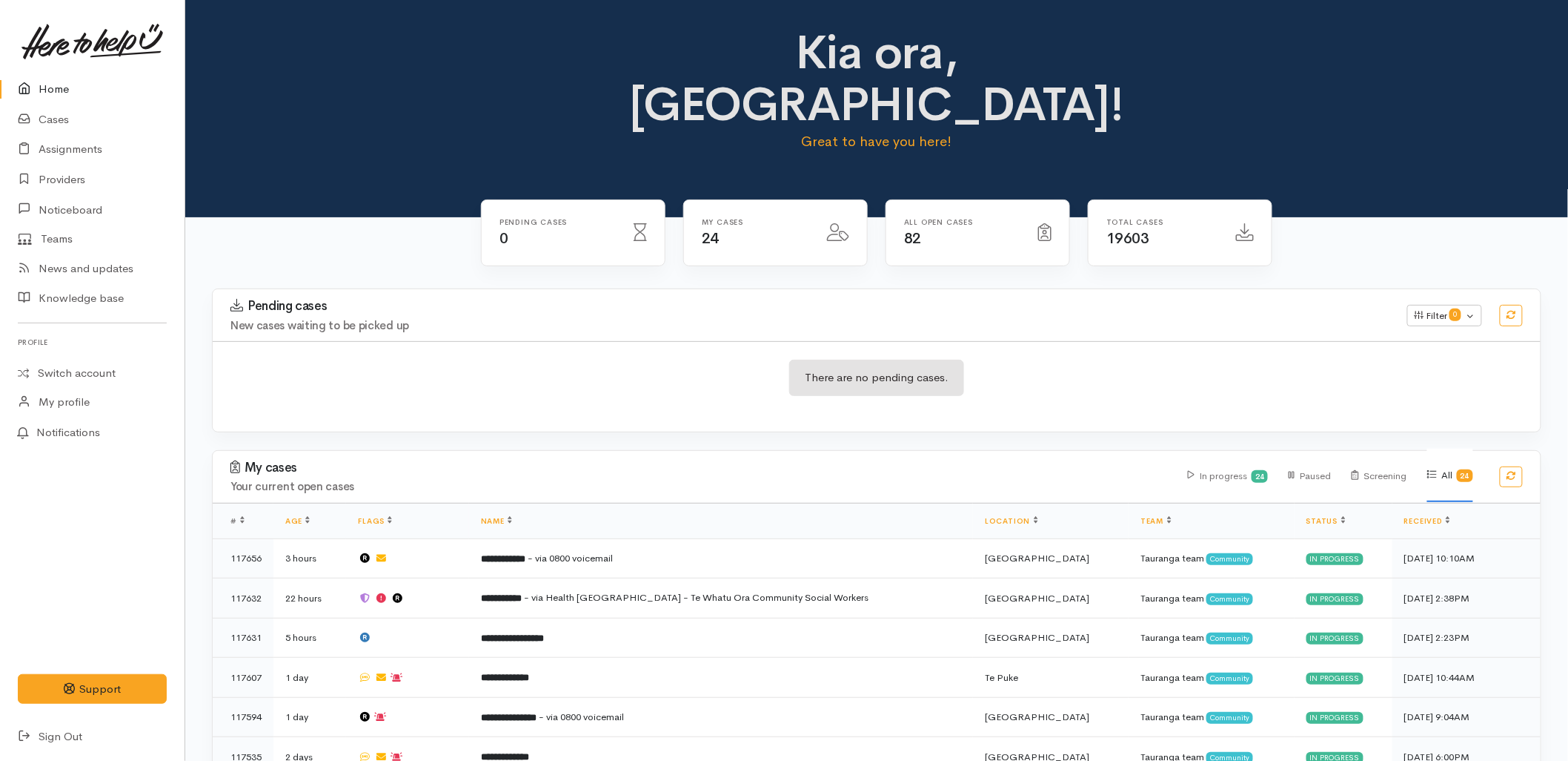
click at [522, 360] on div "There are no pending cases." at bounding box center [877, 386] width 1328 height 54
click at [35, 109] on link "Cases" at bounding box center [92, 119] width 185 height 30
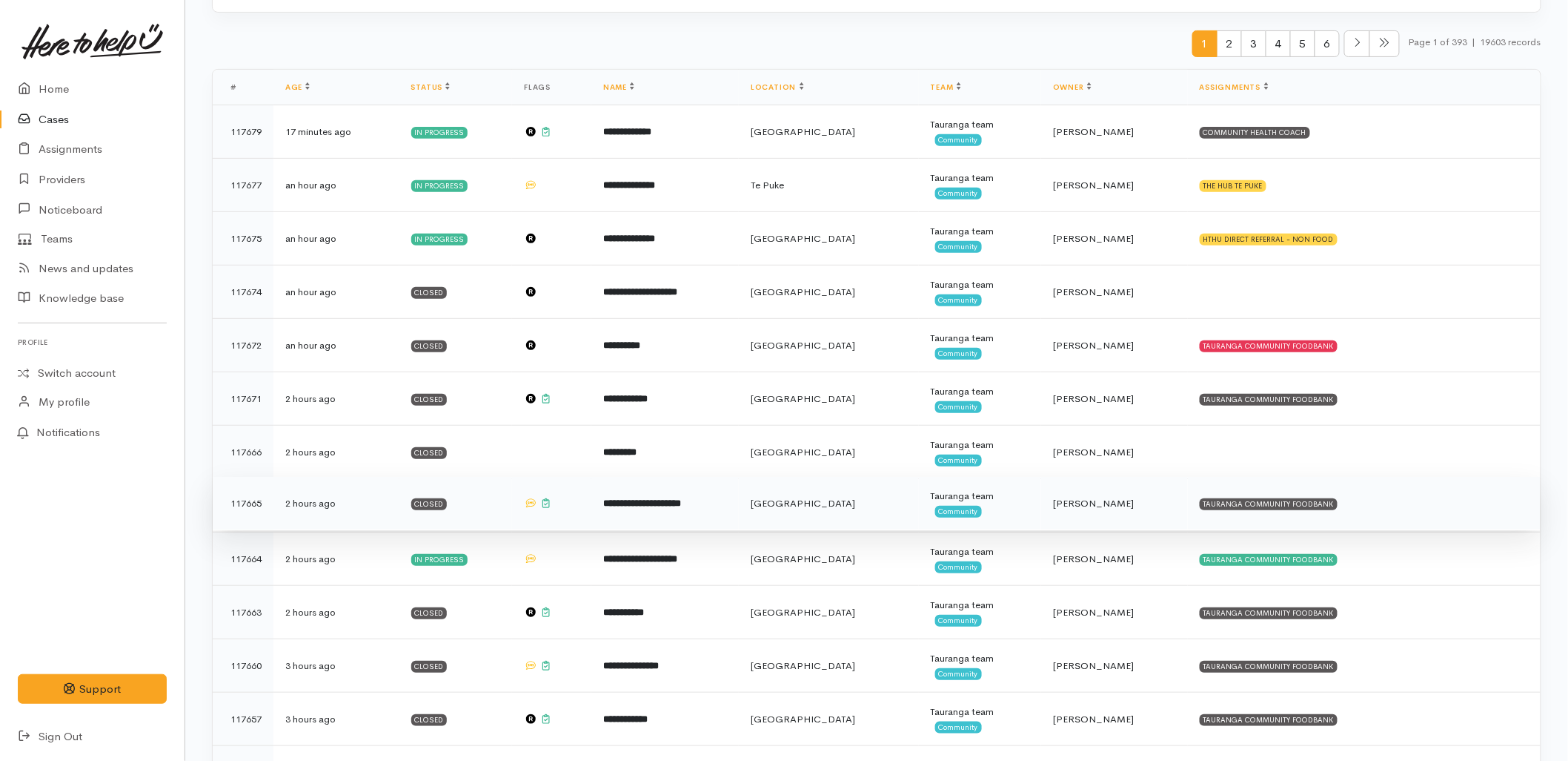
scroll to position [164, 0]
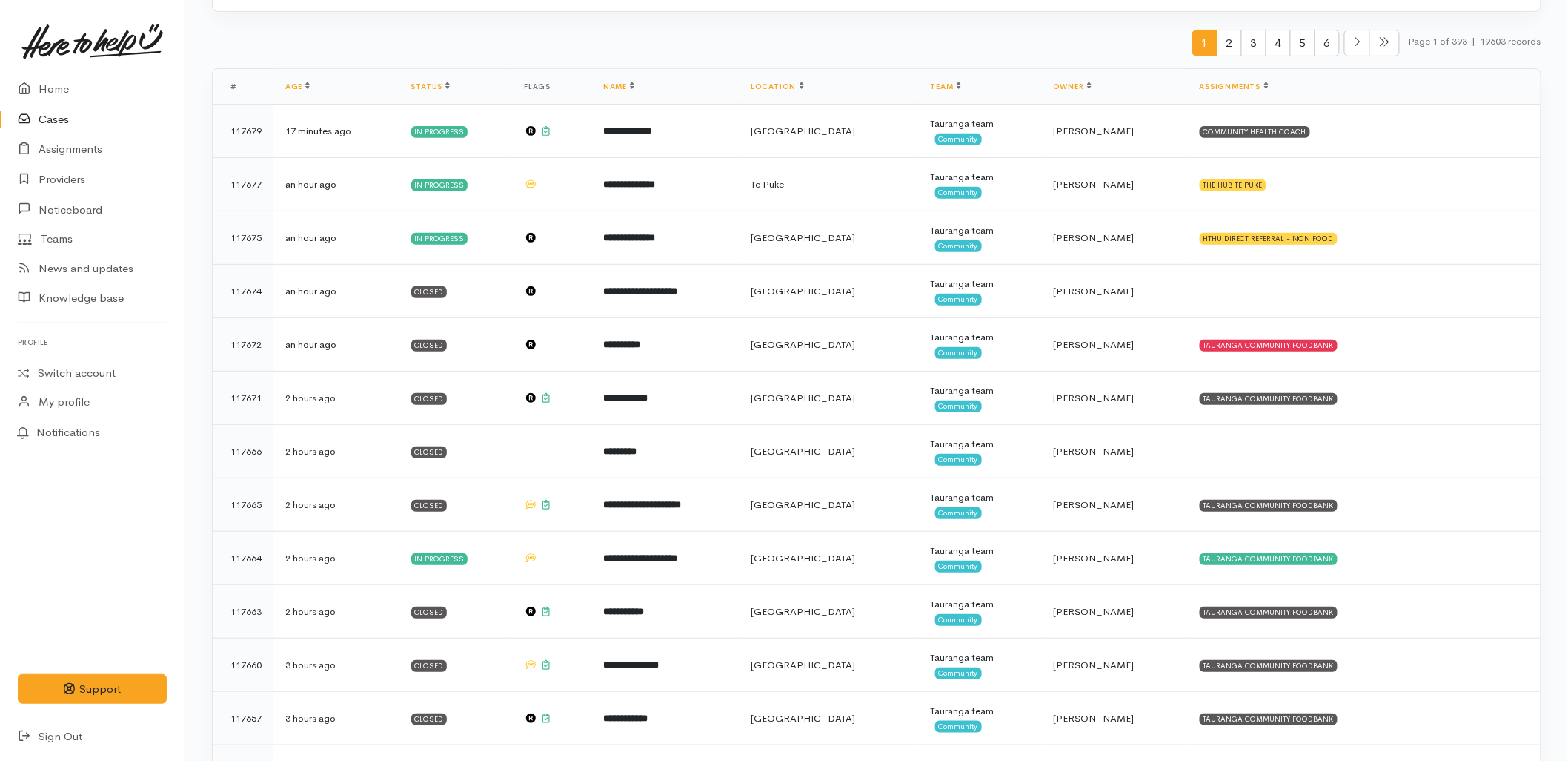
click at [77, 72] on link at bounding box center [92, 41] width 149 height 66
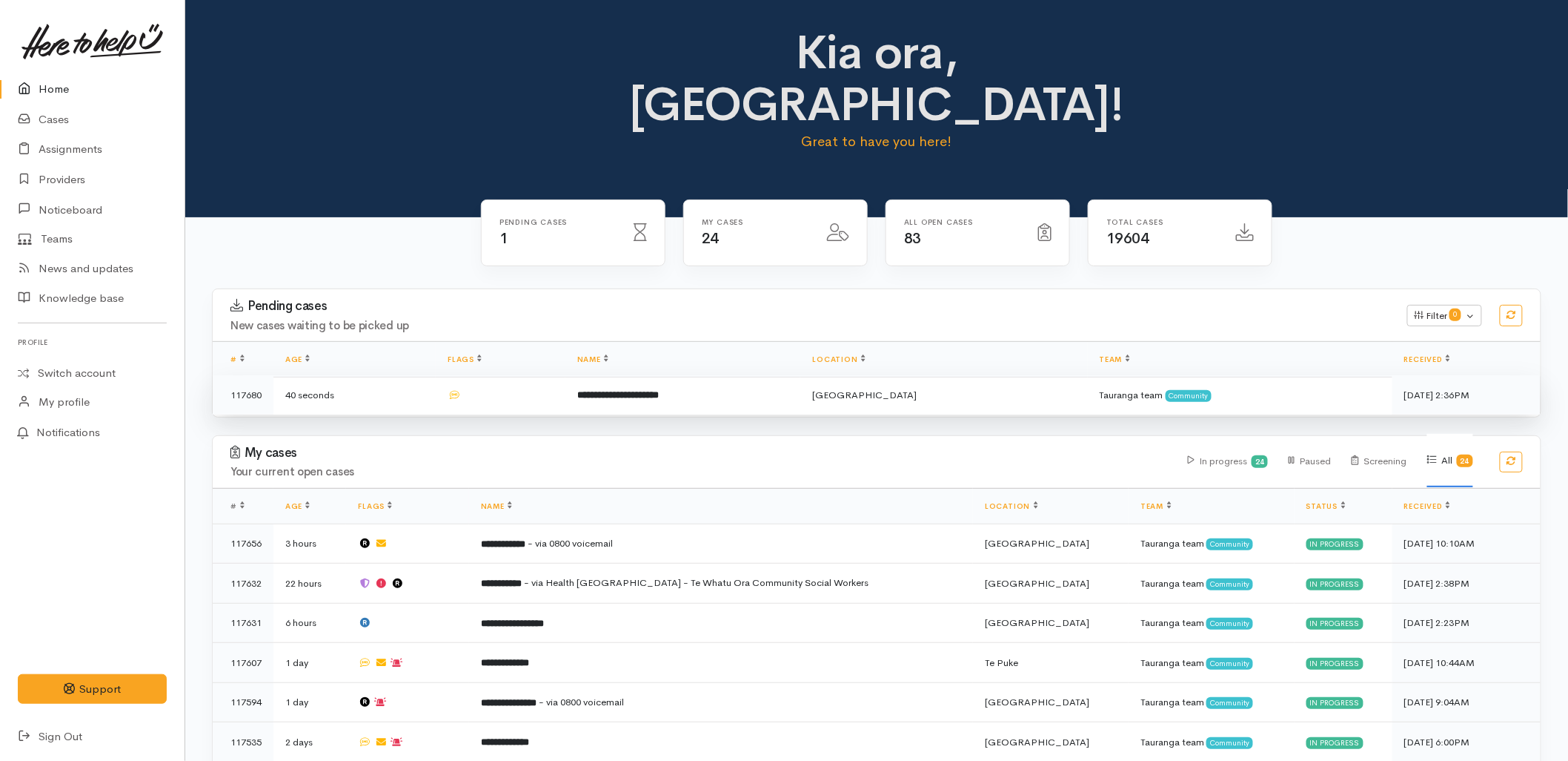
click at [638, 375] on td "**********" at bounding box center [682, 394] width 236 height 39
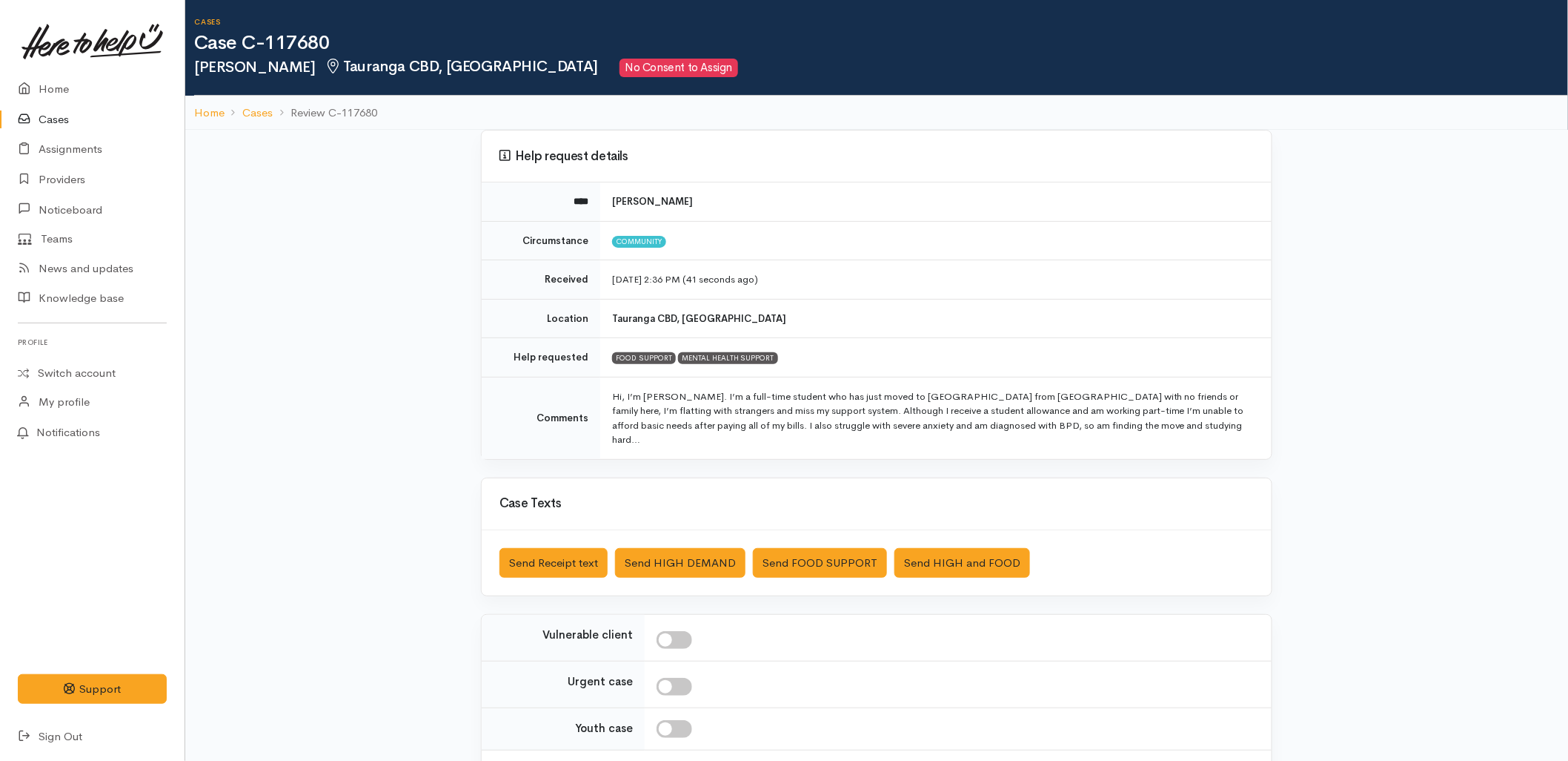
click at [48, 114] on link "Cases" at bounding box center [92, 119] width 185 height 30
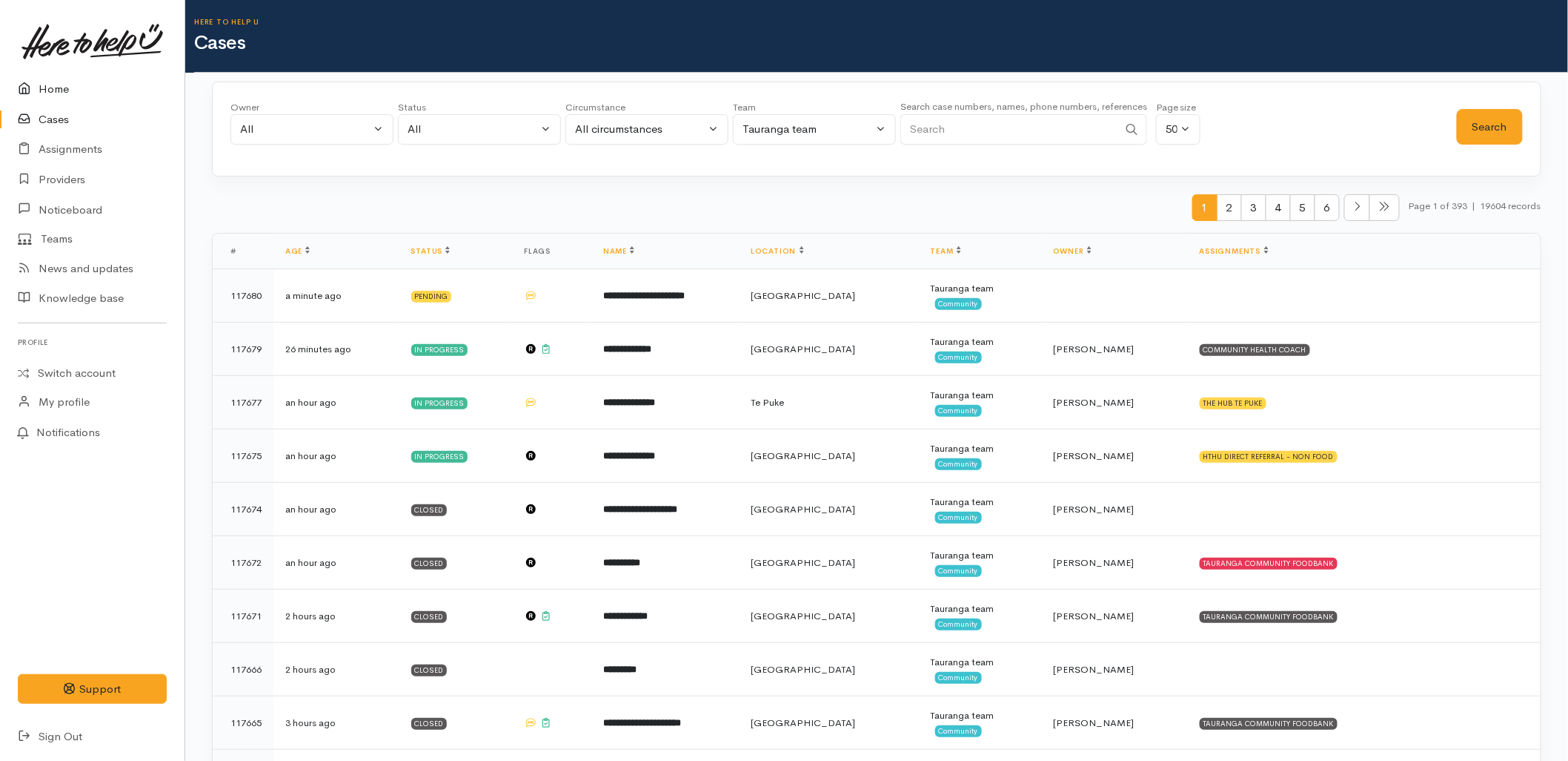
click at [90, 93] on link "Home" at bounding box center [92, 89] width 185 height 30
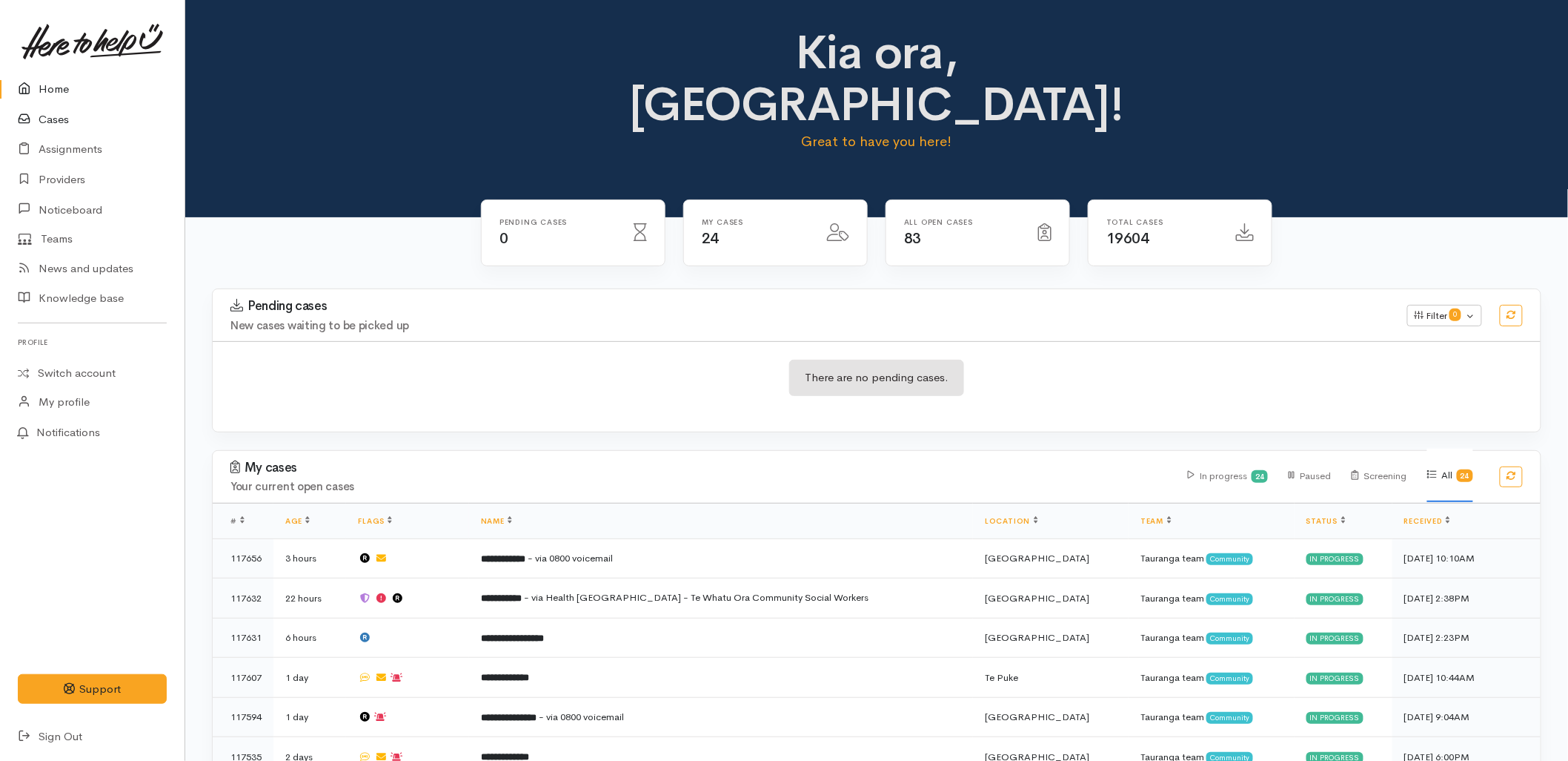
click at [60, 121] on link "Cases" at bounding box center [92, 119] width 185 height 30
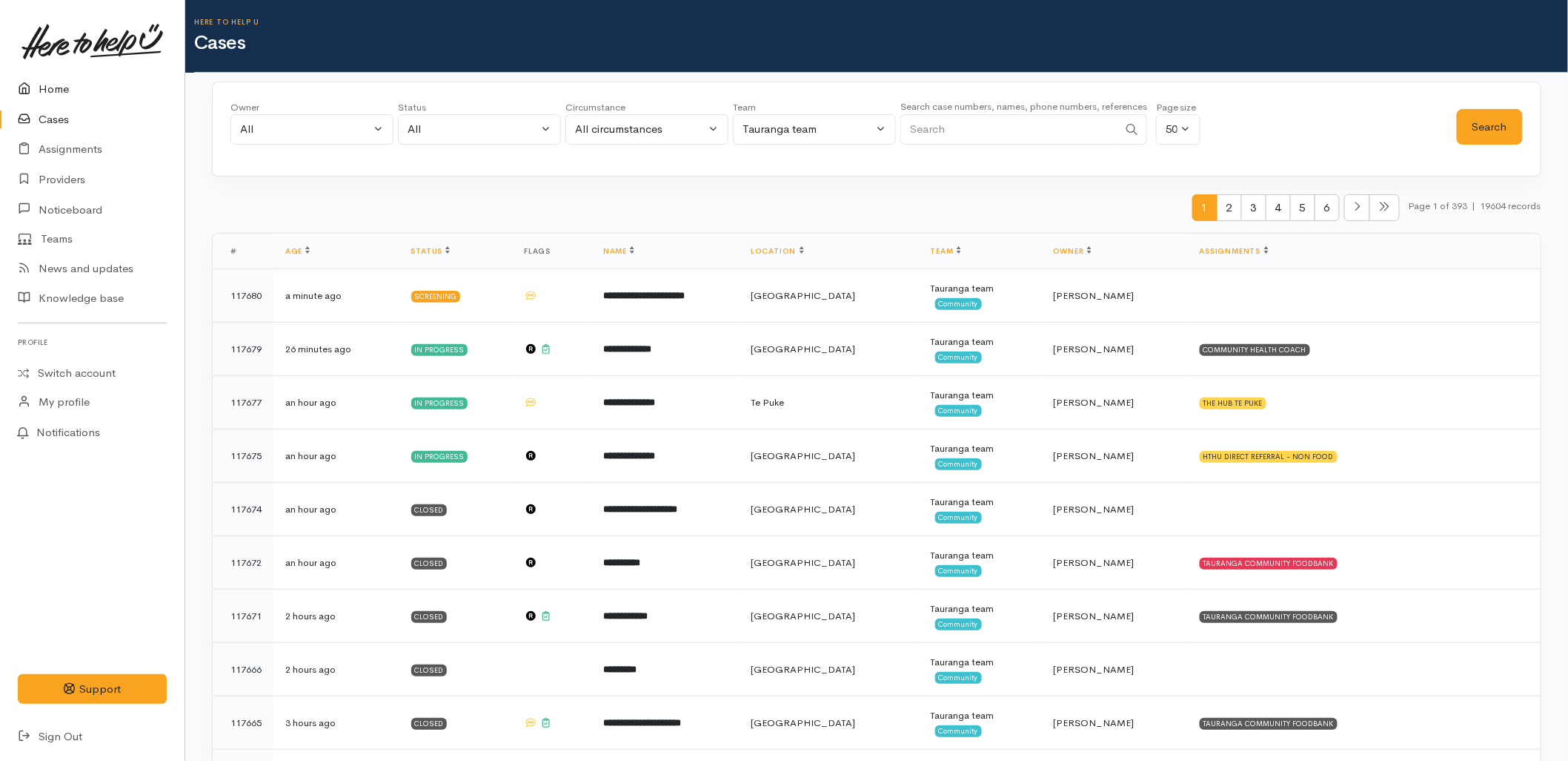
click at [61, 86] on link "Home" at bounding box center [92, 89] width 185 height 30
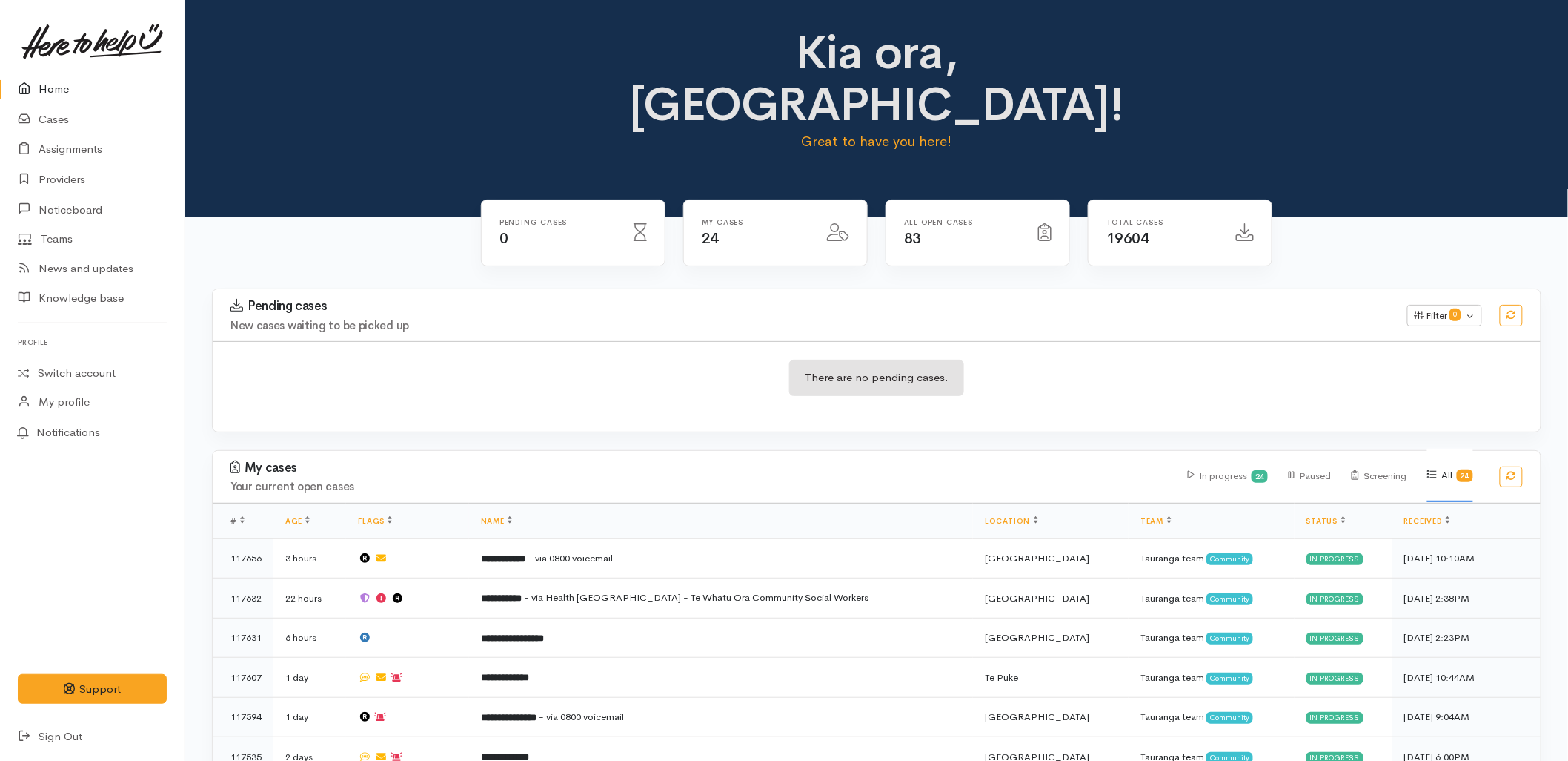
click at [398, 298] on h3 "Pending cases" at bounding box center [809, 305] width 1158 height 15
click at [588, 360] on div "There are no pending cases." at bounding box center [877, 386] width 1328 height 54
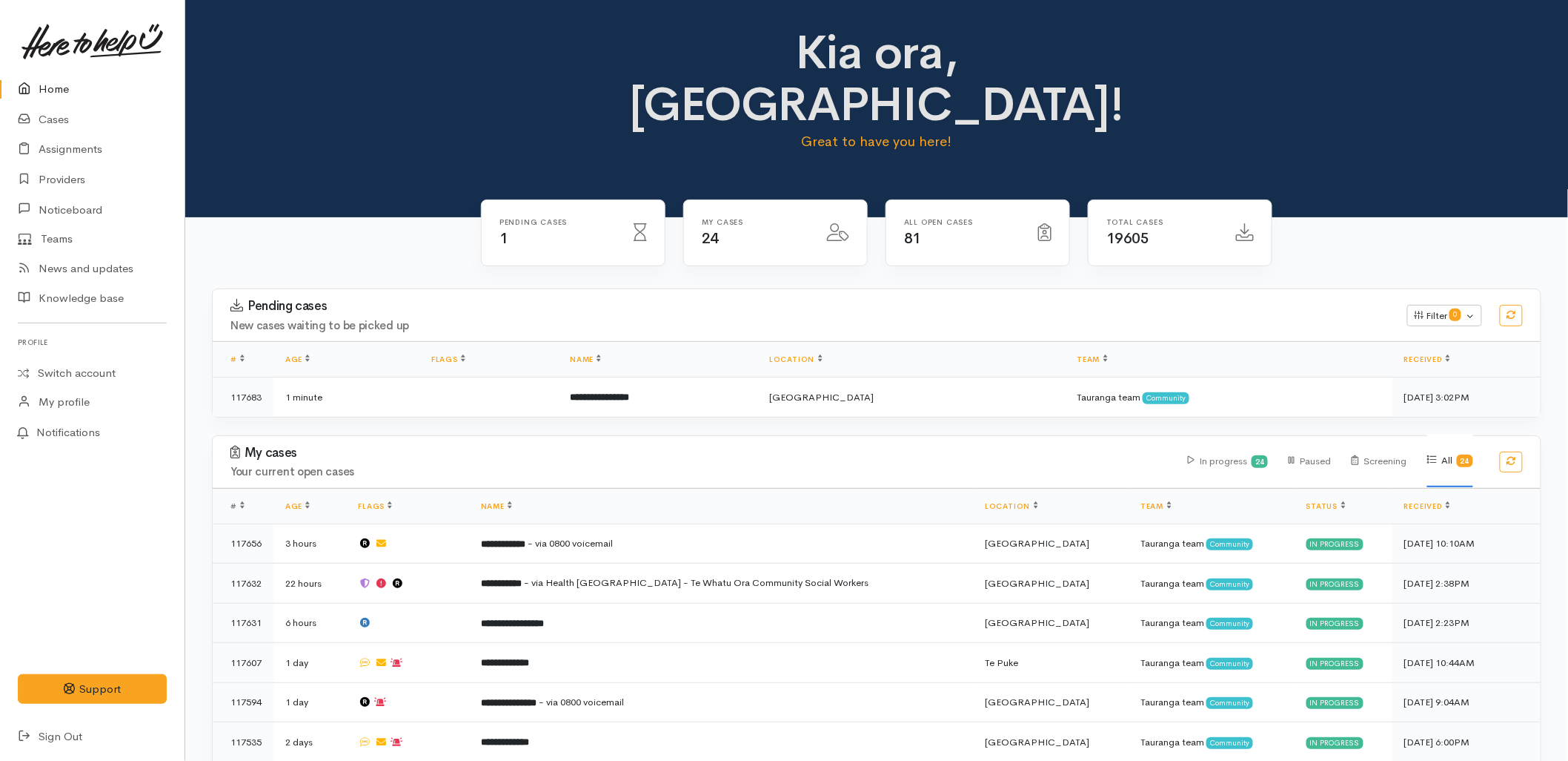
click at [769, 364] on div "Pending cases New cases waiting to be picked up Filter 0 Filters Clear filters …" at bounding box center [877, 353] width 1329 height 129
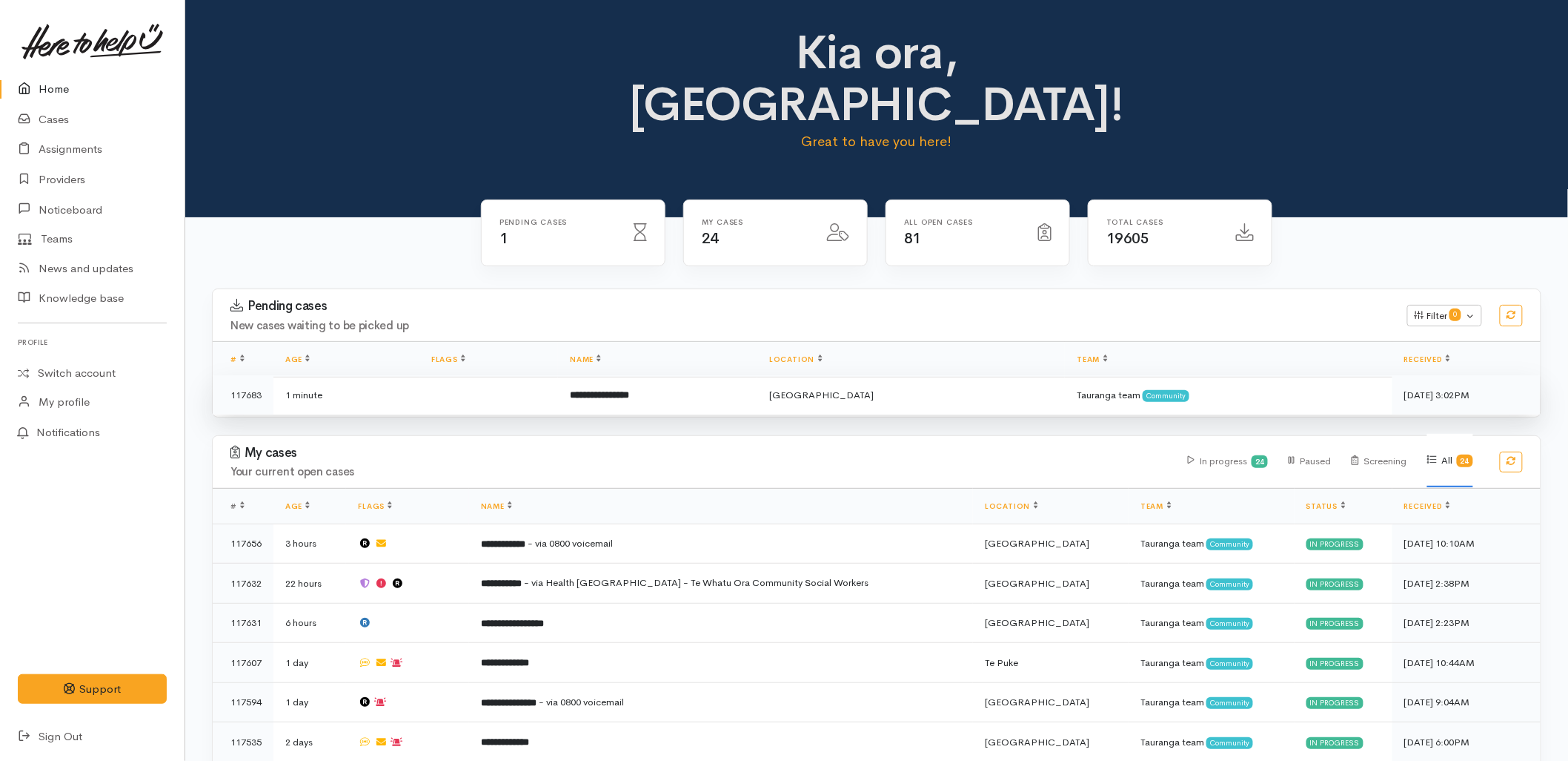
click at [758, 375] on td "**********" at bounding box center [658, 394] width 199 height 39
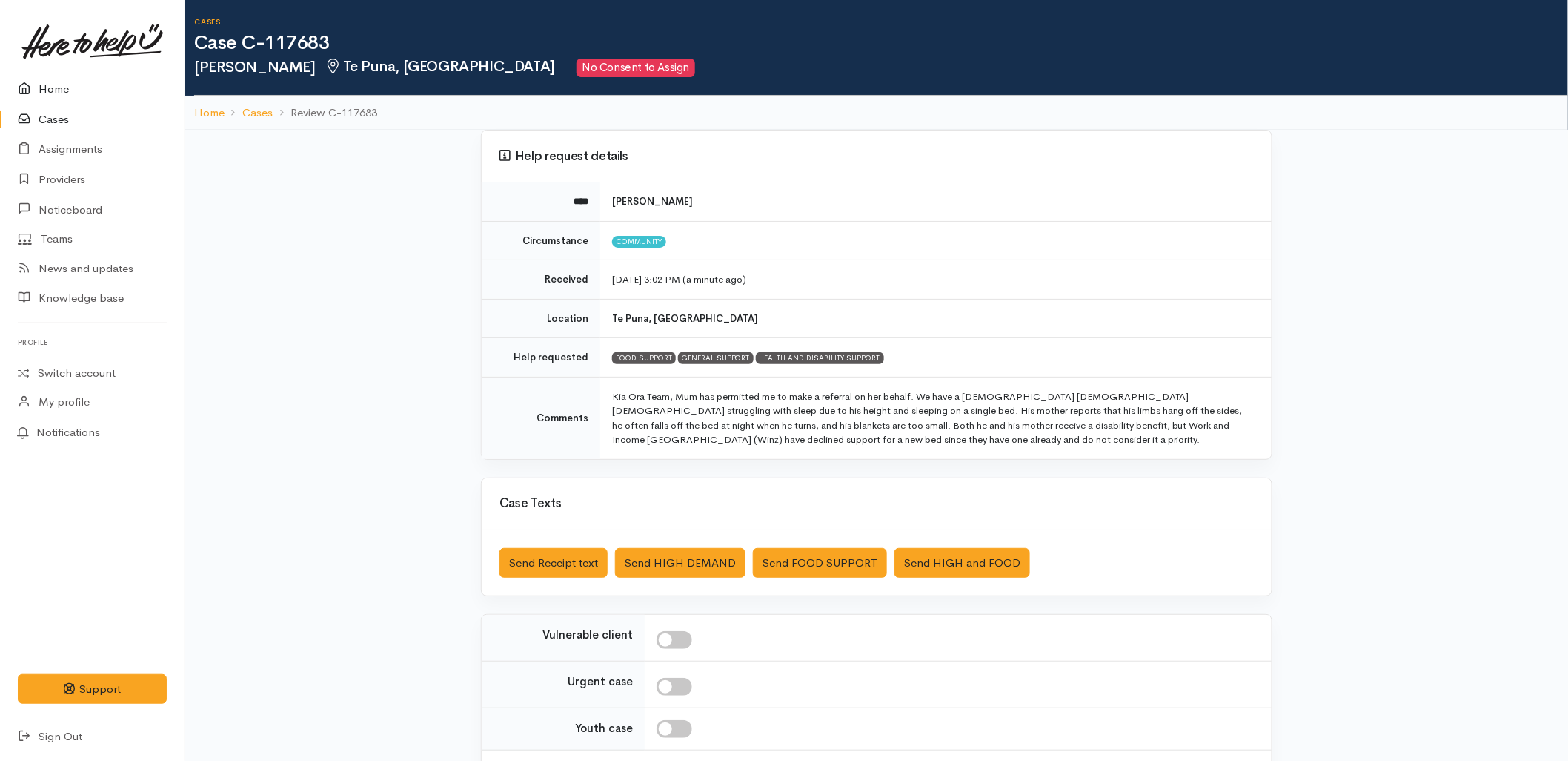
click at [65, 87] on link "Home" at bounding box center [92, 89] width 185 height 30
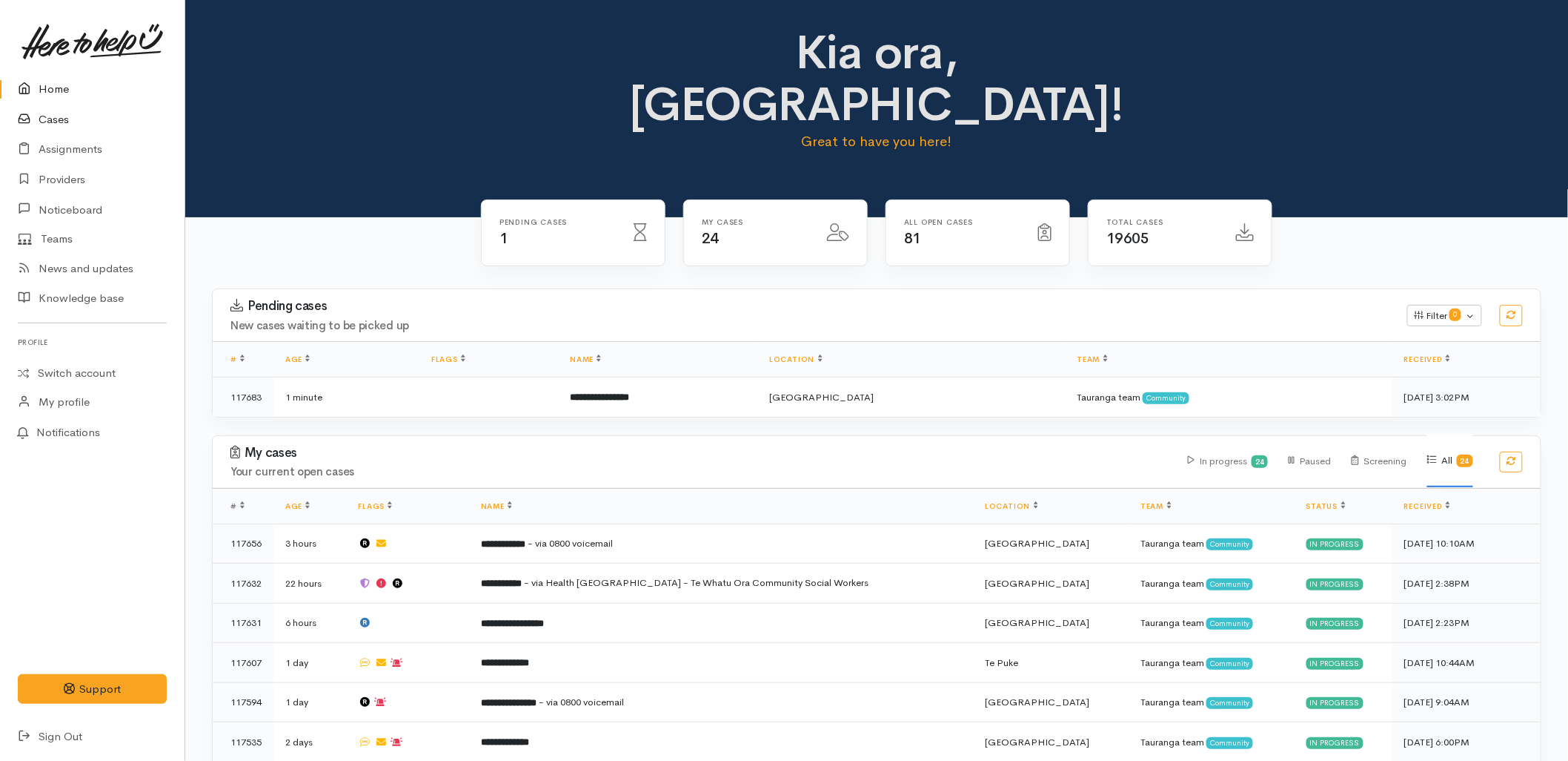
click at [57, 109] on link "Cases" at bounding box center [92, 119] width 185 height 30
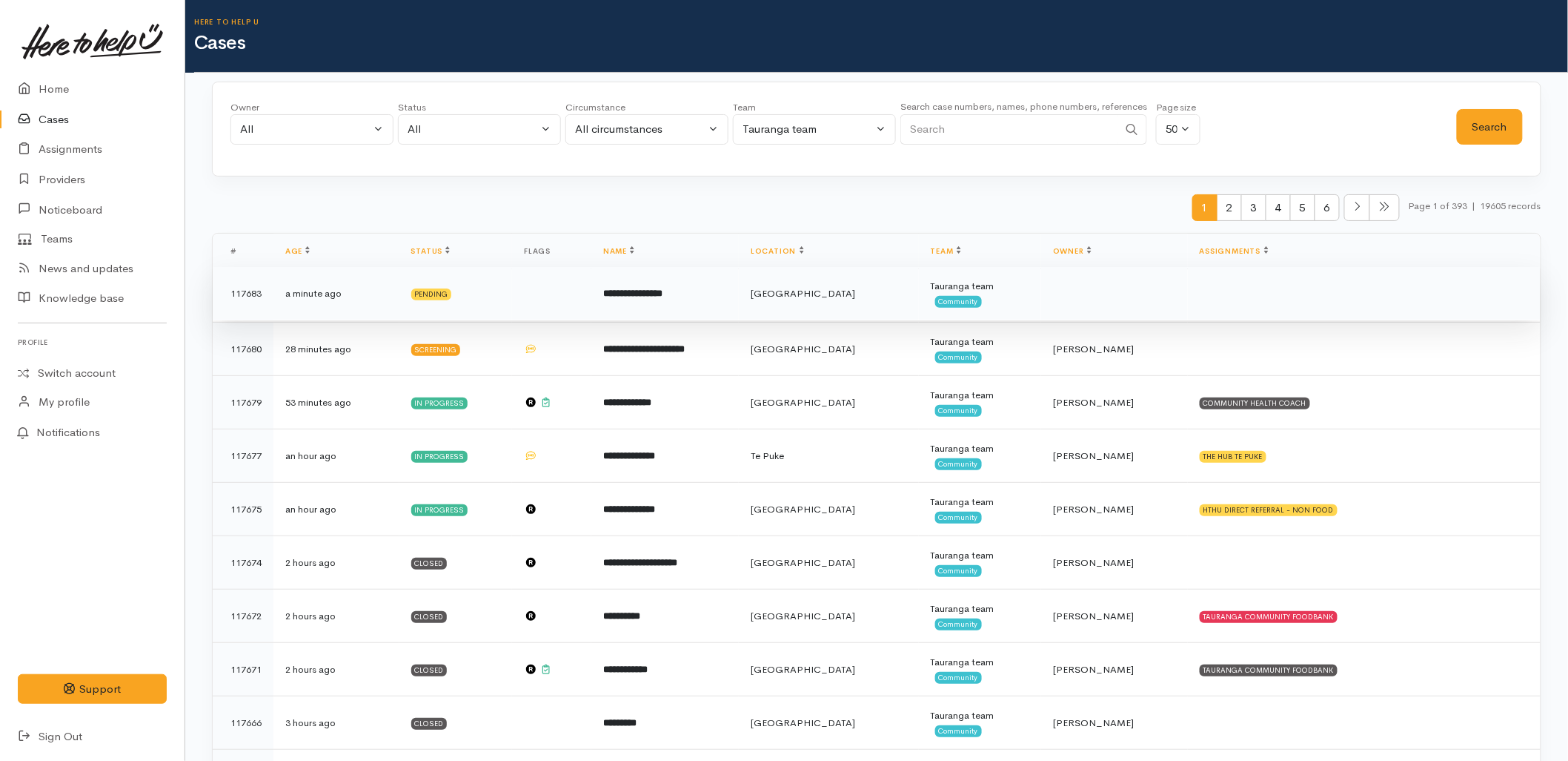
click at [731, 305] on td "**********" at bounding box center [665, 293] width 148 height 54
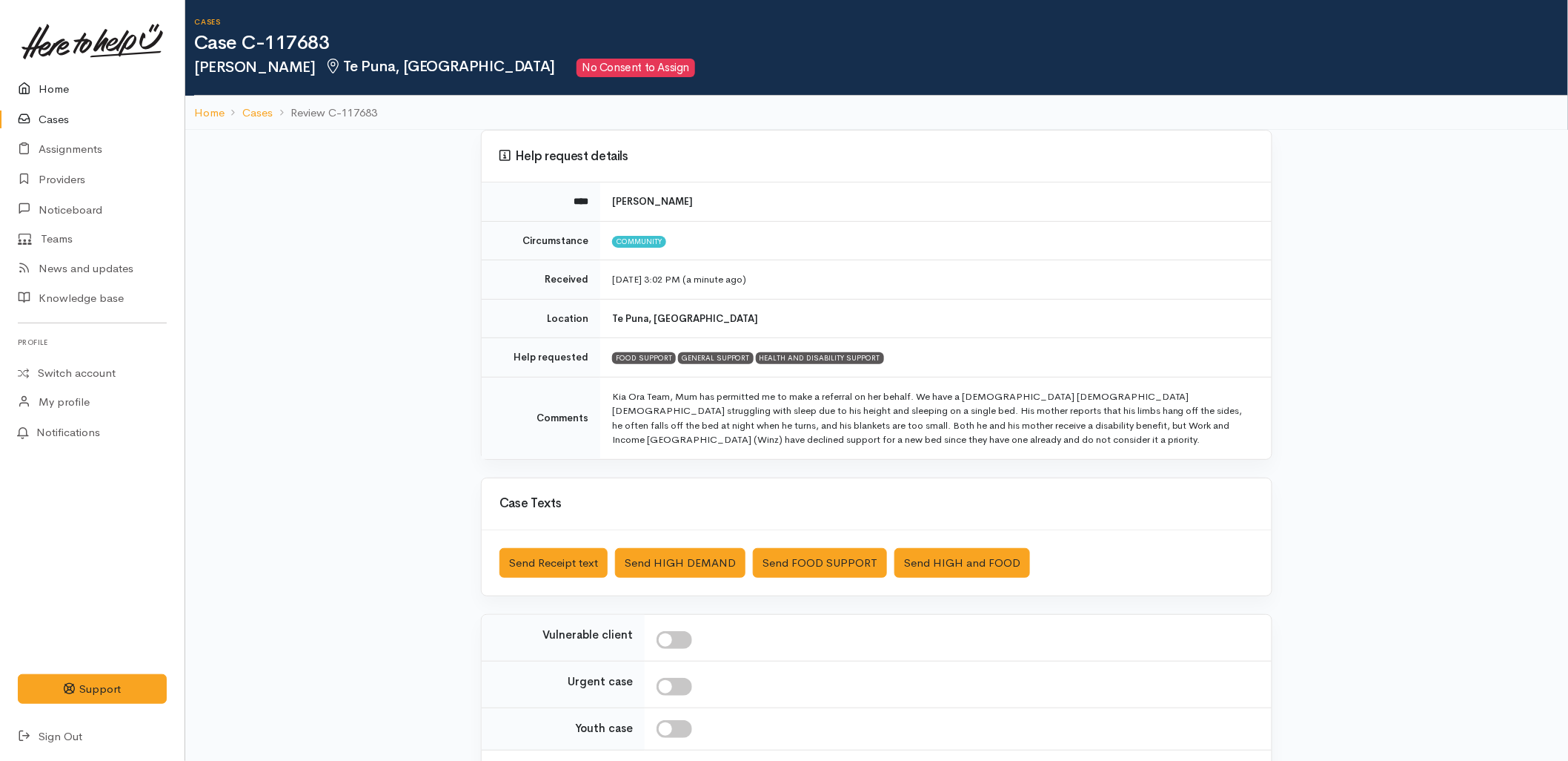
click at [67, 93] on link "Home" at bounding box center [92, 89] width 185 height 30
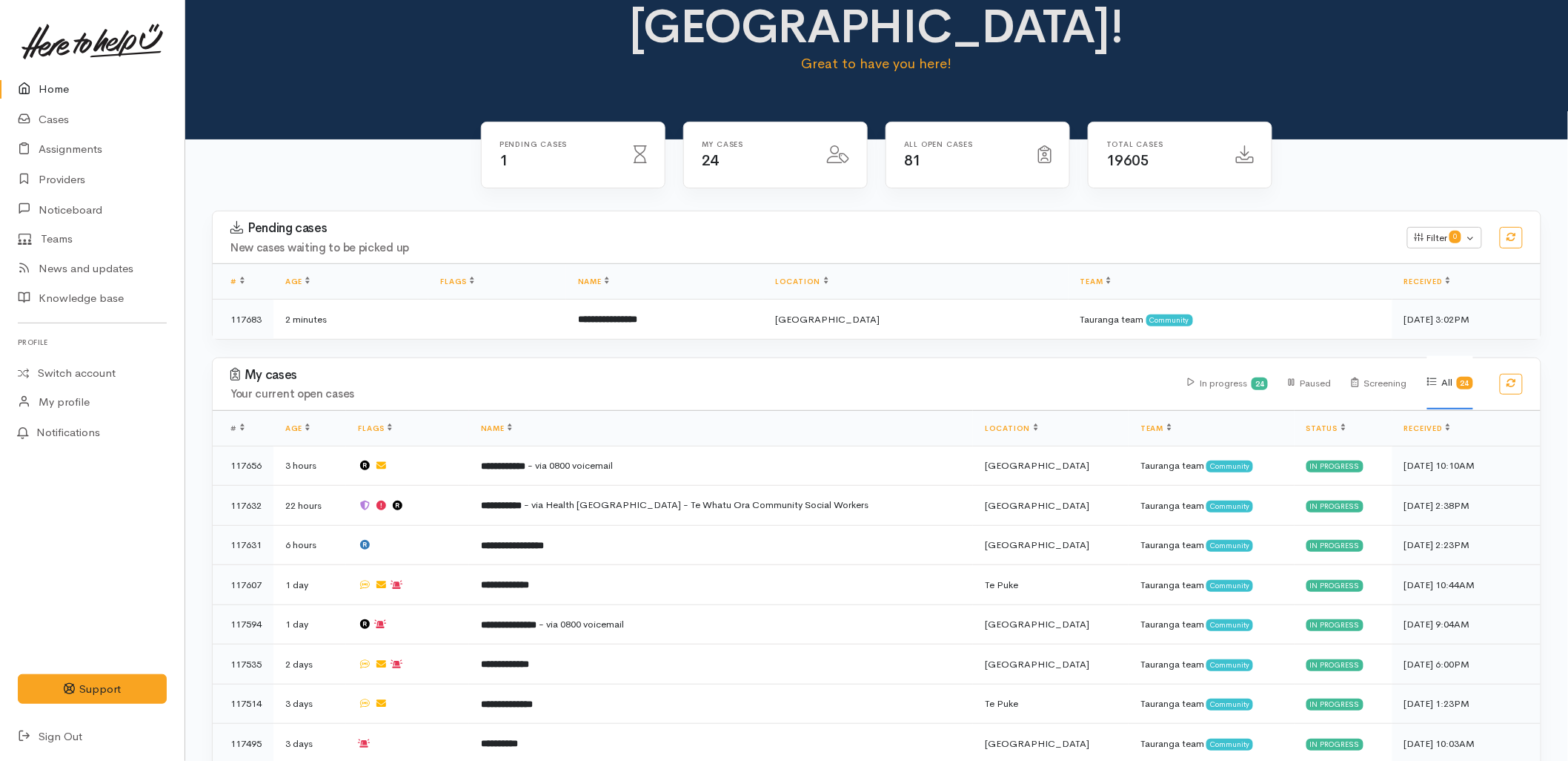
scroll to position [82, 0]
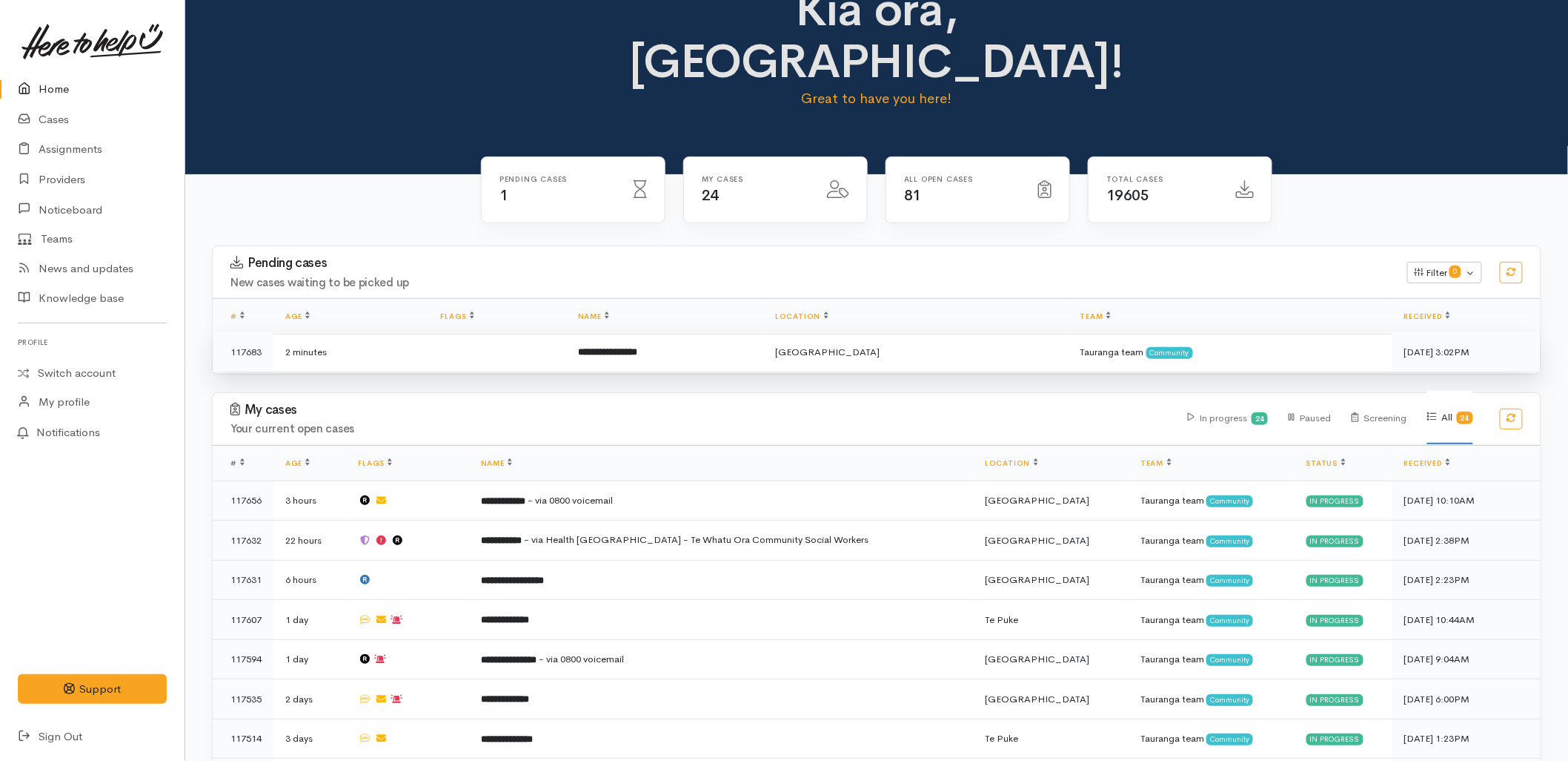
scroll to position [4, 0]
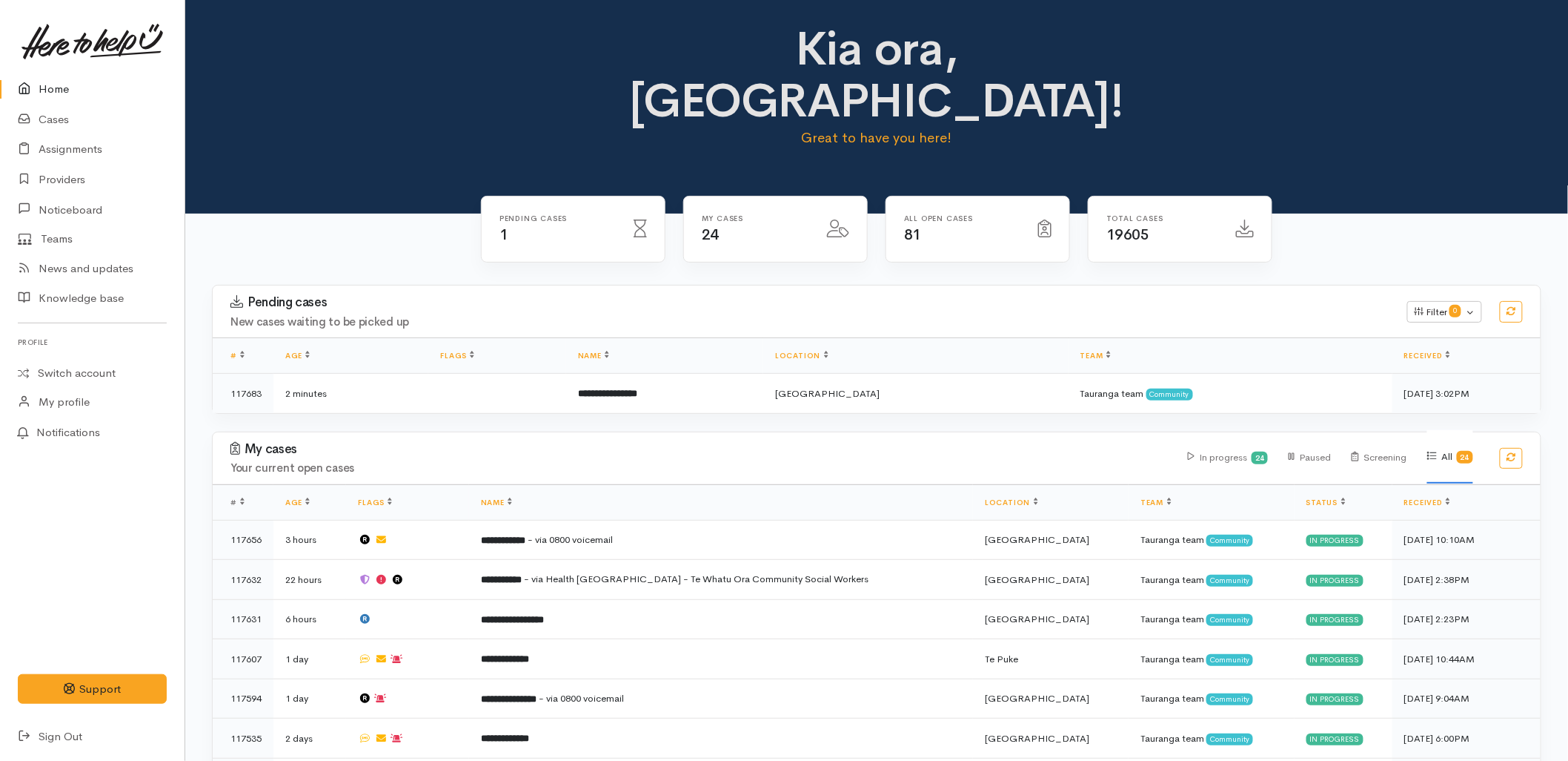
click at [615, 295] on div "Pending cases New cases waiting to be picked up" at bounding box center [810, 311] width 1177 height 32
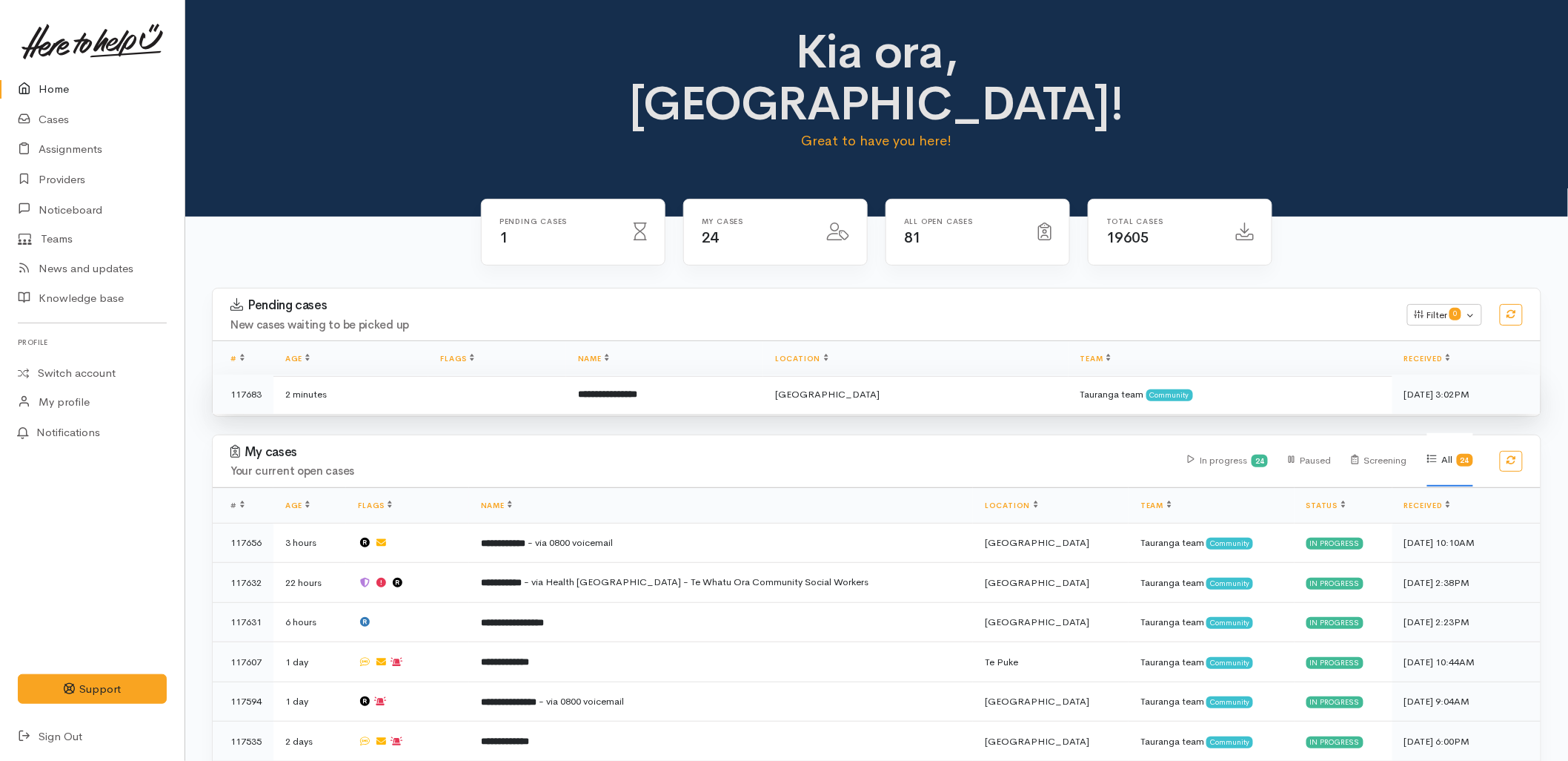
scroll to position [0, 0]
click at [640, 375] on td "**********" at bounding box center [665, 394] width 197 height 39
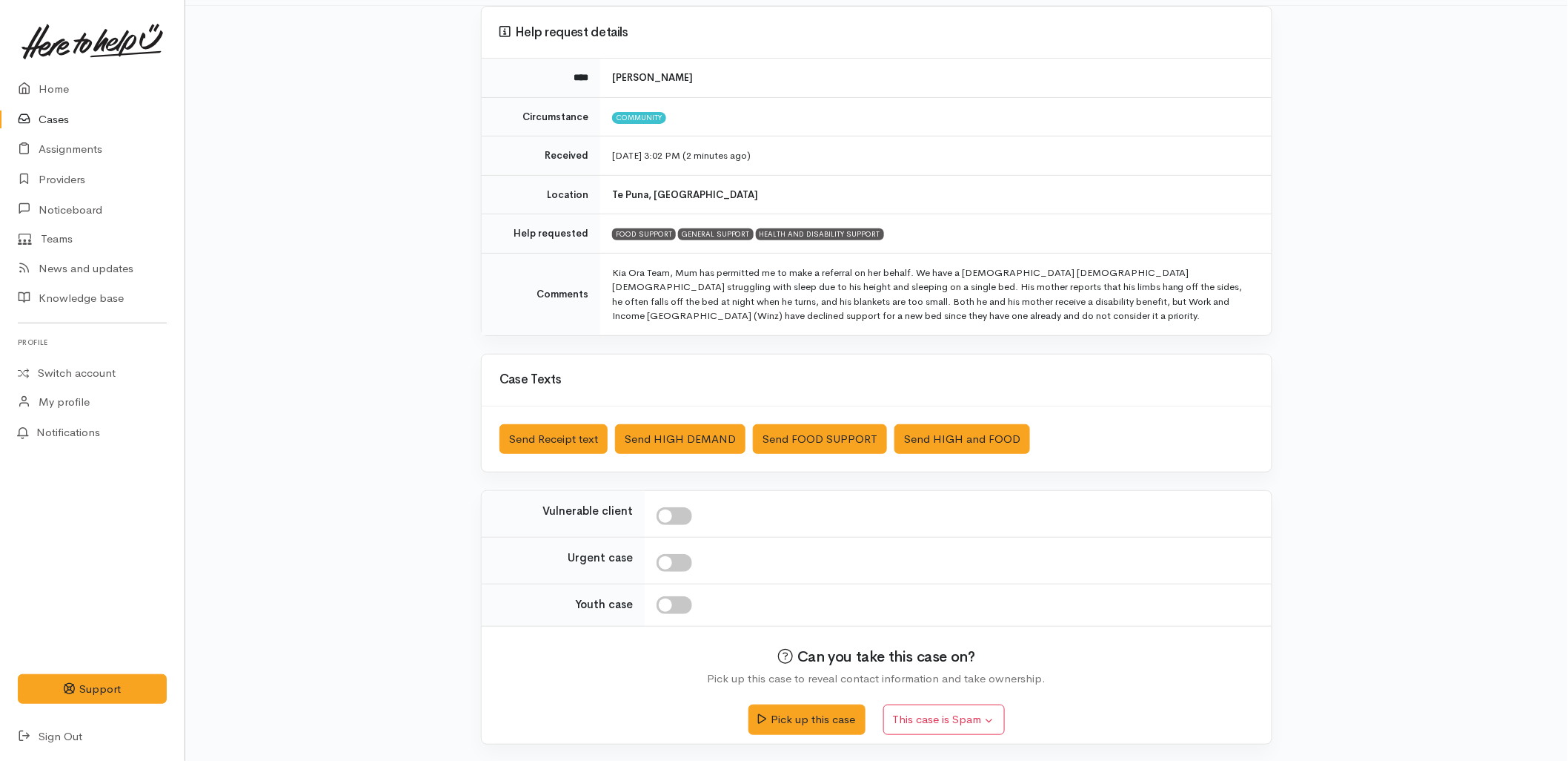
scroll to position [126, 0]
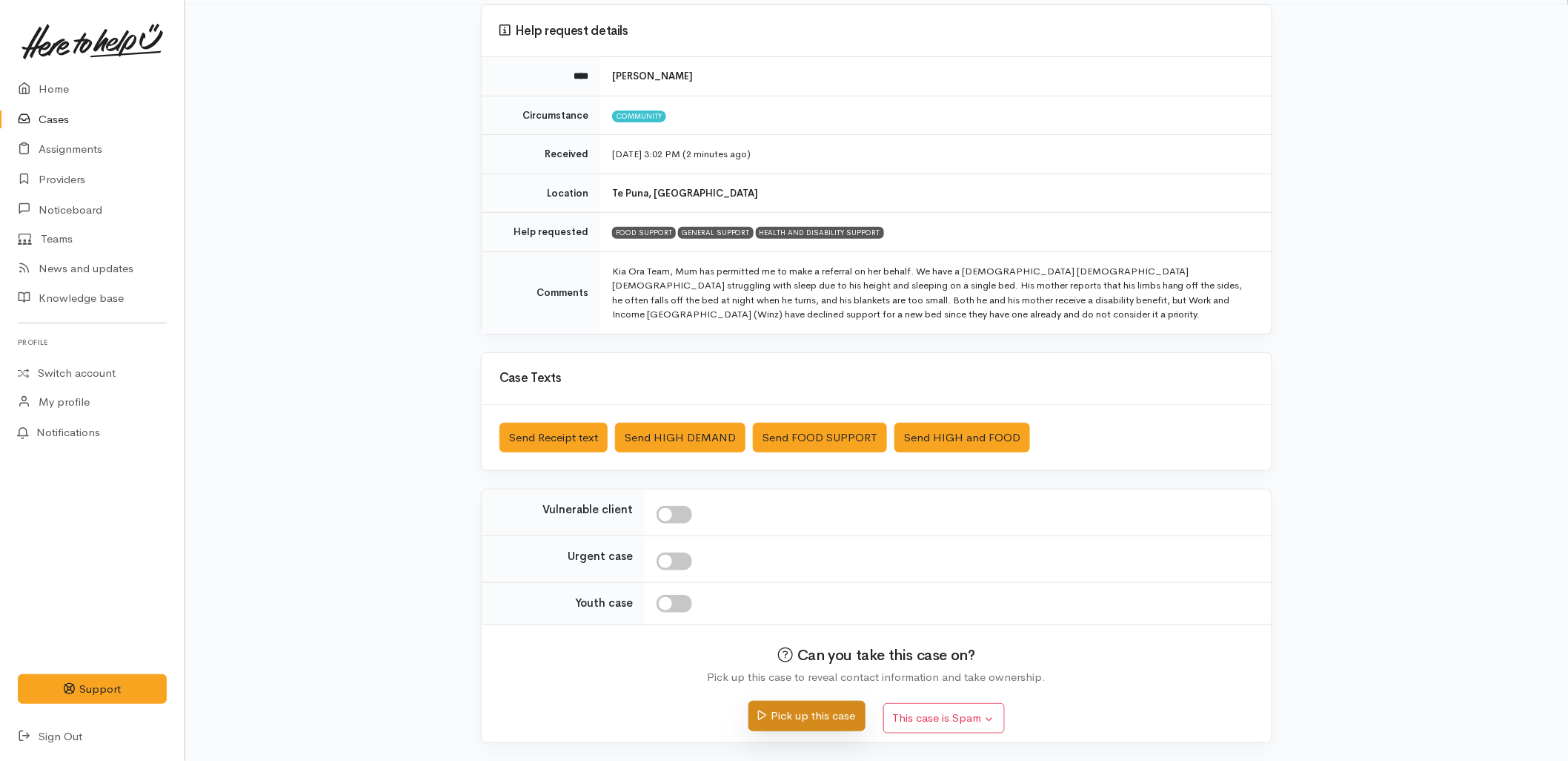
click at [786, 727] on button "Pick up this case" at bounding box center [806, 715] width 116 height 30
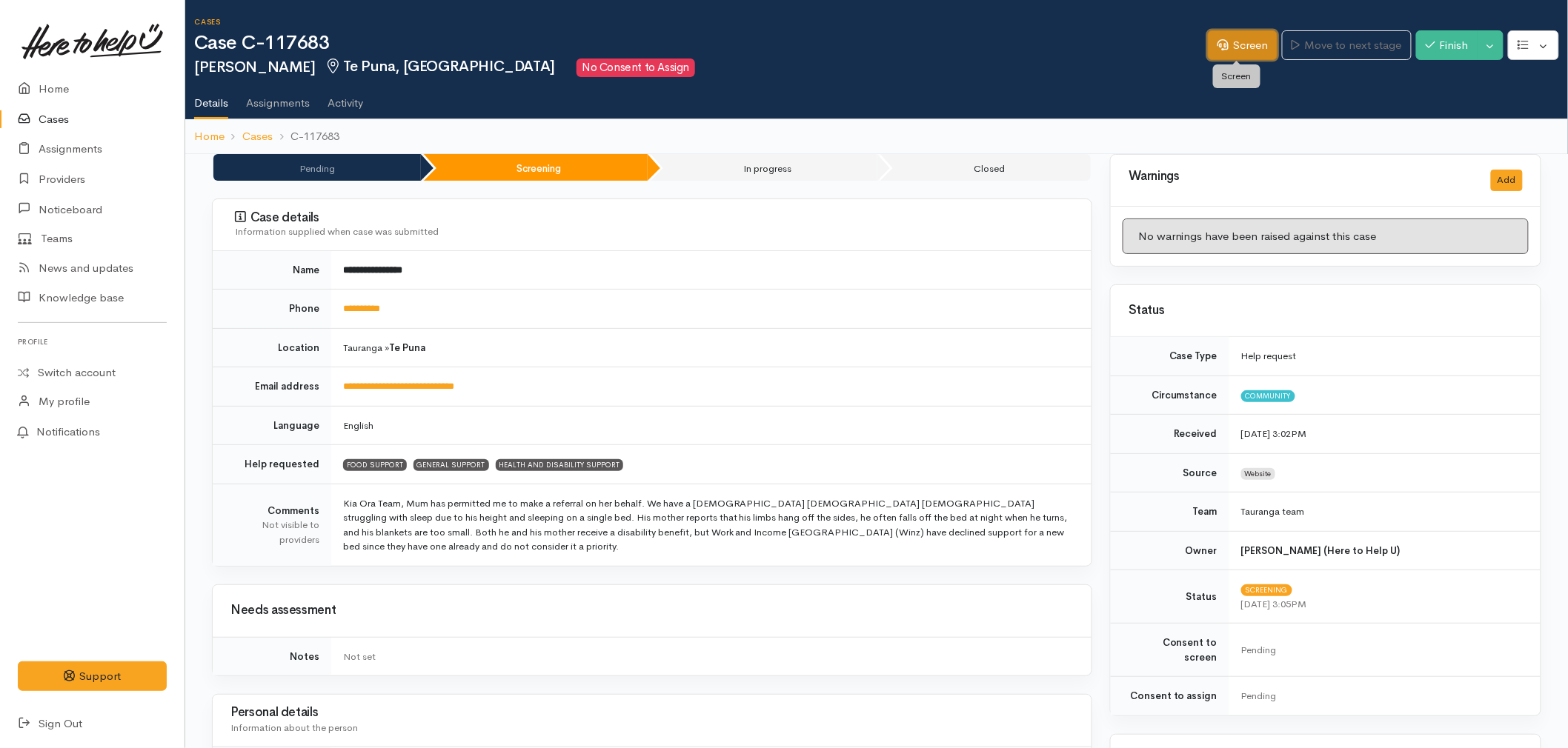
click at [1223, 35] on link "Screen" at bounding box center [1241, 45] width 69 height 30
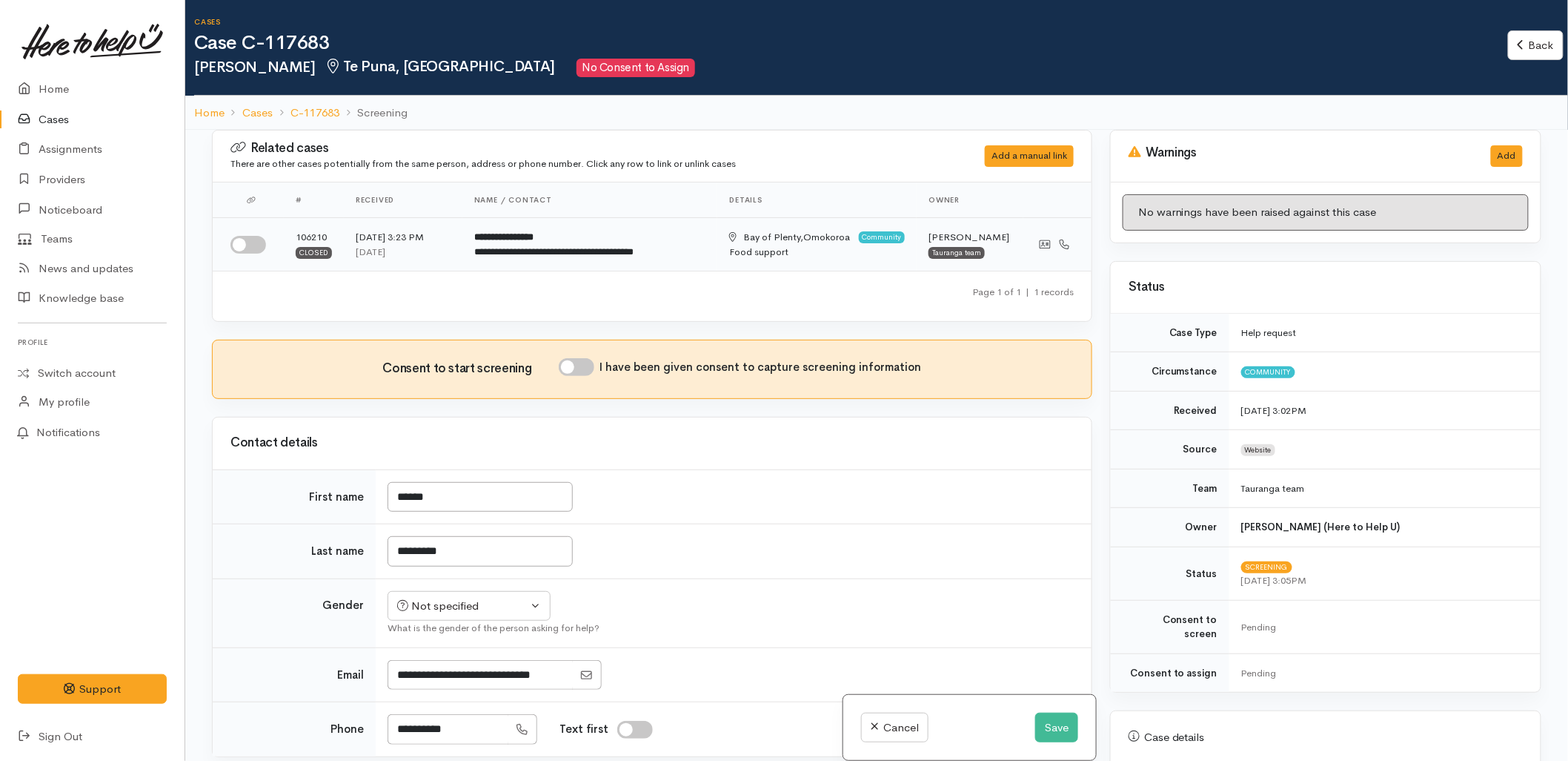
click at [232, 244] on input "checkbox" at bounding box center [248, 245] width 35 height 18
checkbox input "true"
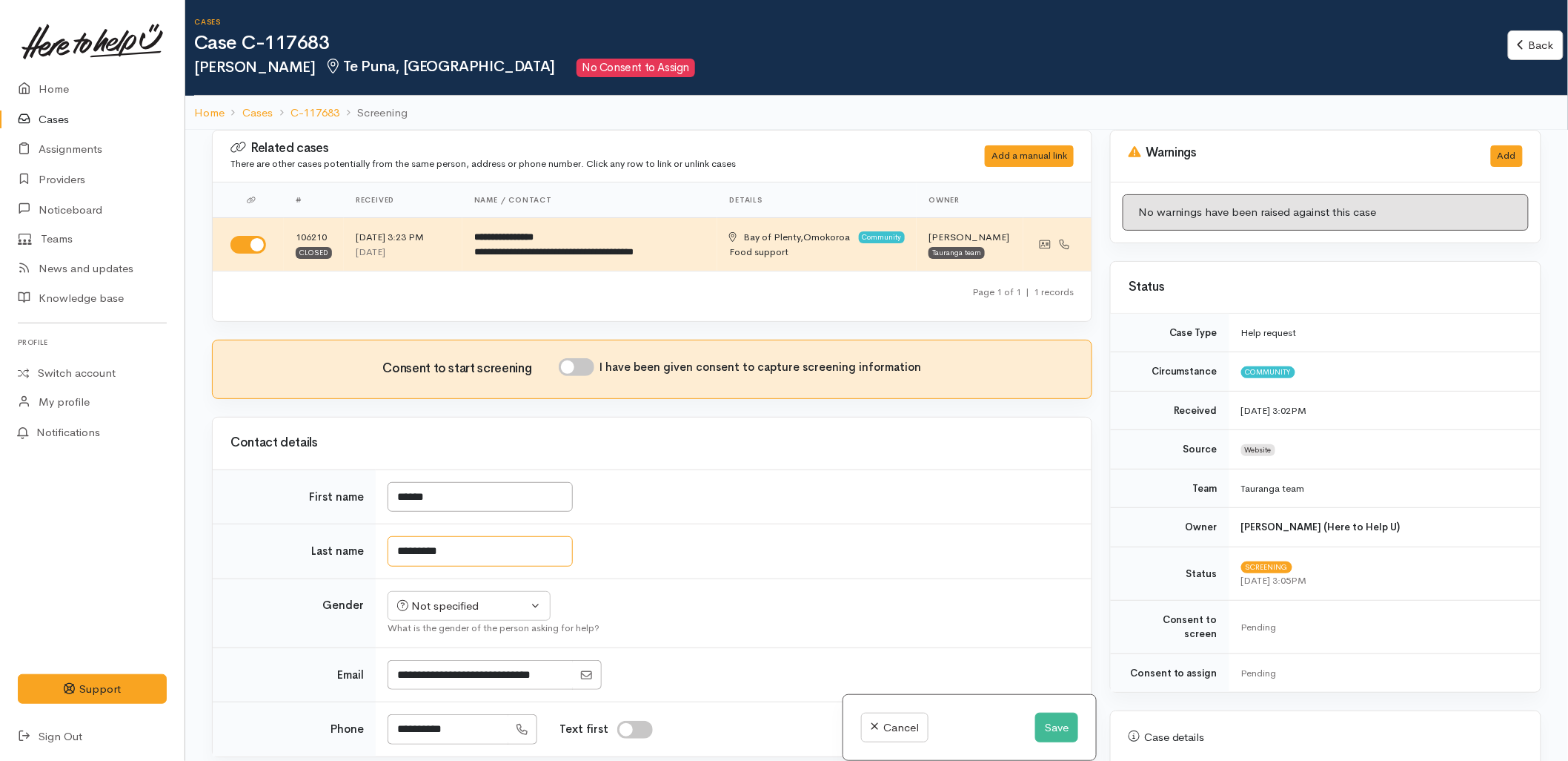
click at [390, 553] on input "*********" at bounding box center [479, 551] width 185 height 30
type input "*********"
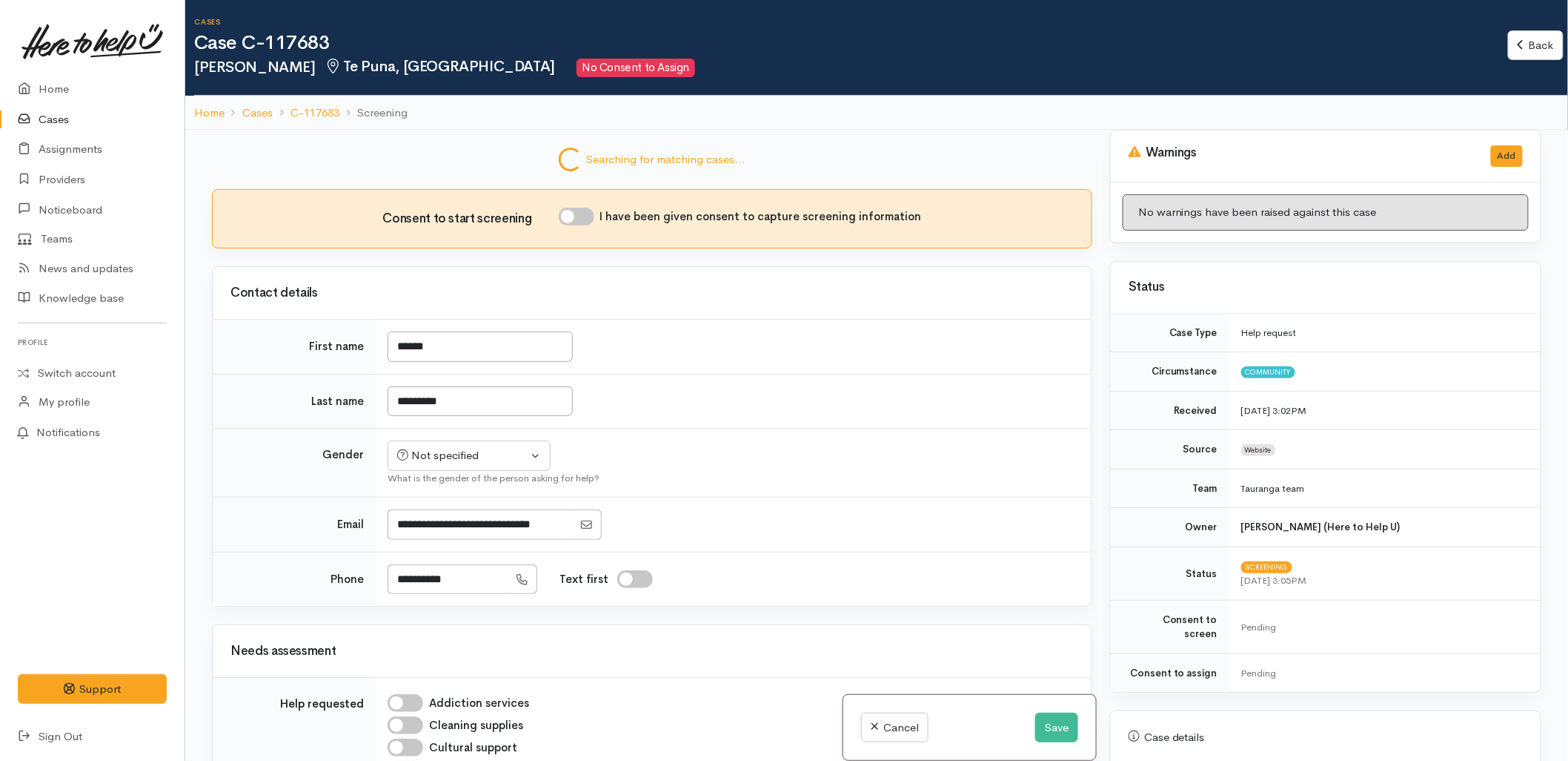
click at [780, 445] on div "Contact details First name ****** Last name ********* Gender Not specified Male…" at bounding box center [652, 436] width 880 height 340
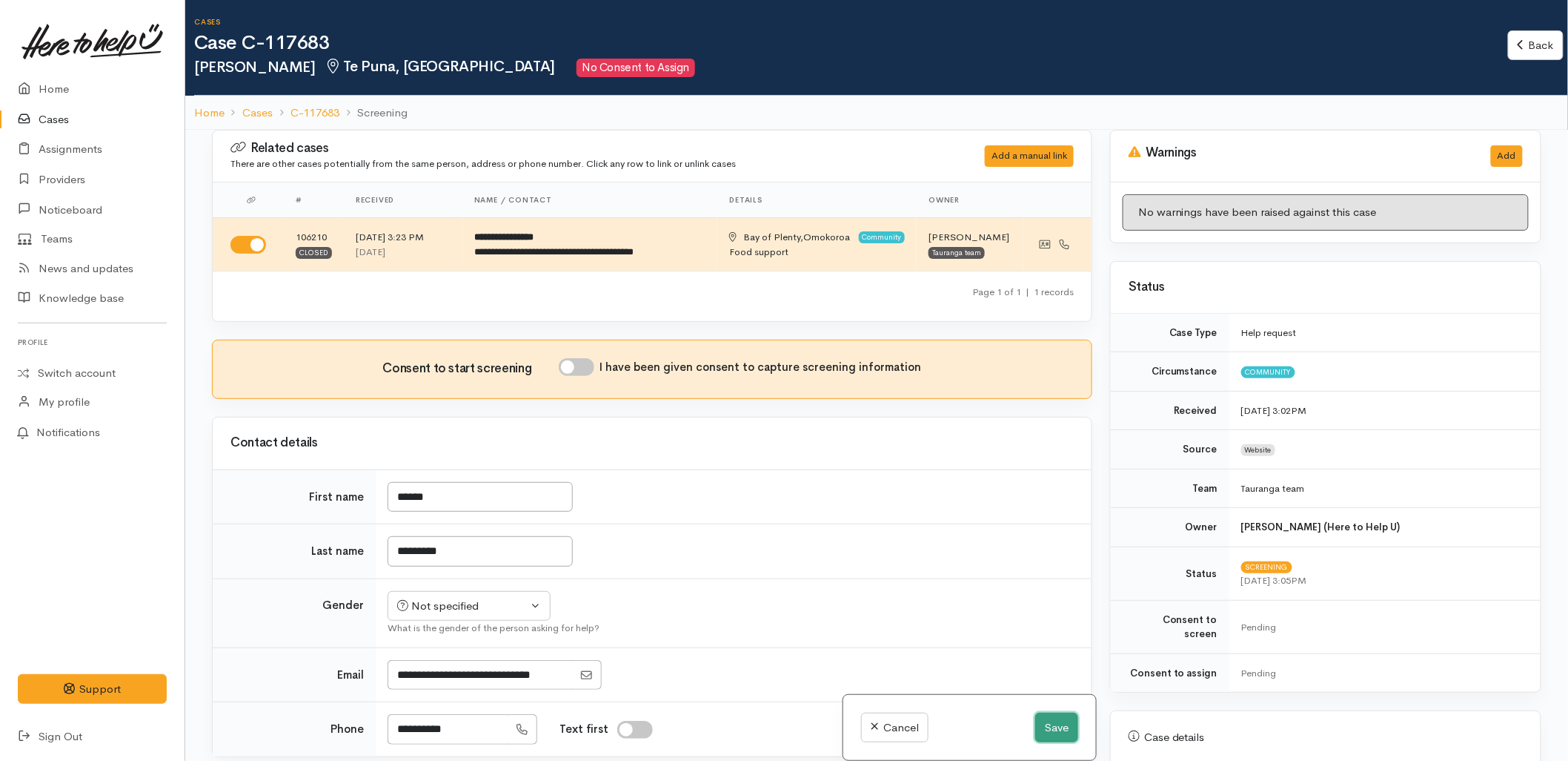
click at [1067, 731] on button "Save" at bounding box center [1057, 727] width 43 height 30
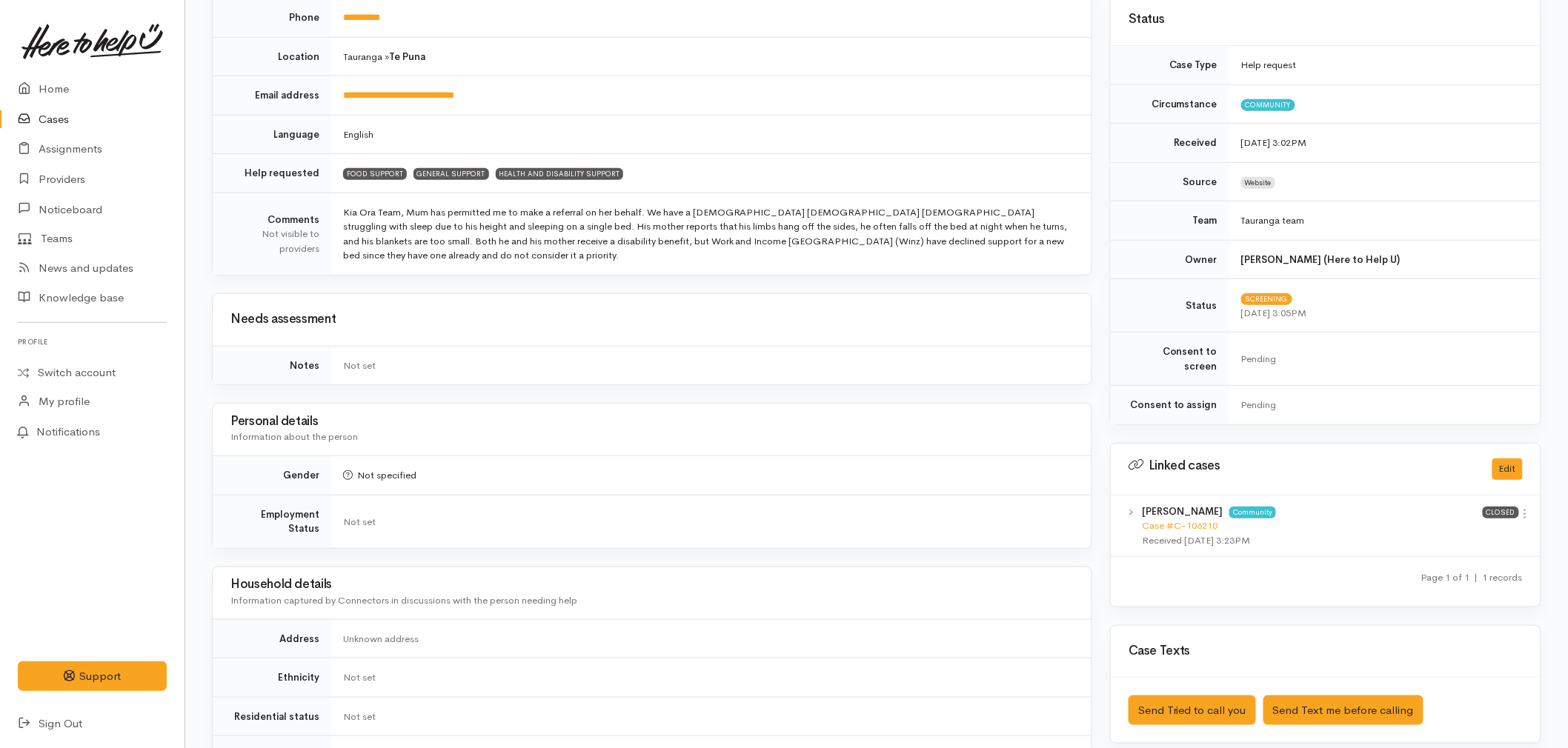
scroll to position [330, 0]
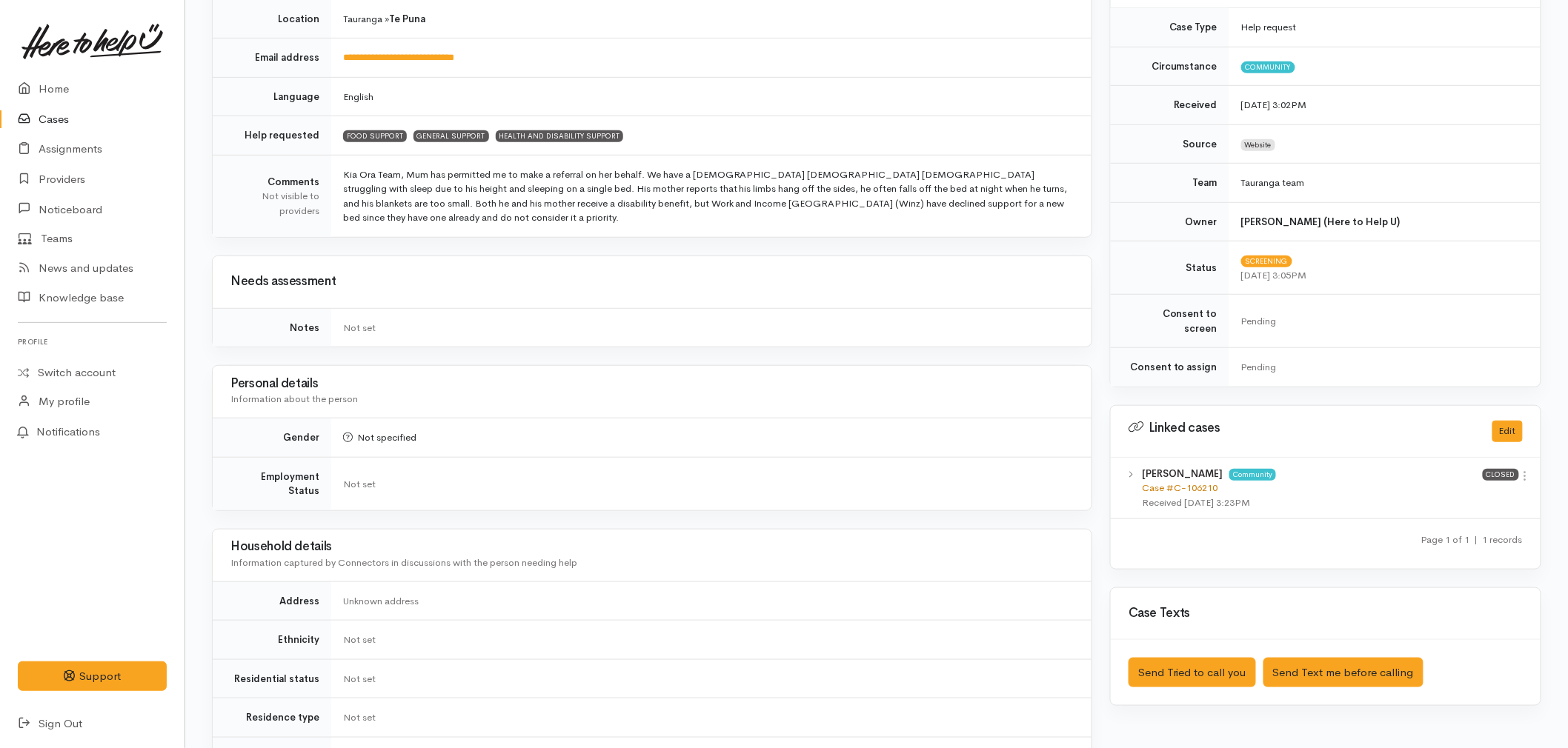
click at [1206, 482] on link "Case #C-106210" at bounding box center [1179, 488] width 75 height 13
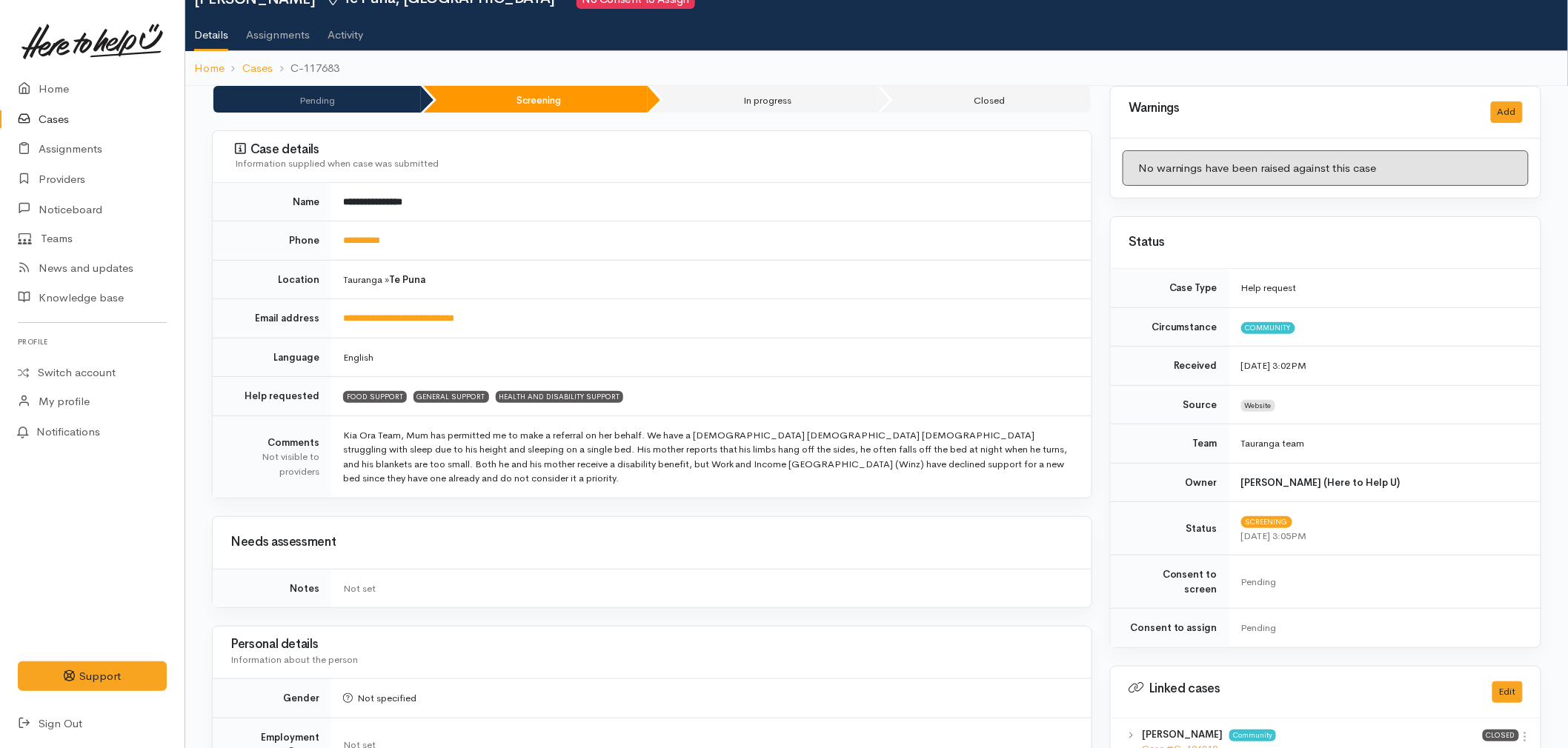
scroll to position [0, 0]
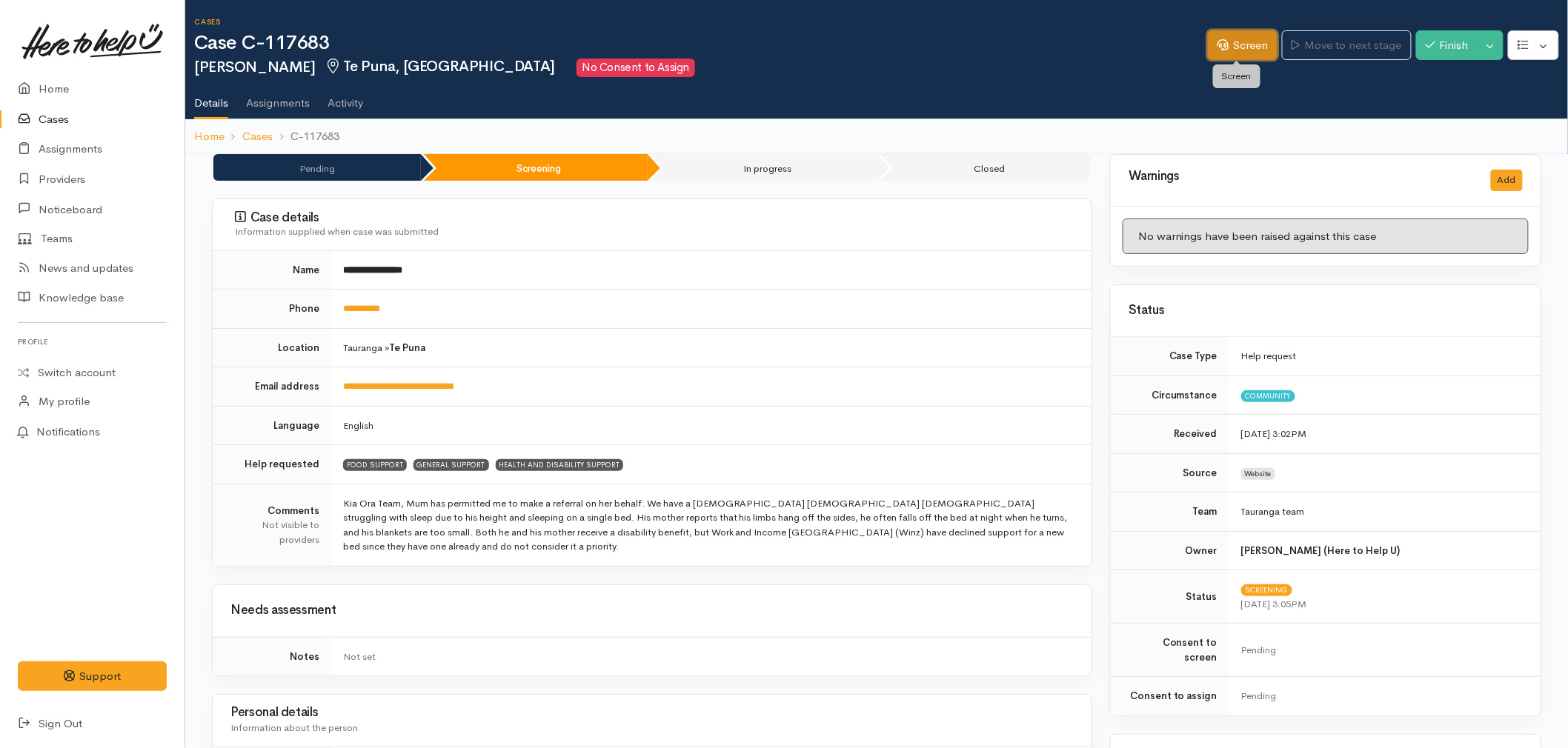
click at [1231, 49] on link "Screen" at bounding box center [1241, 45] width 69 height 30
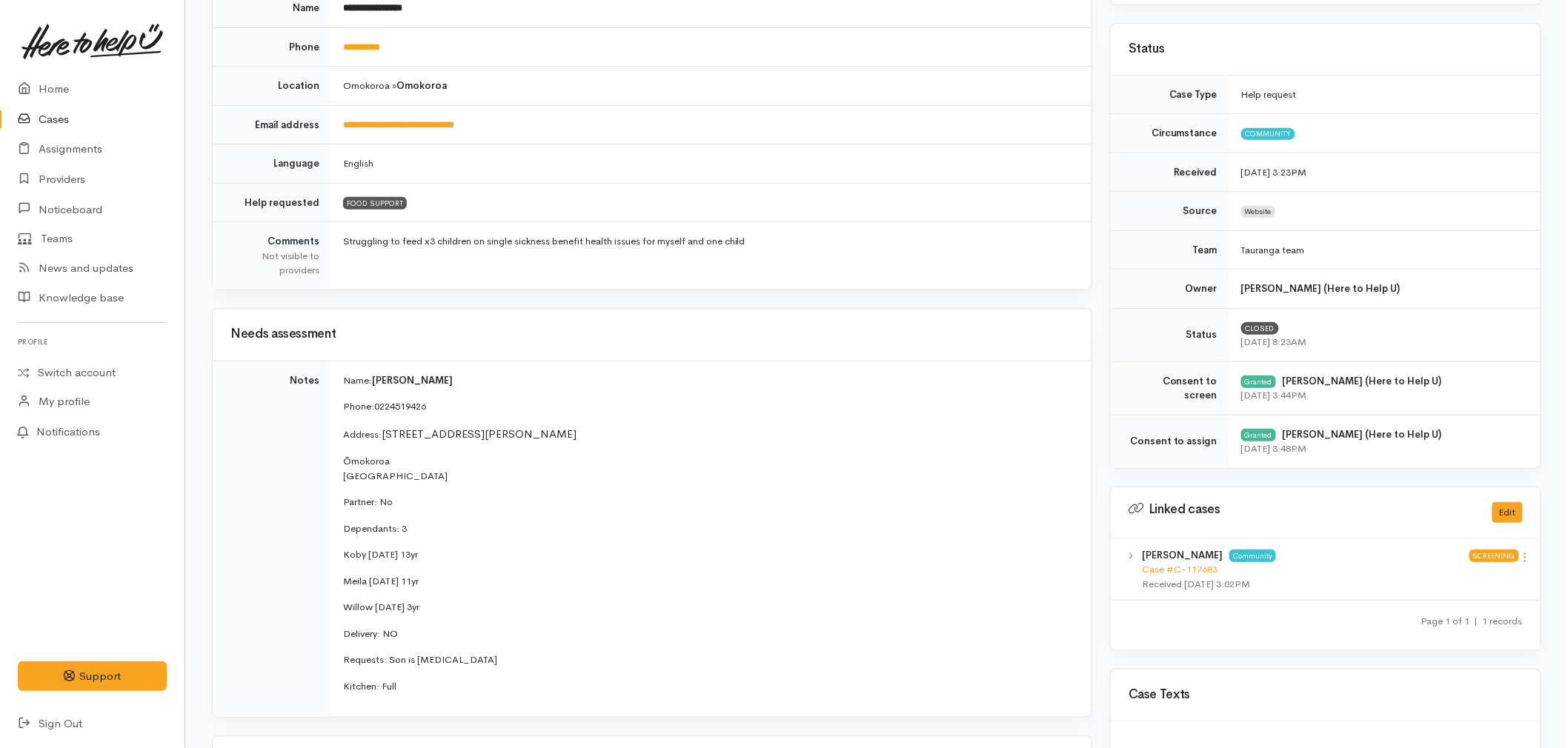
scroll to position [330, 0]
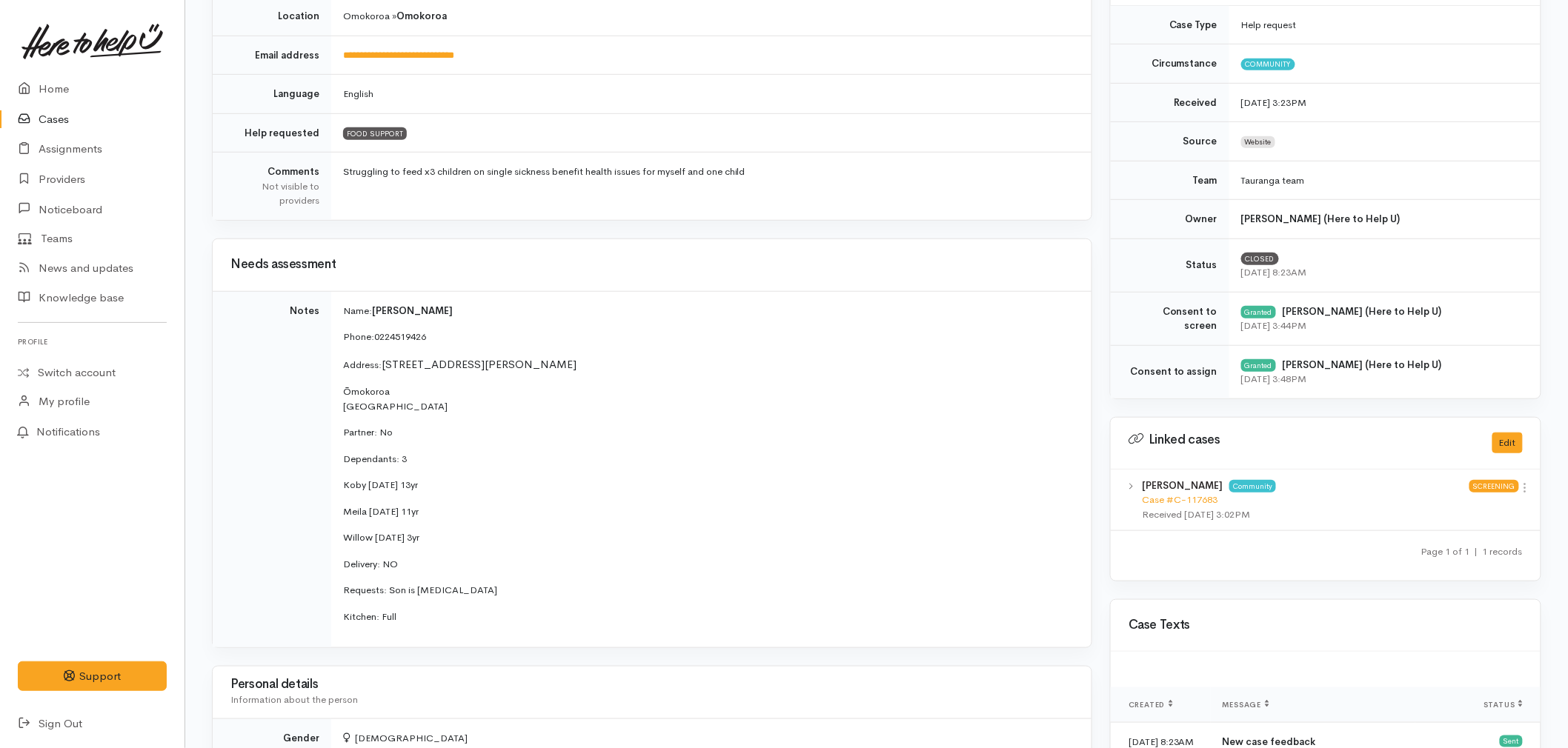
click at [483, 467] on td "Name: [PERSON_NAME] Phone: 0224519426 Address: [STREET_ADDRESS][PERSON_NAME] Pa…" at bounding box center [712, 469] width 761 height 357
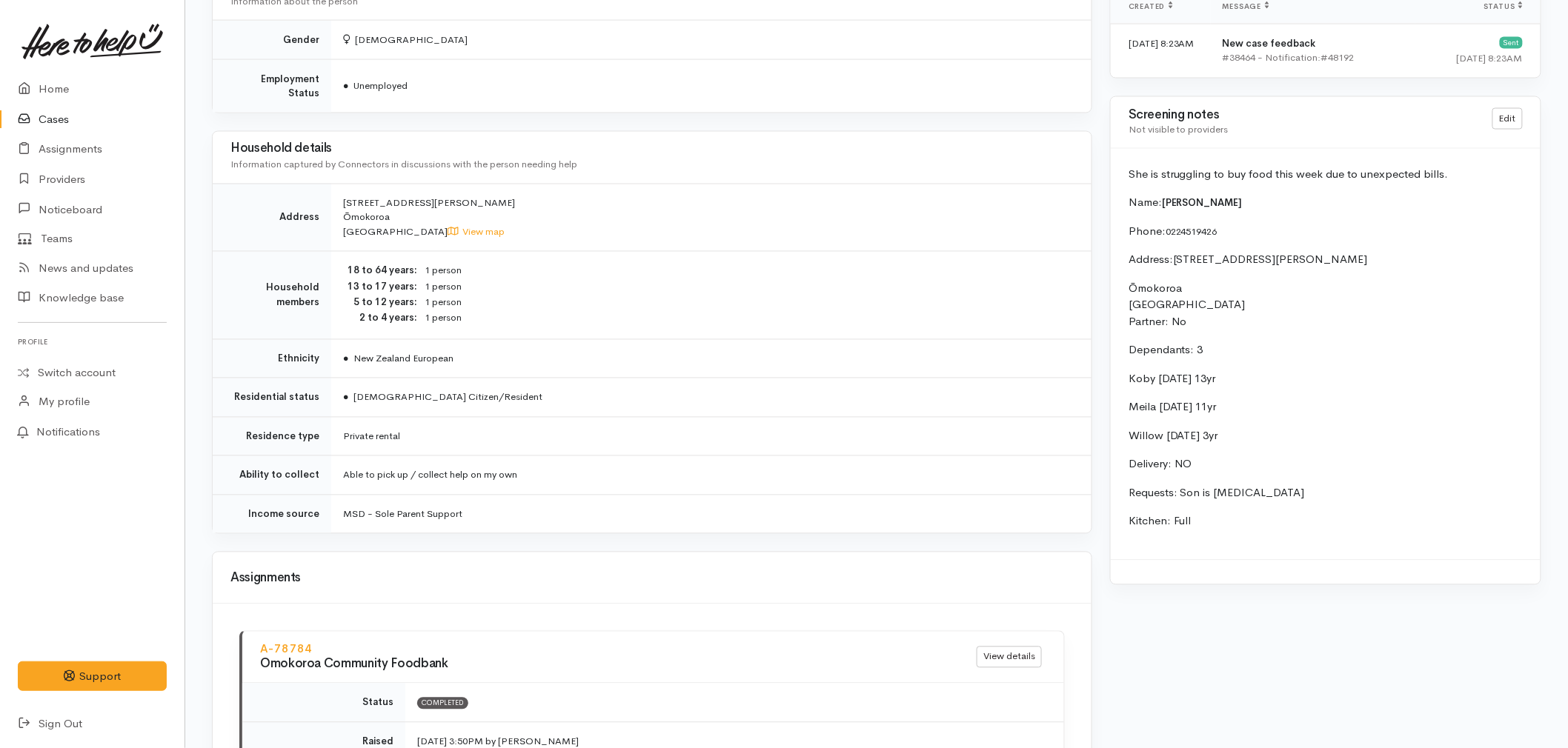
scroll to position [989, 0]
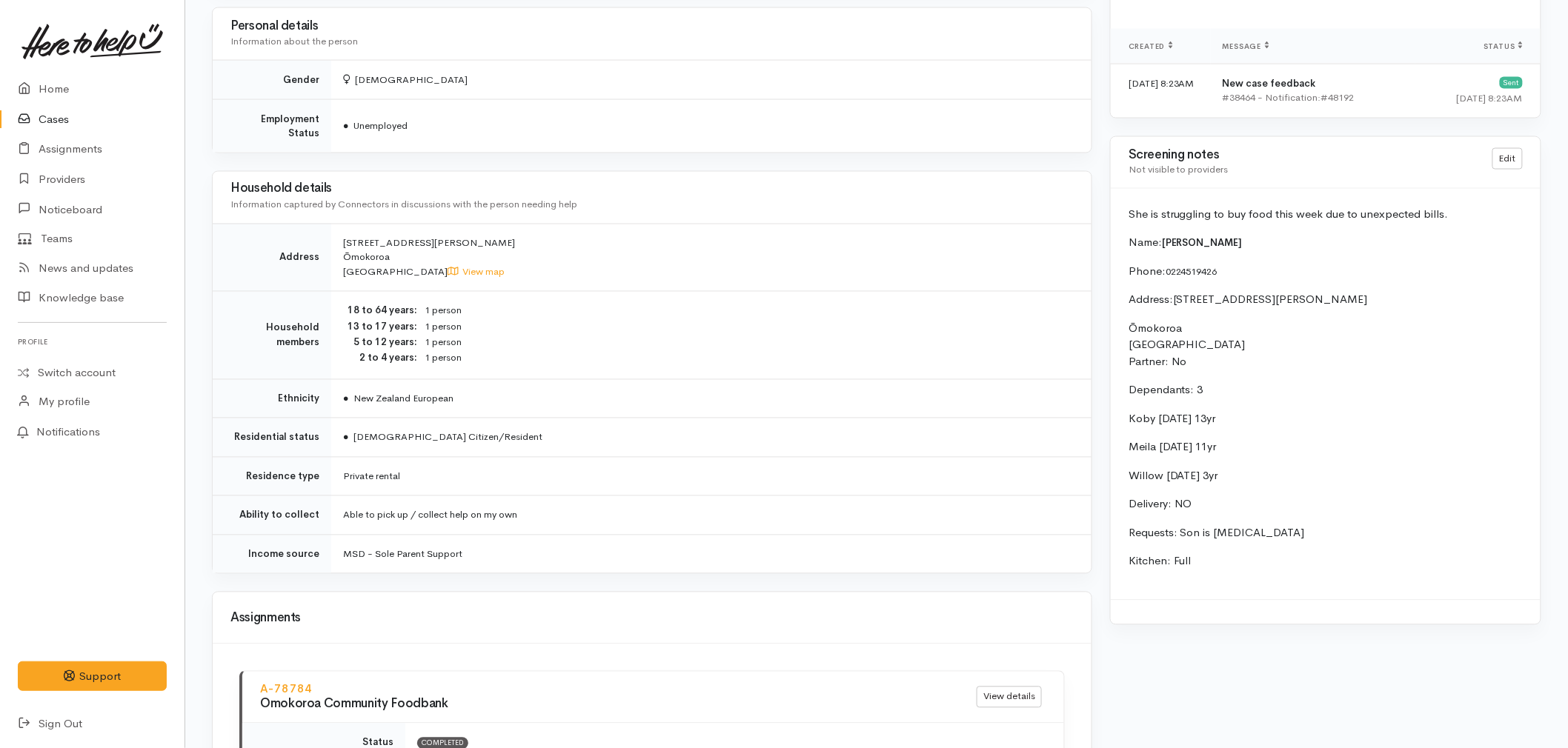
click at [535, 250] on td "[STREET_ADDRESS][PERSON_NAME] View map" at bounding box center [712, 258] width 761 height 68
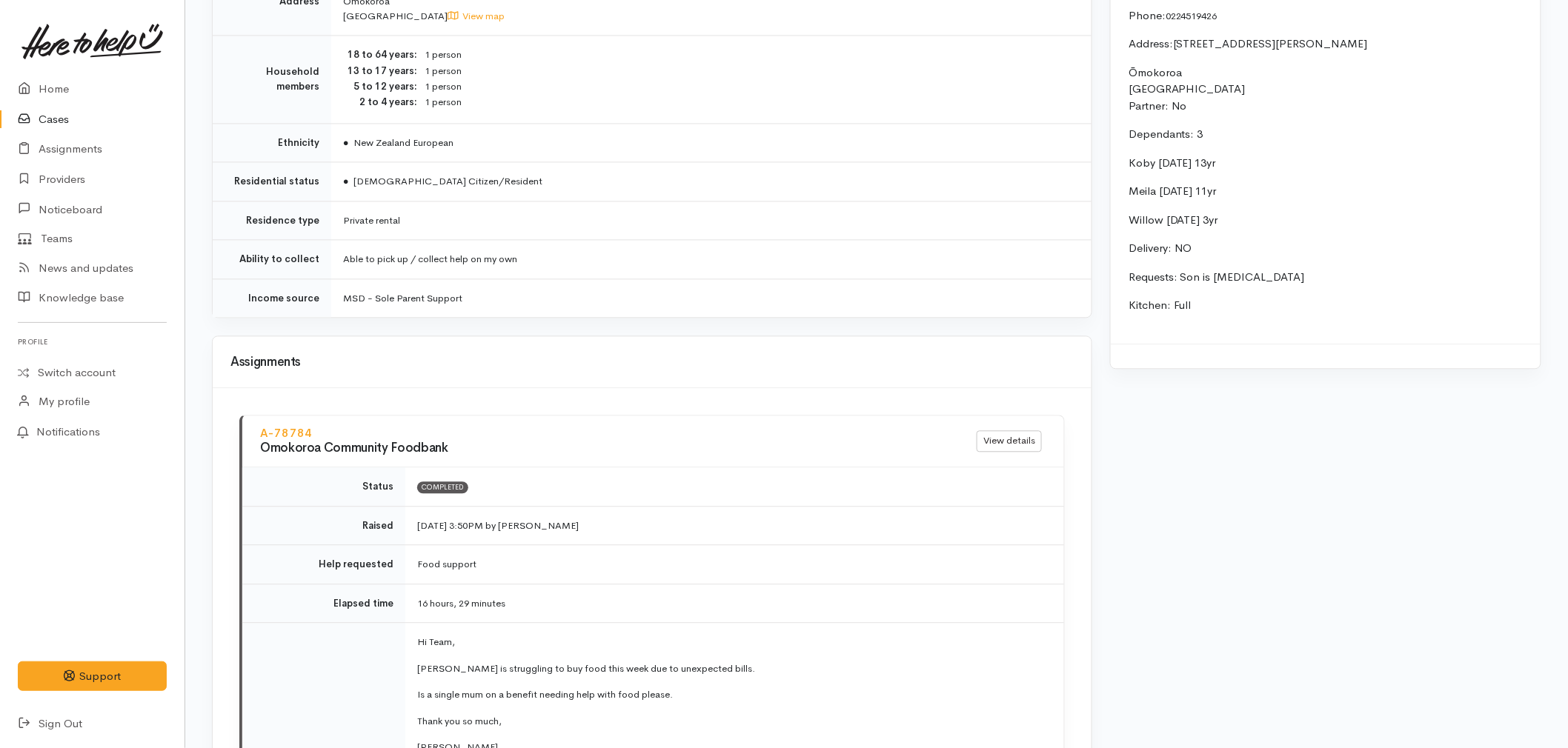
scroll to position [1153, 0]
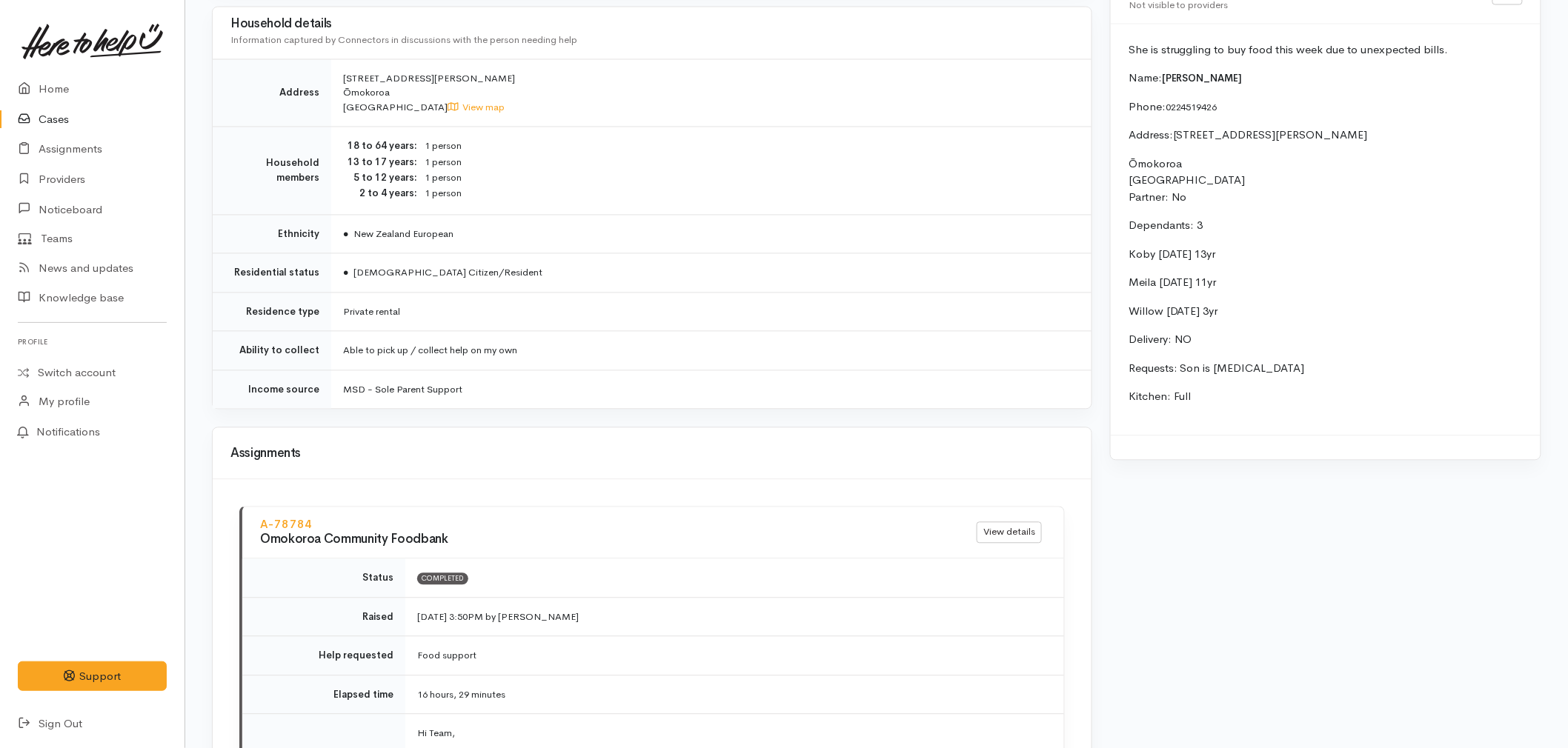
click at [528, 390] on td "MSD - Sole Parent Support" at bounding box center [712, 389] width 761 height 38
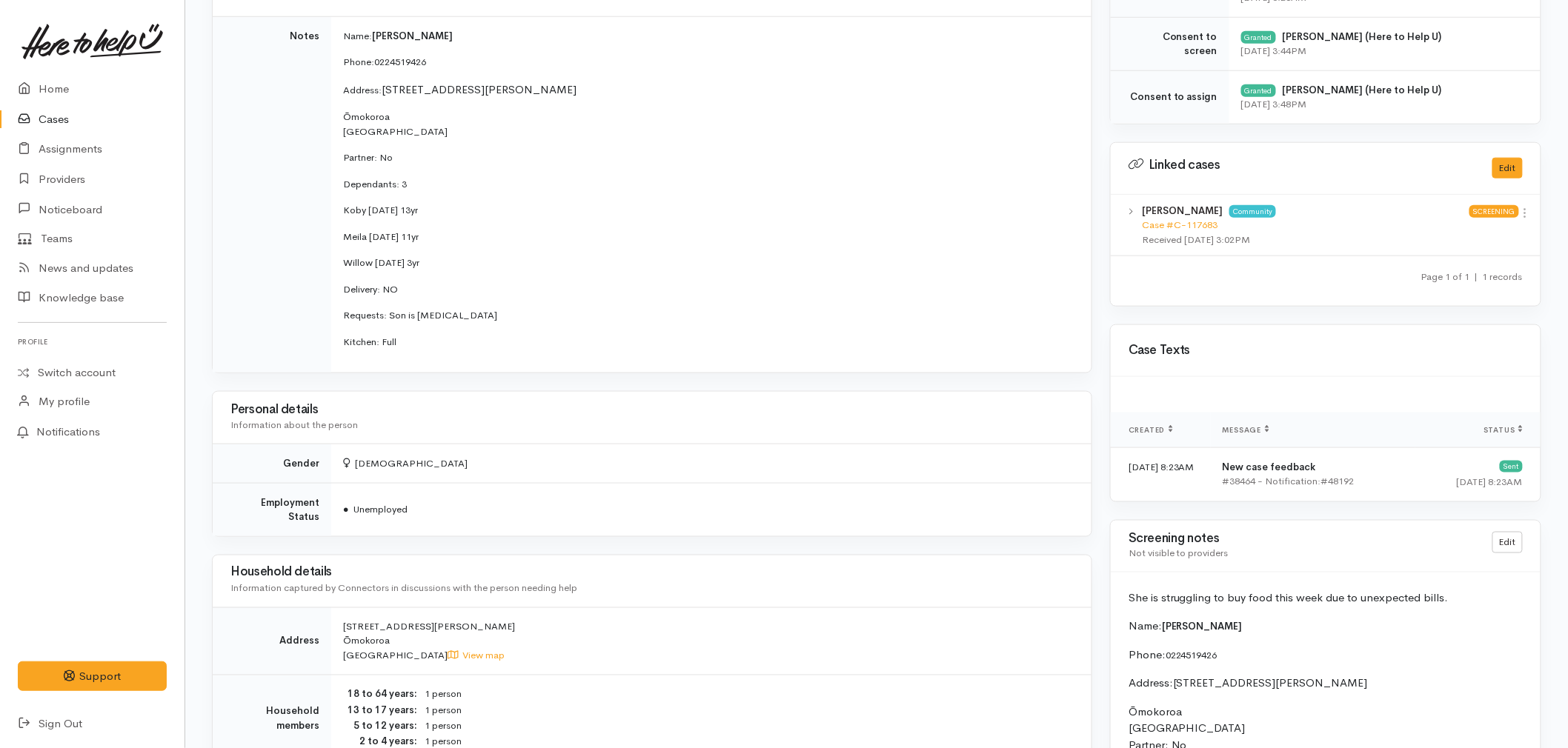
scroll to position [412, 0]
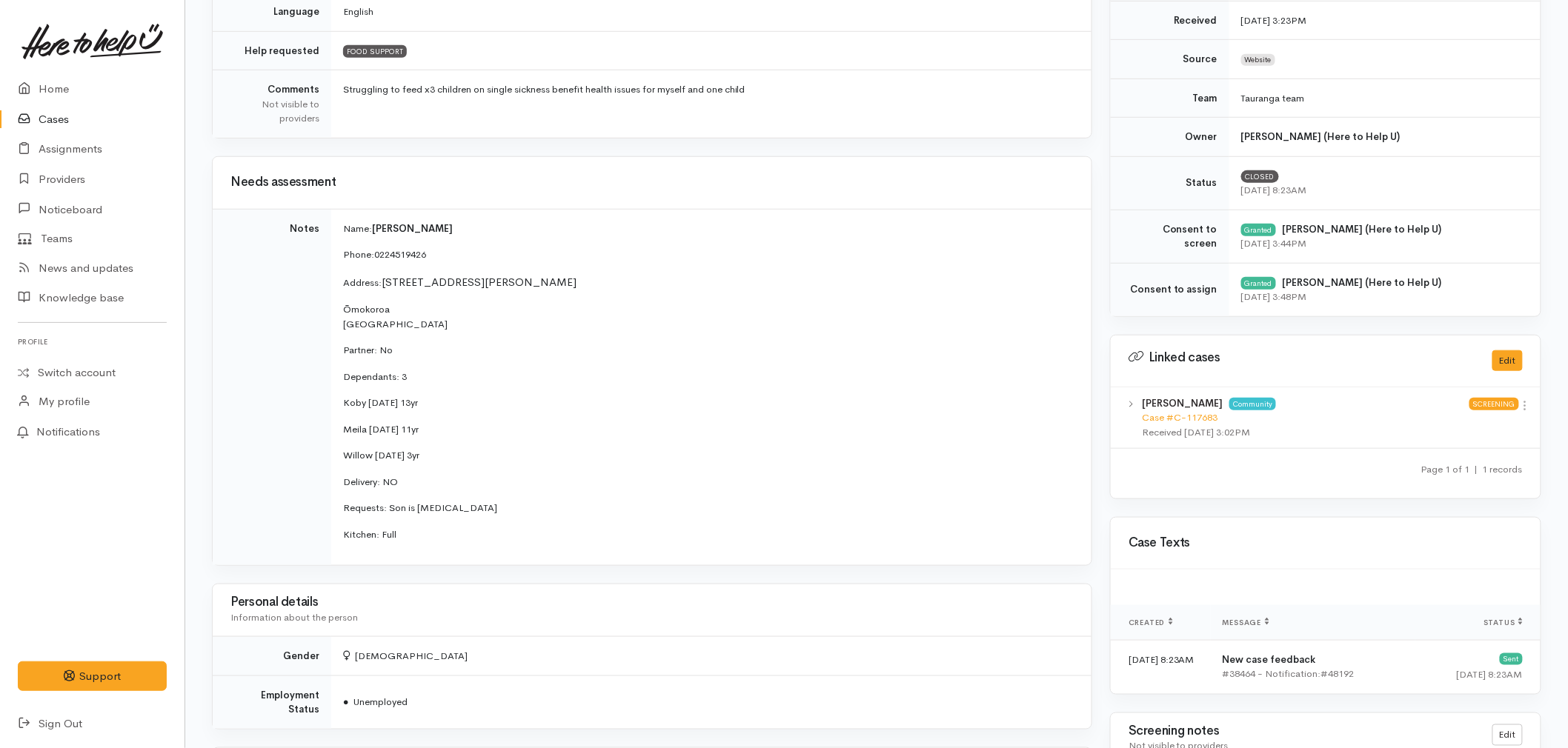
drag, startPoint x: 441, startPoint y: 452, endPoint x: 337, endPoint y: 396, distance: 118.1
click at [337, 396] on td "Name: [PERSON_NAME] Phone: 0224519426 Address: [STREET_ADDRESS][PERSON_NAME] Pa…" at bounding box center [712, 387] width 761 height 357
copy td "Koby [DATE] 13yr Meila [DATE] 11yr Willow [DATE] 3yr"
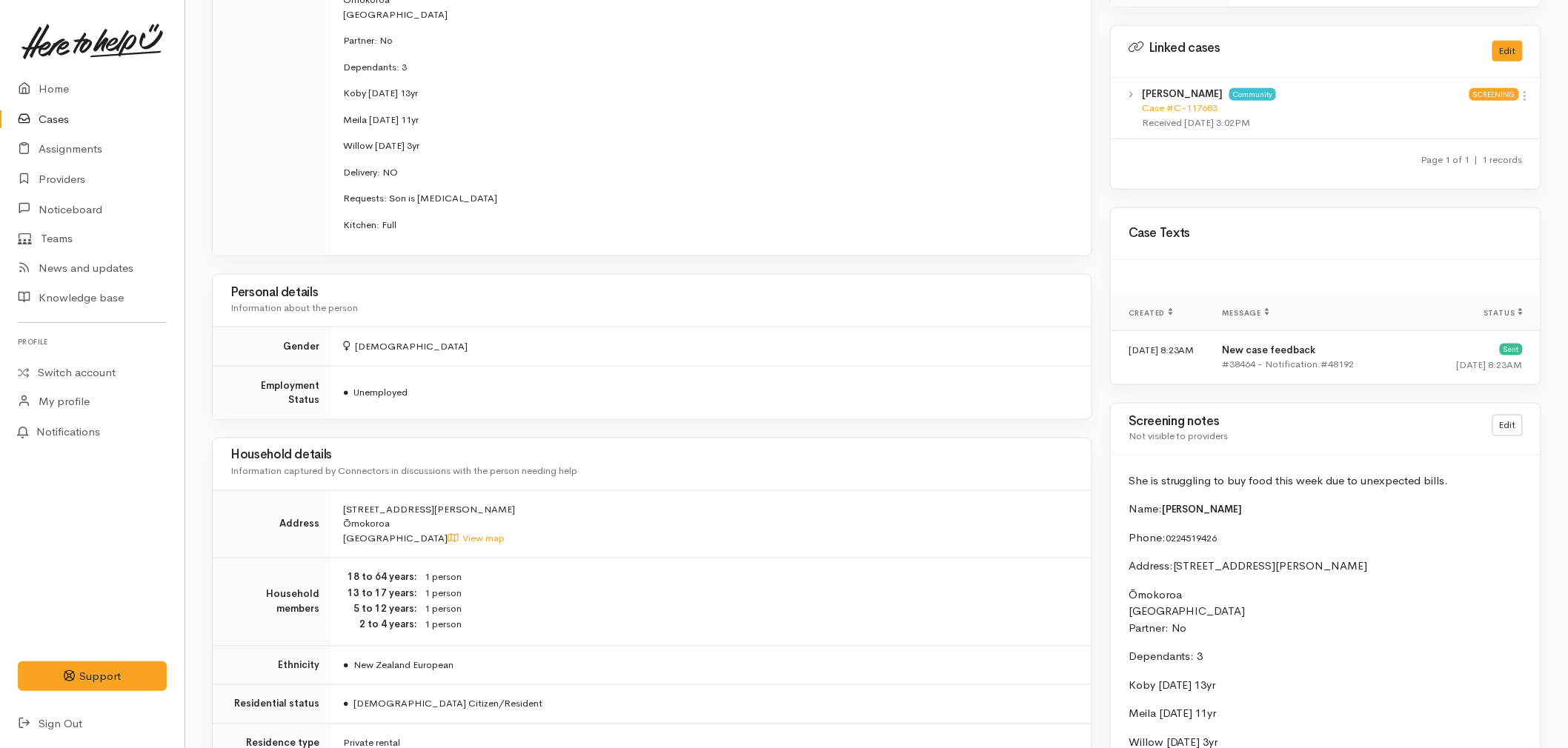
scroll to position [660, 0]
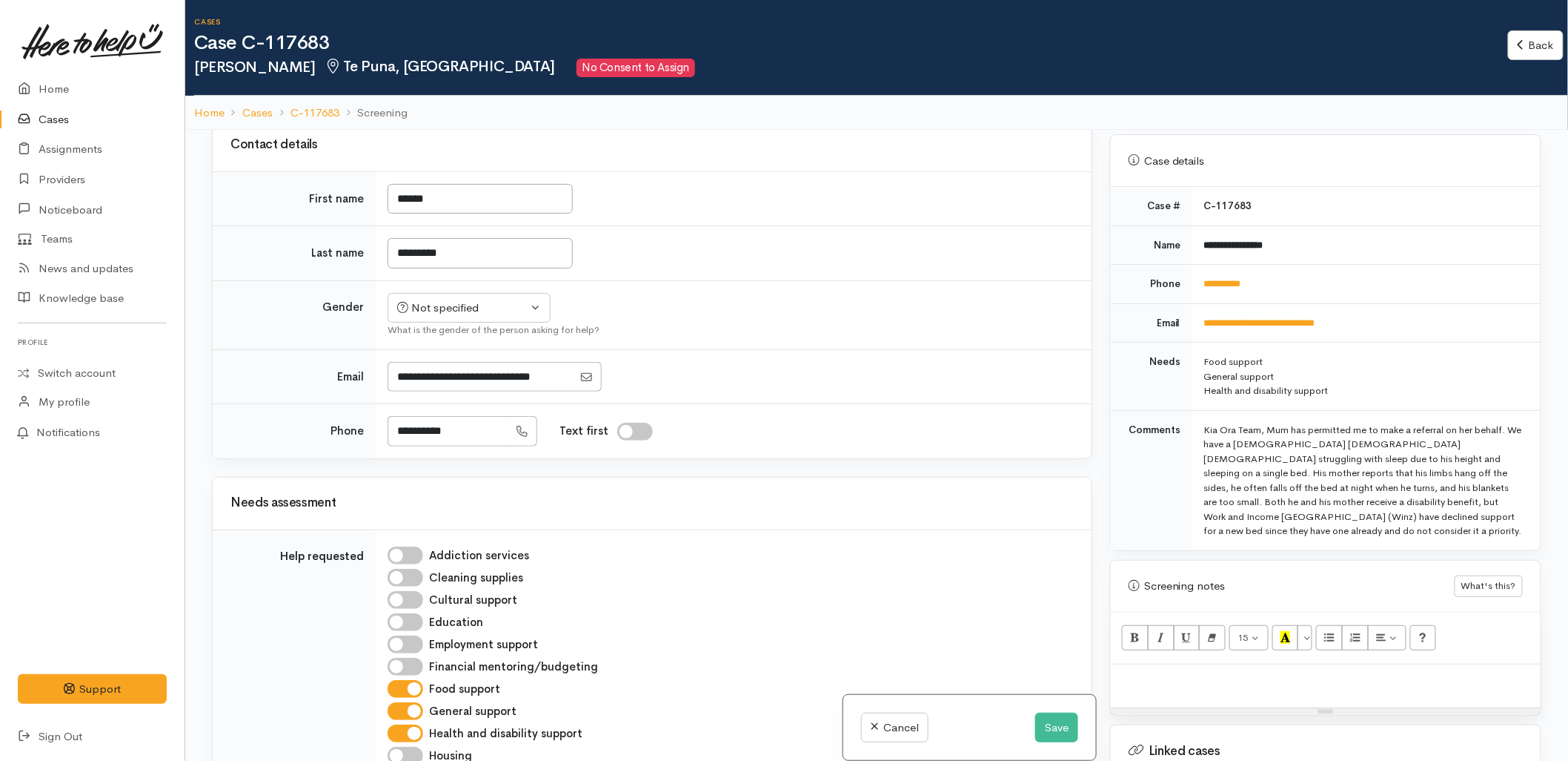
scroll to position [330, 0]
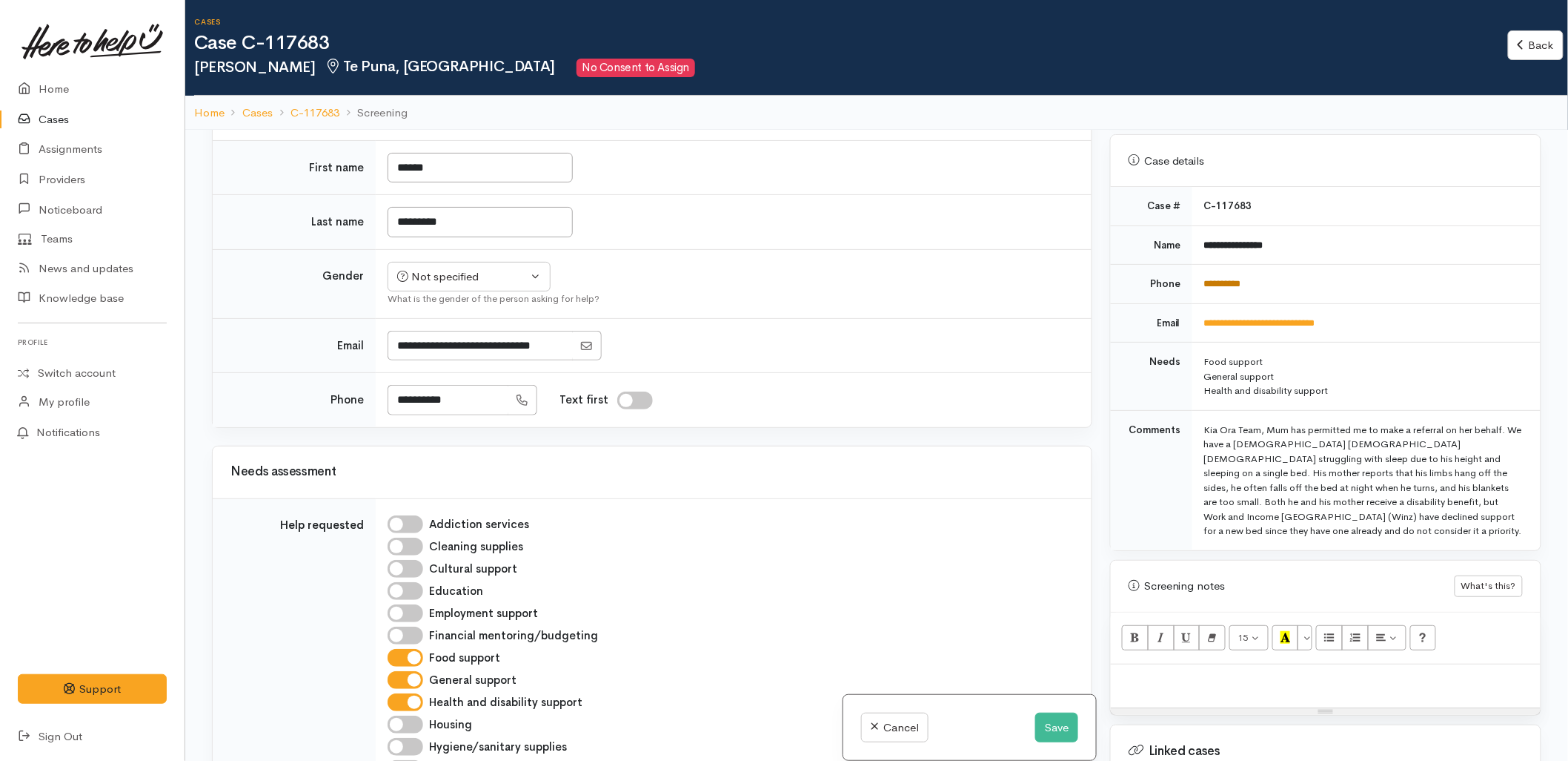
click at [1241, 279] on link "**********" at bounding box center [1223, 284] width 37 height 10
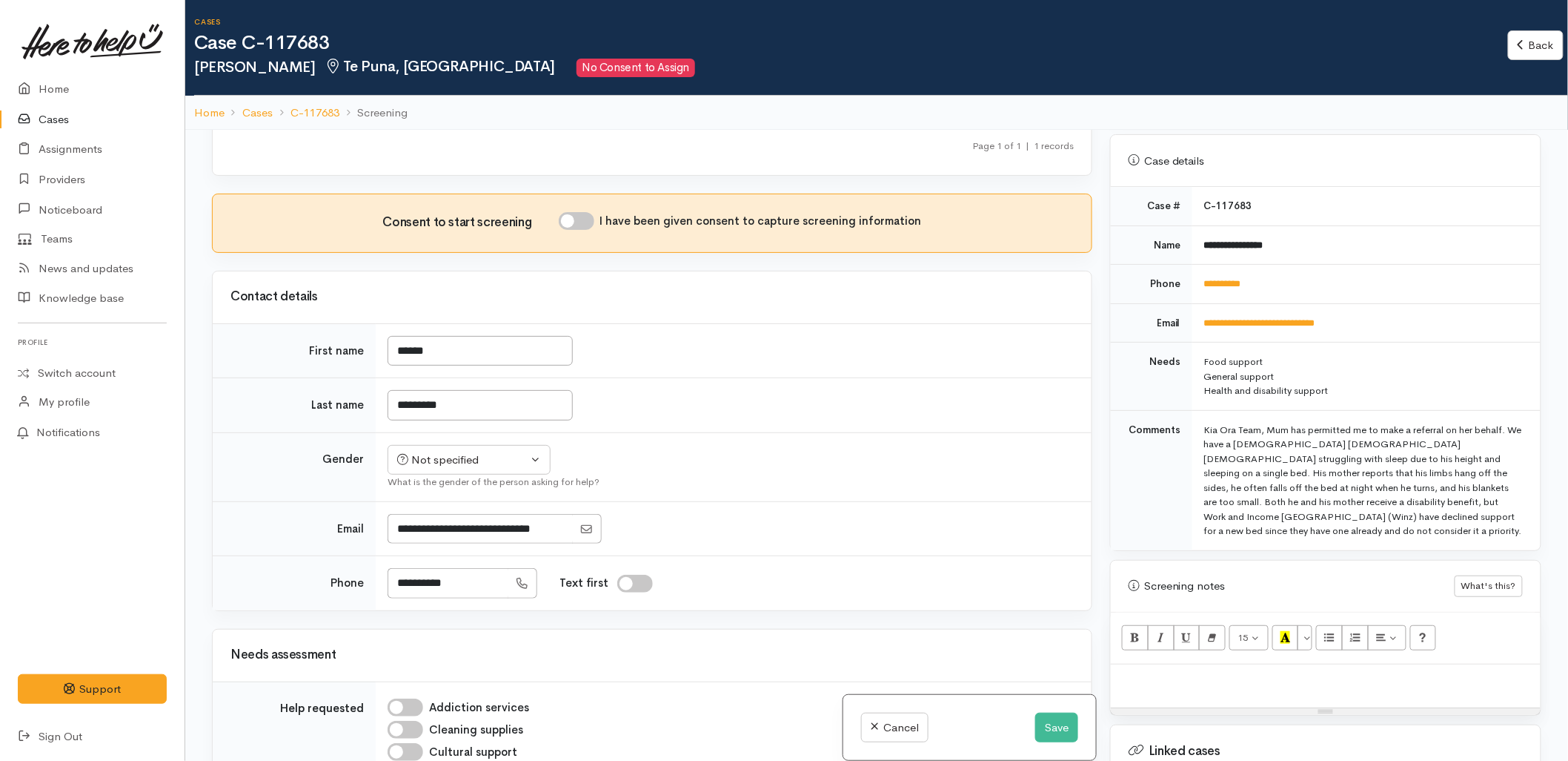
scroll to position [82, 0]
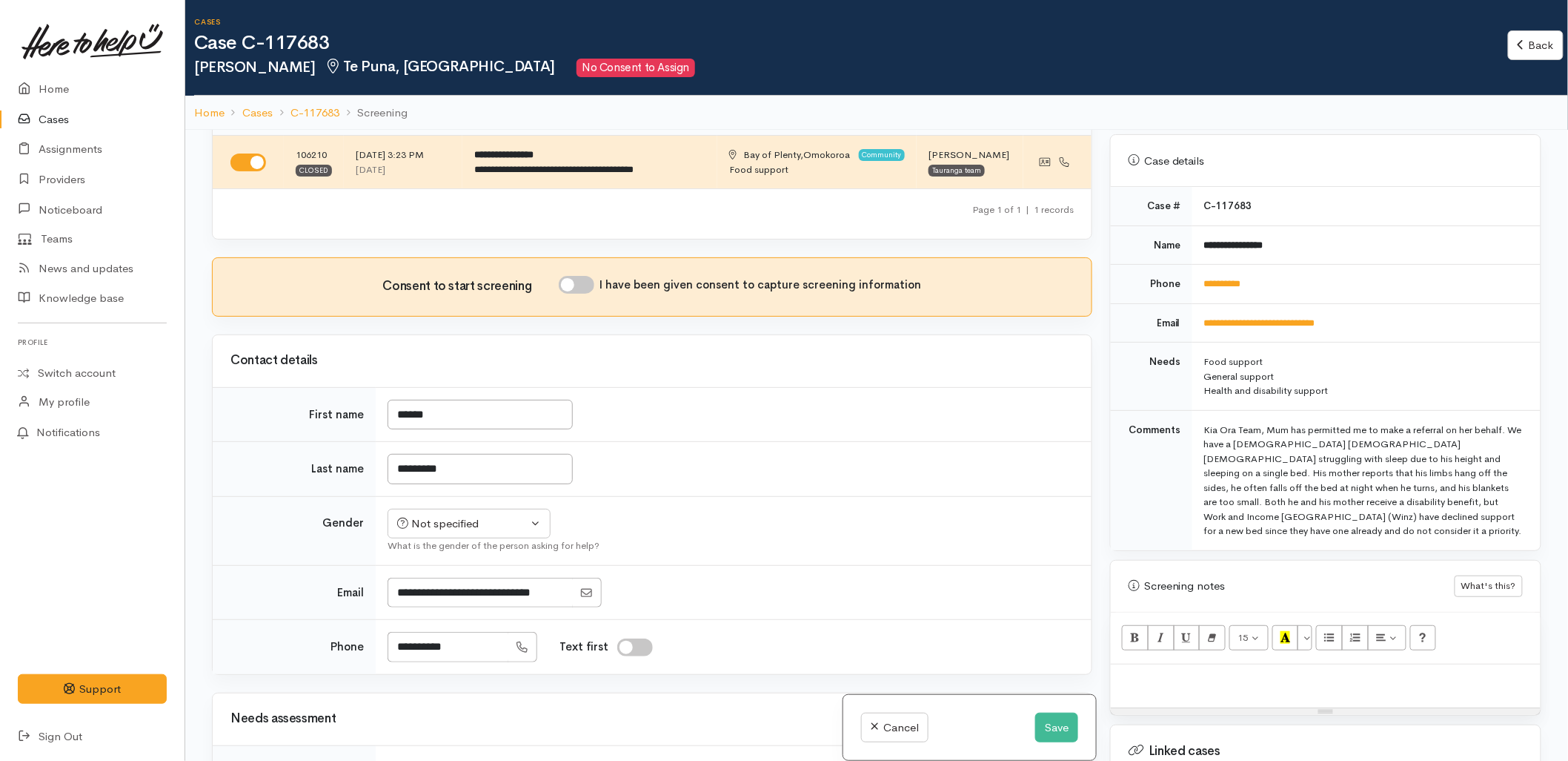
click at [1186, 673] on p at bounding box center [1326, 680] width 414 height 17
paste div
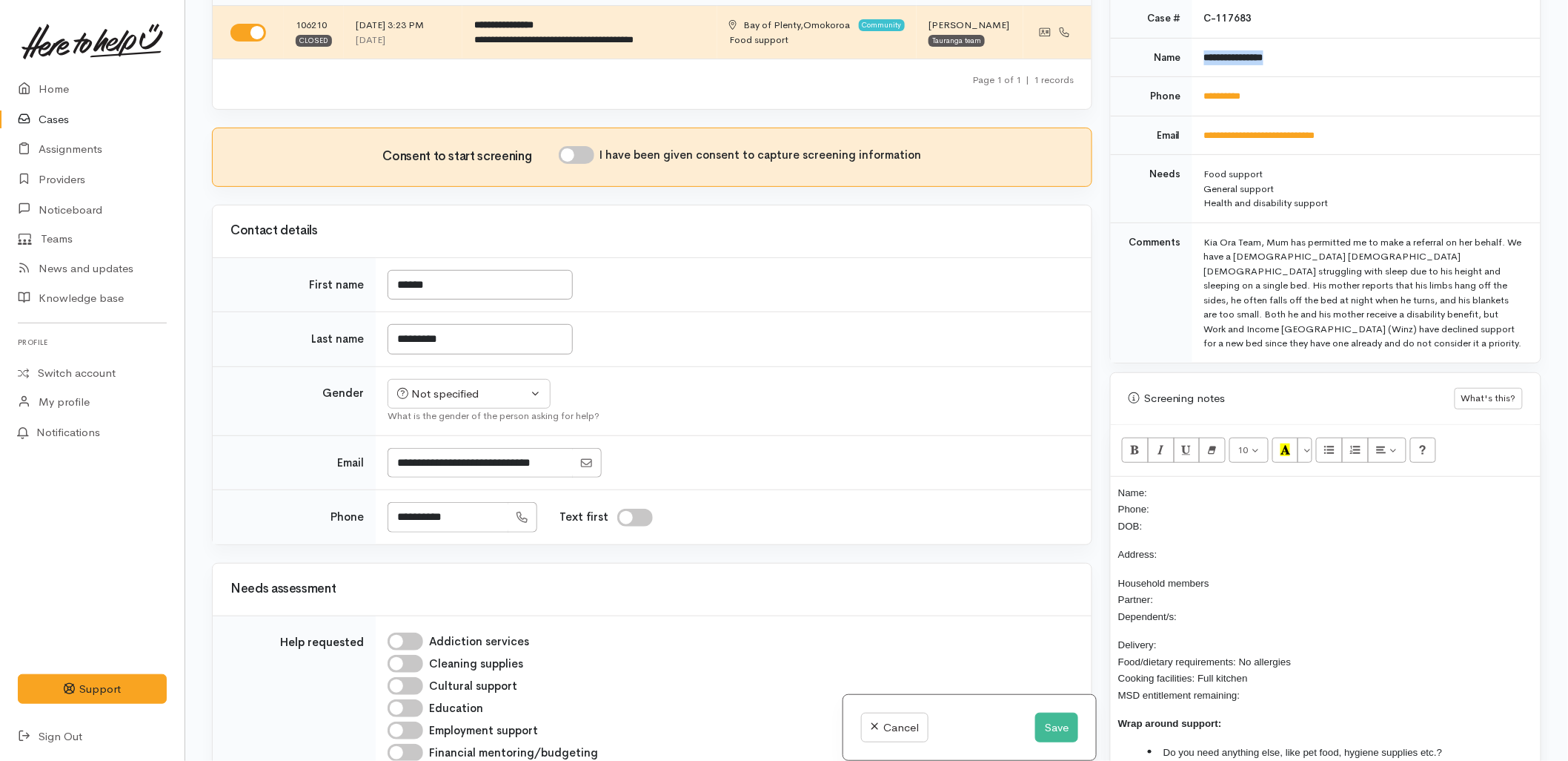
drag, startPoint x: 1291, startPoint y: 54, endPoint x: 1201, endPoint y: 54, distance: 90.0
click at [1201, 54] on td "**********" at bounding box center [1366, 58] width 348 height 39
copy b "**********"
click at [1200, 476] on div "Name: Phone: DOB: Address: Household members Partner: Dependent/s: Delivery: Fo…" at bounding box center [1326, 636] width 430 height 320
drag, startPoint x: 1265, startPoint y: 91, endPoint x: 1201, endPoint y: 89, distance: 64.0
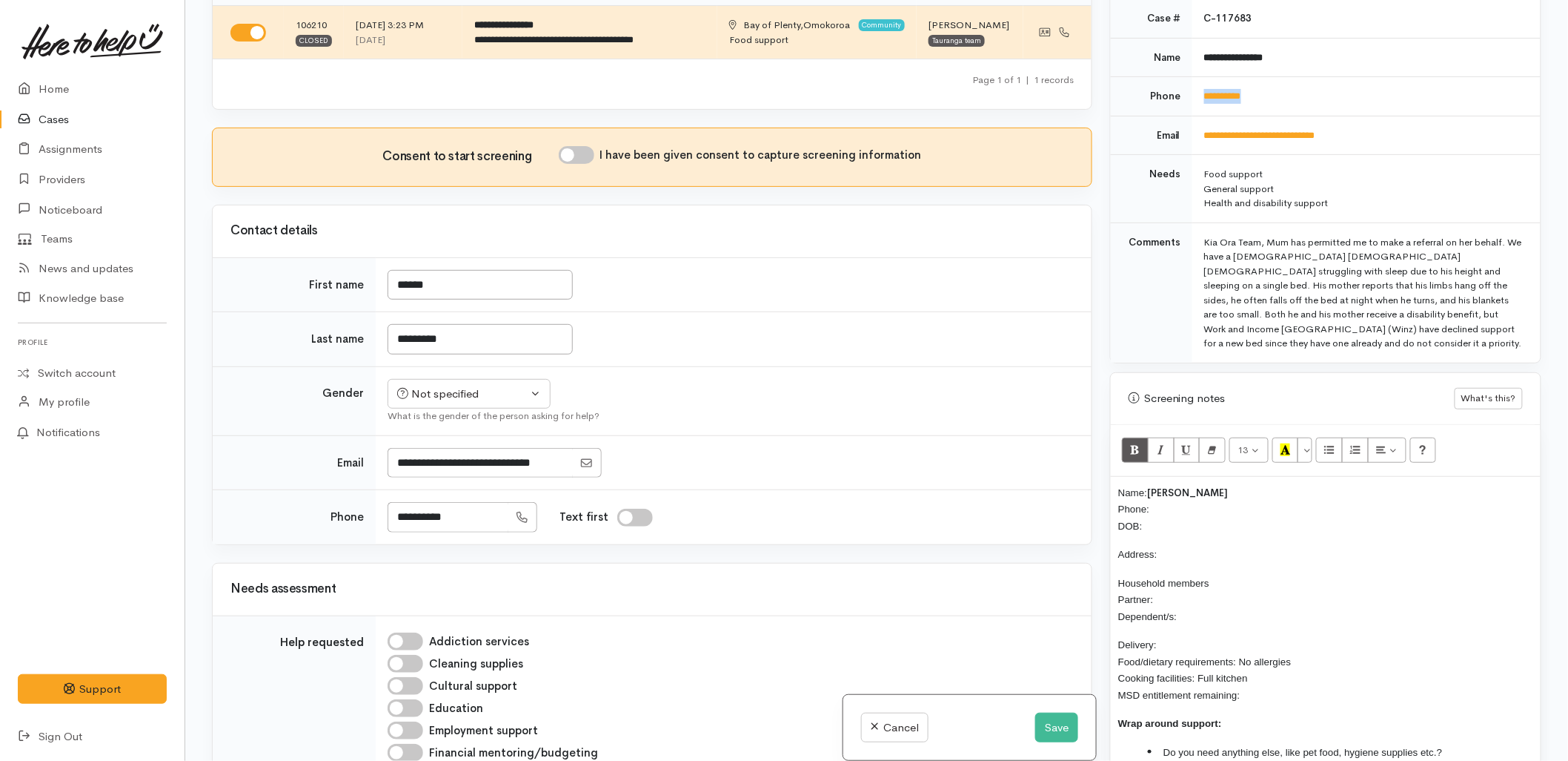
click at [1201, 89] on td "**********" at bounding box center [1366, 97] width 348 height 39
copy link "**********"
click at [1193, 499] on p "Name: Stacey Humphries Phone: DOB:" at bounding box center [1326, 510] width 414 height 51
click at [467, 391] on div "Not specified" at bounding box center [461, 393] width 130 height 17
click at [847, 393] on td "Not specified Male Female Diverse Not specified Not specified Male Female Diver…" at bounding box center [733, 400] width 716 height 68
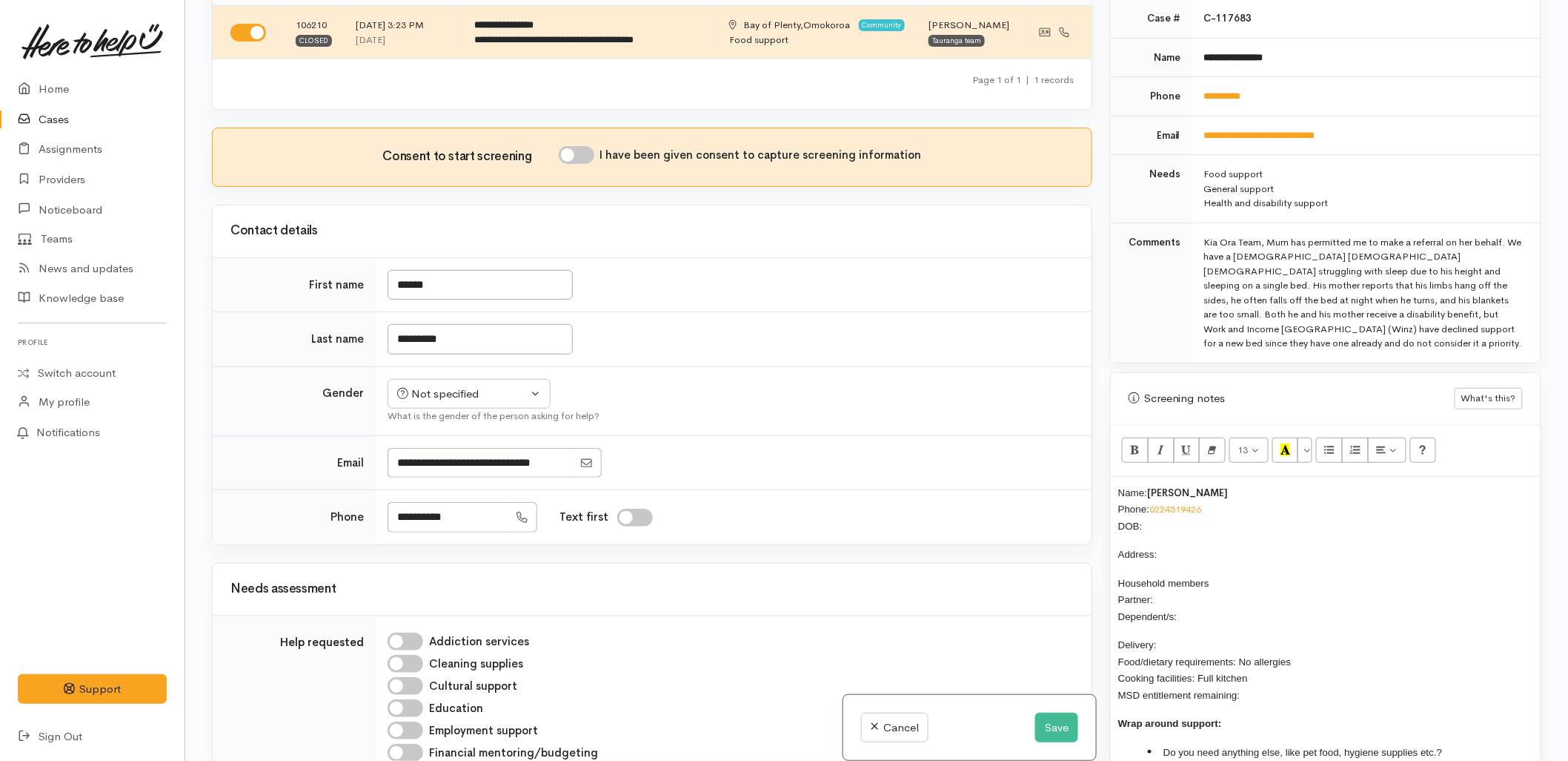
click at [590, 152] on input "I have been given consent to capture screening information" at bounding box center [576, 155] width 35 height 18
checkbox input "true"
click at [460, 386] on div "Not specified" at bounding box center [461, 393] width 130 height 17
click at [439, 472] on span "Female" at bounding box center [481, 472] width 127 height 17
select select "Female"
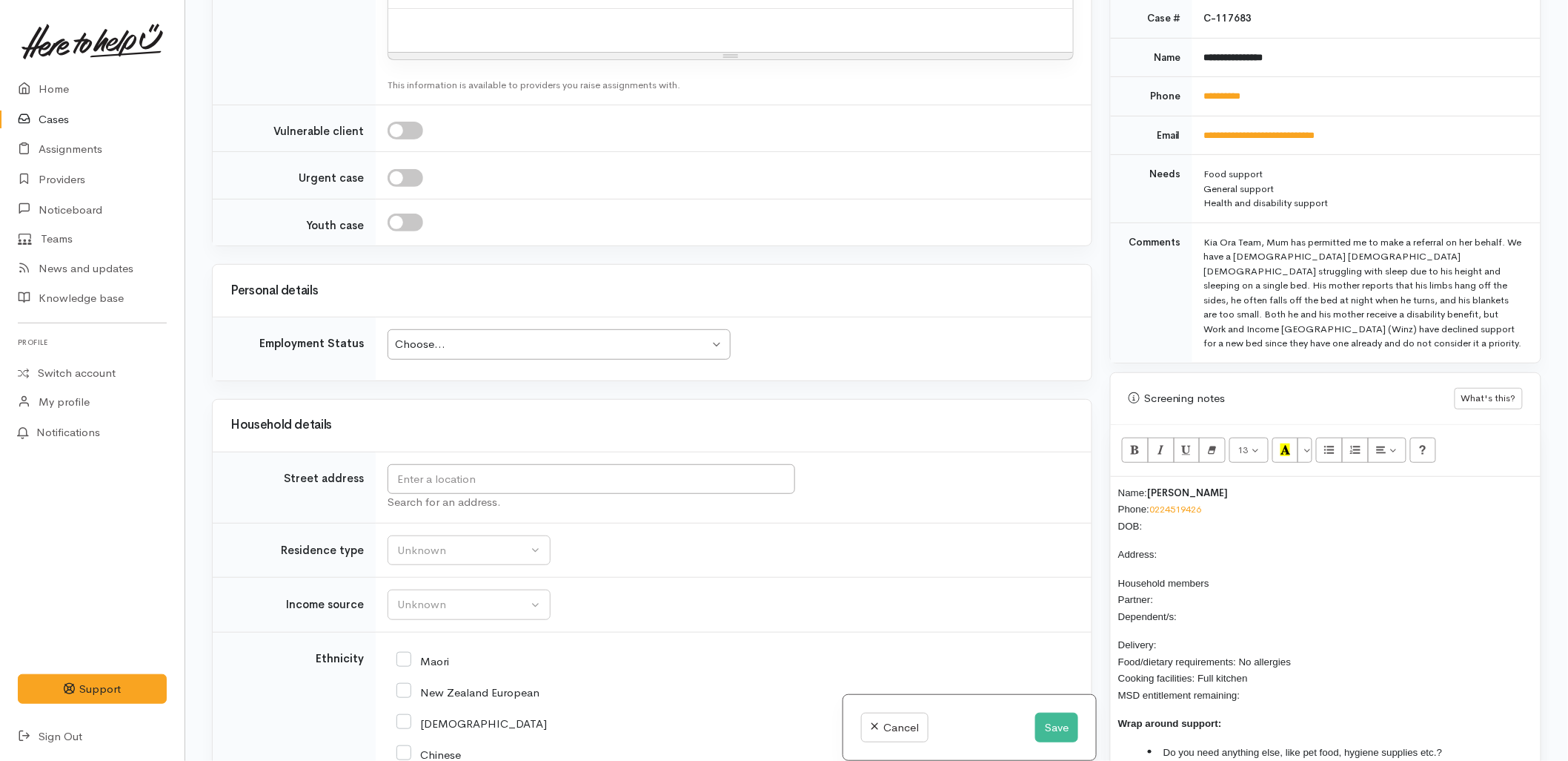
scroll to position [1318, 0]
click at [485, 470] on input "text" at bounding box center [590, 475] width 408 height 30
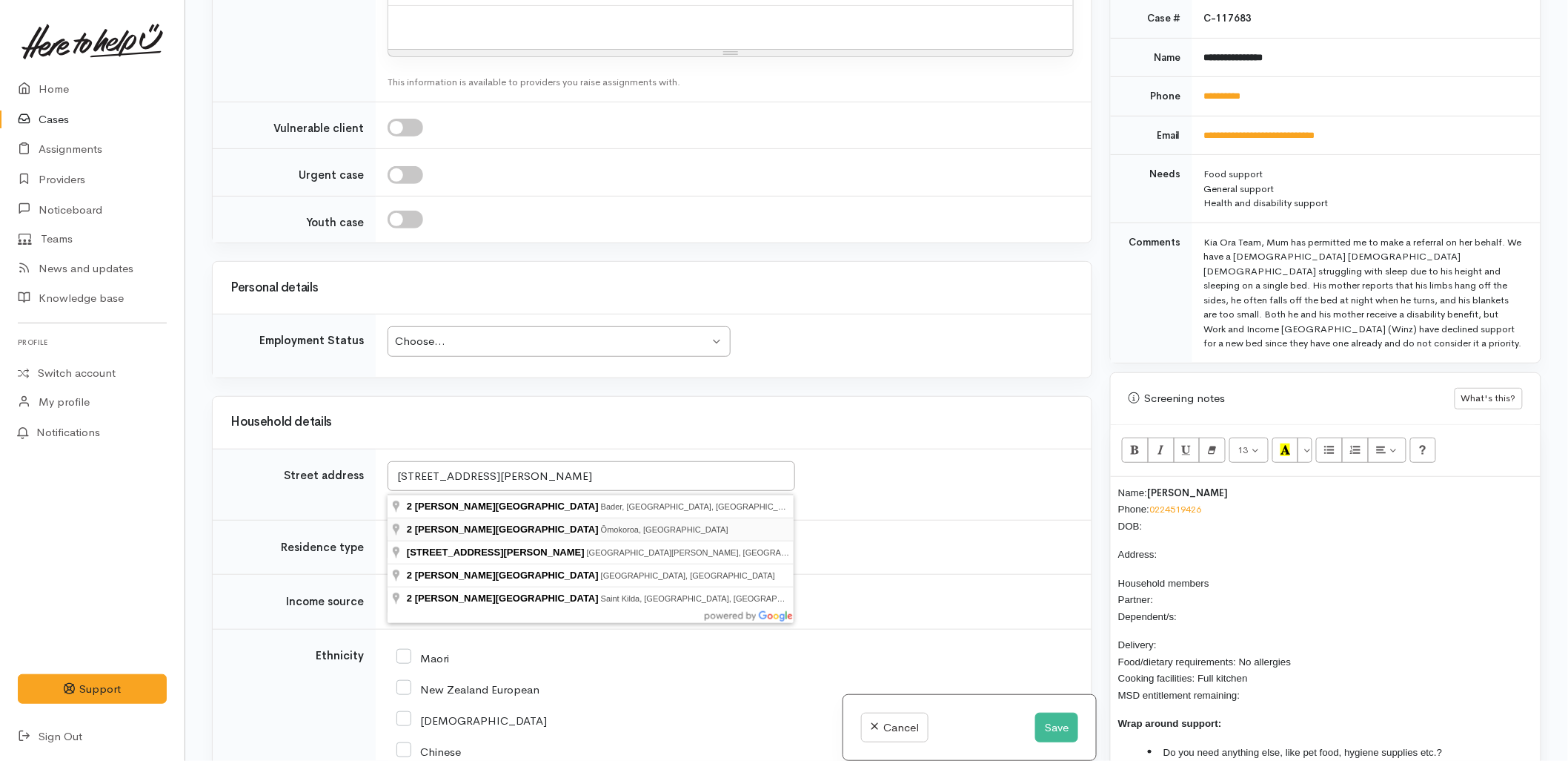
type input "2 Richardson Road, Ōmokoroa, New Zealand"
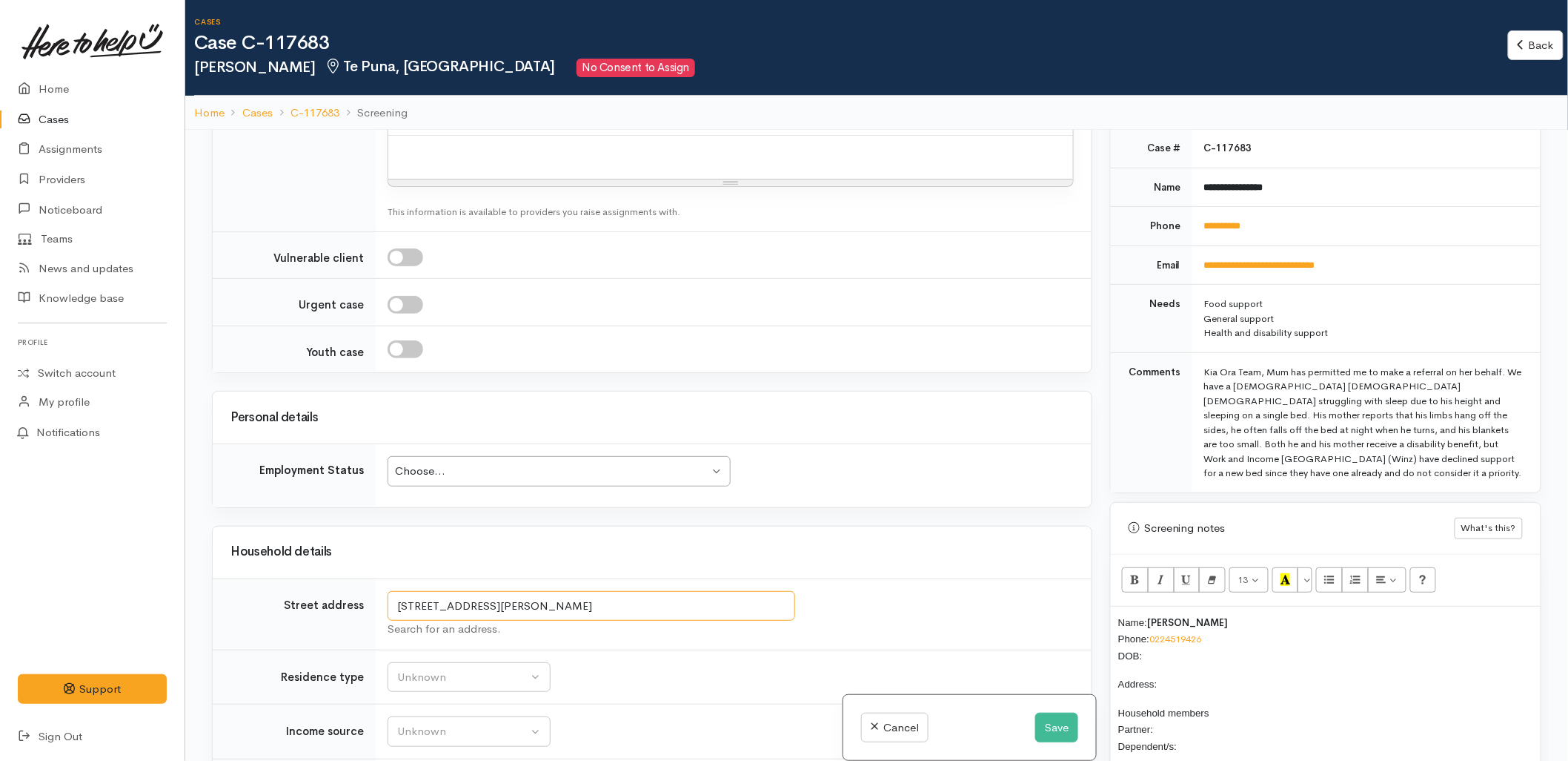
drag, startPoint x: 546, startPoint y: 610, endPoint x: 382, endPoint y: 602, distance: 164.2
click at [384, 613] on td "2 Richardson Road, Ōmokoroa, New Zealand Search for an address." at bounding box center [733, 613] width 716 height 71
click at [1205, 675] on p "Address:" at bounding box center [1326, 683] width 414 height 17
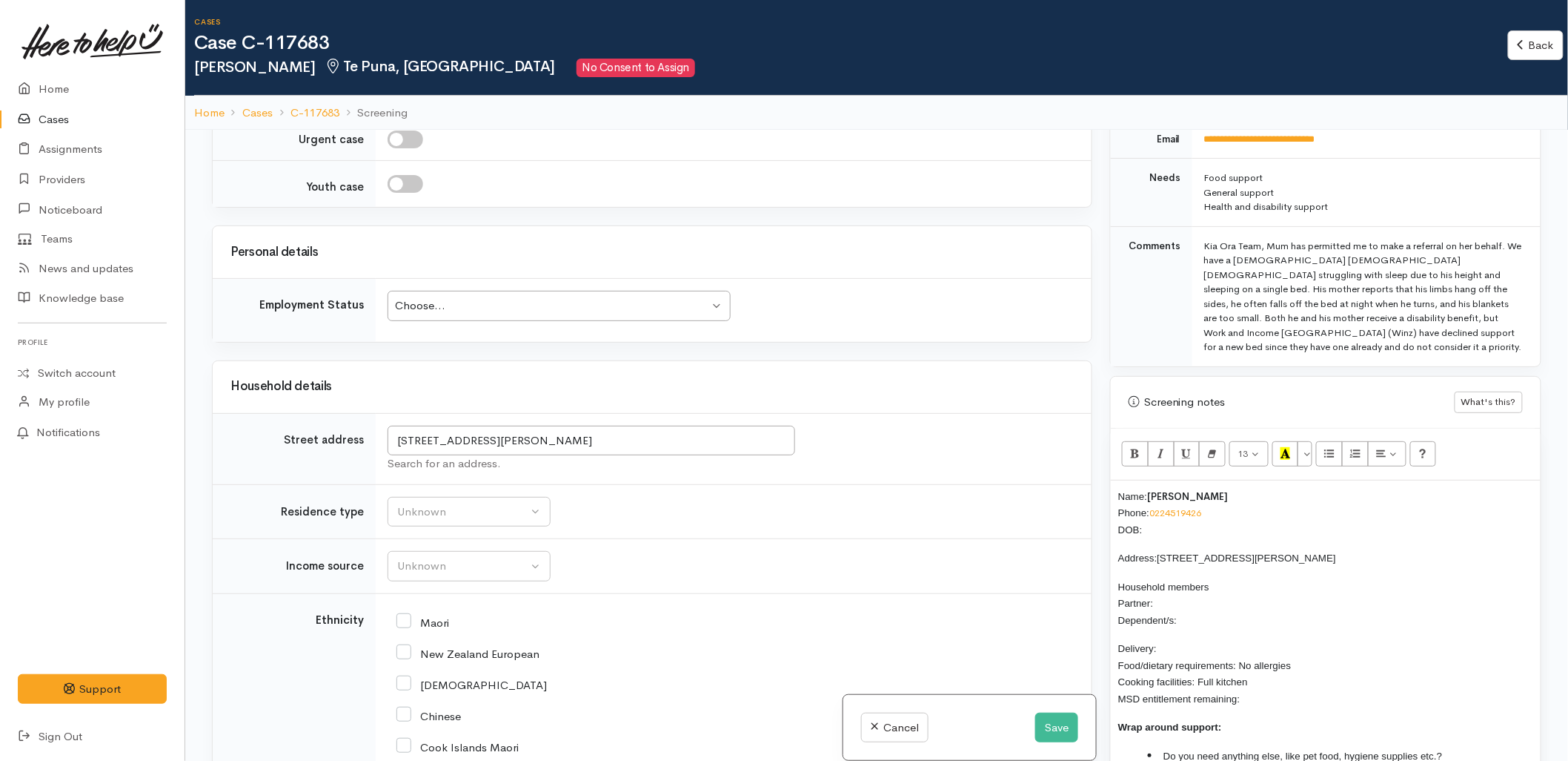
scroll to position [798, 0]
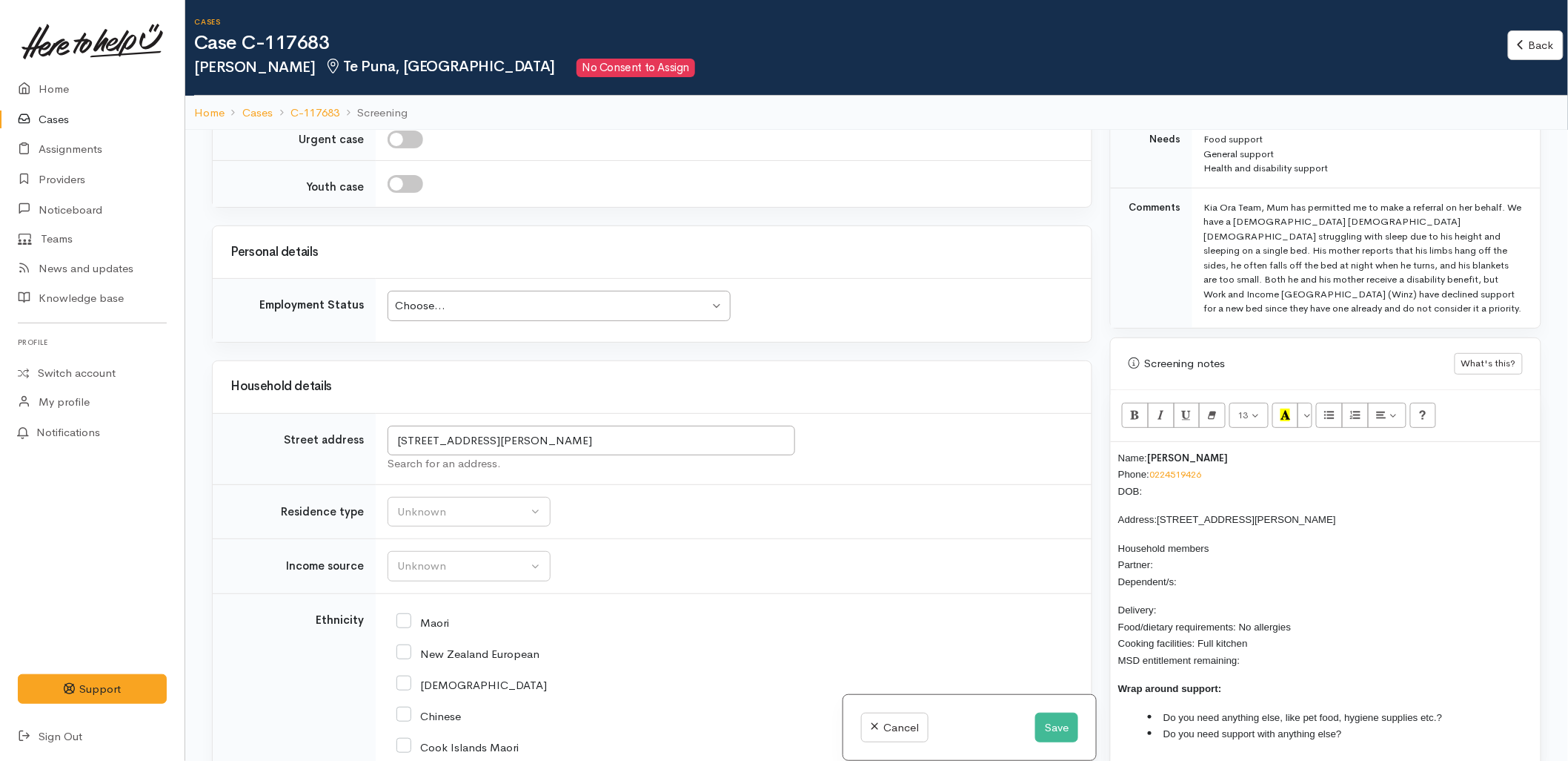
click at [1161, 554] on p "Household members Partner: Dependent/s:" at bounding box center [1326, 565] width 414 height 51
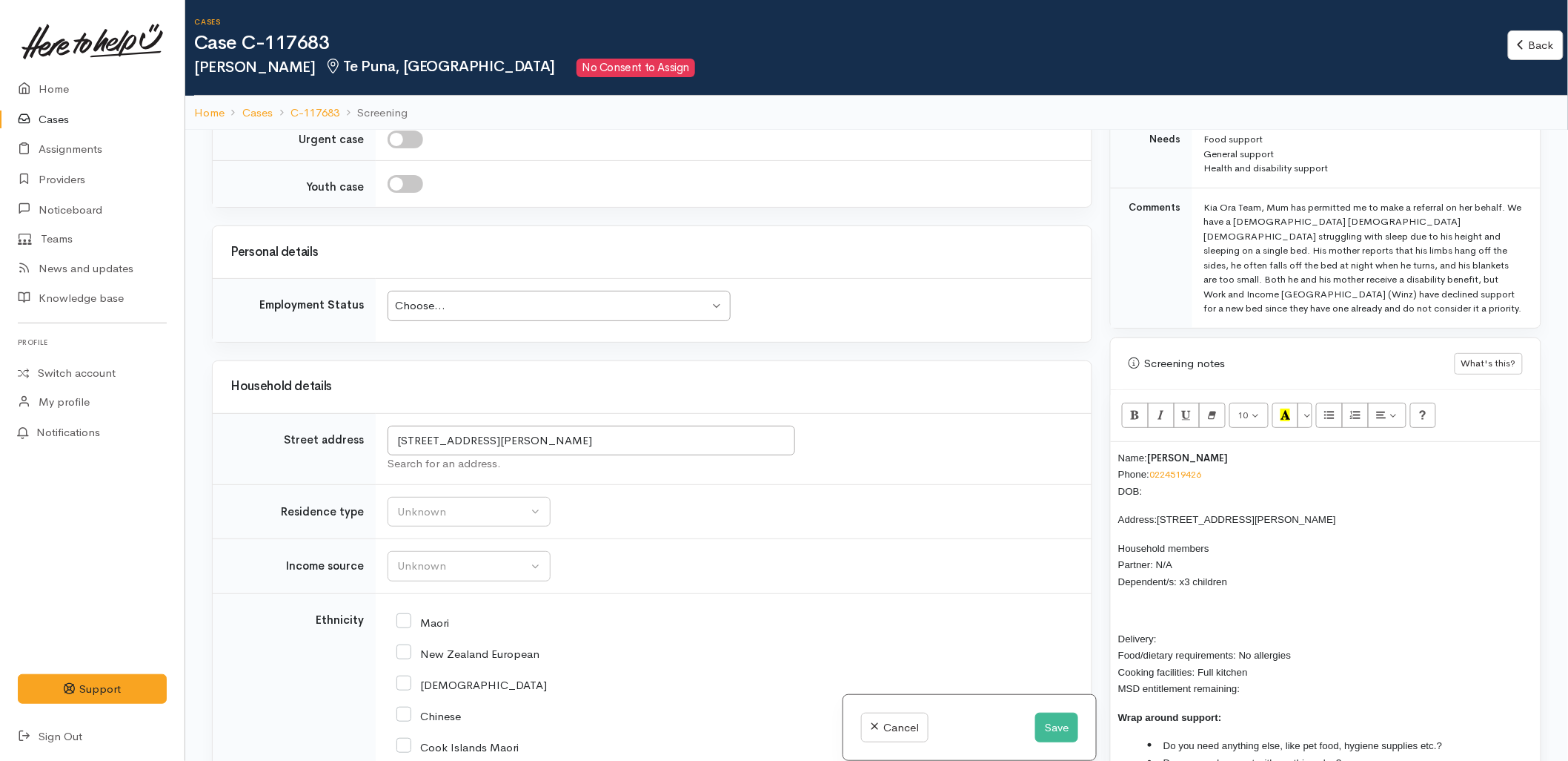
click at [581, 510] on td "Unknown Emergency accommodation Homeless Other Own home Private rental Public /…" at bounding box center [733, 512] width 716 height 55
click at [1149, 581] on div "Name: Stacey Humphries Phone: 0224519426 DOB: Address: 2 Richardson Road, Ōmoko…" at bounding box center [1326, 616] width 430 height 348
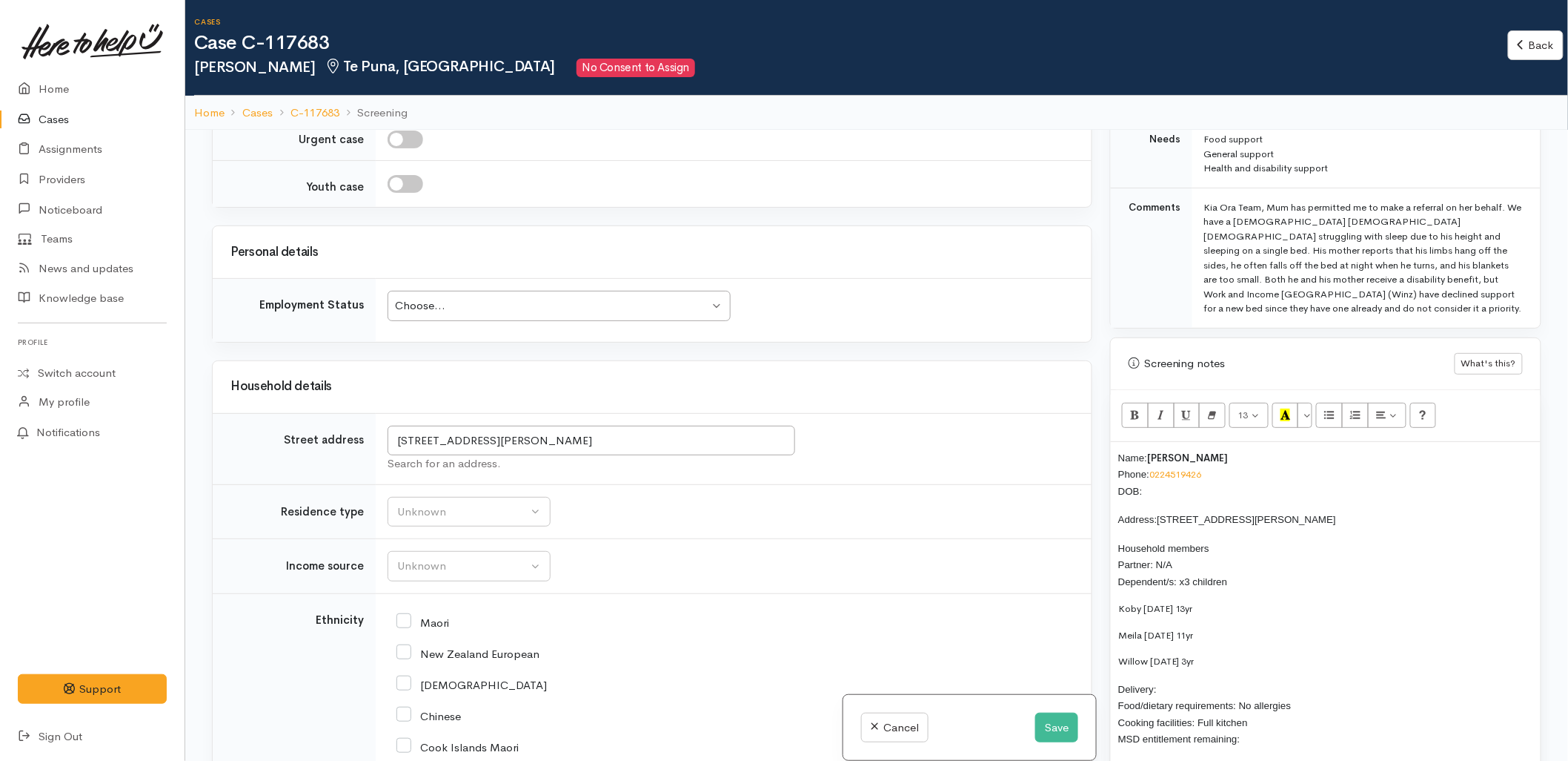
click at [1113, 611] on div "Name: Stacey Humphries Phone: 0224519426 DOB: Address: 2 Richardson Road, Ōmoko…" at bounding box center [1326, 642] width 430 height 399
click at [1191, 602] on p "Koby 11/1/11 13yr Meila 29/10/13 11yr Willow 22/5/21 3yr" at bounding box center [1326, 623] width 414 height 44
click at [1201, 610] on p "Koby 11/1/11 Meila 29/10/13 11yr Willow 22/5/21 3yr" at bounding box center [1326, 623] width 414 height 44
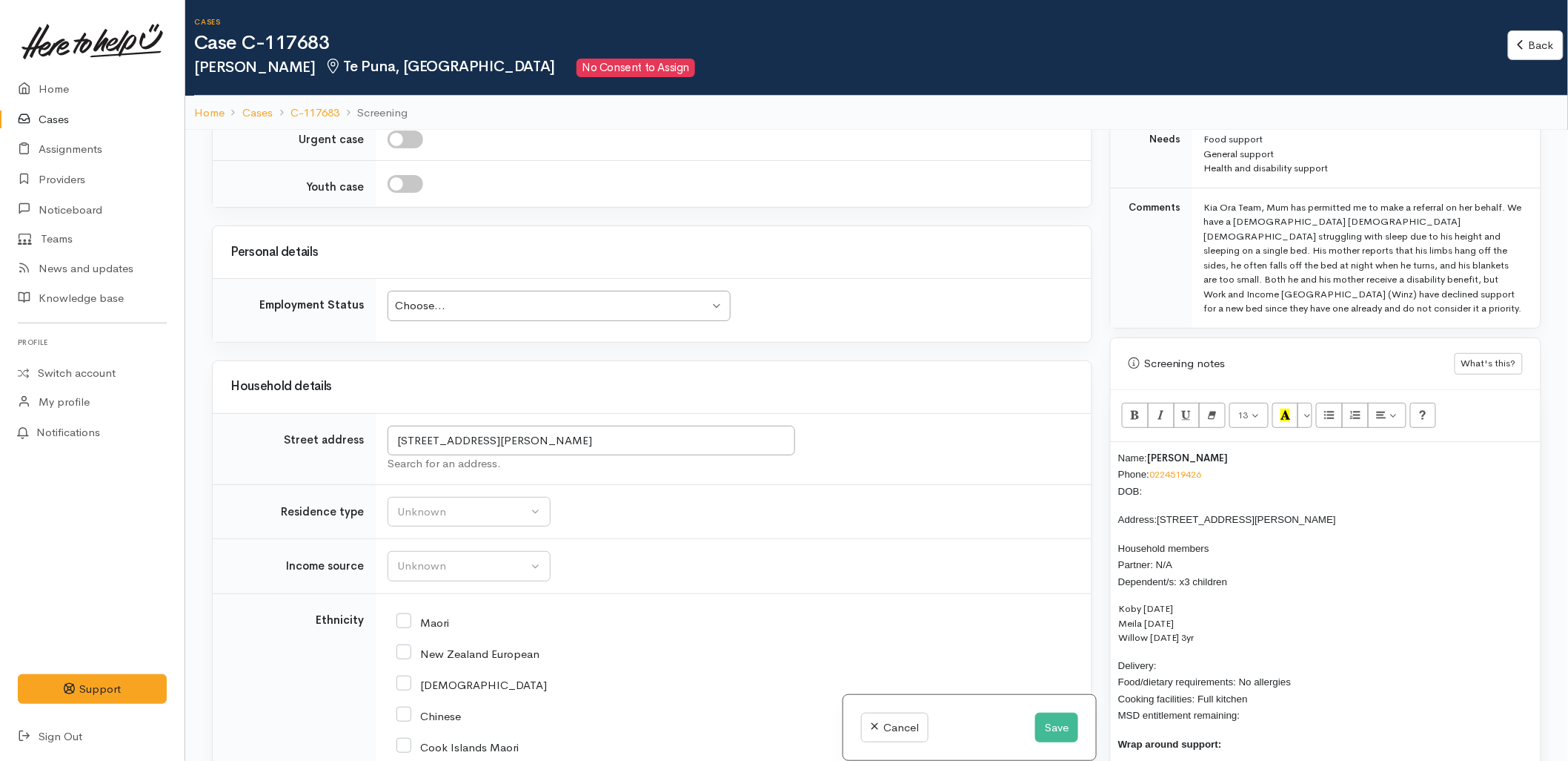
click at [1195, 629] on p "Koby 11/1/11 Meila 29/10/13 Willow 22/5/21 3yr" at bounding box center [1326, 623] width 414 height 44
click at [1143, 602] on p "Koby 11/1/11 Meila 29/10/13 Willow 22/5/21" at bounding box center [1326, 623] width 414 height 44
click at [1146, 605] on p "Koby - 11/01/2011 Meila 29/10/13 Willow 22/5/21" at bounding box center [1326, 623] width 414 height 44
click at [1149, 621] on p "Koby - 11/01/2011 Meila - 29/10/2013 Willow 22/5/21" at bounding box center [1326, 623] width 414 height 44
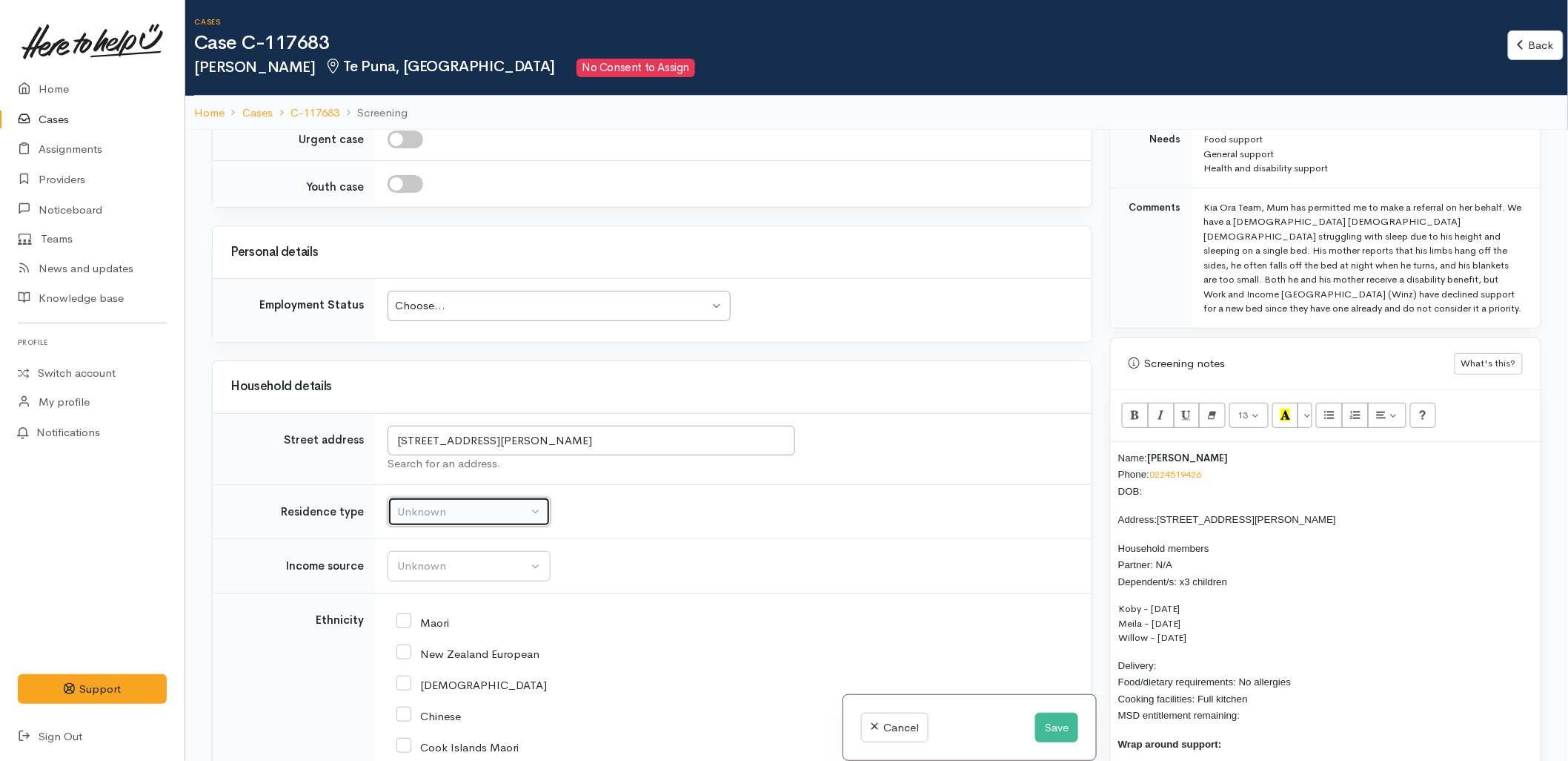
click at [492, 525] on button "Unknown" at bounding box center [468, 512] width 163 height 30
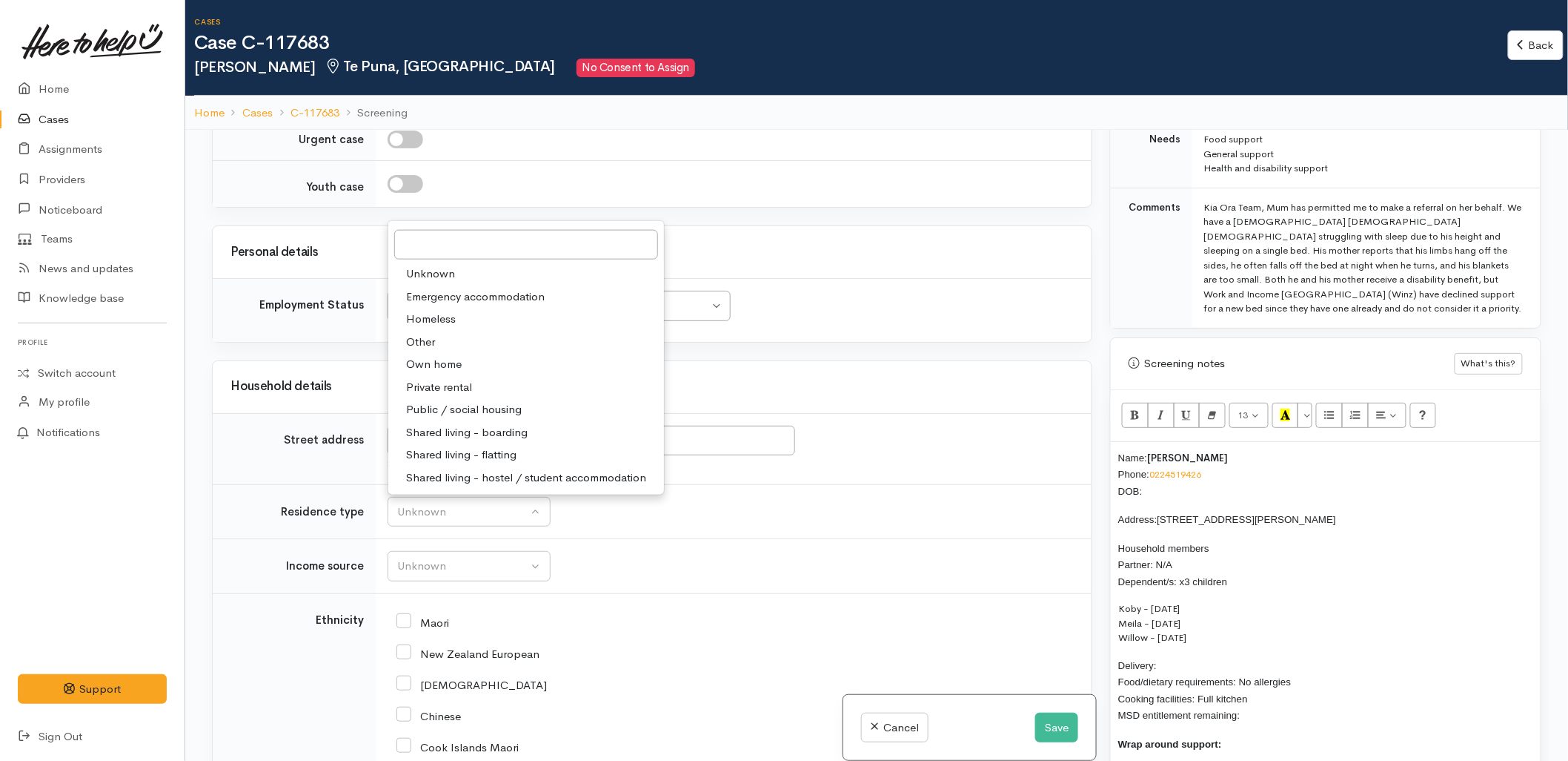
click at [417, 384] on span "Private rental" at bounding box center [438, 386] width 65 height 17
select select "2"
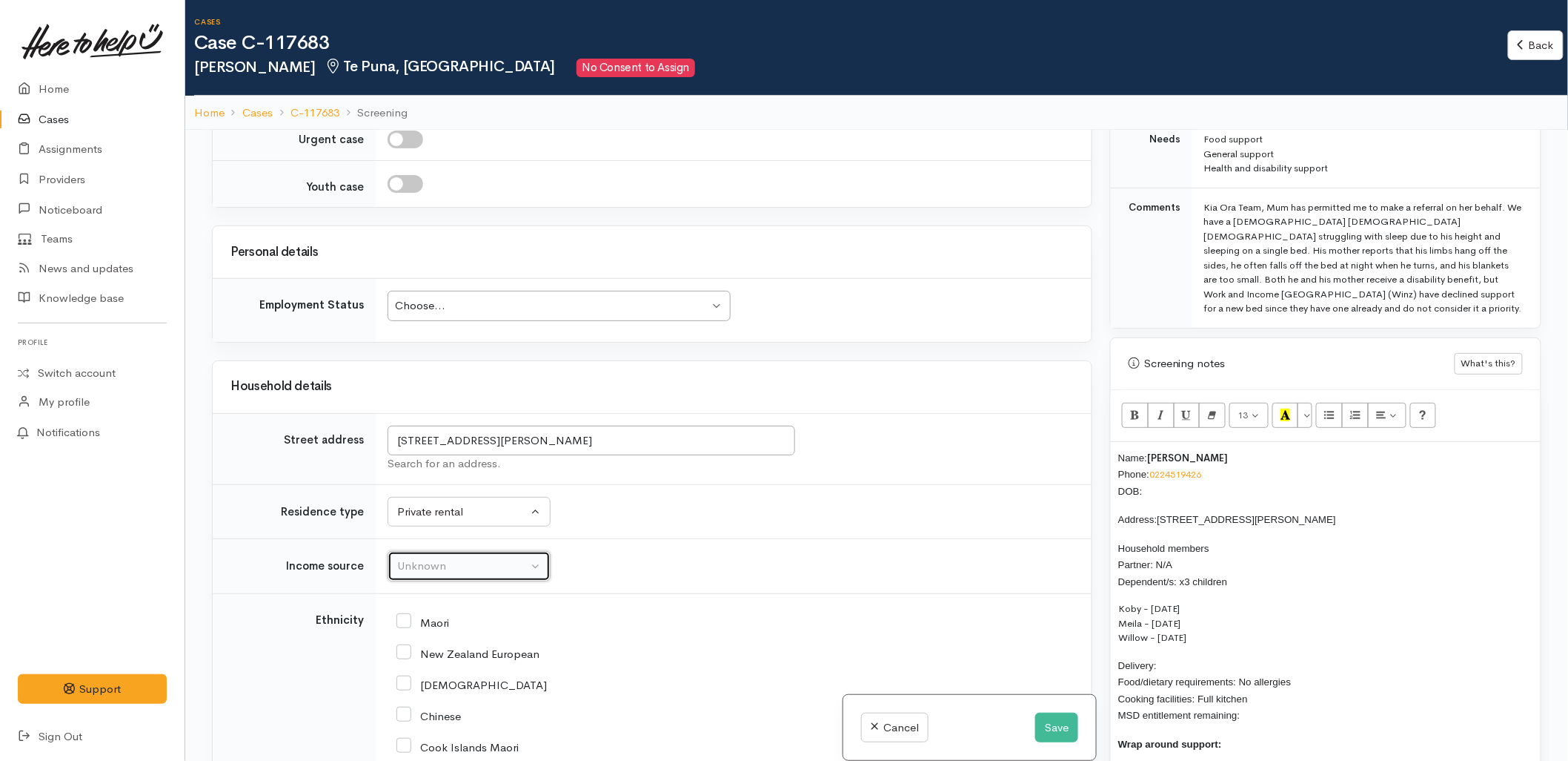
click at [454, 574] on div "Unknown" at bounding box center [461, 565] width 130 height 17
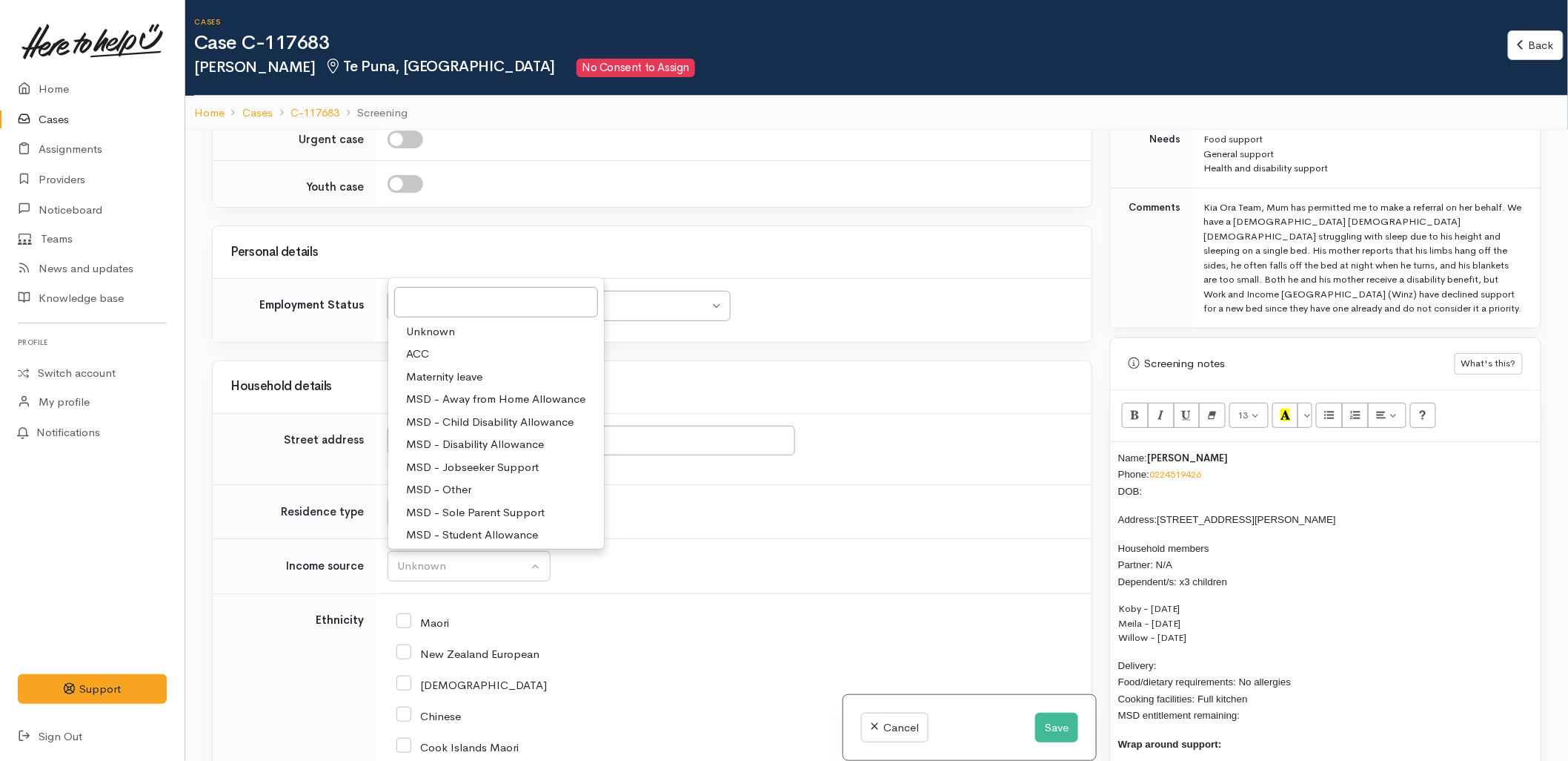
click at [457, 512] on span "MSD - Sole Parent Support" at bounding box center [475, 512] width 139 height 17
select select "7"
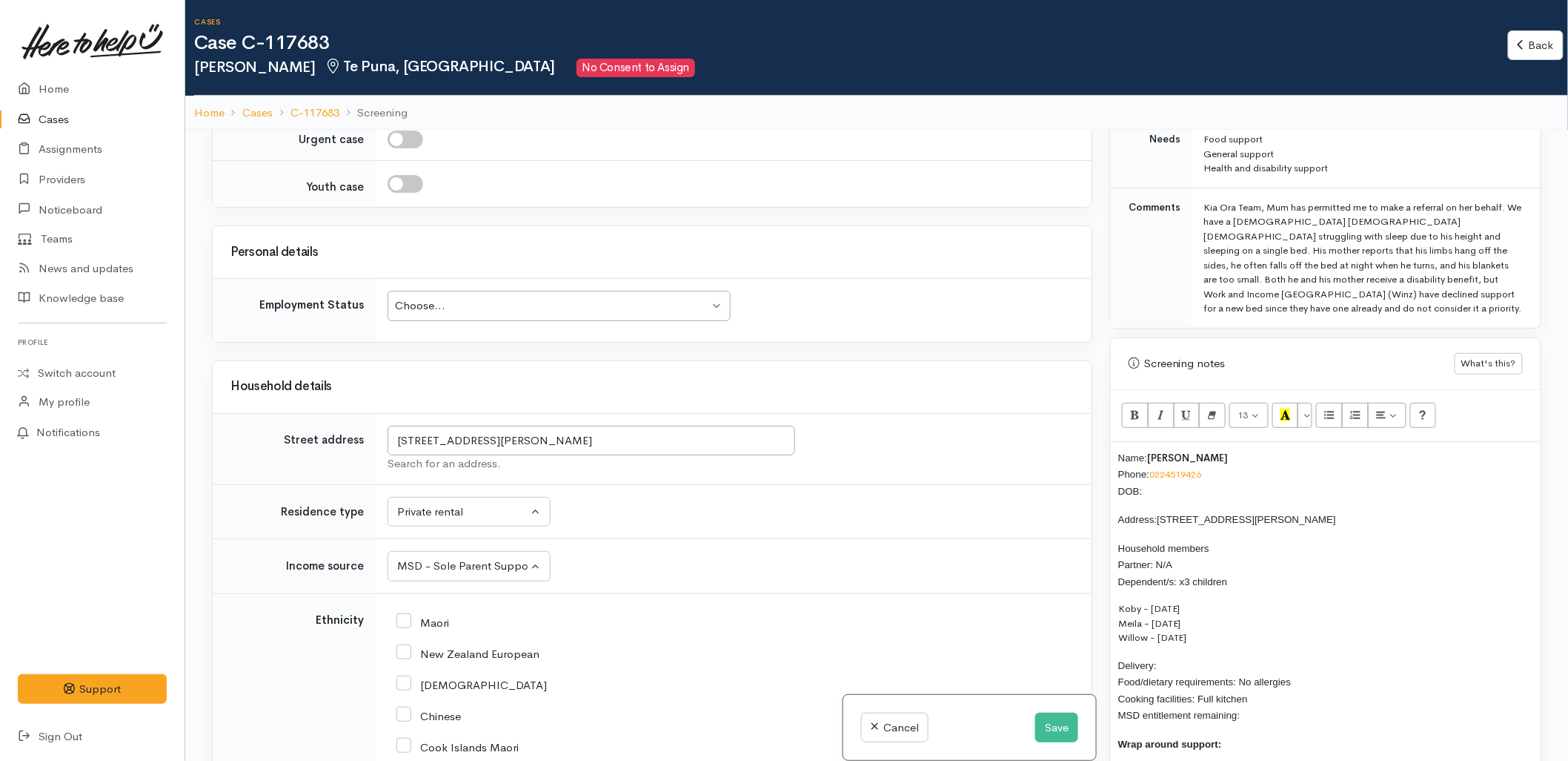
click at [832, 539] on td "Unknown Emergency accommodation Homeless Other Own home Private rental Public /…" at bounding box center [733, 512] width 716 height 55
click at [455, 653] on input "New Zealand European" at bounding box center [467, 652] width 143 height 14
checkbox input "true"
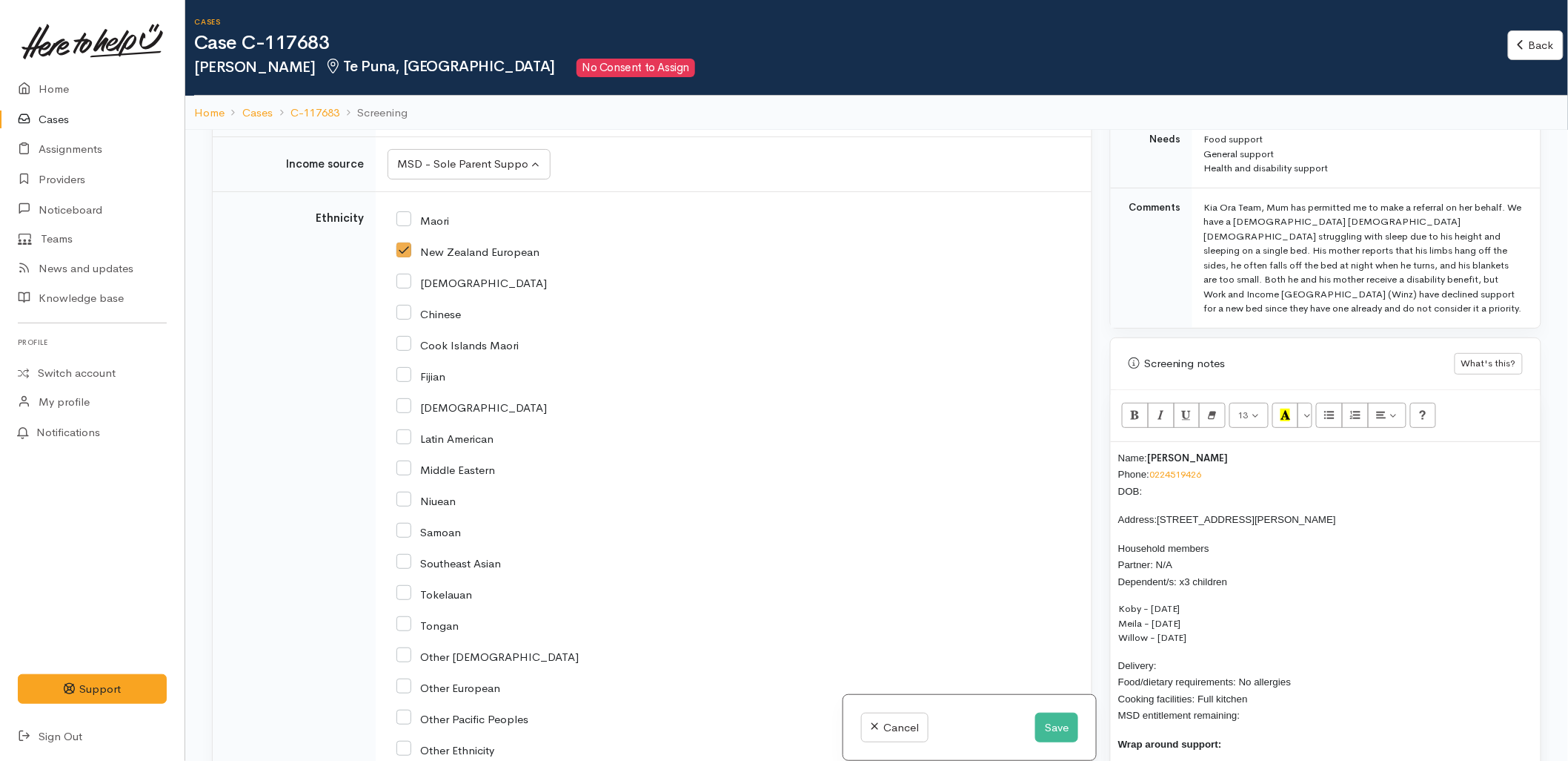
scroll to position [2141, 0]
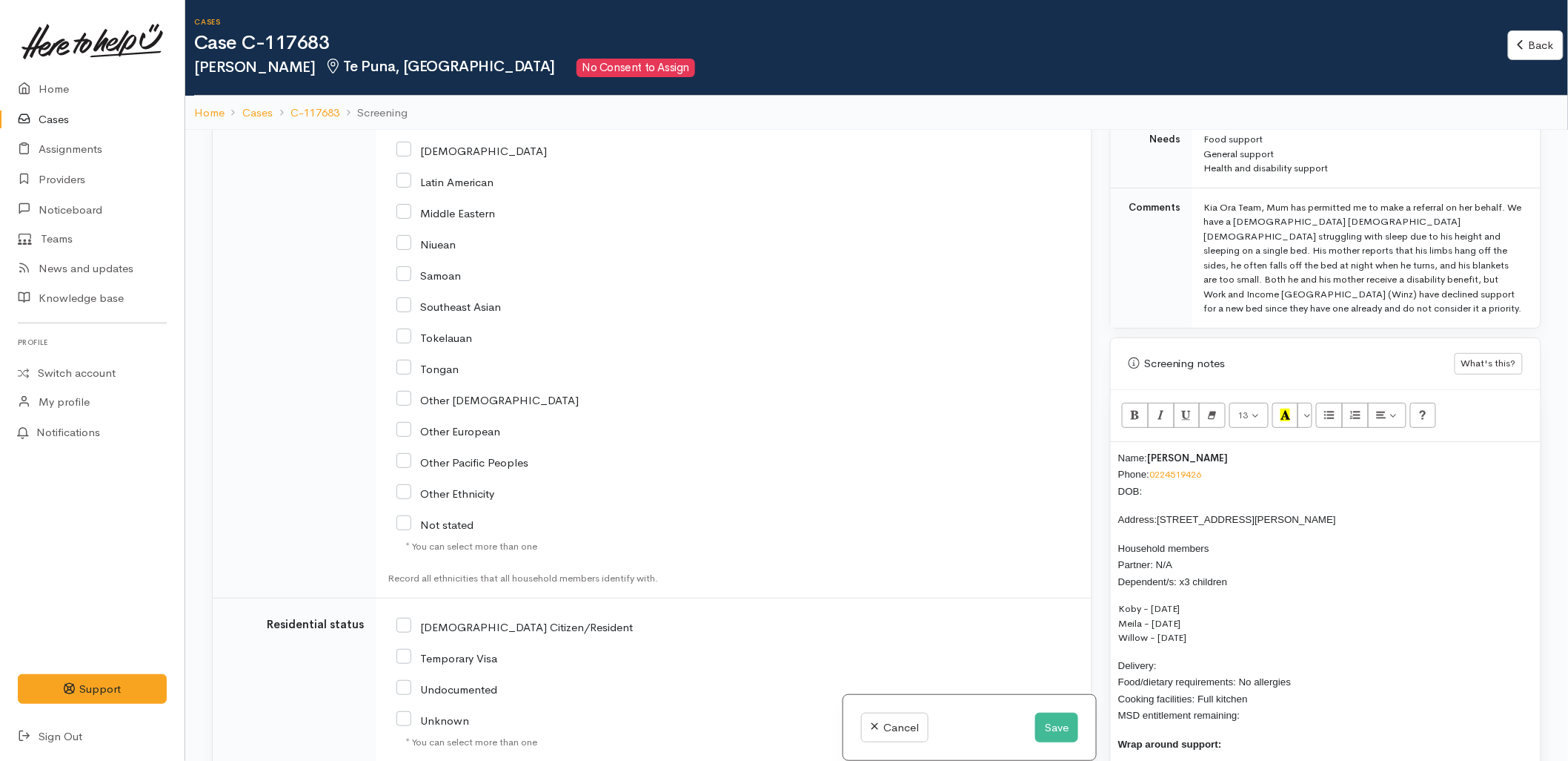
click at [484, 627] on input "NZ Citizen/Resident" at bounding box center [514, 626] width 237 height 14
checkbox input "true"
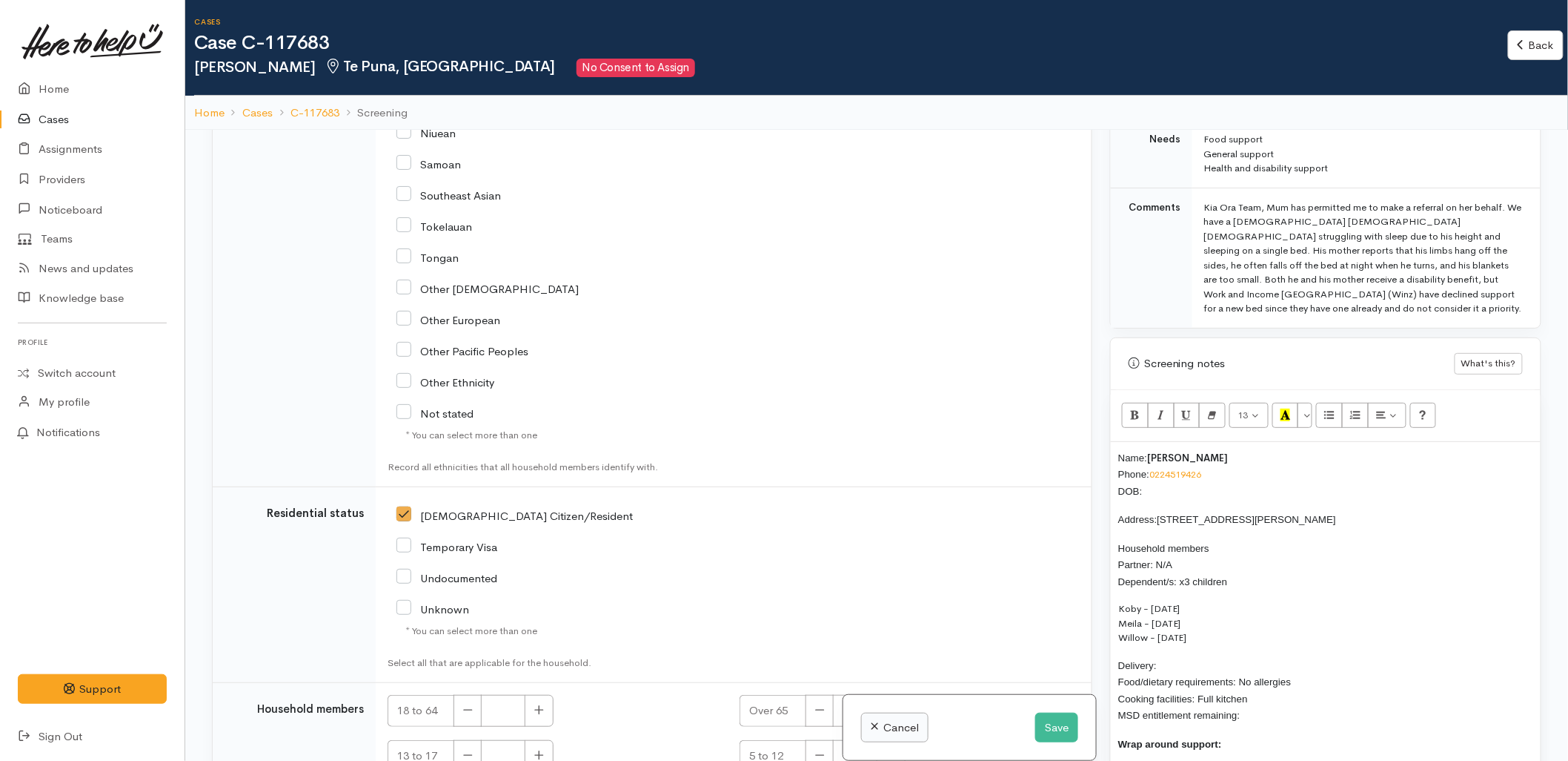
scroll to position [2376, 0]
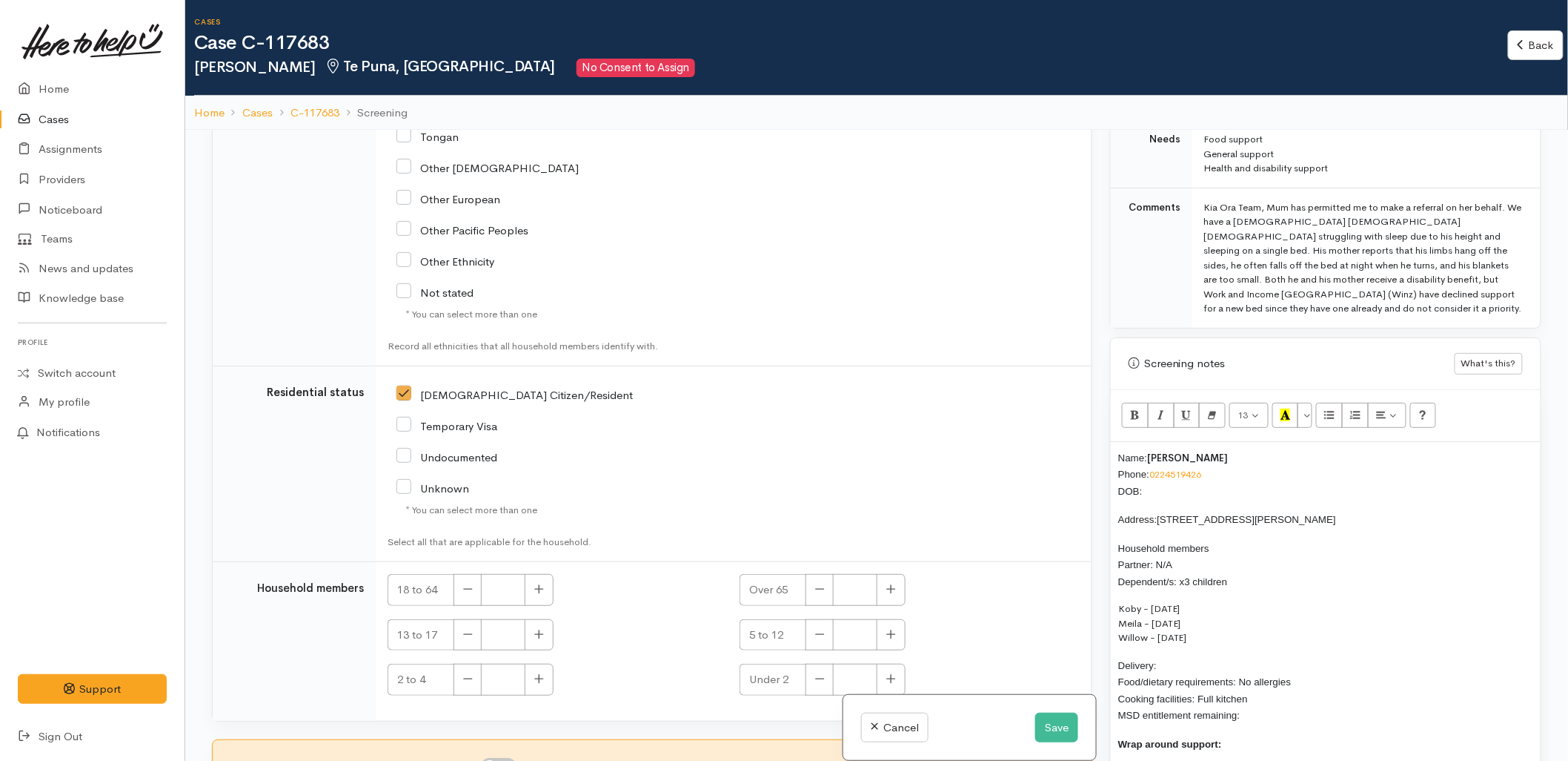
click at [553, 593] on div "18 to 64" at bounding box center [554, 590] width 334 height 32
click at [544, 594] on button "button" at bounding box center [540, 590] width 29 height 32
type input "1"
click at [531, 634] on button "button" at bounding box center [540, 635] width 29 height 32
type input "1"
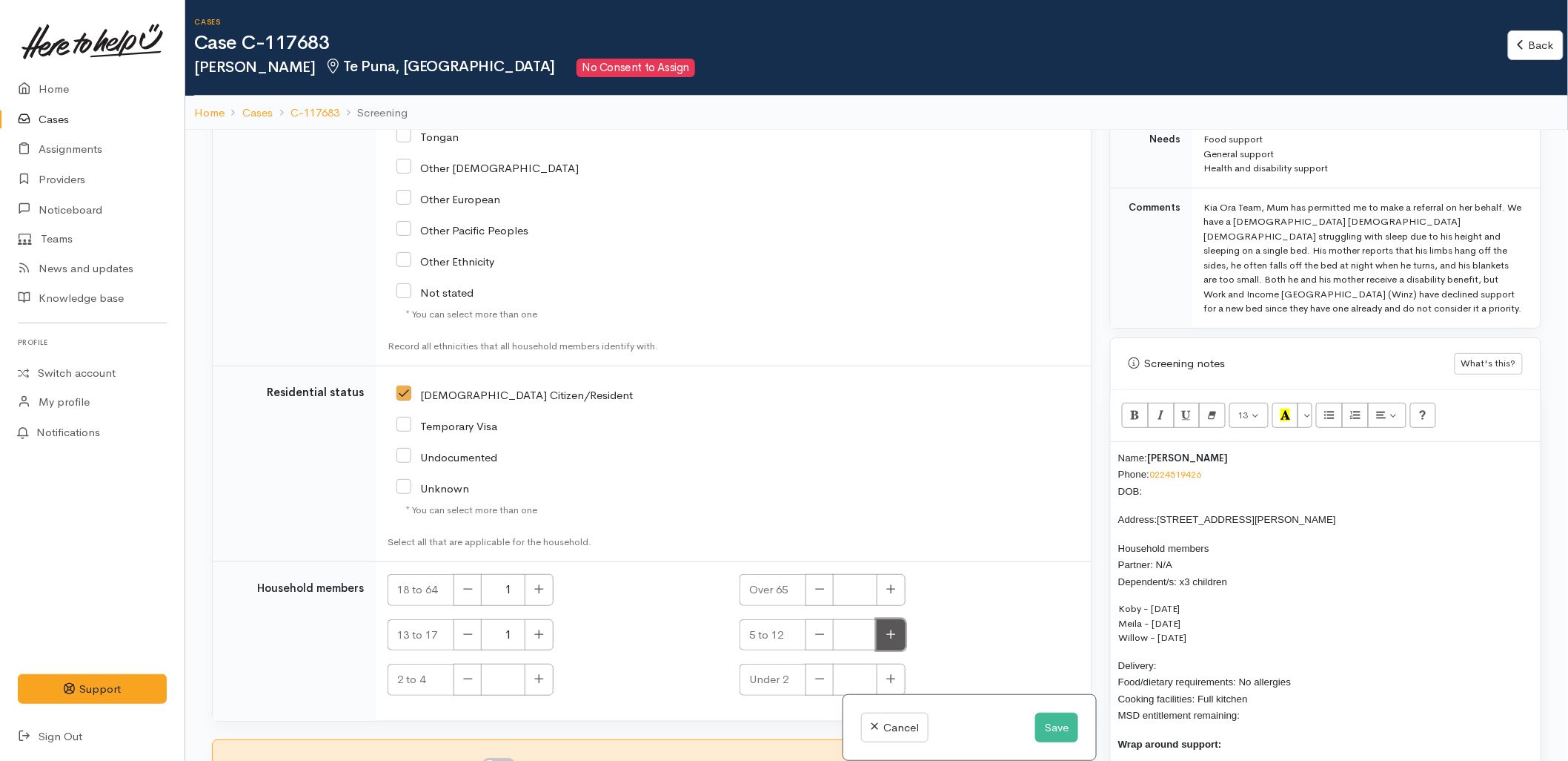
click at [894, 629] on button "button" at bounding box center [892, 635] width 29 height 32
type input "1"
click at [539, 690] on button "button" at bounding box center [540, 679] width 29 height 32
type input "1"
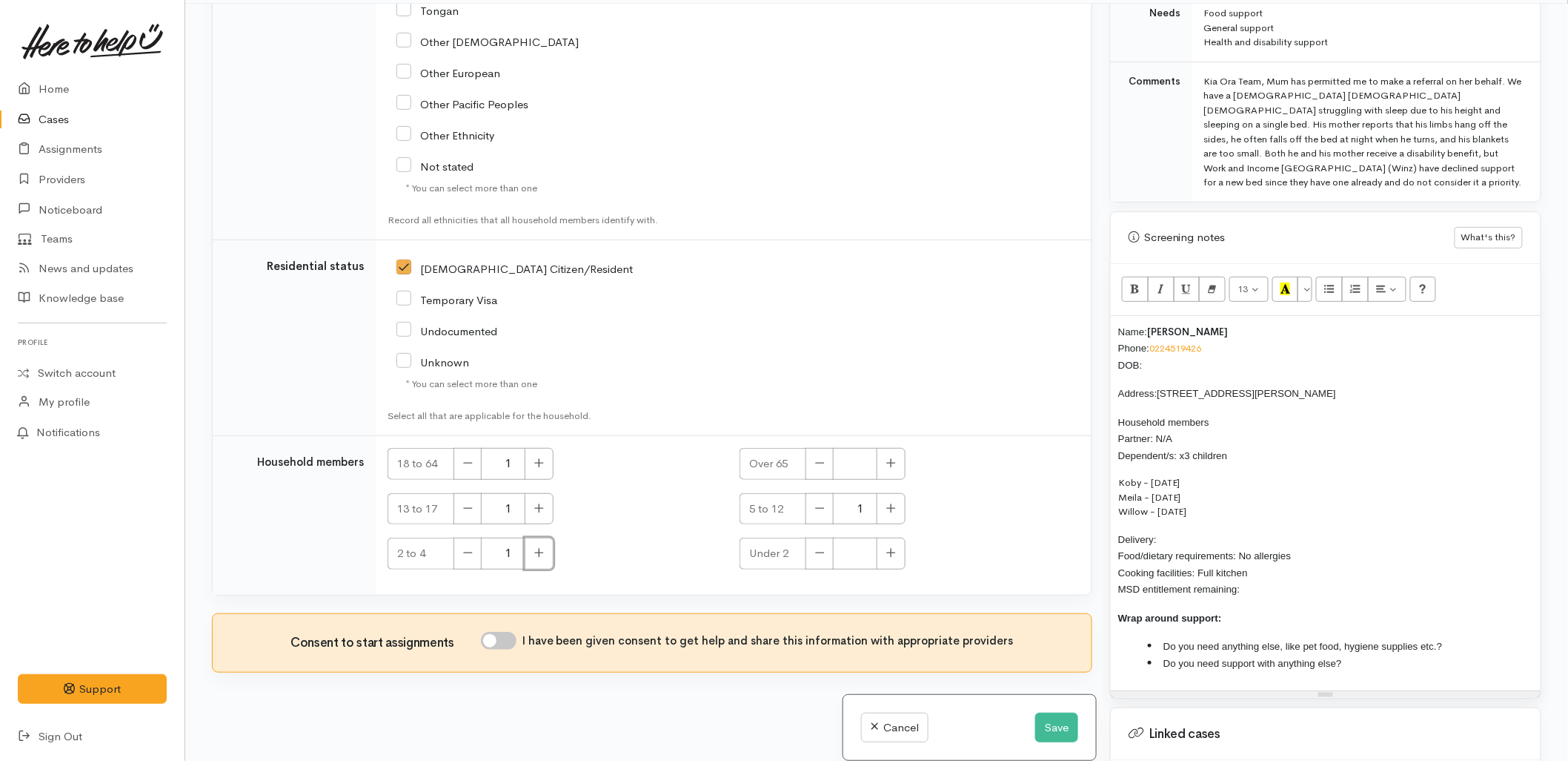
scroll to position [130, 0]
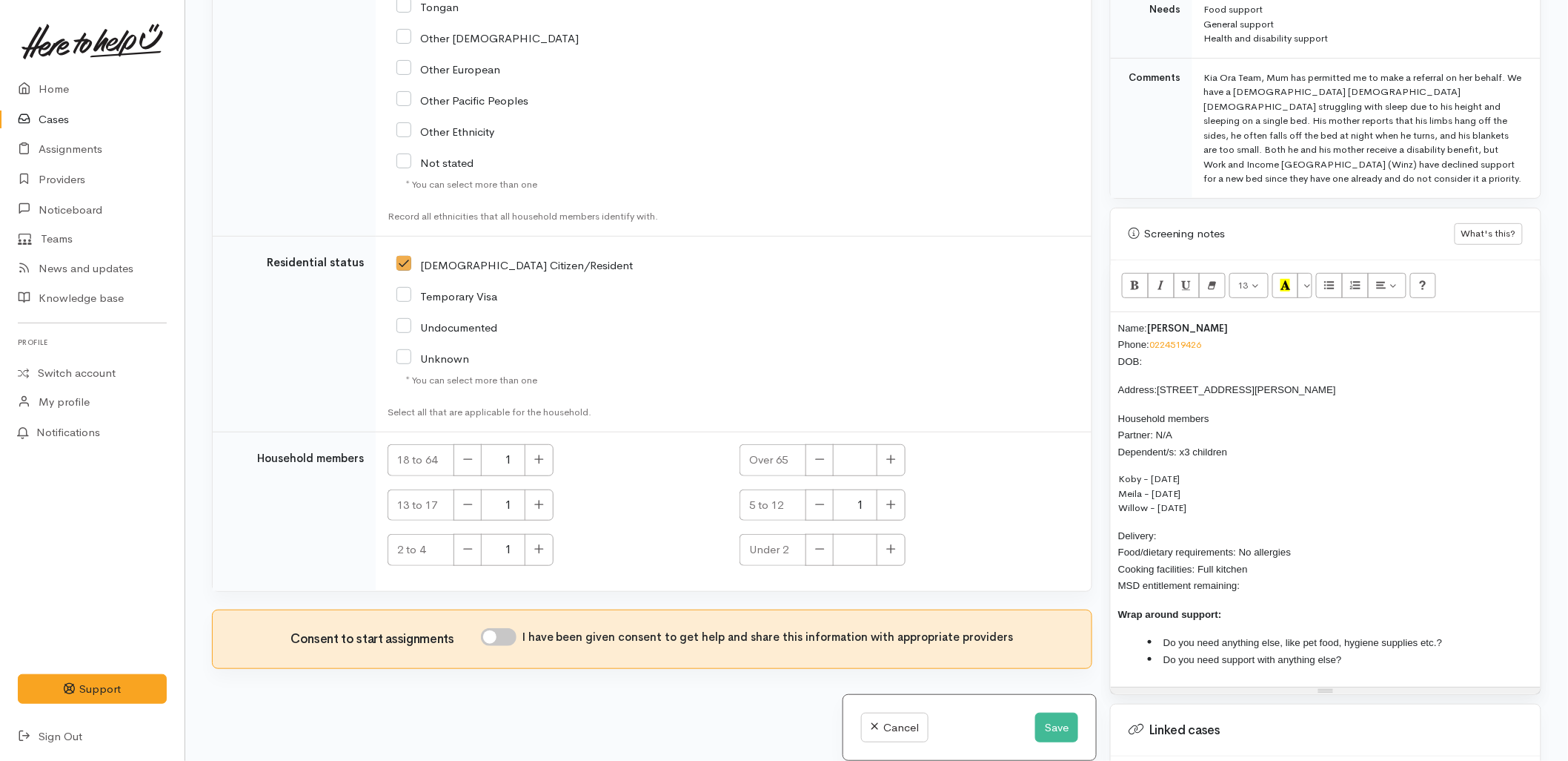
click at [500, 640] on input "I have been given consent to get help and share this information with appropria…" at bounding box center [499, 637] width 35 height 18
checkbox input "true"
click at [1195, 527] on p "Delivery: Food/dietary requirements: No allergies Cooking facilities: Full kitc…" at bounding box center [1326, 560] width 414 height 67
click at [1261, 574] on p "Delivery: Yes Food/dietary requirements: No allergies Cooking facilities: Full …" at bounding box center [1326, 560] width 414 height 67
click at [1470, 634] on li "Do you need anything else, like pet food, hygiene supplies etc.?" at bounding box center [1340, 642] width 385 height 17
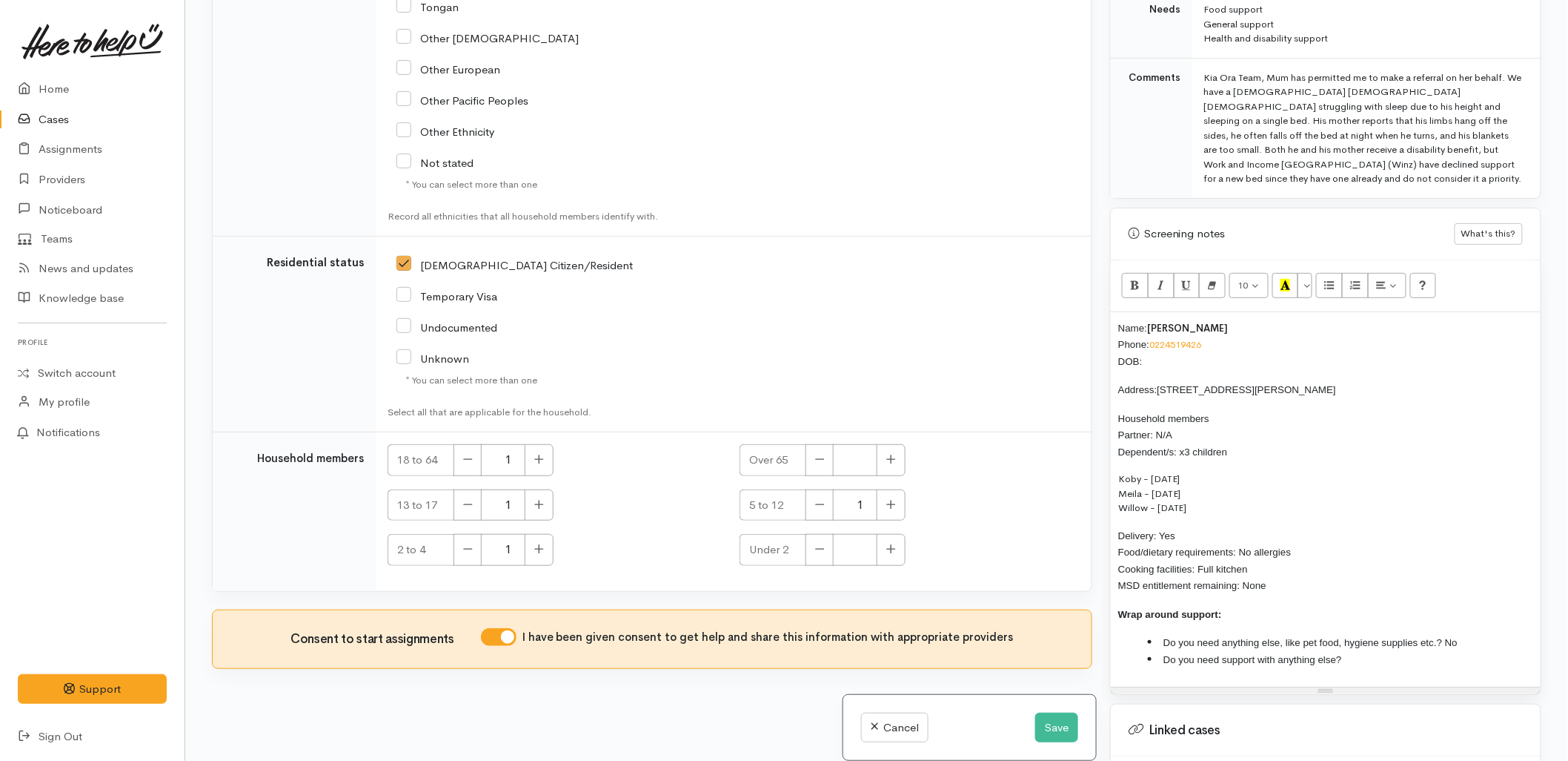
click at [1419, 650] on li "Do you need support with anything else?" at bounding box center [1340, 658] width 385 height 17
click at [1193, 346] on p "Name: Stacey Humphries Phone: 0224519426 DOB:" at bounding box center [1326, 345] width 414 height 51
drag, startPoint x: 1167, startPoint y: 344, endPoint x: 1086, endPoint y: 344, distance: 81.0
click at [1086, 344] on div "Related cases There are other cases potentially from the same person, address o…" at bounding box center [877, 380] width 1347 height 761
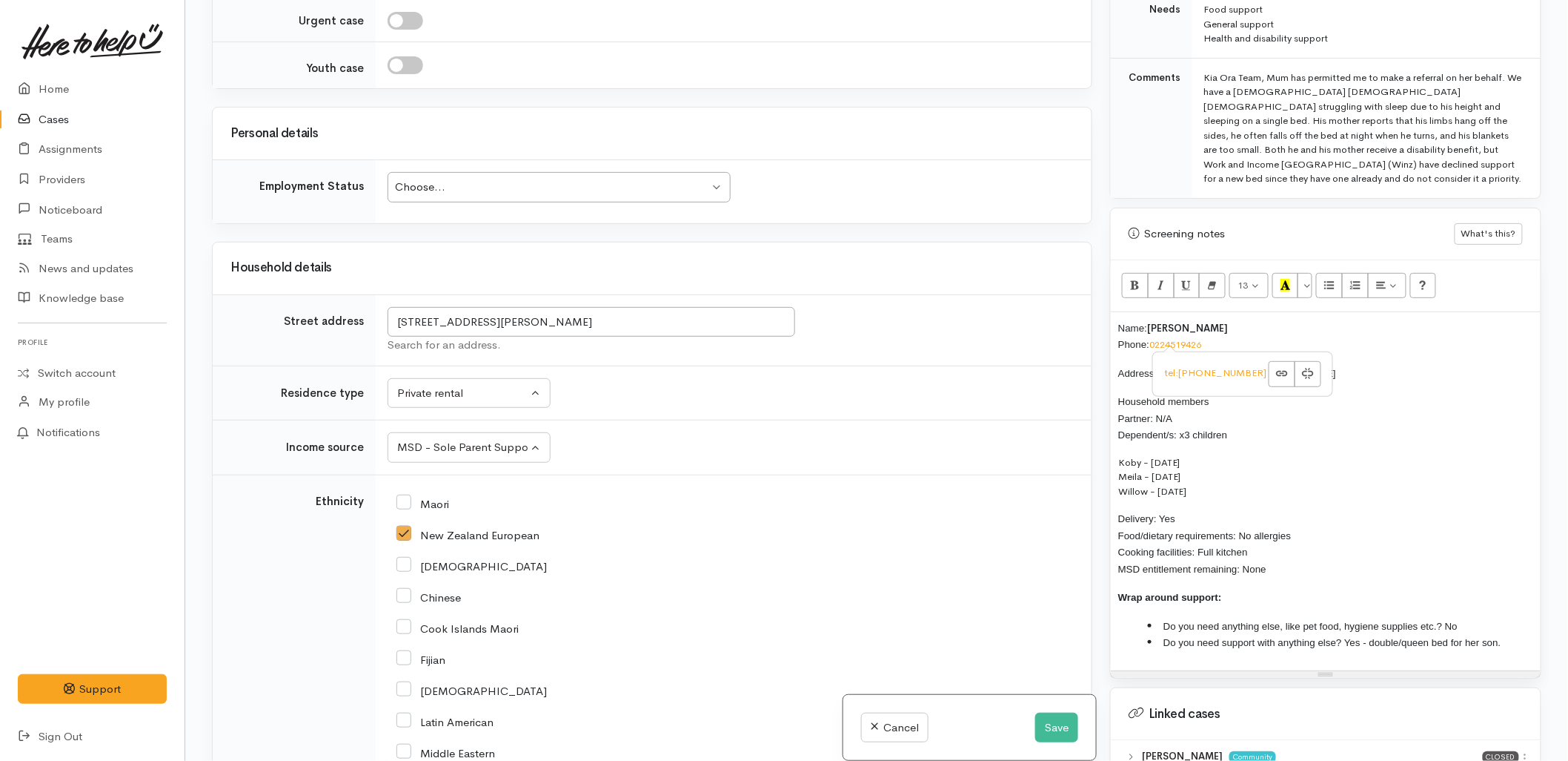
scroll to position [1470, 0]
click at [433, 191] on div "Choose..." at bounding box center [551, 188] width 314 height 17
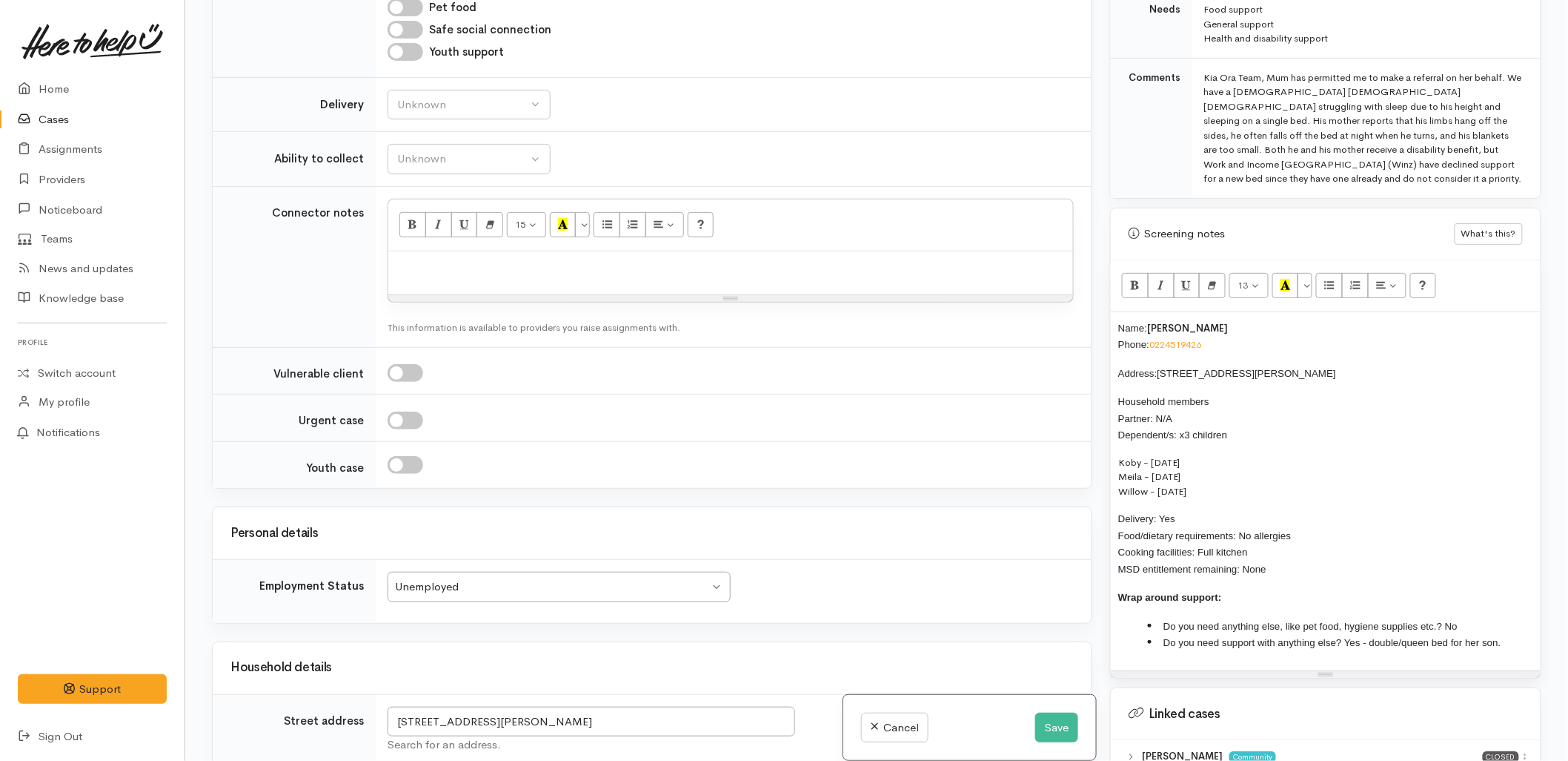
scroll to position [1058, 0]
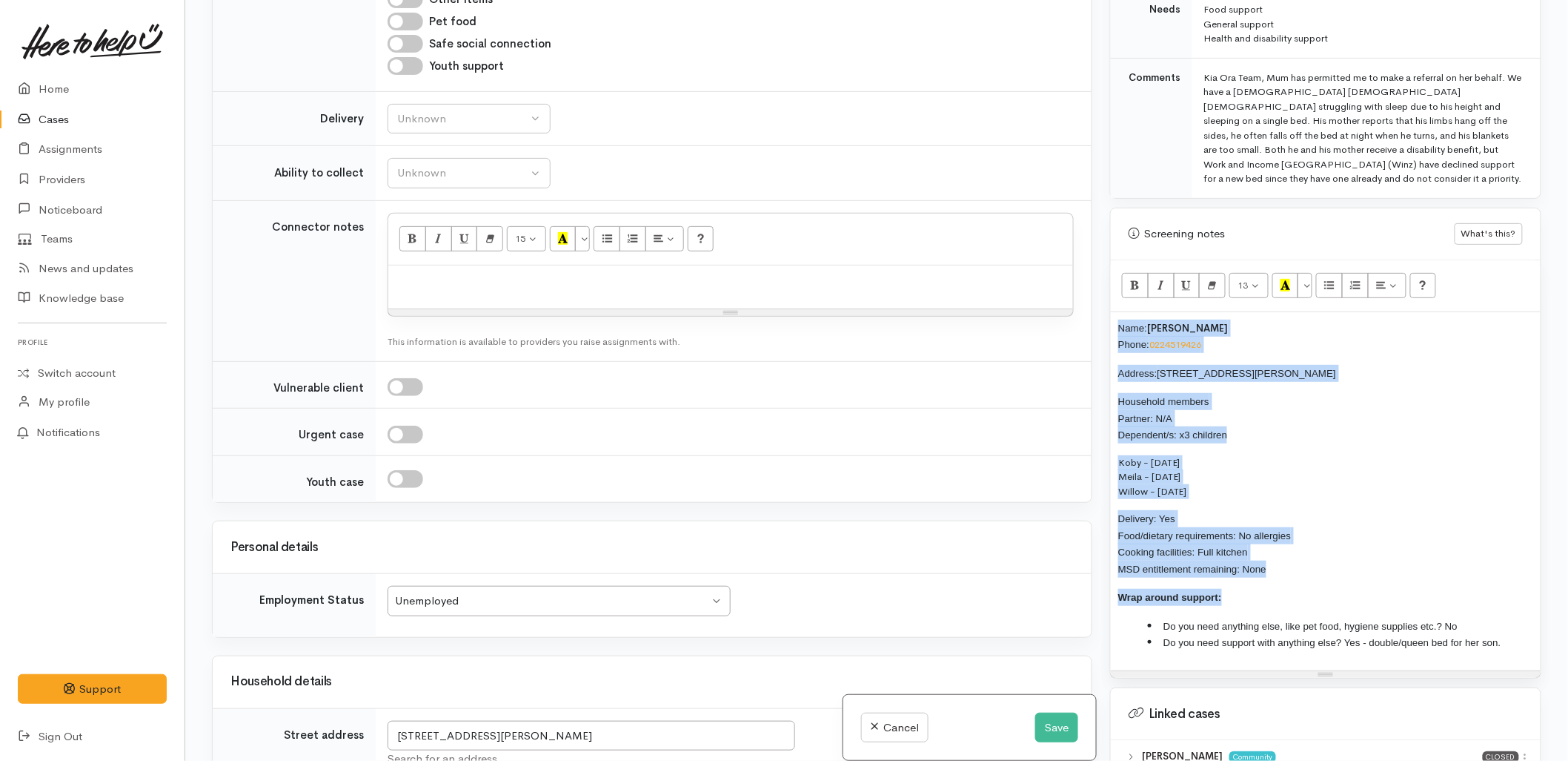
drag, startPoint x: 1256, startPoint y: 557, endPoint x: 1085, endPoint y: 302, distance: 307.0
click at [1085, 302] on div "Related cases There are other cases potentially from the same person, address o…" at bounding box center [877, 380] width 1347 height 761
copy div "Name: Stacey Humphries Phone: 0224519426 Address: 2 Richardson Road, Ōmokoroa H…"
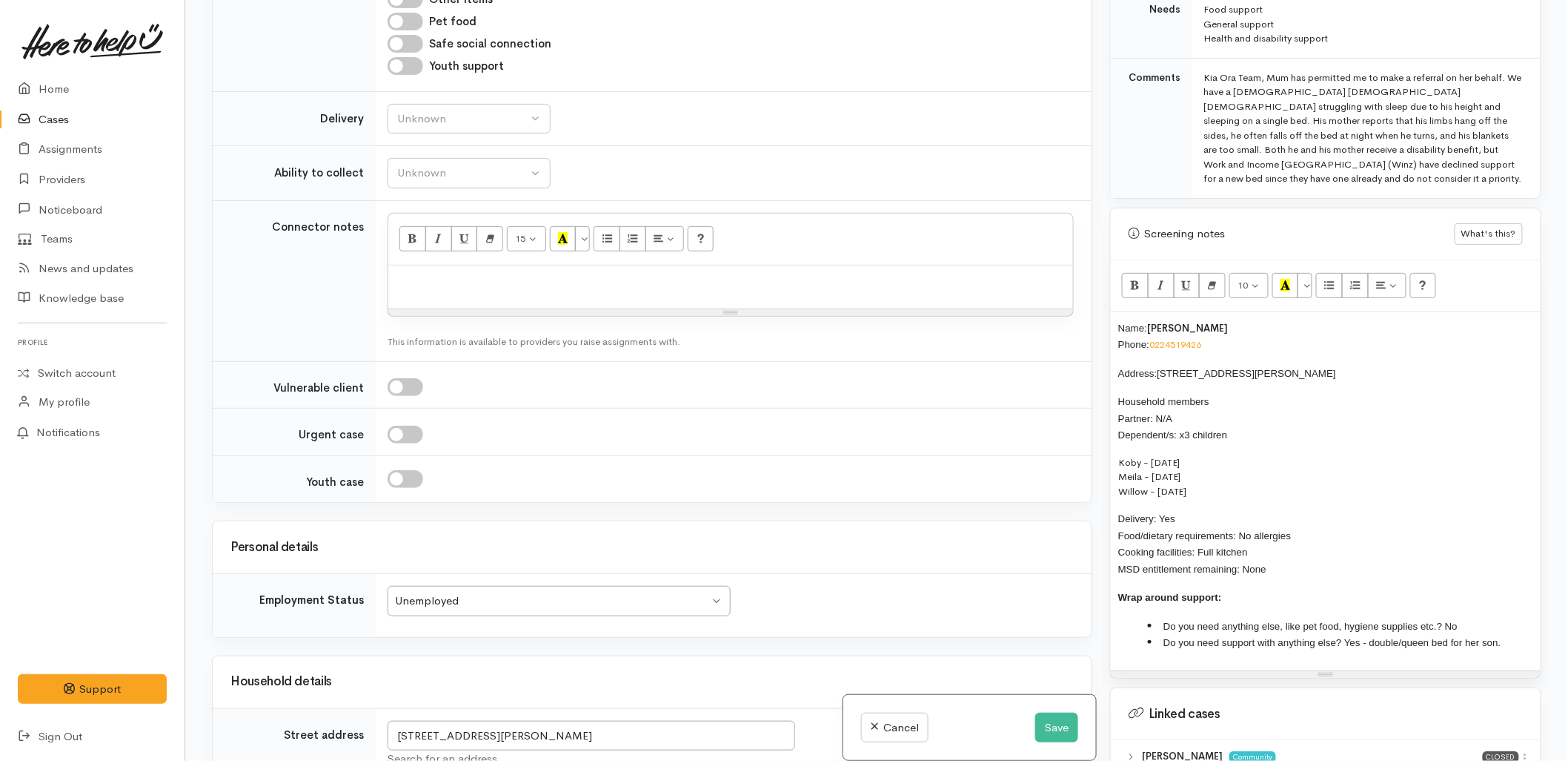
click at [483, 282] on p at bounding box center [730, 281] width 670 height 17
paste div
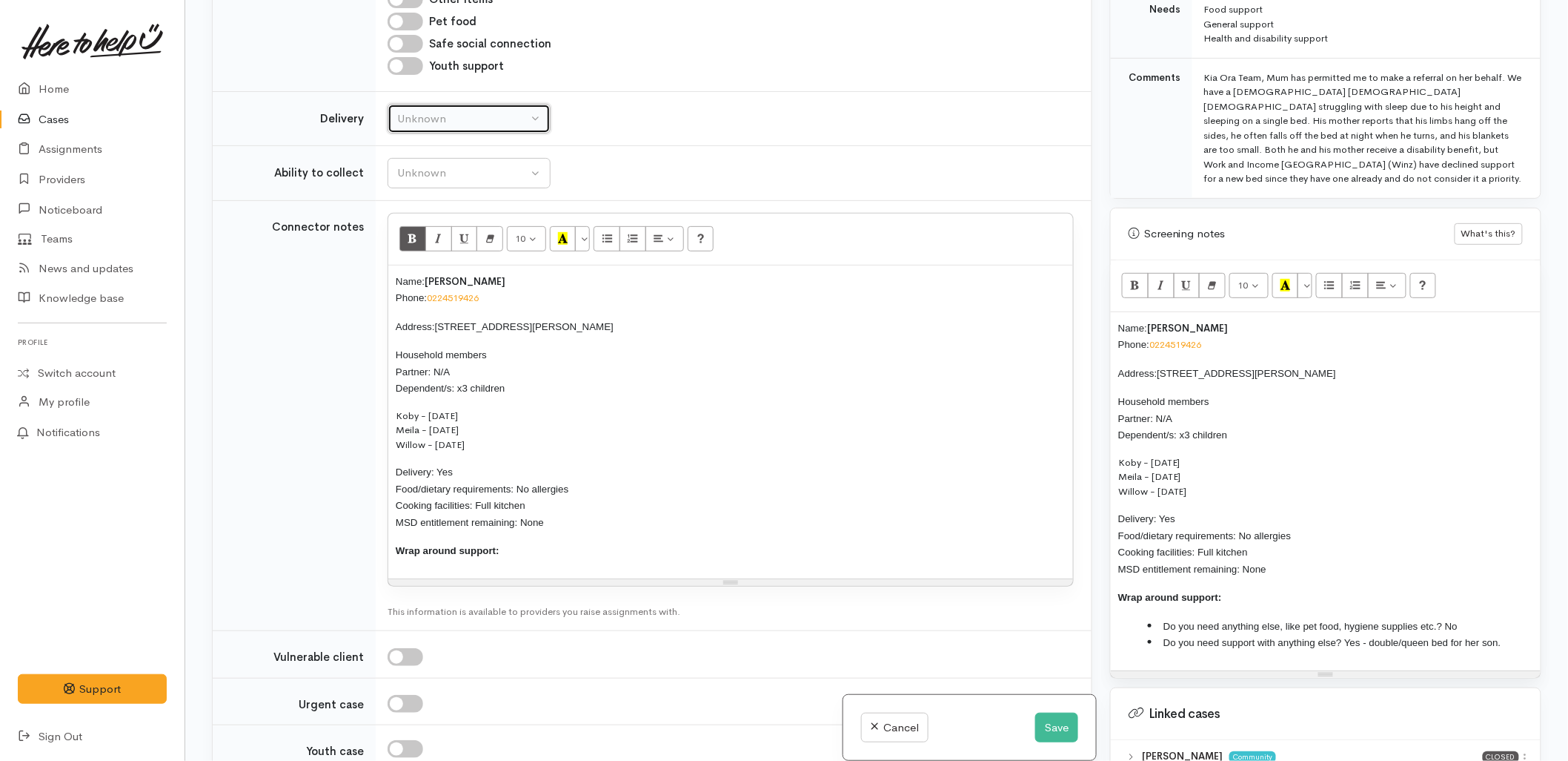
click at [438, 118] on div "Unknown" at bounding box center [461, 118] width 130 height 17
click at [430, 212] on span "Delivery needed" at bounding box center [446, 211] width 80 height 17
select select "3"
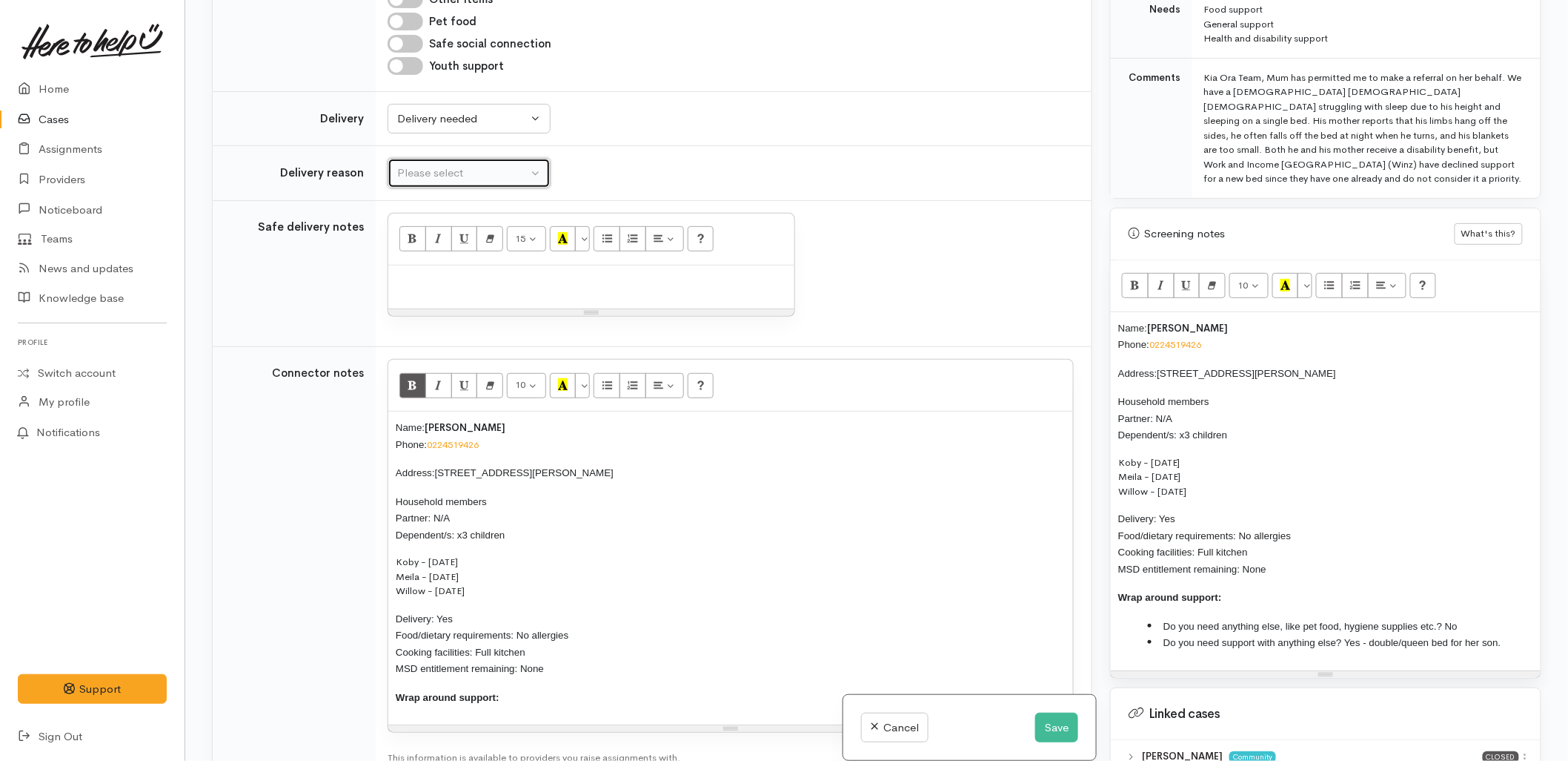
click at [442, 166] on div "Please select" at bounding box center [461, 172] width 130 height 17
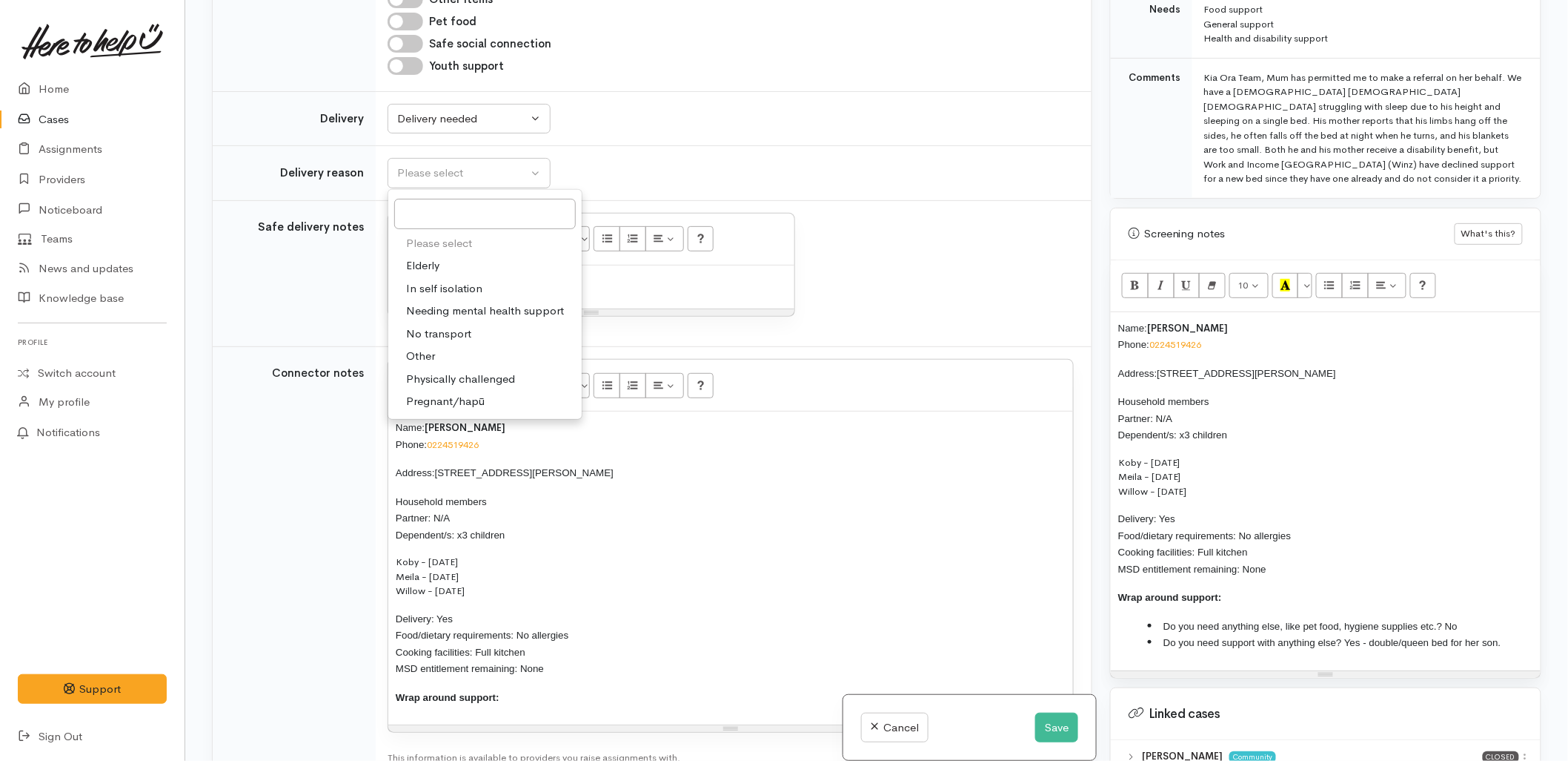
click at [435, 335] on span "No transport" at bounding box center [438, 334] width 65 height 17
select select "2"
click at [471, 292] on div at bounding box center [590, 287] width 406 height 44
paste div
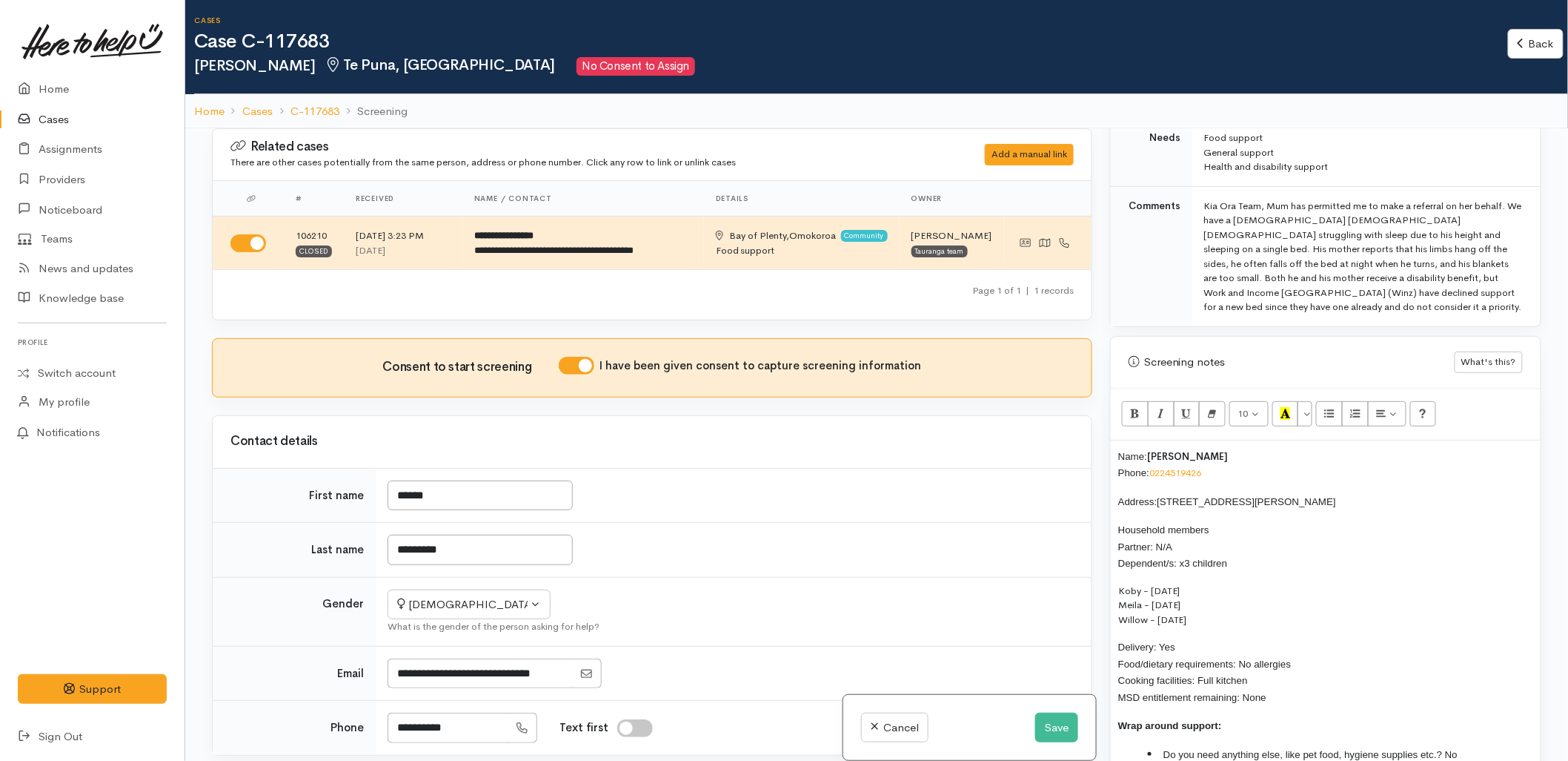
scroll to position [0, 0]
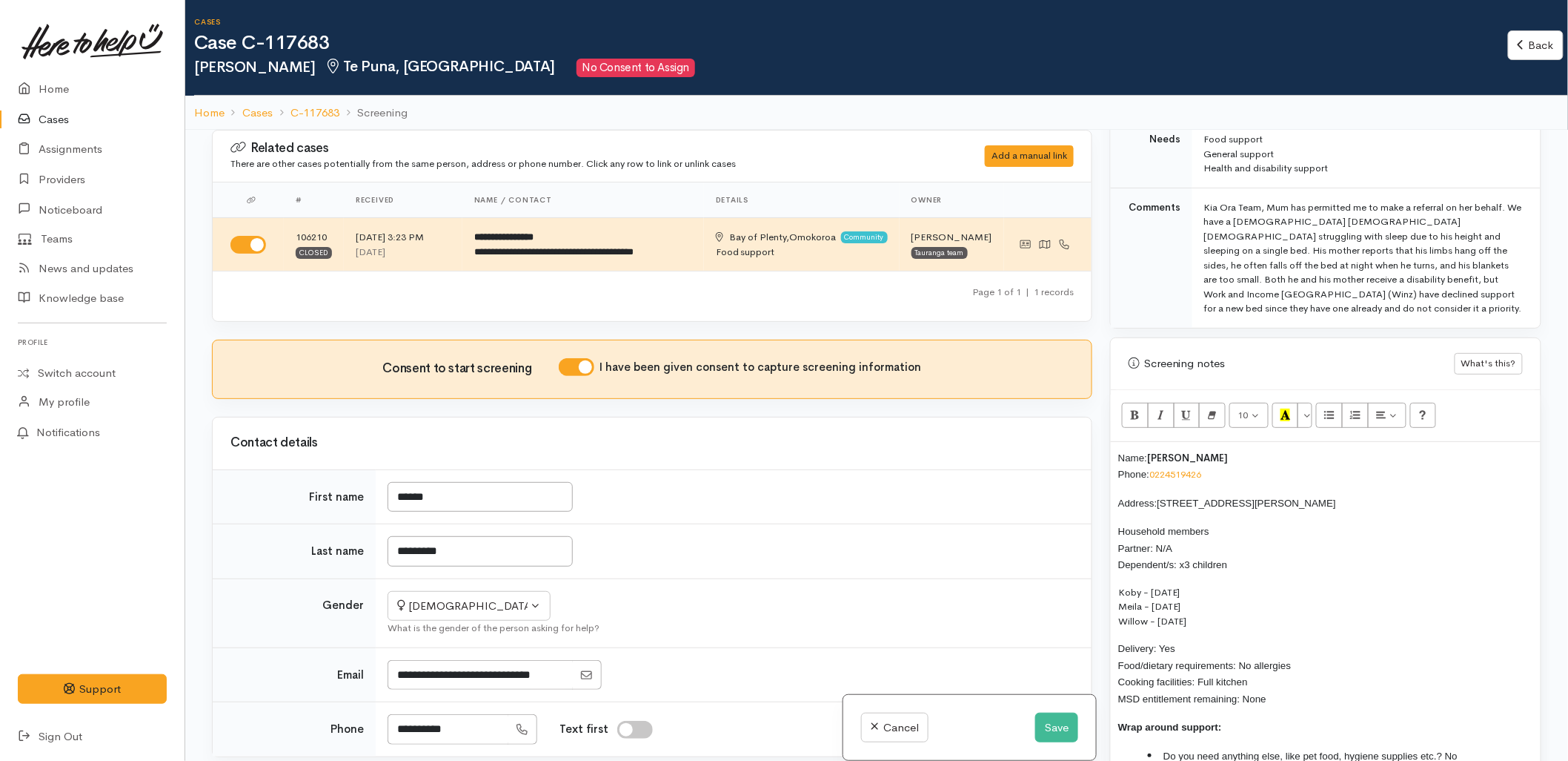
click at [1112, 442] on div "Name: Stacey Humphries Phone: 0224519426 Address: 2 Richardson Road, Ōmokoroa H…" at bounding box center [1326, 621] width 430 height 358
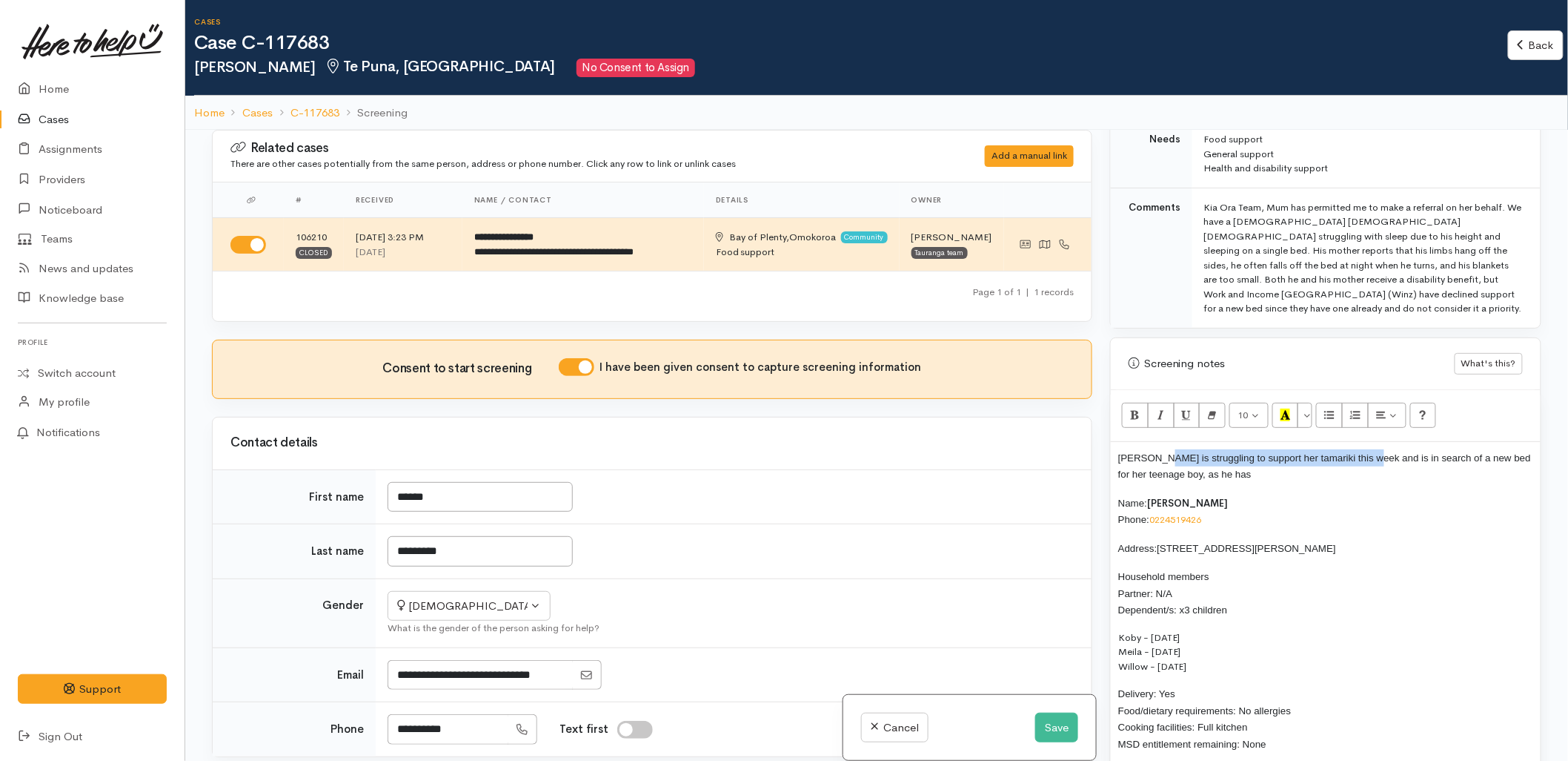
drag, startPoint x: 1368, startPoint y: 445, endPoint x: 1157, endPoint y: 450, distance: 211.1
click at [1157, 450] on p "Stacey is struggling to support her tamariki this week and is in search of a ne…" at bounding box center [1326, 466] width 414 height 33
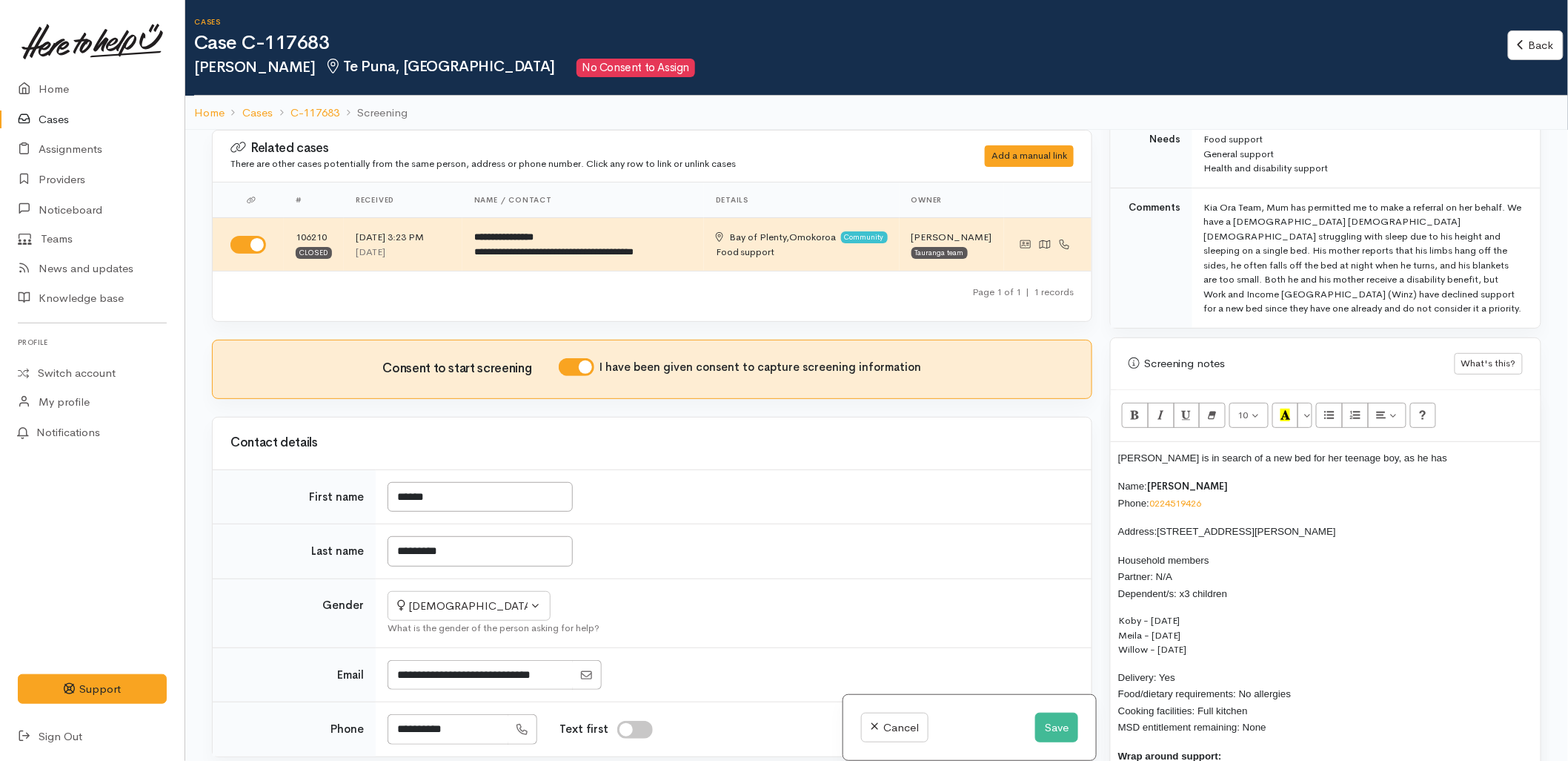
click at [1422, 450] on p "Stacey is in search of a new bed for her teenage boy, as he has" at bounding box center [1326, 457] width 414 height 17
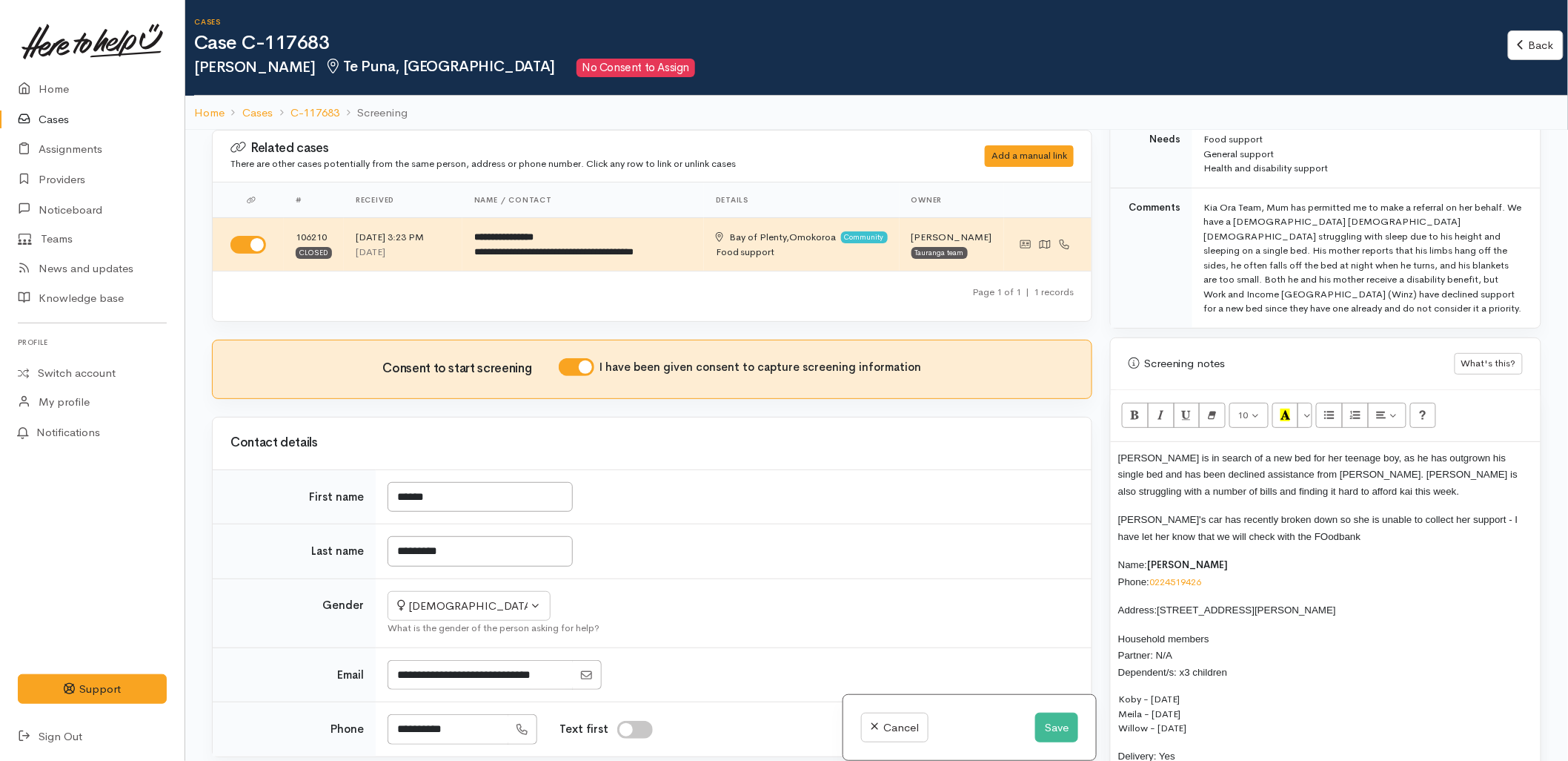
click at [1305, 461] on span "Stacey is in search of a new bed for her teenage boy, as he has outgrown his si…" at bounding box center [1318, 473] width 400 height 44
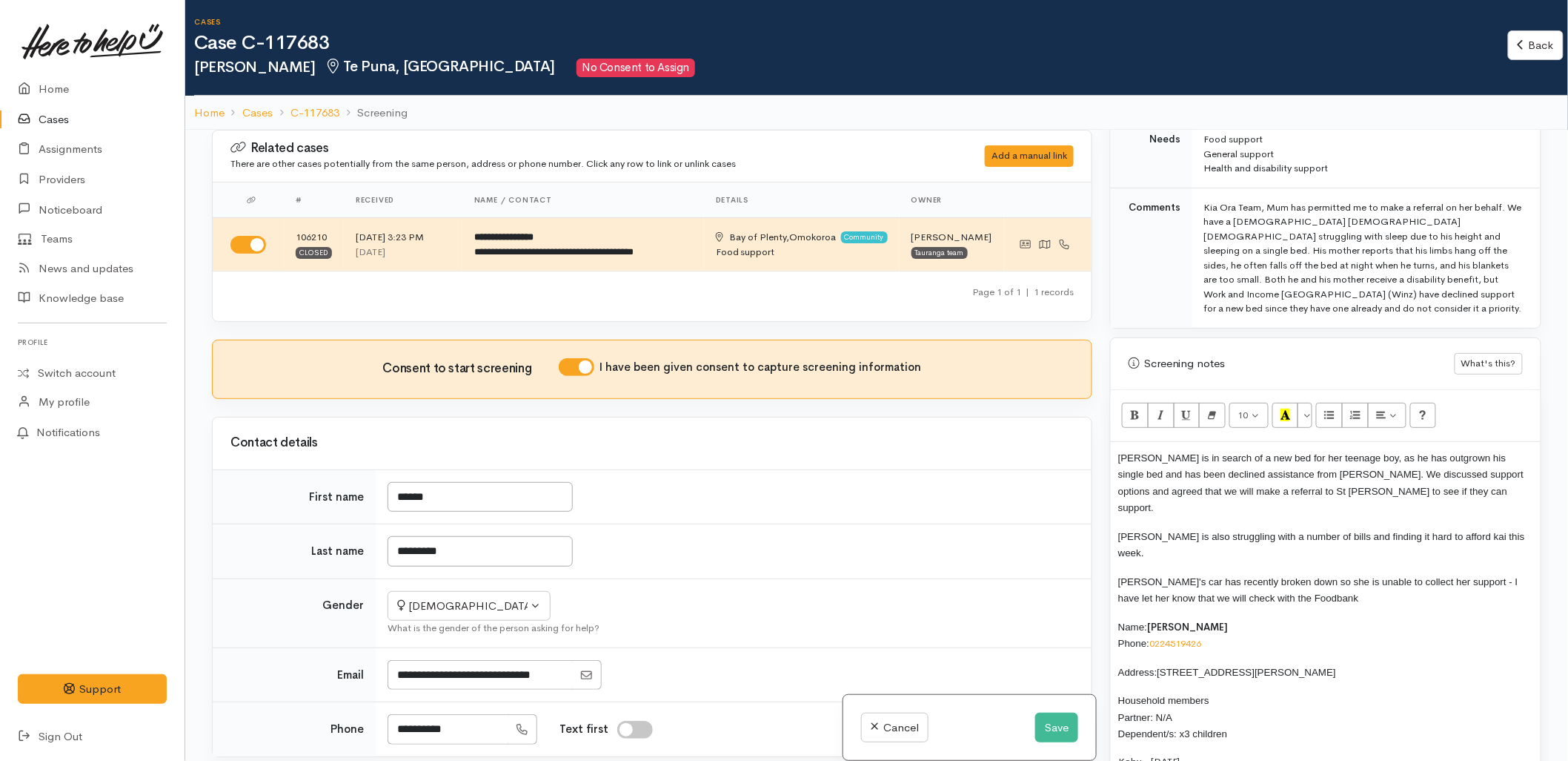
click at [1345, 573] on p "Stacey's car has recently broken down so she is unable to collect her support -…" at bounding box center [1326, 590] width 414 height 33
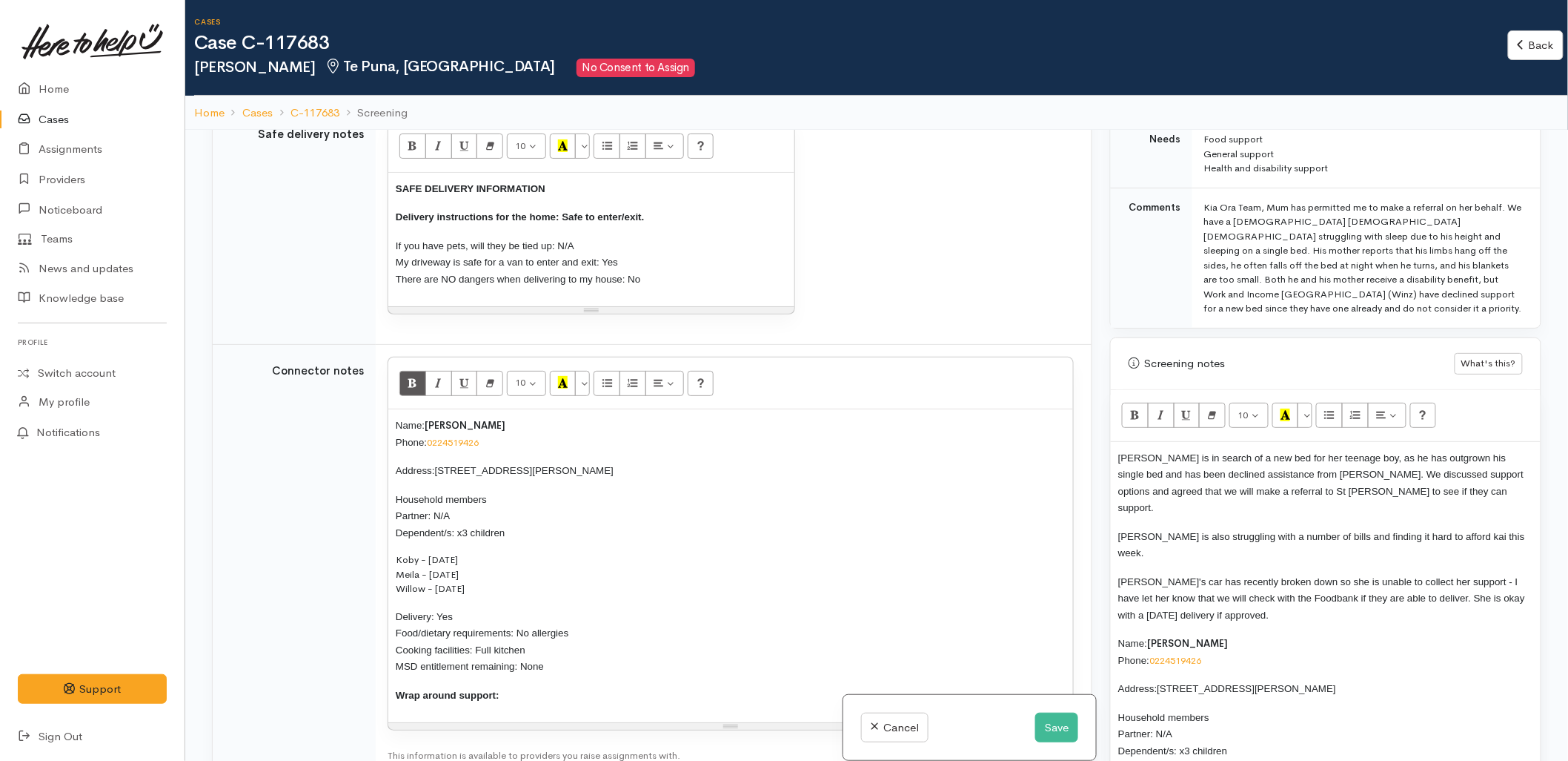
scroll to position [1318, 0]
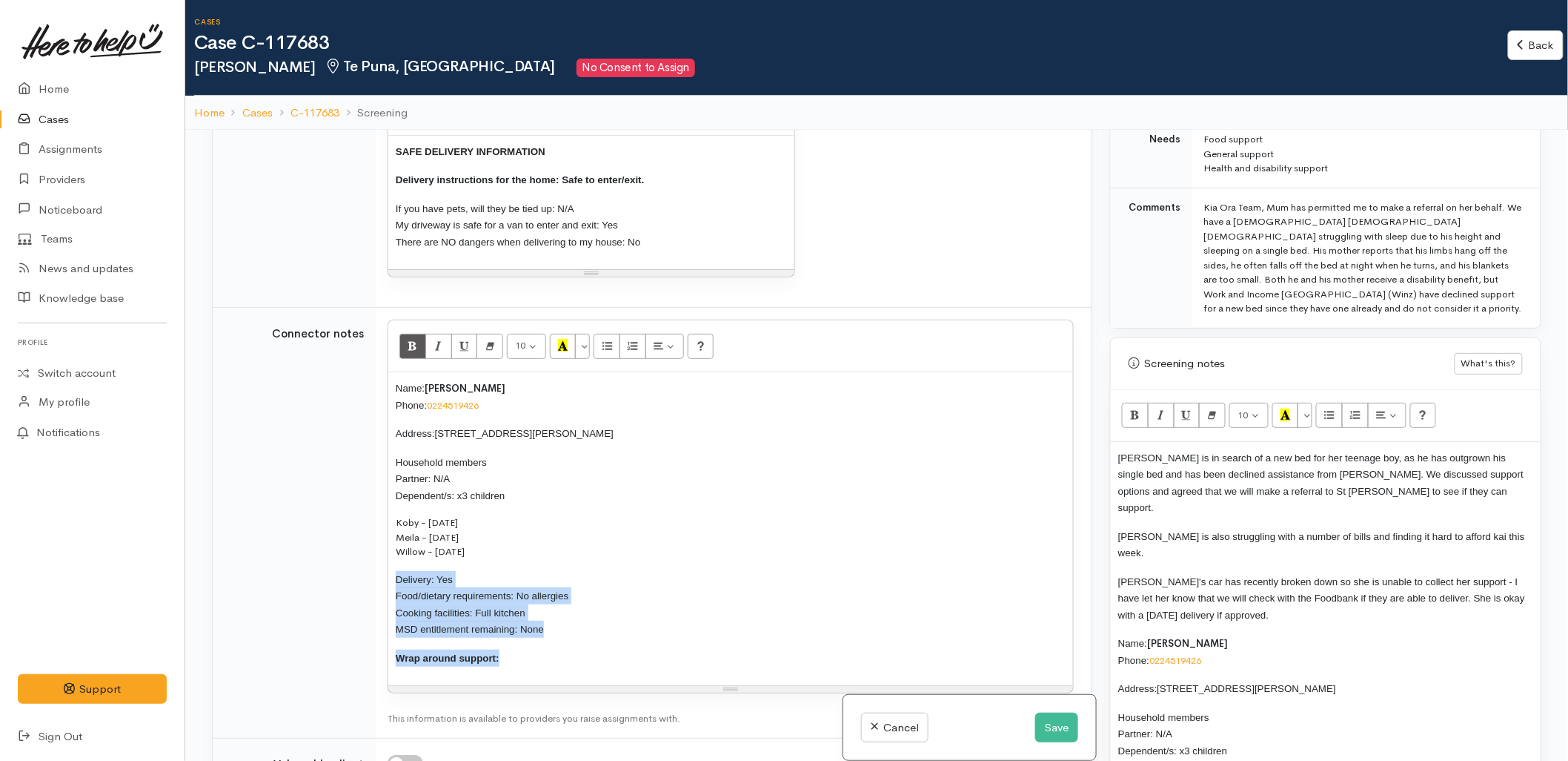
drag, startPoint x: 531, startPoint y: 663, endPoint x: 394, endPoint y: 578, distance: 161.2
click at [364, 583] on tr "Connector notes 10 8 9 10 11 12 14 18 24 36 Background Color Transparent Select…" at bounding box center [652, 523] width 879 height 430
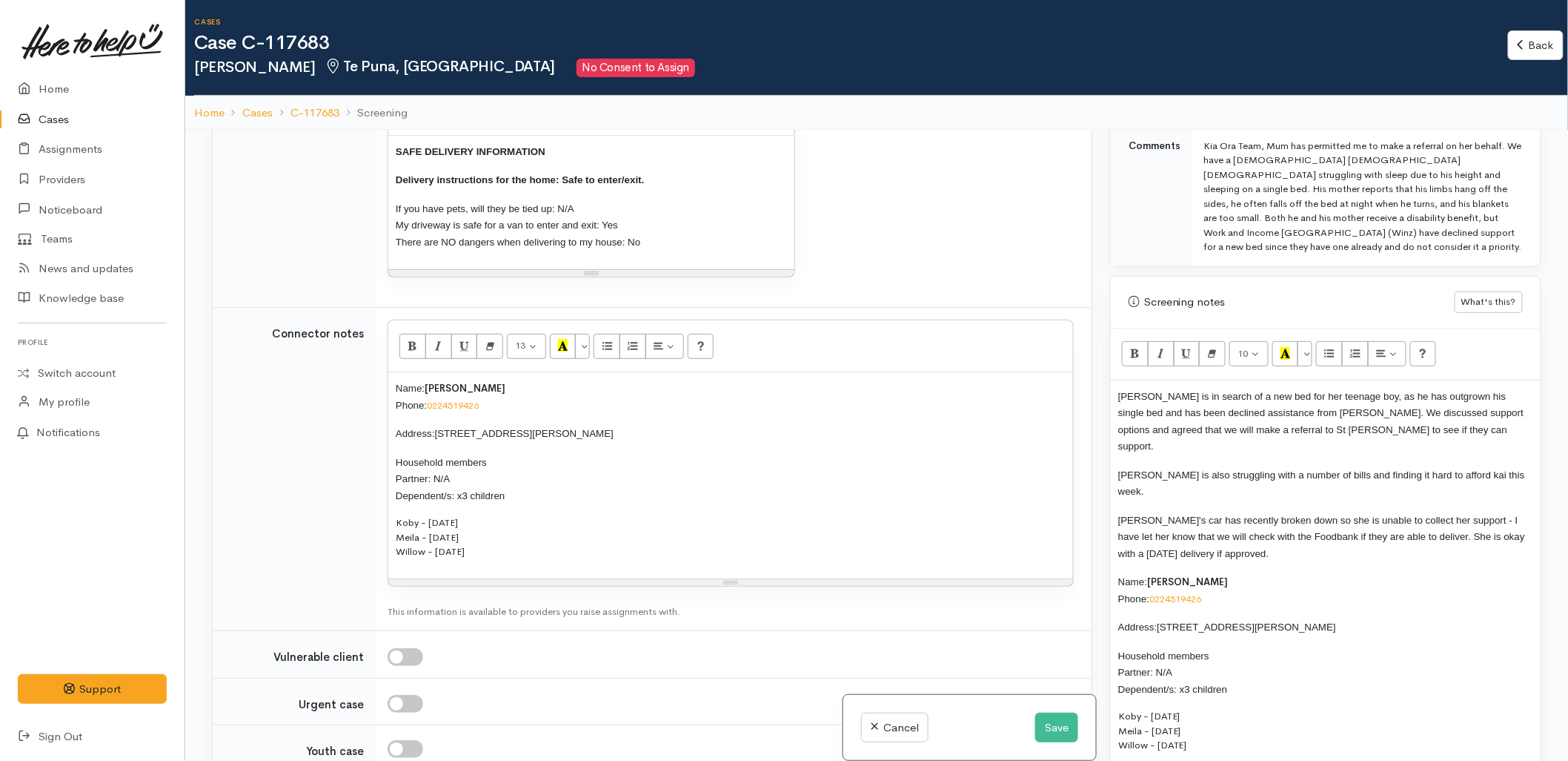
scroll to position [1046, 0]
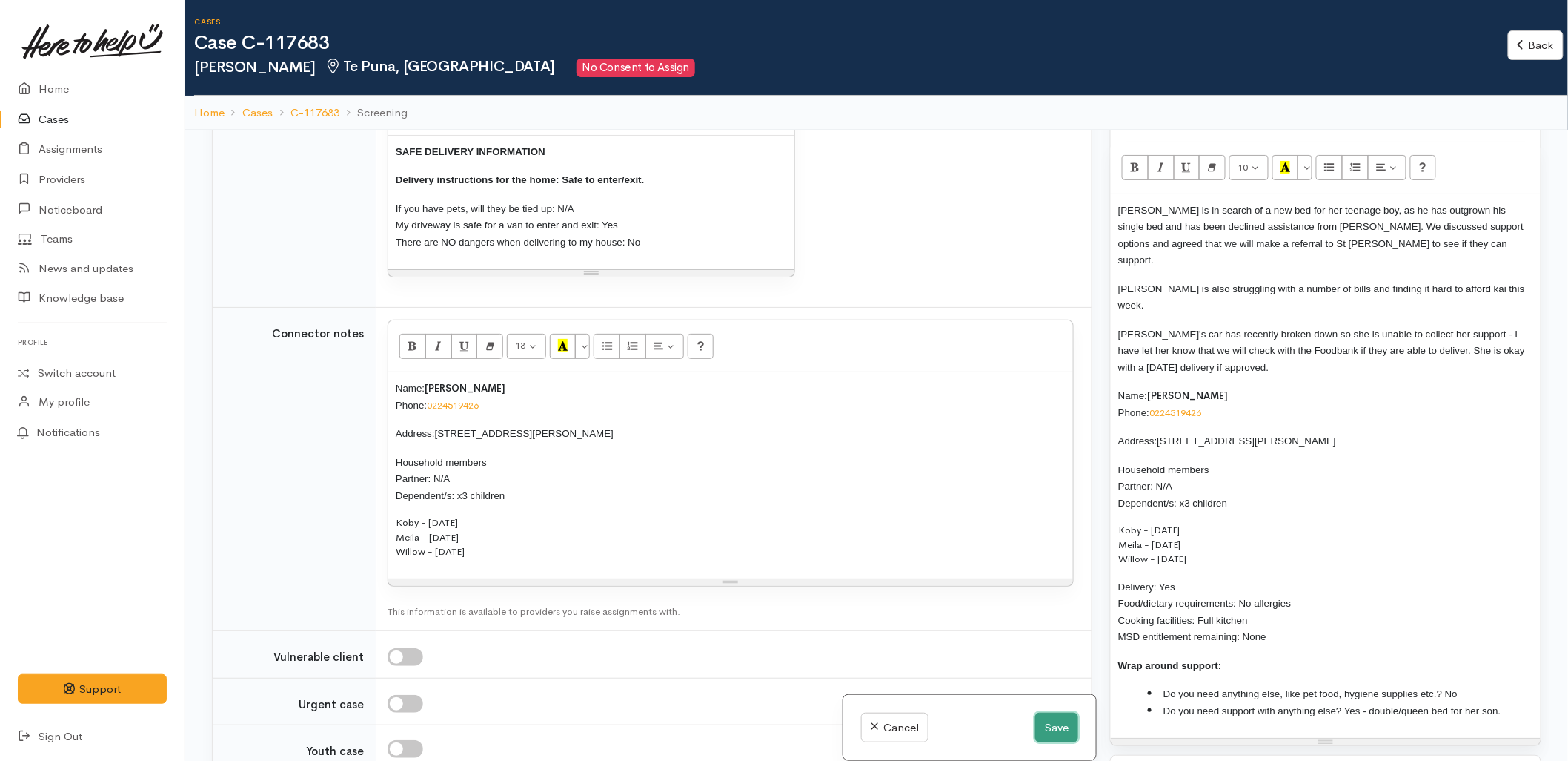
click at [1056, 733] on button "Save" at bounding box center [1057, 727] width 43 height 30
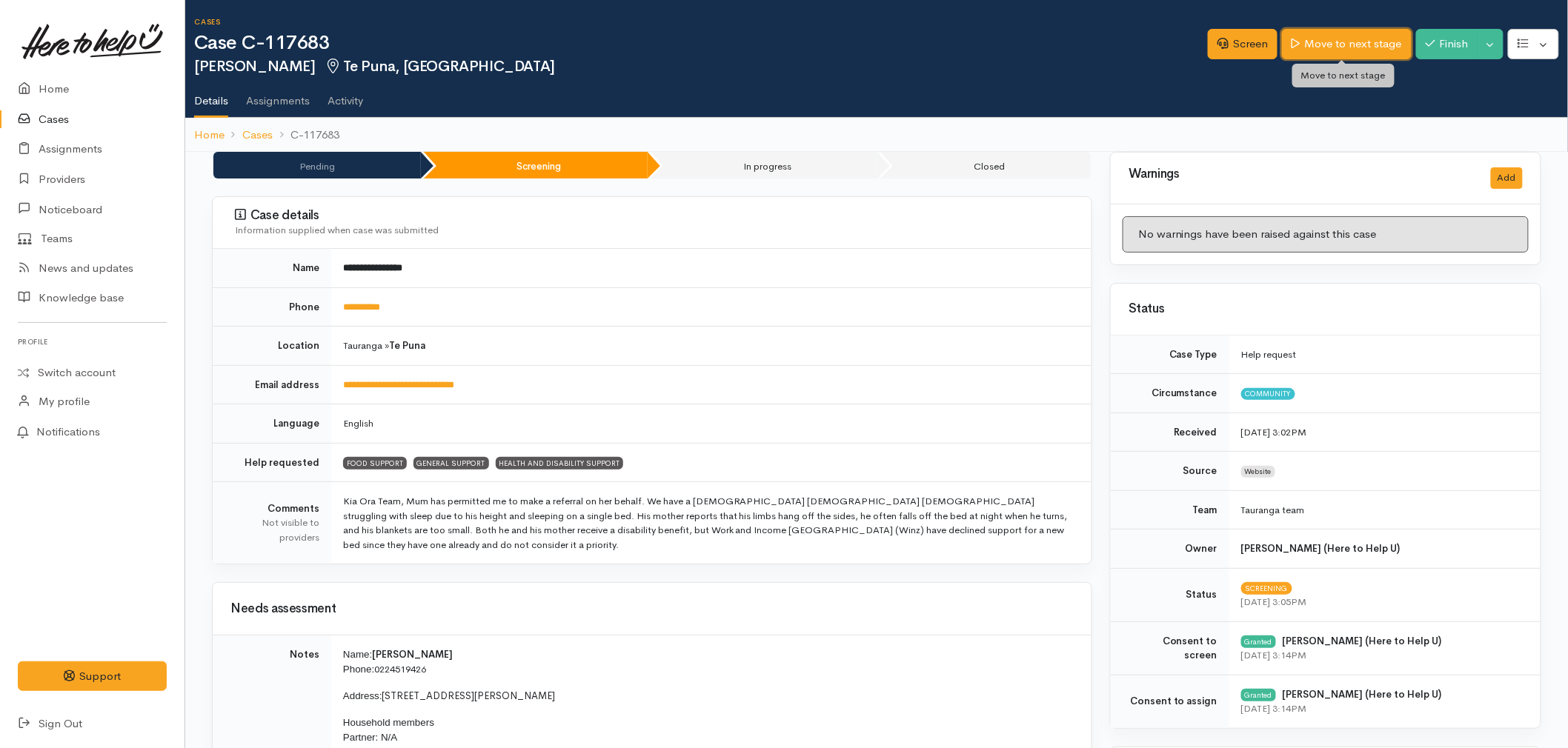
click at [1362, 41] on link "Move to next stage" at bounding box center [1346, 44] width 129 height 30
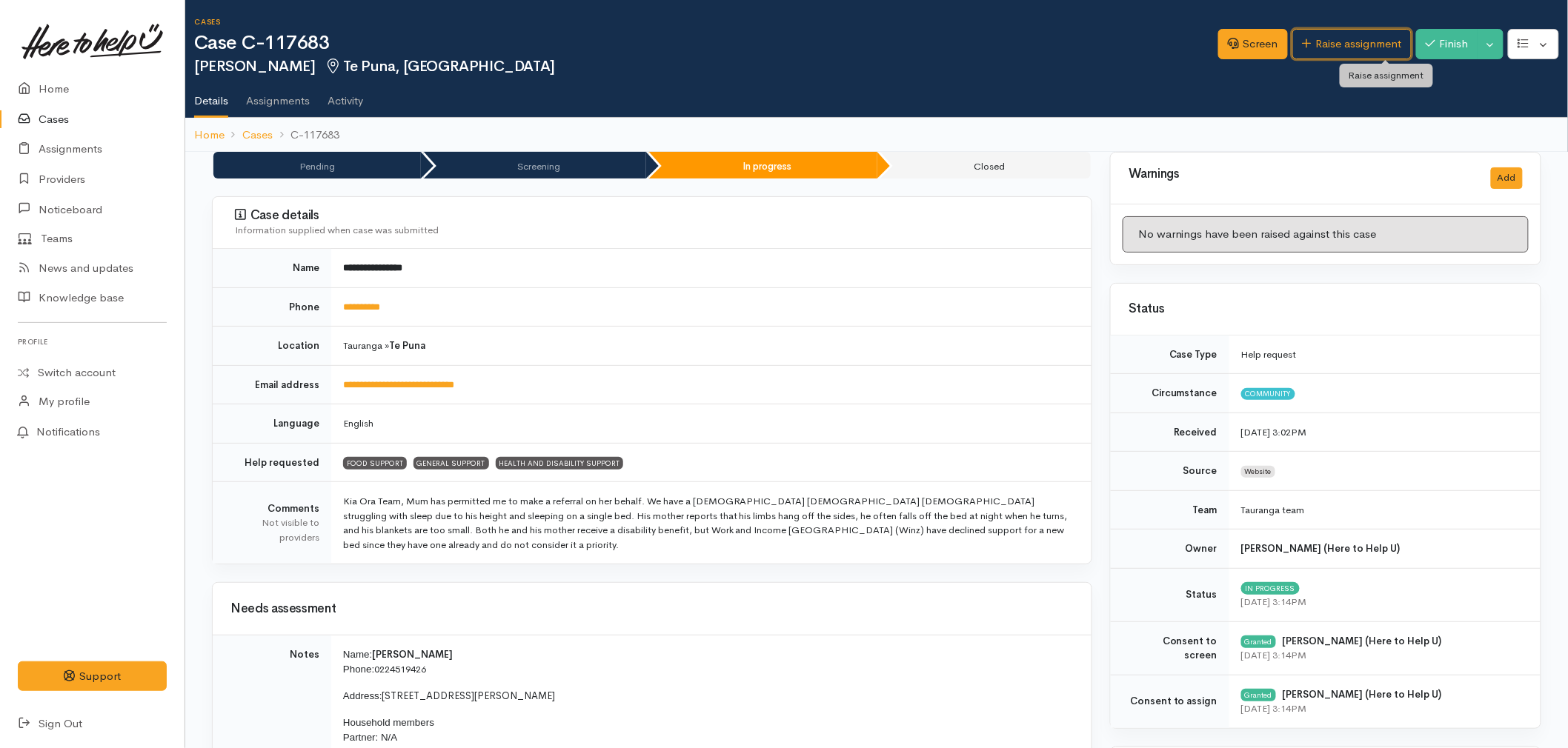
click at [1362, 41] on link "Raise assignment" at bounding box center [1352, 44] width 119 height 30
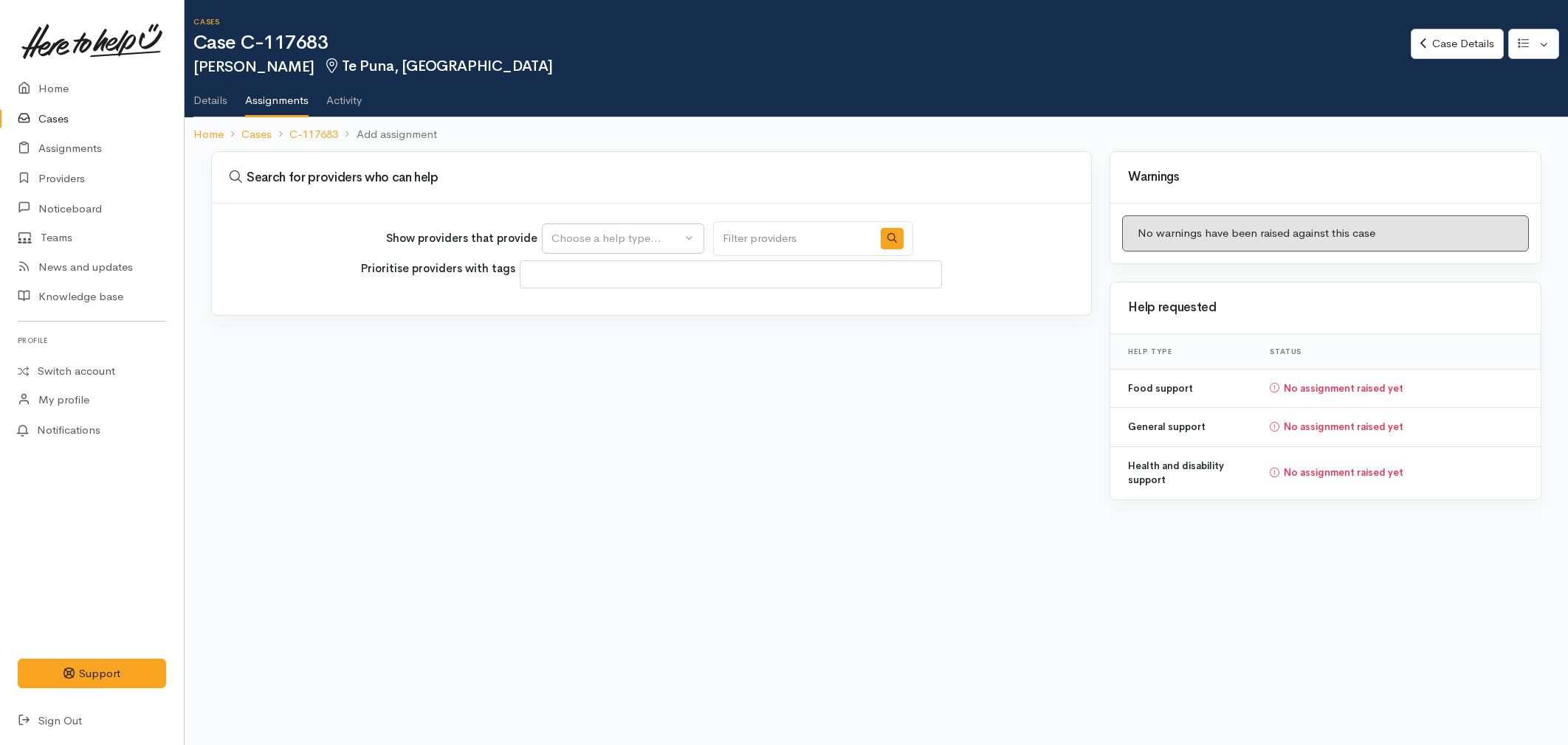
select select
click at [211, 97] on link "Details" at bounding box center [210, 95] width 34 height 41
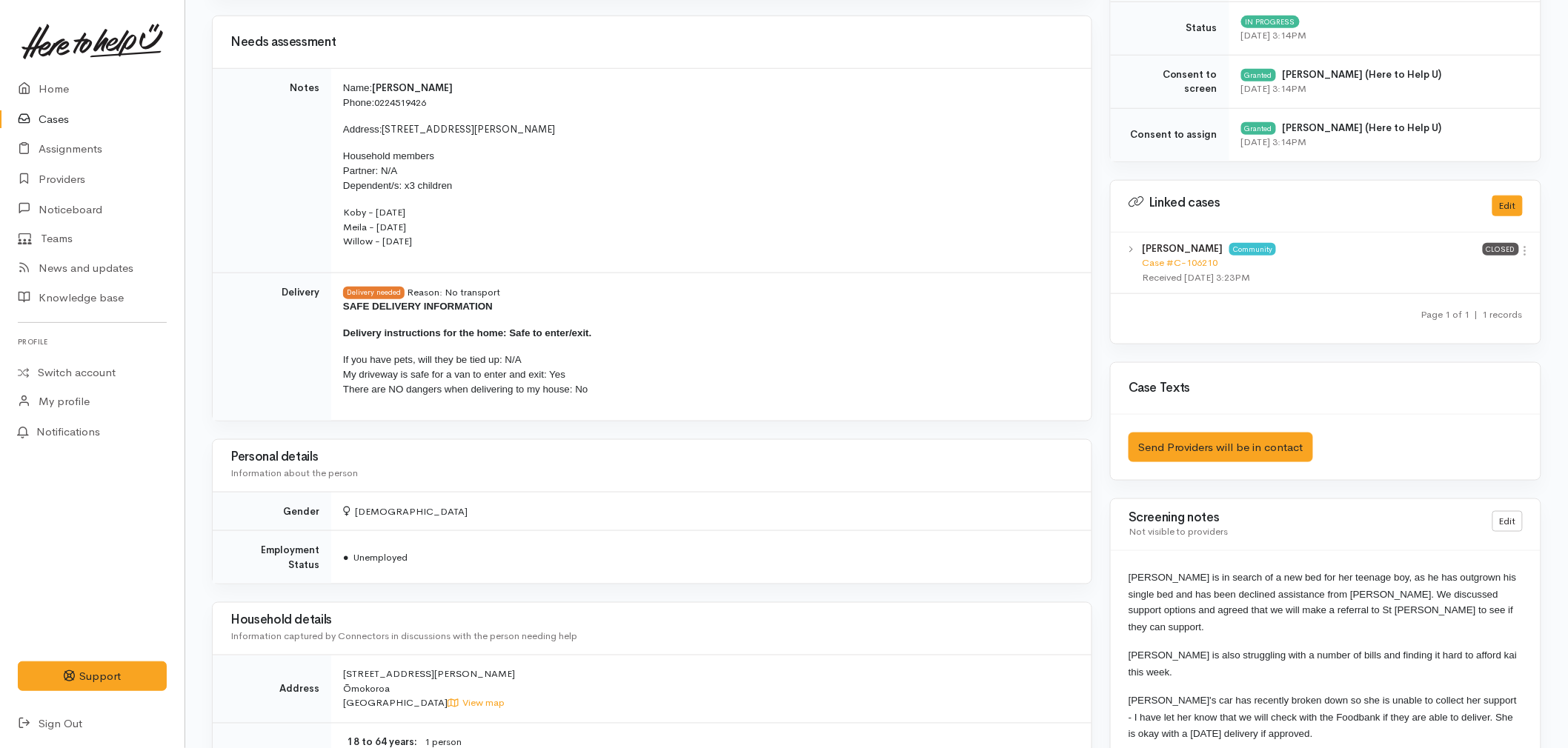
scroll to position [658, 0]
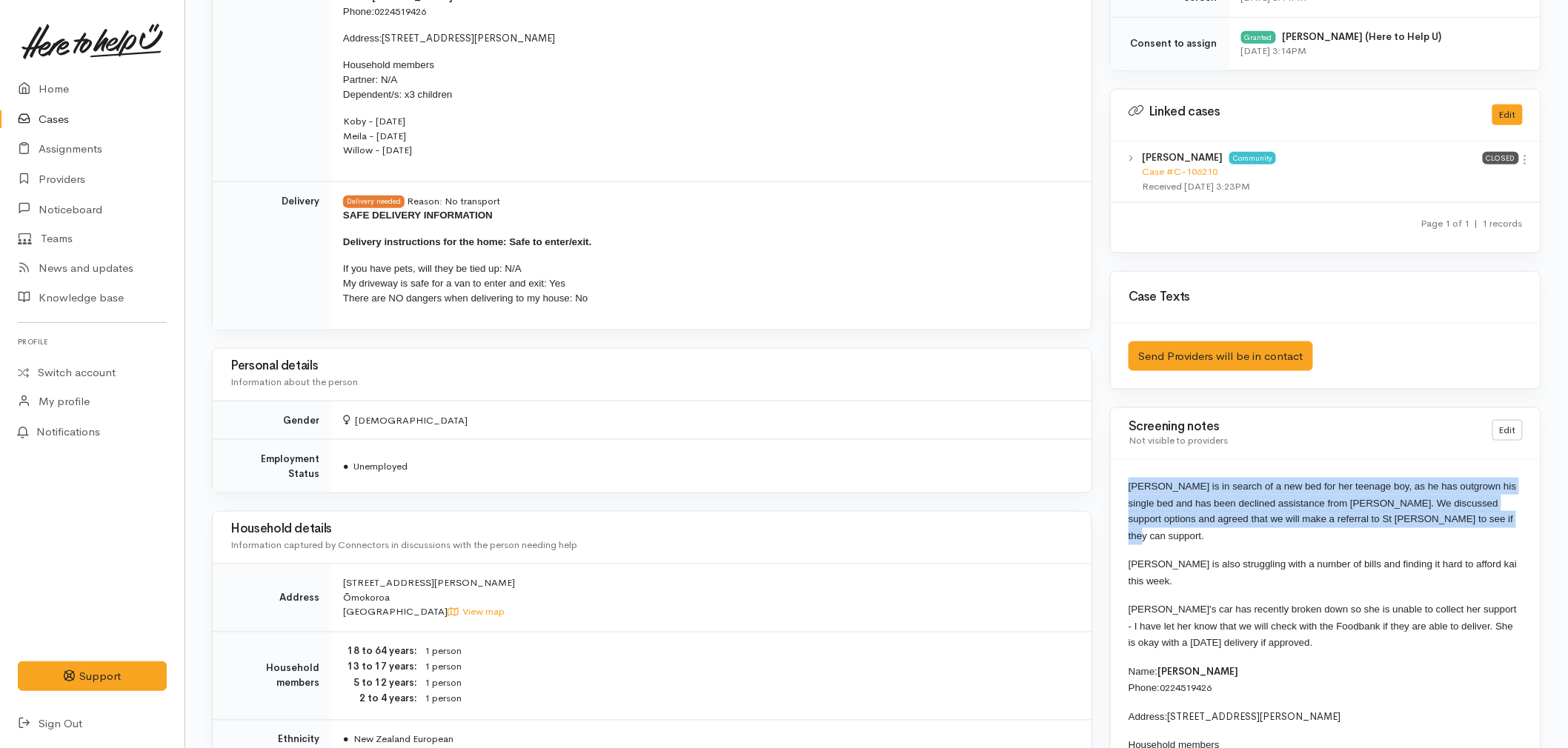
drag, startPoint x: 1470, startPoint y: 522, endPoint x: 1121, endPoint y: 484, distance: 351.1
click at [1121, 484] on div "[PERSON_NAME] is in search of a new bed for her teenage boy, as he has outgrown…" at bounding box center [1326, 743] width 430 height 565
copy span "[PERSON_NAME] is in search of a new bed for her teenage boy, as he has outgrown…"
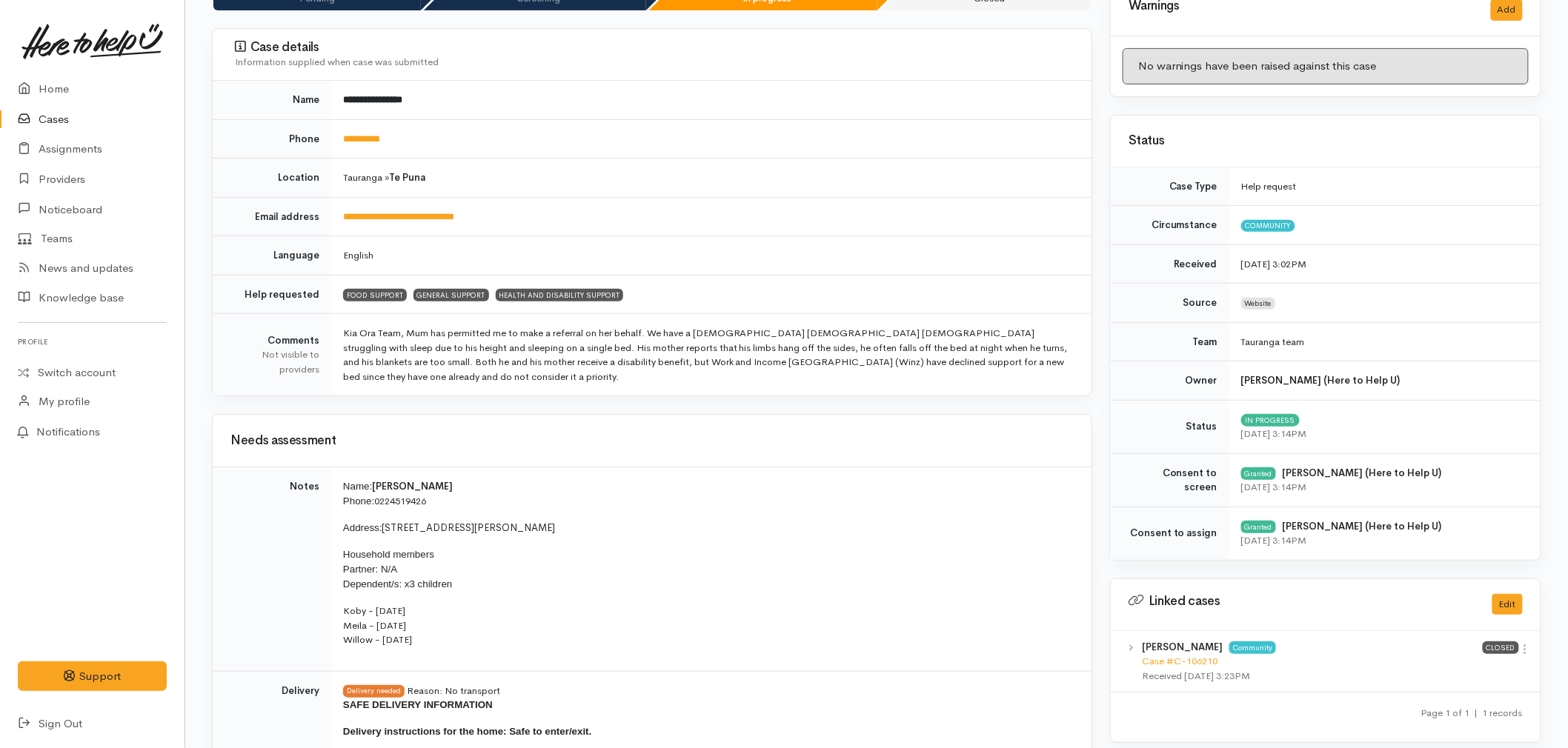
scroll to position [164, 0]
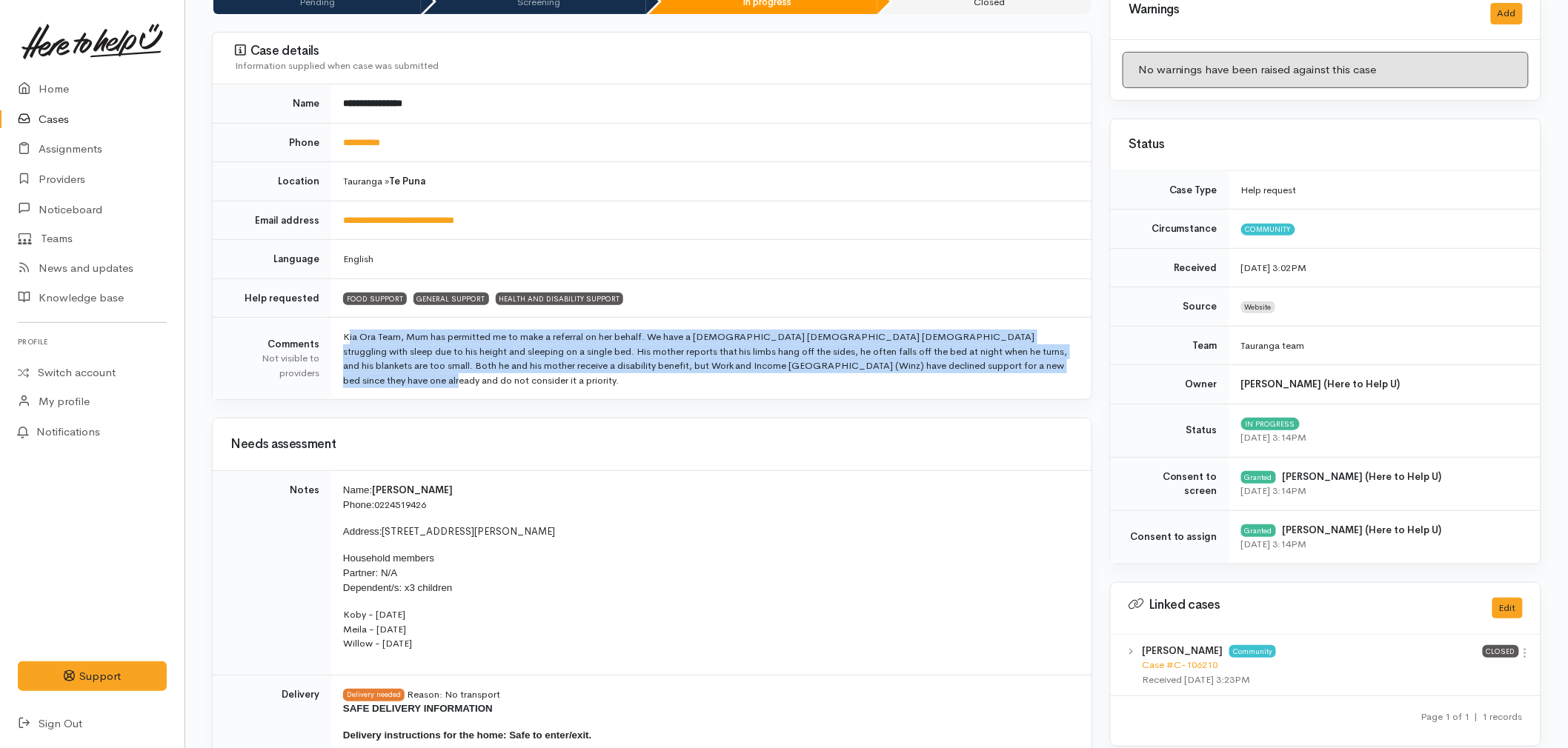
drag, startPoint x: 1082, startPoint y: 368, endPoint x: 338, endPoint y: 342, distance: 744.5
click at [338, 342] on td "Kia Ora Team, Mum has permitted me to make a referral on her behalf. We have a …" at bounding box center [712, 359] width 761 height 82
copy td "Kia Ora Team, Mum has permitted me to make a referral on her behalf. We have a …"
click at [44, 83] on link "Home" at bounding box center [92, 89] width 185 height 30
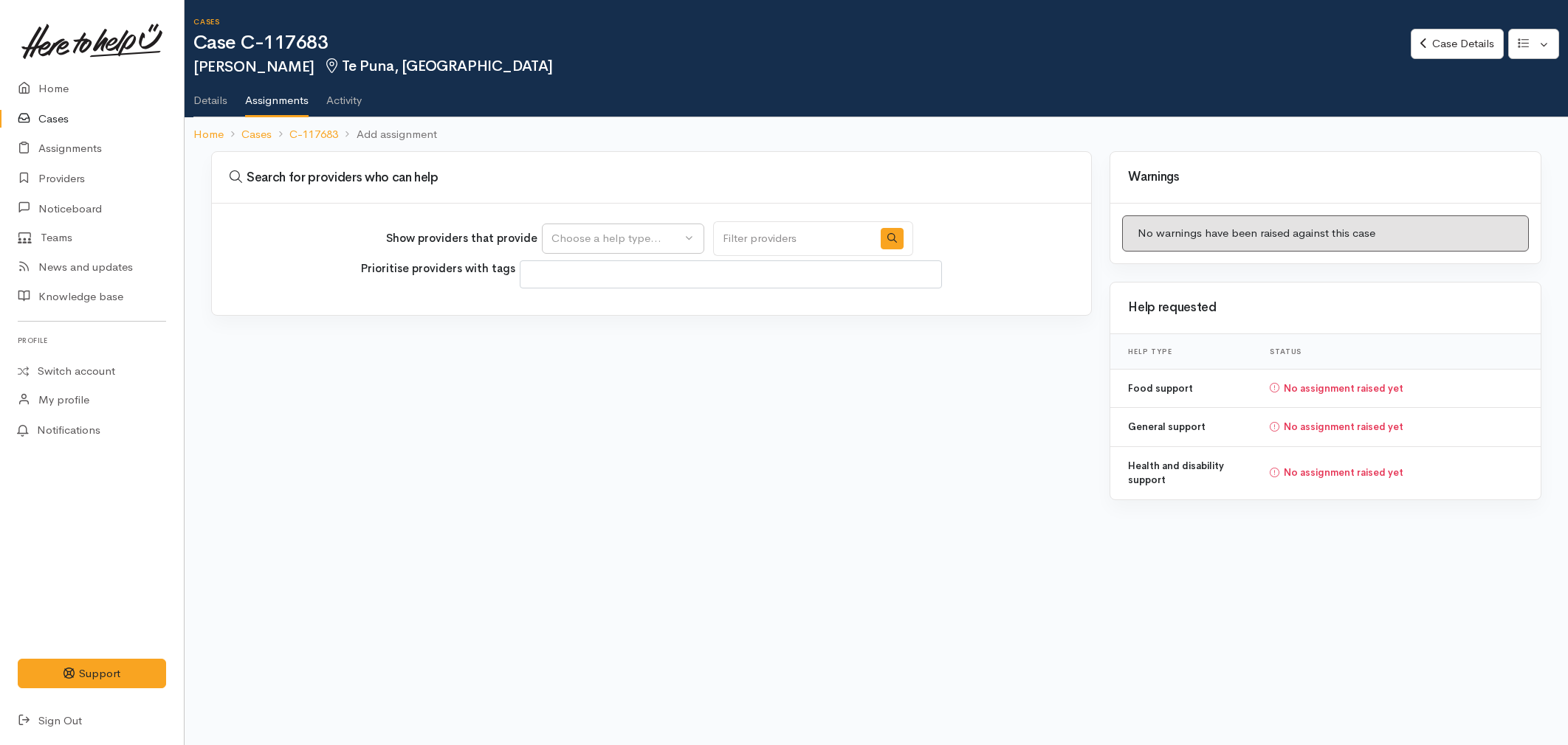
select select
click at [578, 242] on div "Choose a help type..." at bounding box center [616, 238] width 130 height 17
click at [577, 328] on span "General support" at bounding box center [601, 330] width 83 height 17
select select "4"
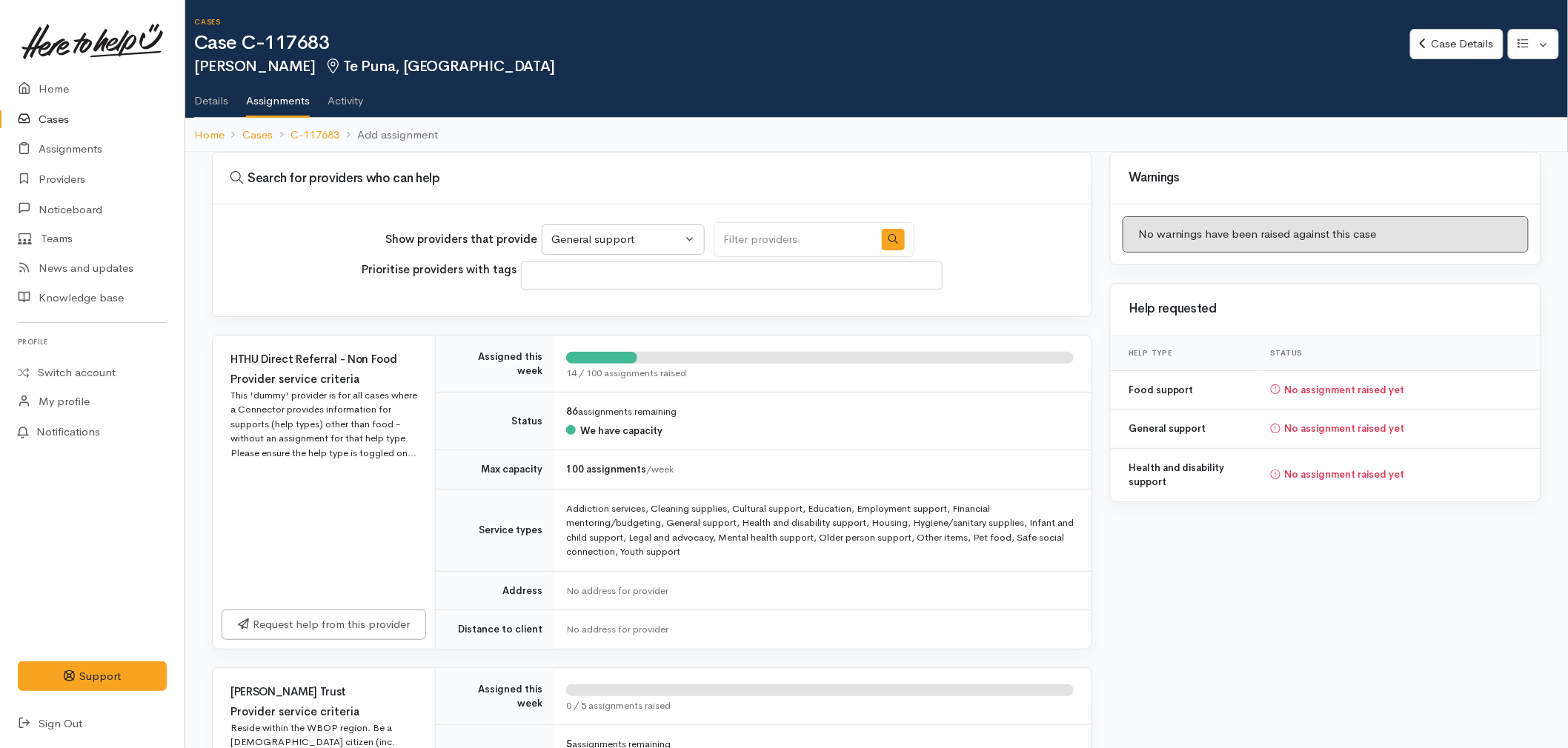
click at [723, 238] on input "Search" at bounding box center [794, 240] width 160 height 35
type input "st vincent"
click at [882, 242] on button "button" at bounding box center [893, 240] width 22 height 22
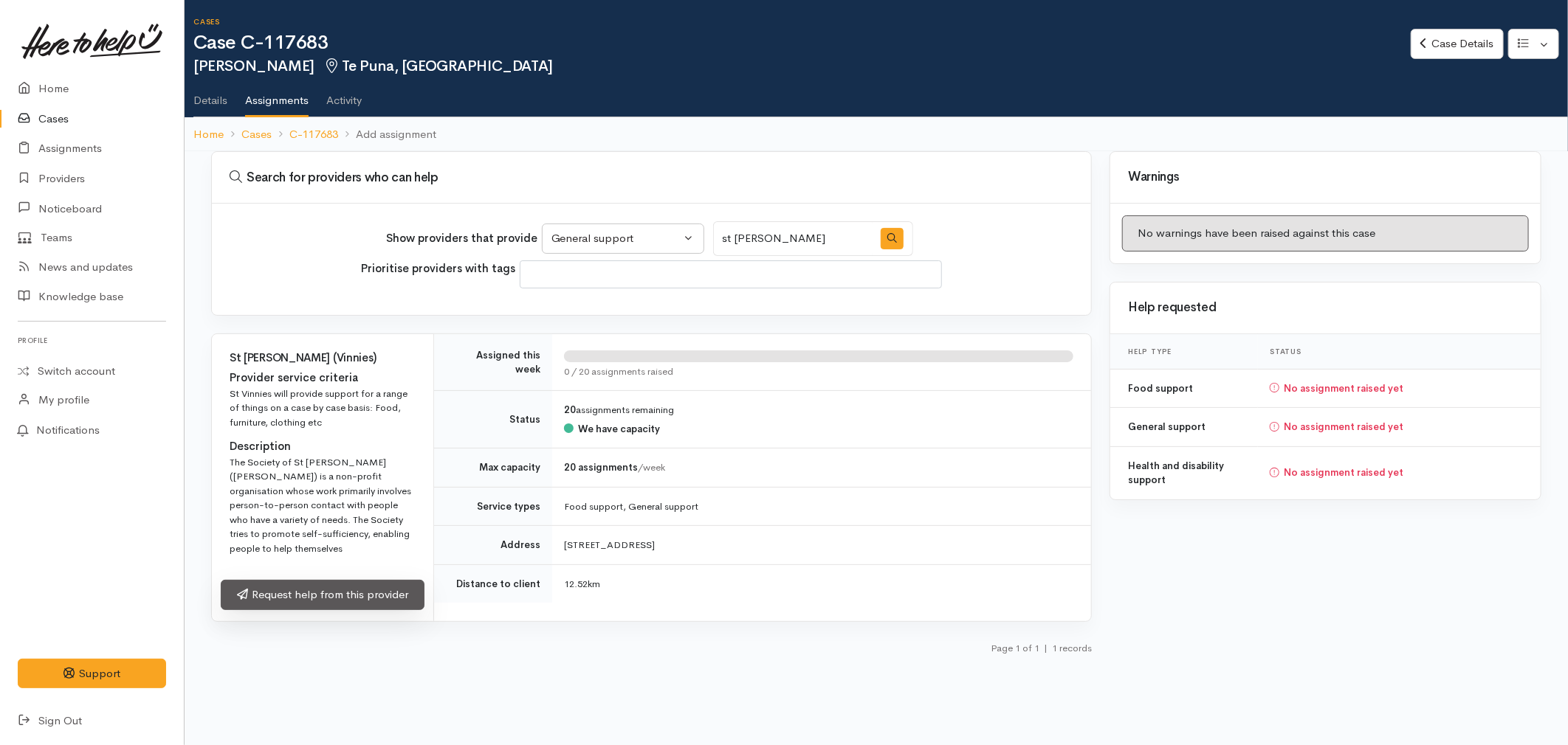
click at [371, 581] on link "Request help from this provider" at bounding box center [322, 595] width 204 height 30
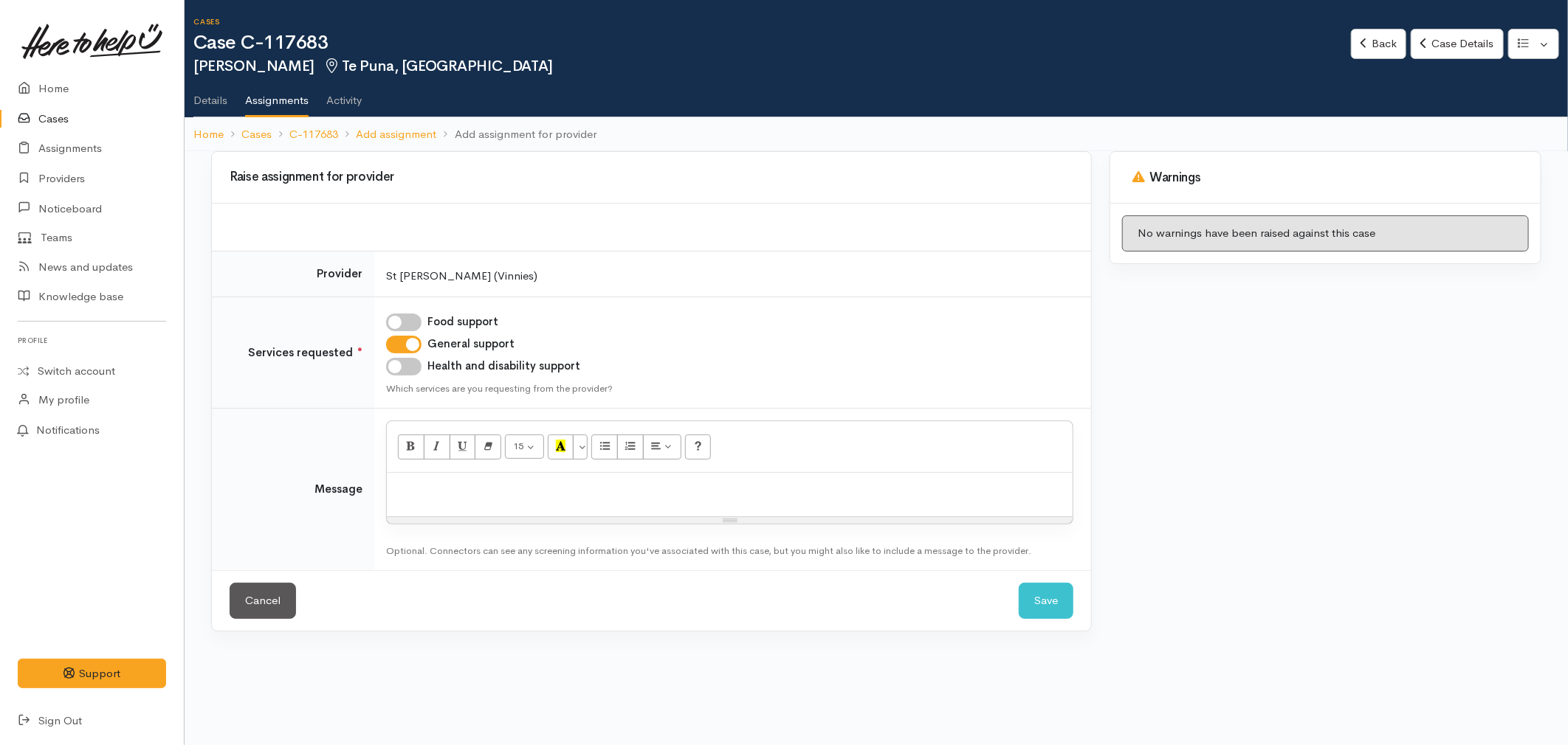
click at [426, 482] on p at bounding box center [729, 488] width 671 height 17
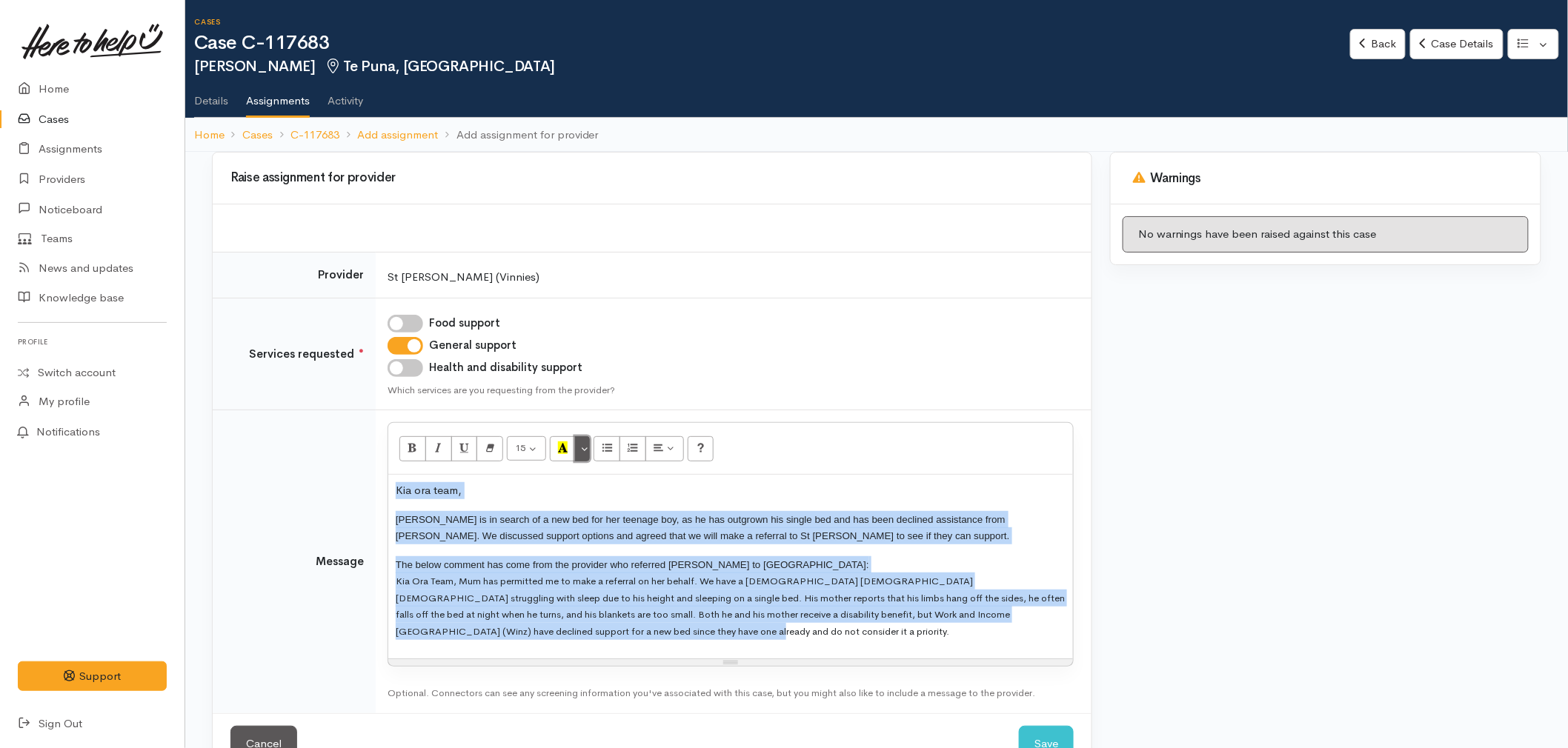
click at [587, 442] on button "More Color" at bounding box center [582, 449] width 15 height 25
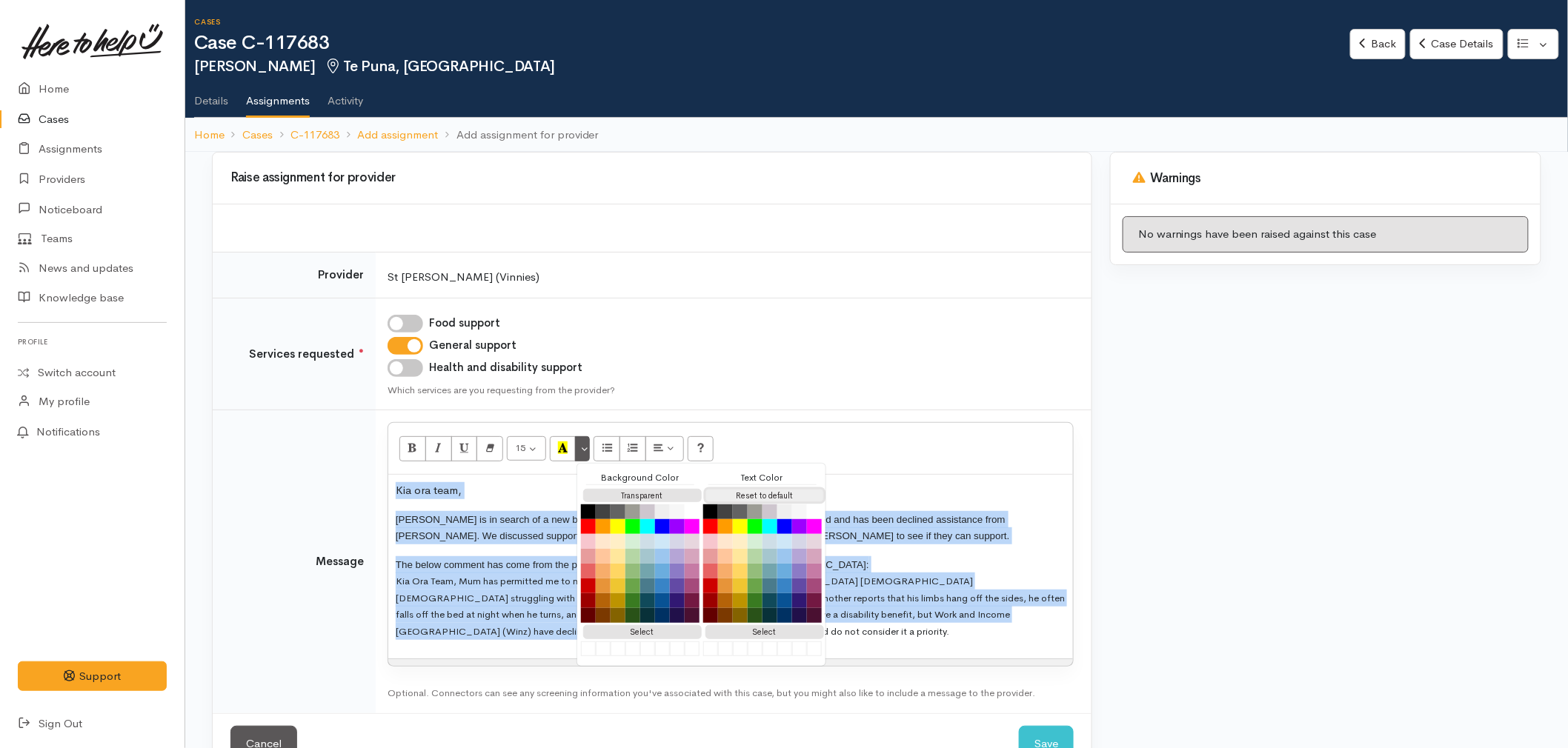
click at [749, 493] on button "Reset to default" at bounding box center [764, 496] width 118 height 14
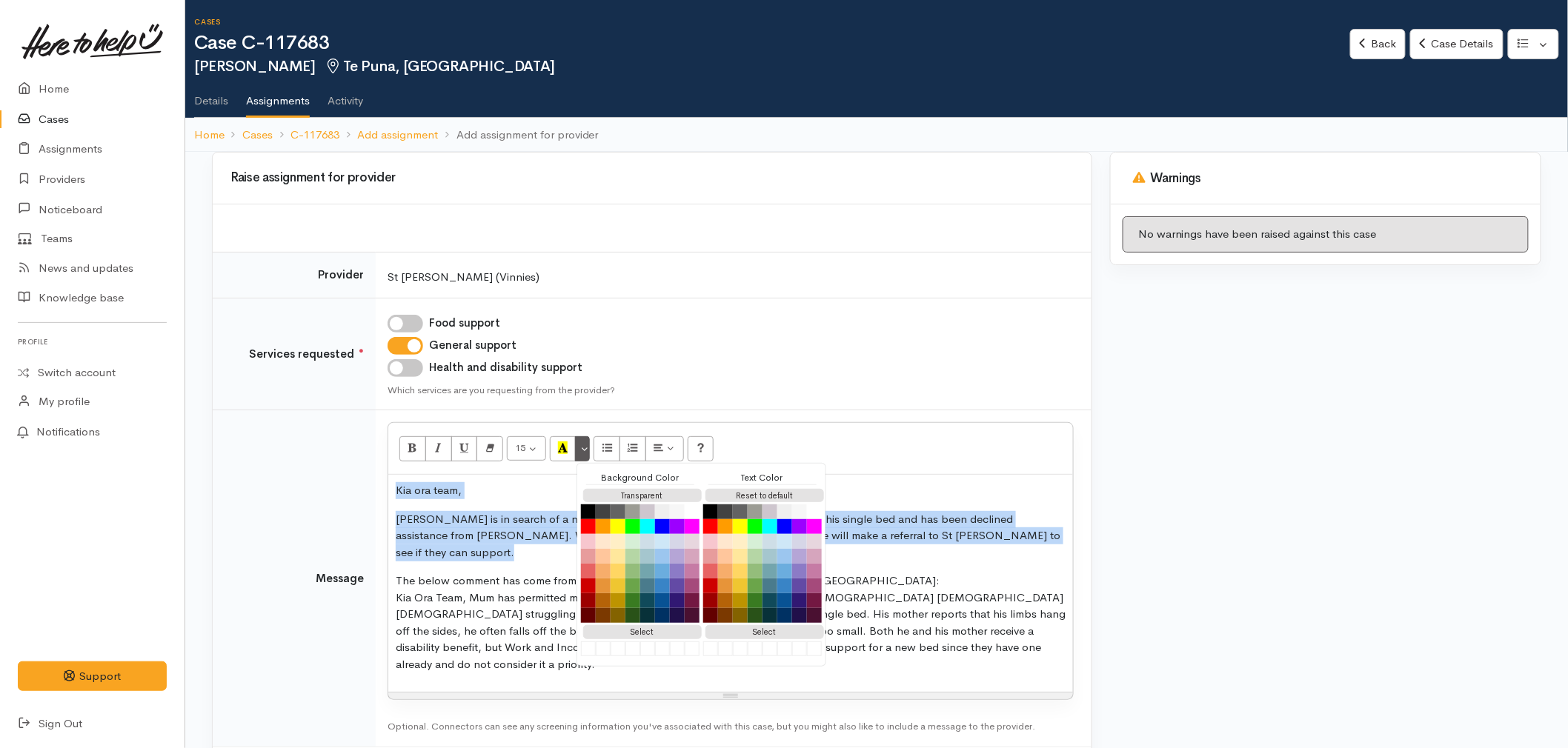
click at [412, 595] on p "The below comment has come from the provider who referred Stacey to us: Kia Ora…" at bounding box center [730, 623] width 670 height 100
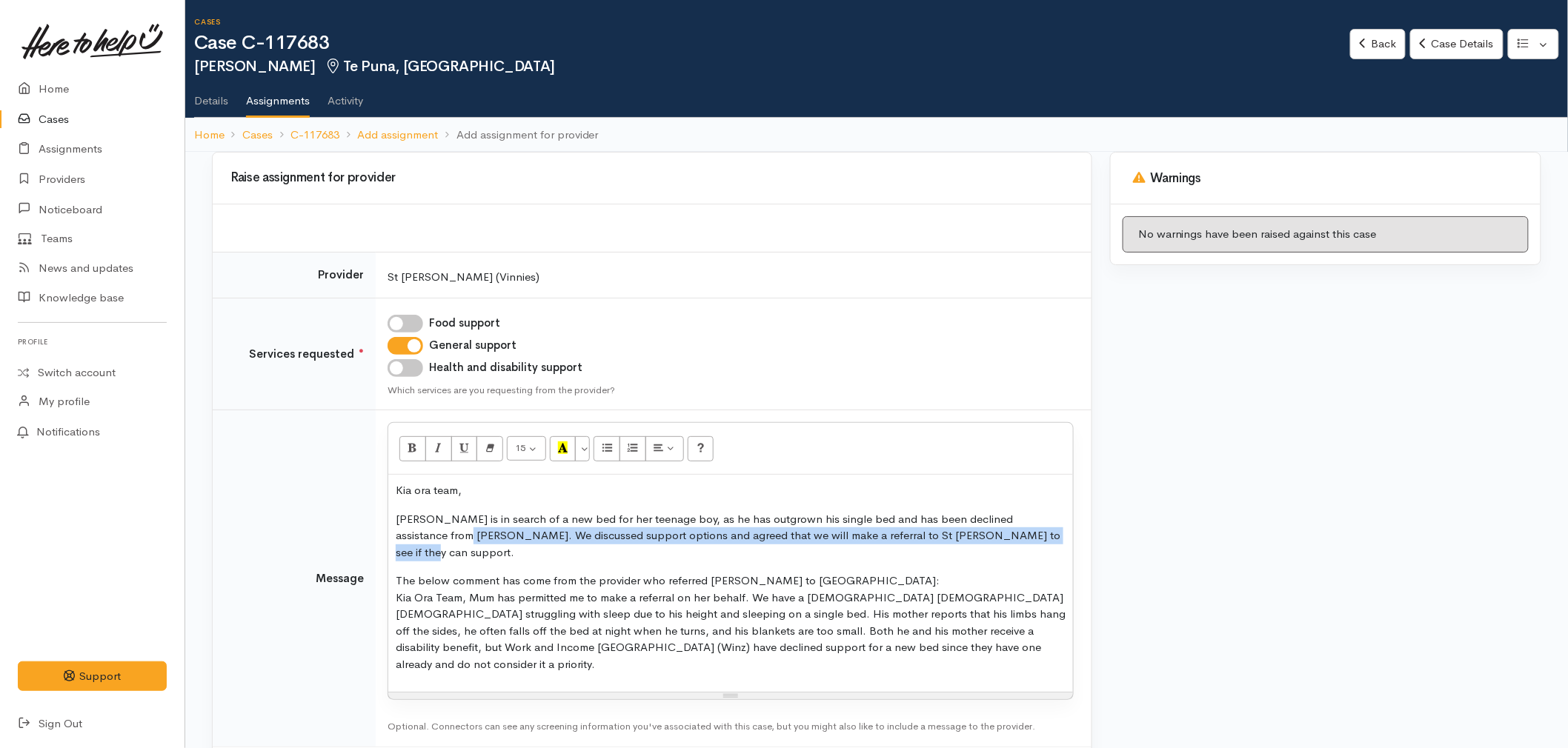
drag, startPoint x: 1024, startPoint y: 534, endPoint x: 361, endPoint y: 529, distance: 663.0
click at [361, 529] on tr "Message 15 8 9 10 11 12 14 18 24 36 Background Color Transparent Select #ffff00…" at bounding box center [652, 579] width 879 height 336
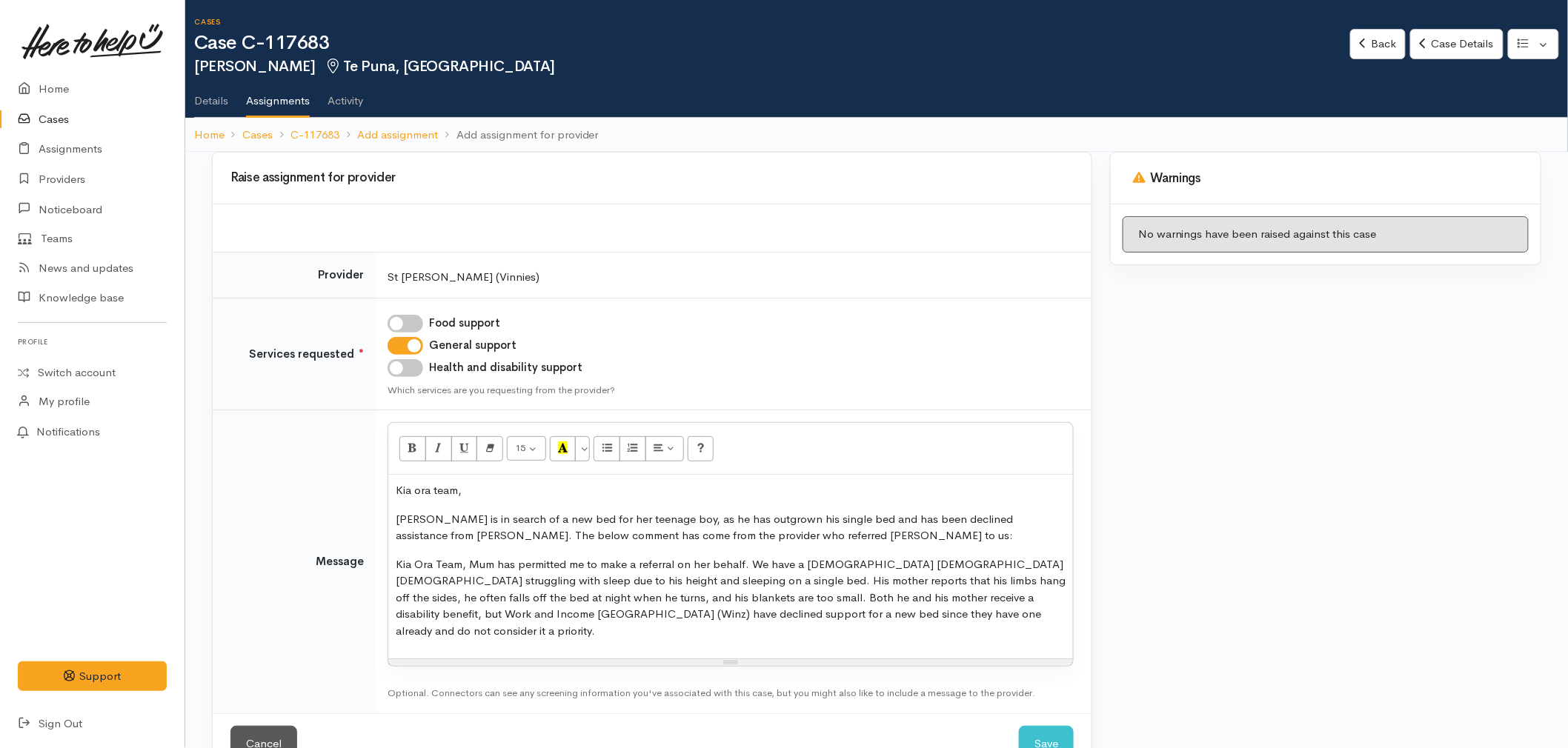
click at [929, 620] on p "Kia Ora Team, Mum has permitted me to make a referral on her behalf. We have a …" at bounding box center [730, 598] width 670 height 84
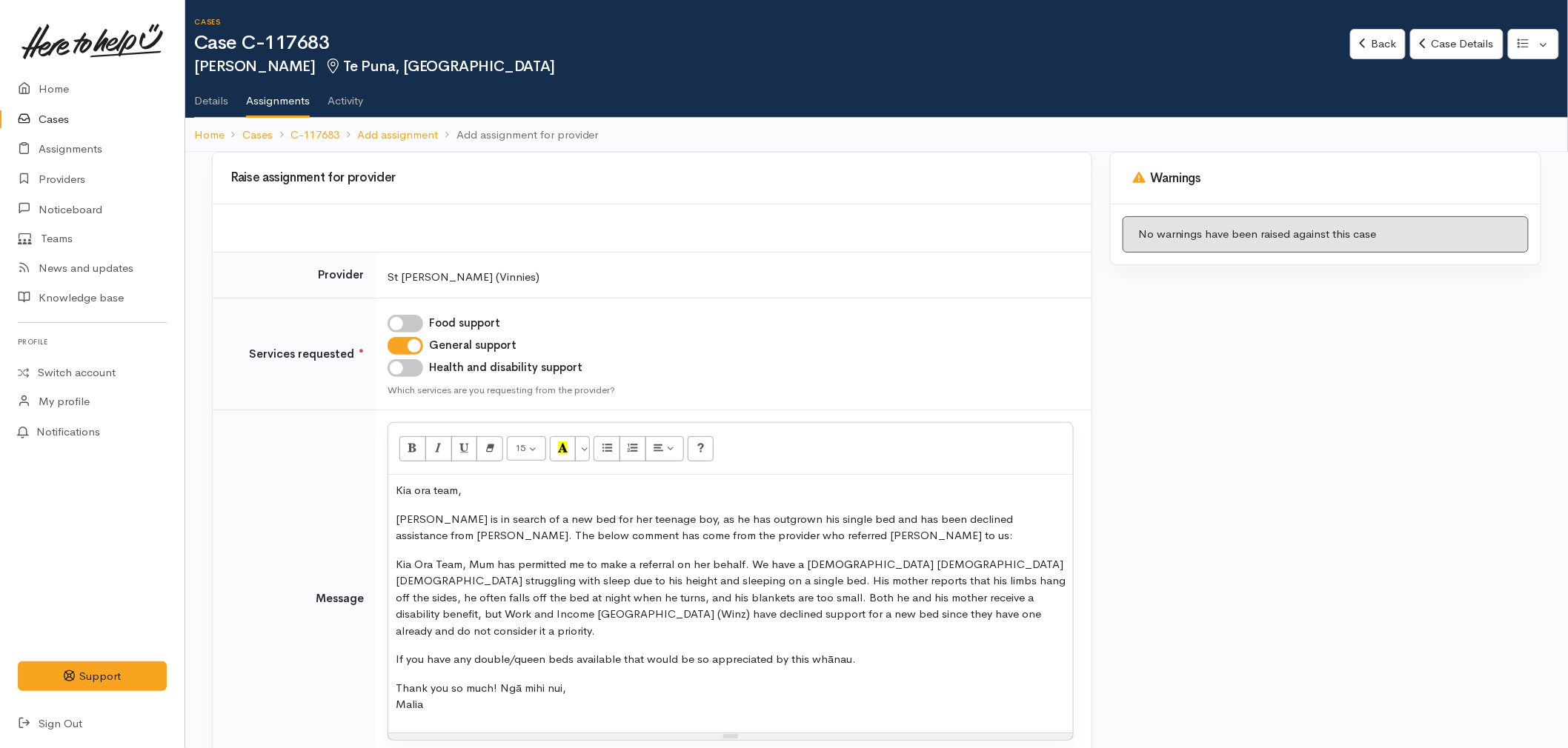
scroll to position [82, 0]
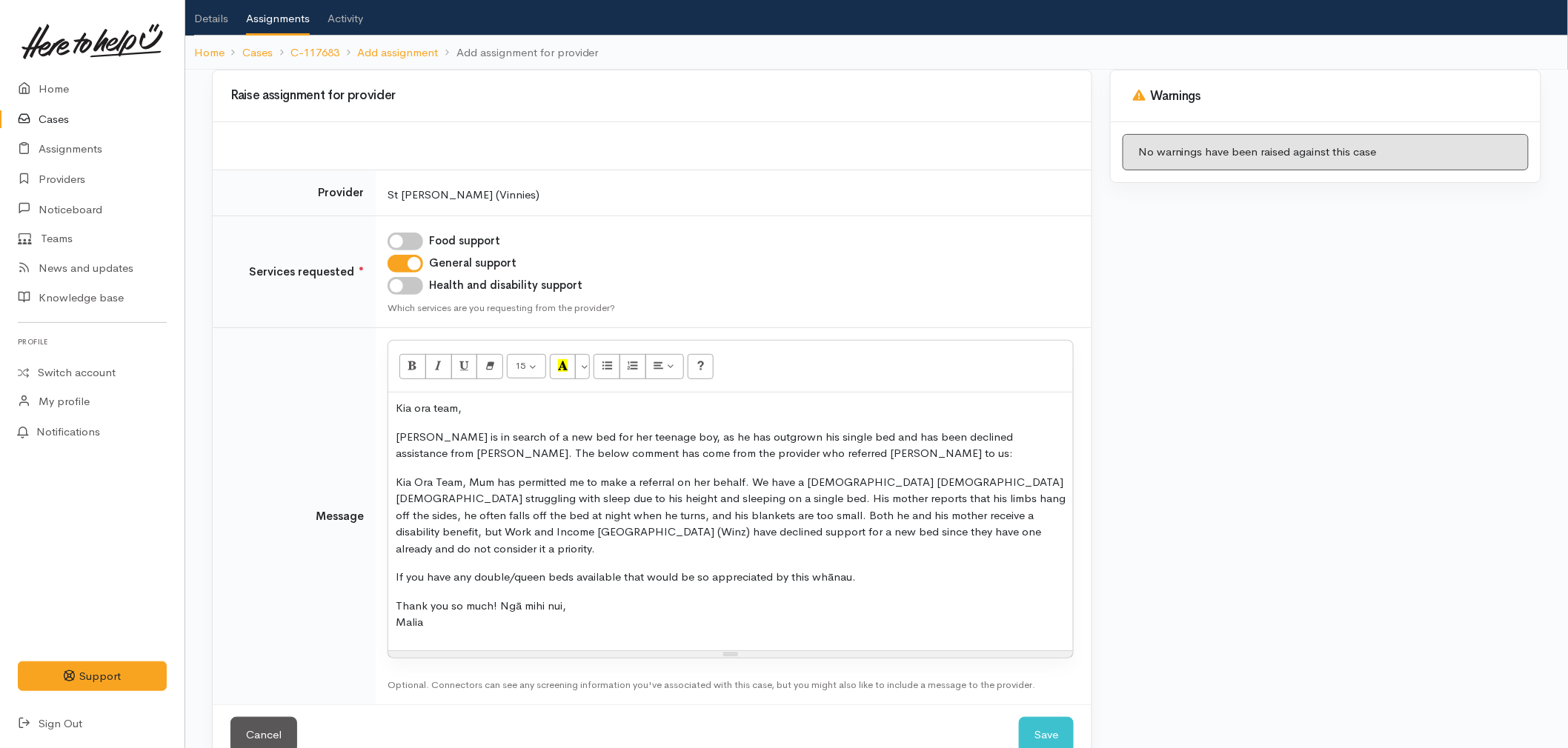
click at [467, 480] on p "Kia Ora Team, Mum has permitted me to make a referral on her behalf. We have a …" at bounding box center [730, 516] width 670 height 84
click at [650, 511] on p "Kia Ora Team, Mum has permitted me to make a referral on her behalf. We have a …" at bounding box center [730, 516] width 670 height 84
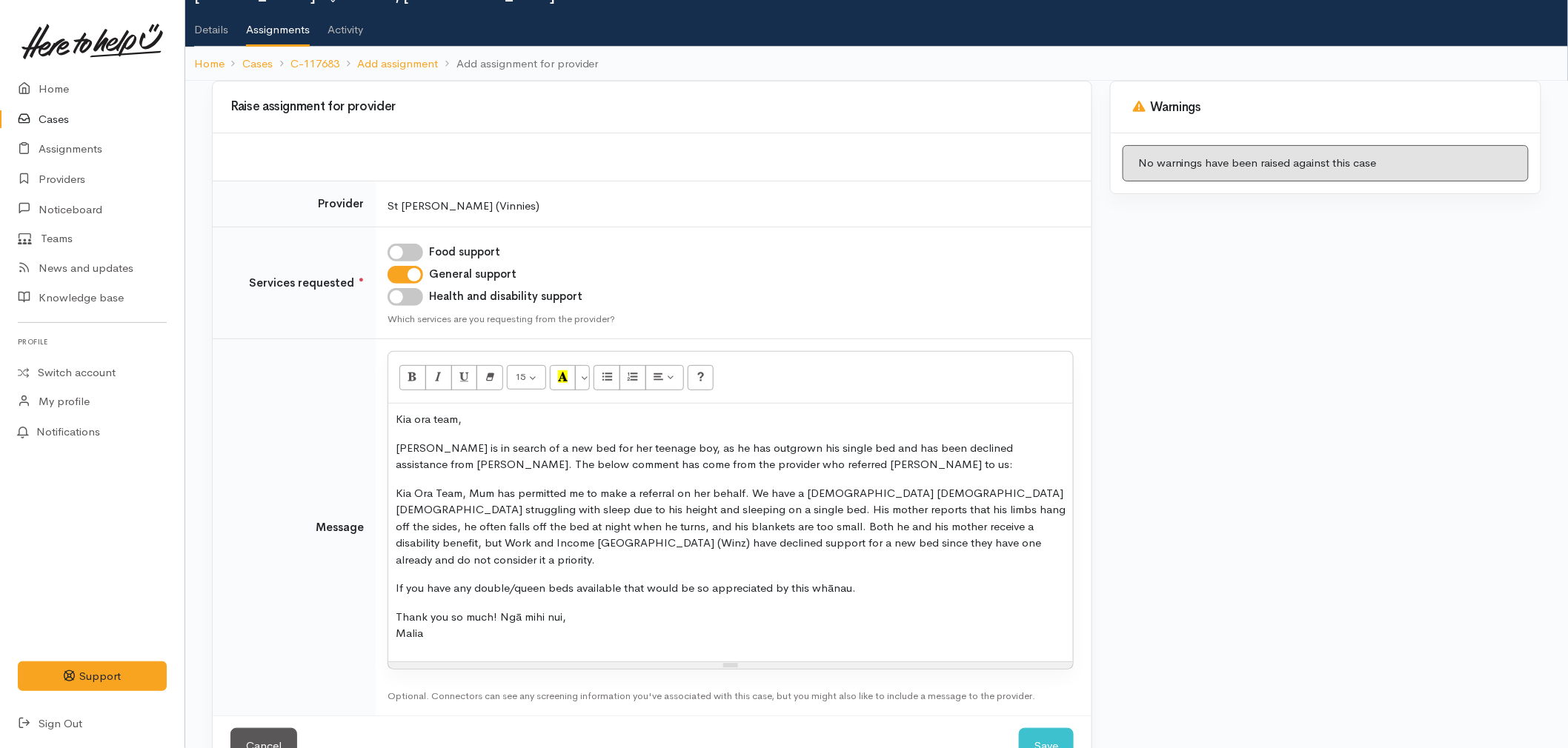
scroll to position [101, 0]
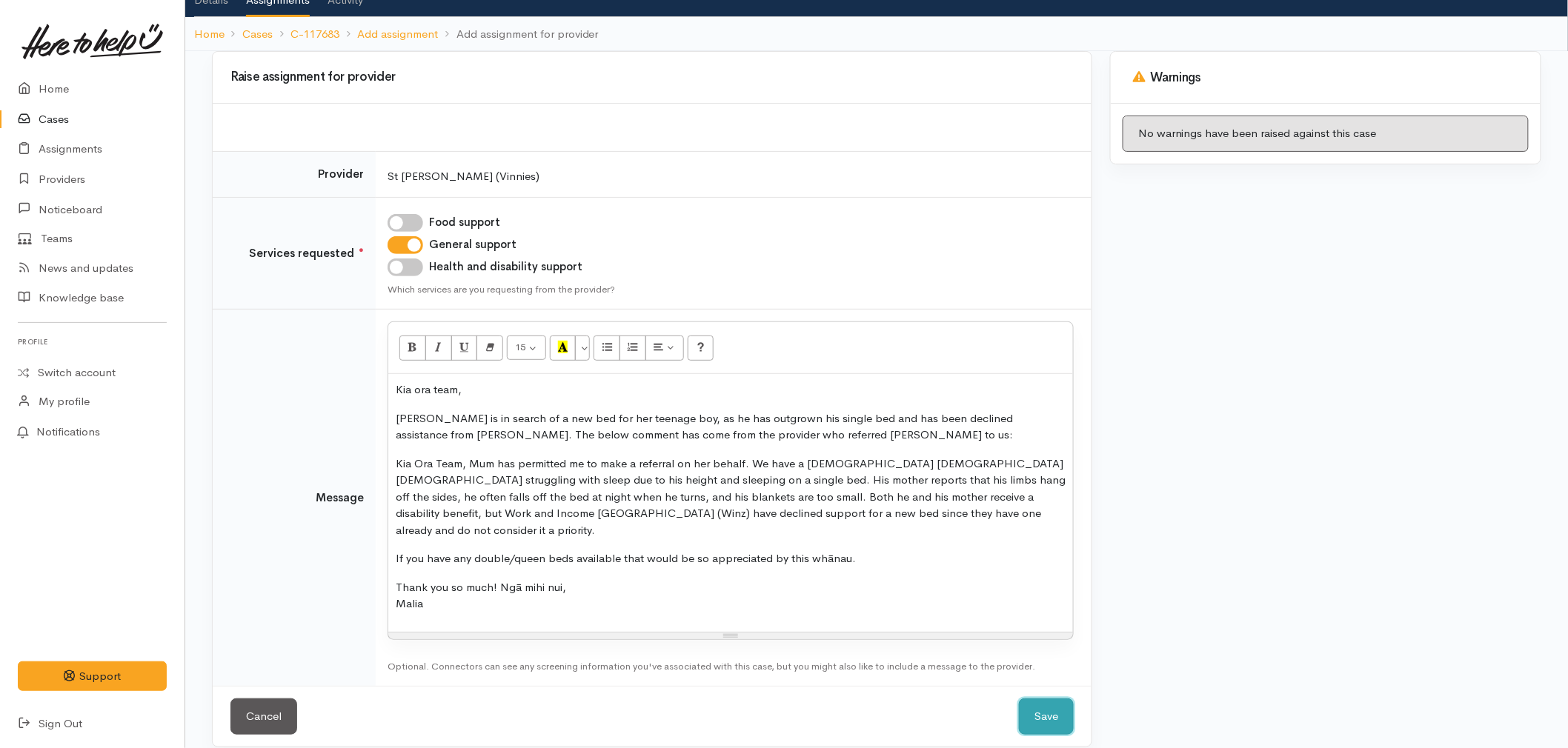
click at [1058, 708] on button "Save" at bounding box center [1046, 717] width 55 height 36
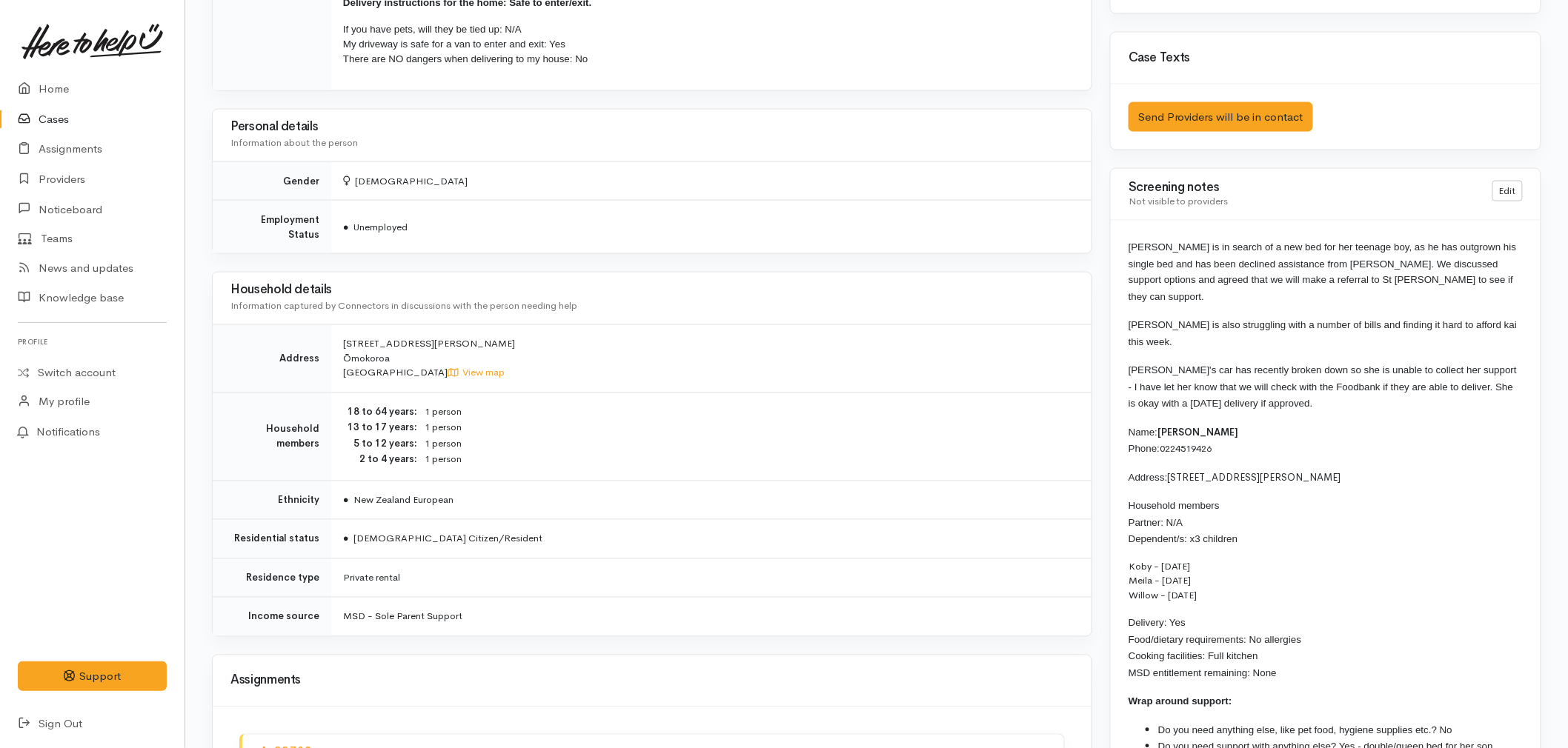
scroll to position [905, 0]
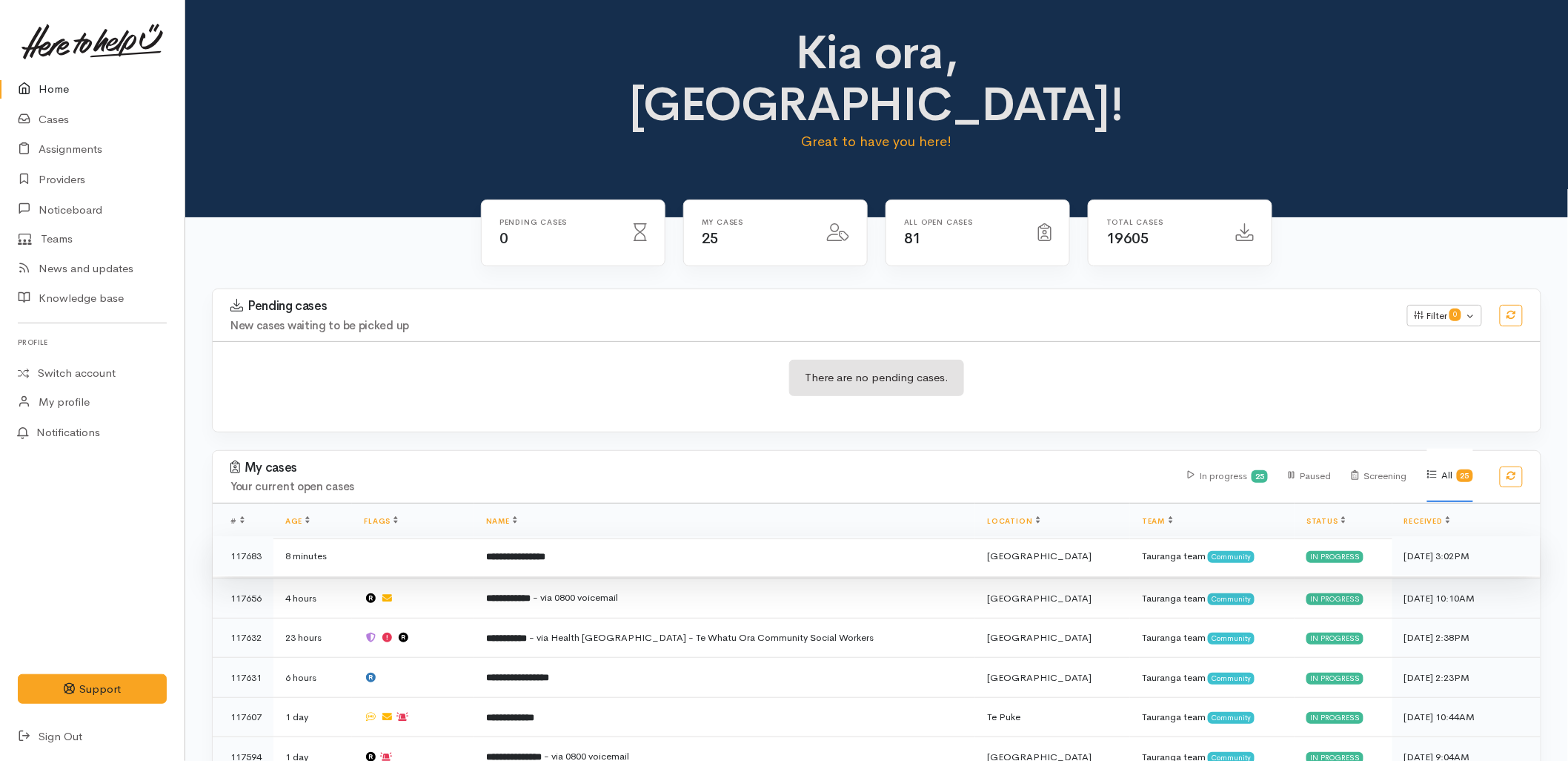
click at [630, 536] on td "**********" at bounding box center [724, 556] width 501 height 40
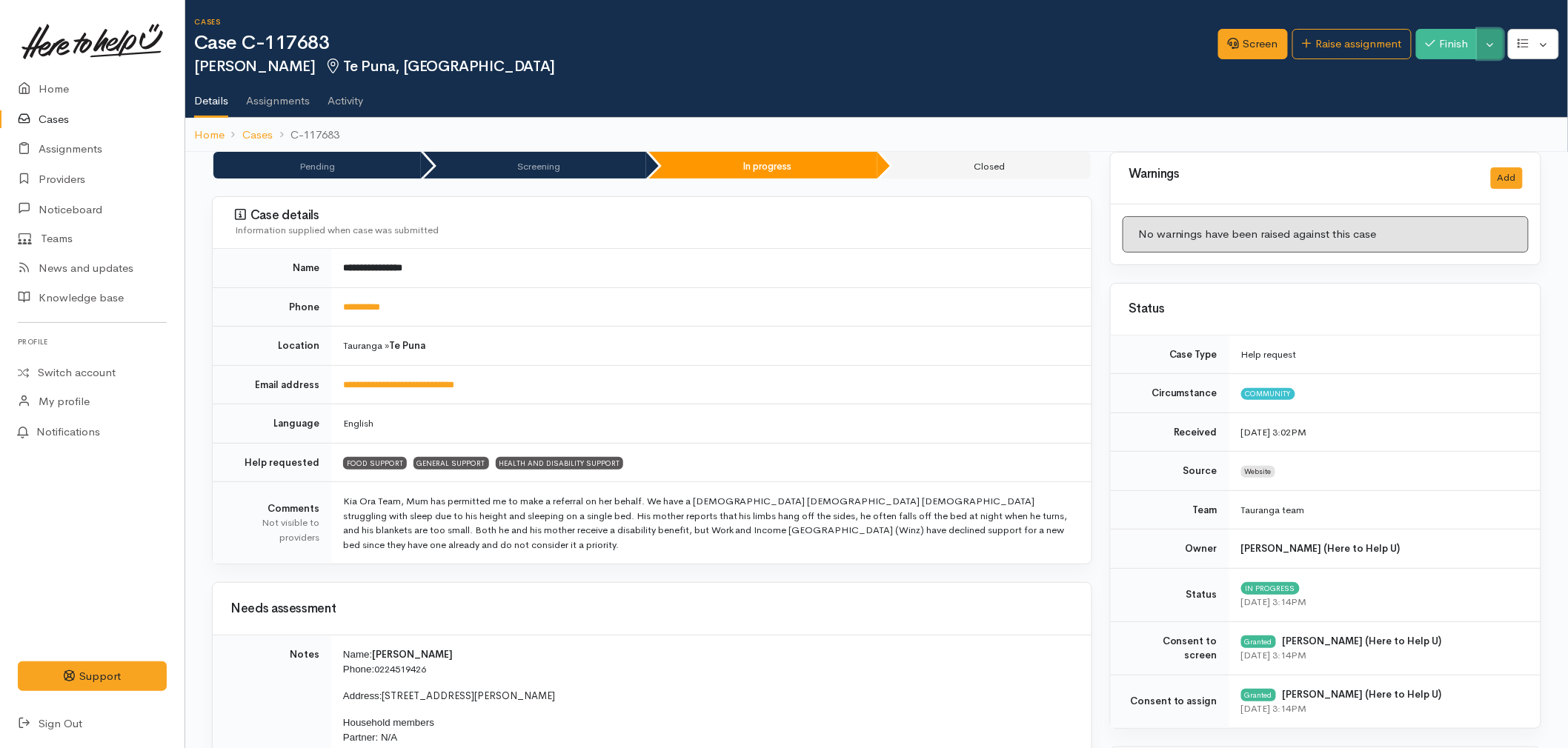
click at [1495, 52] on button "Toggle Dropdown" at bounding box center [1490, 44] width 26 height 30
click at [1544, 40] on button "button" at bounding box center [1533, 44] width 51 height 30
click at [1419, 123] on icon at bounding box center [1424, 122] width 14 height 11
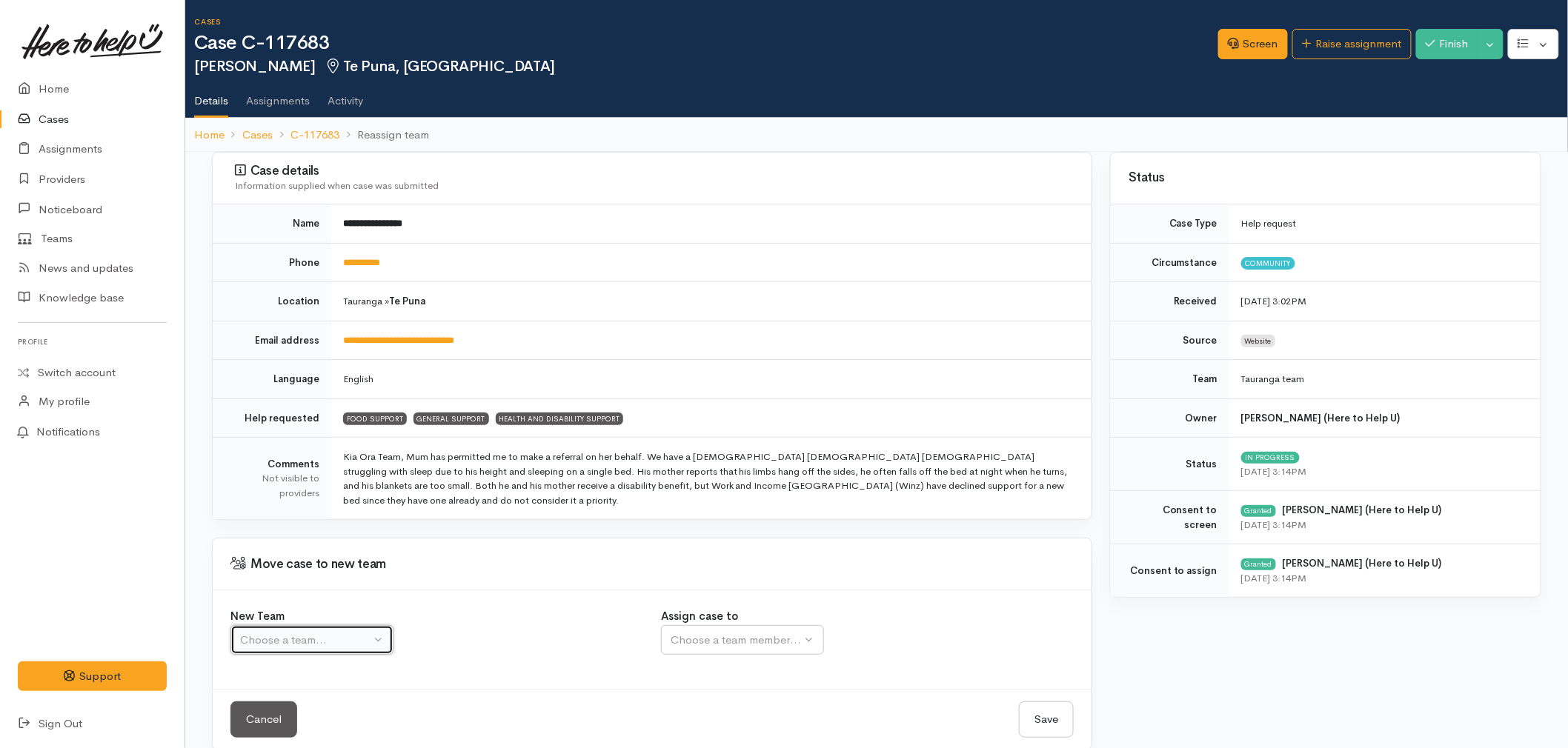
click at [295, 626] on button "Choose a team..." at bounding box center [312, 640] width 163 height 30
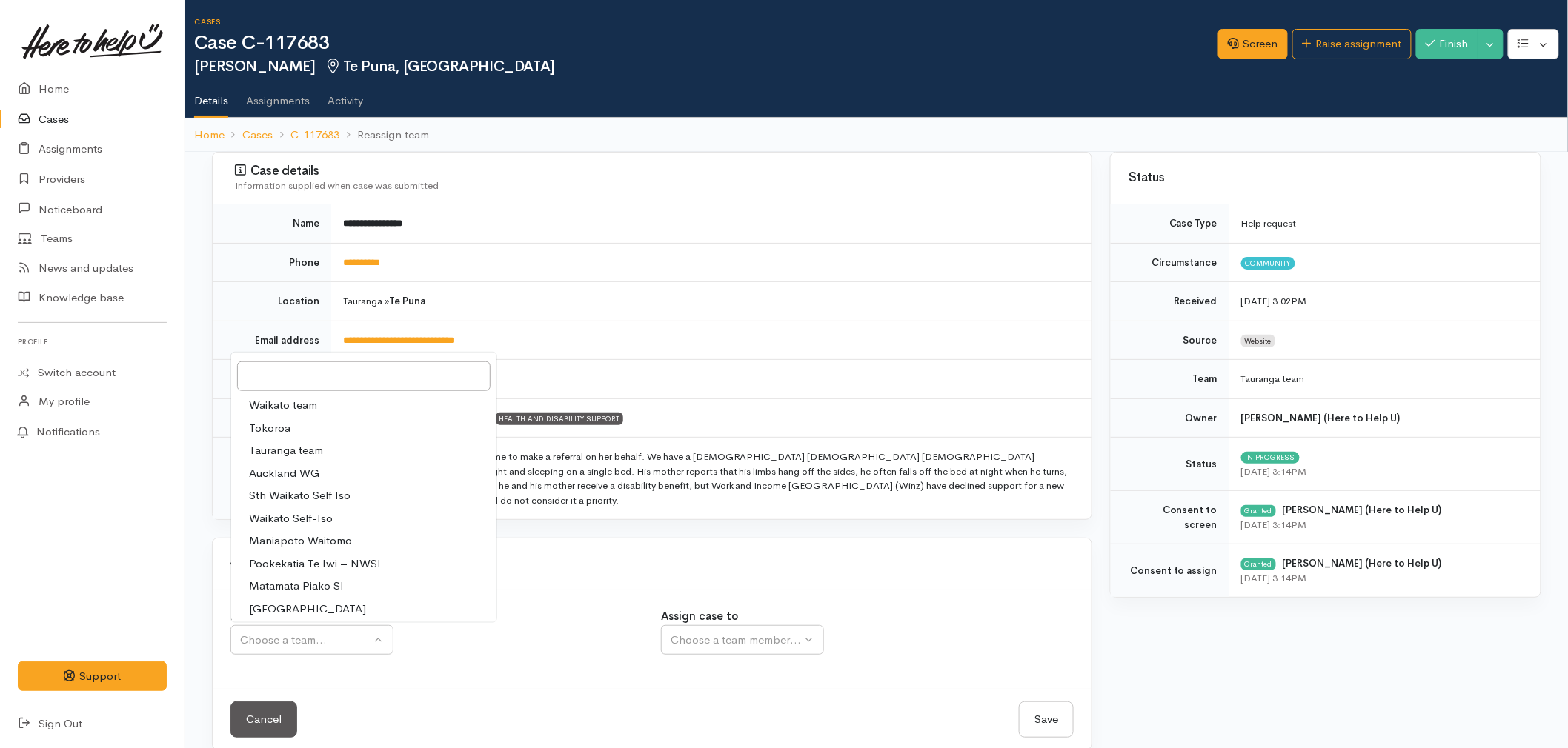
click at [323, 439] on link "Tauranga team" at bounding box center [363, 450] width 265 height 22
select select "3"
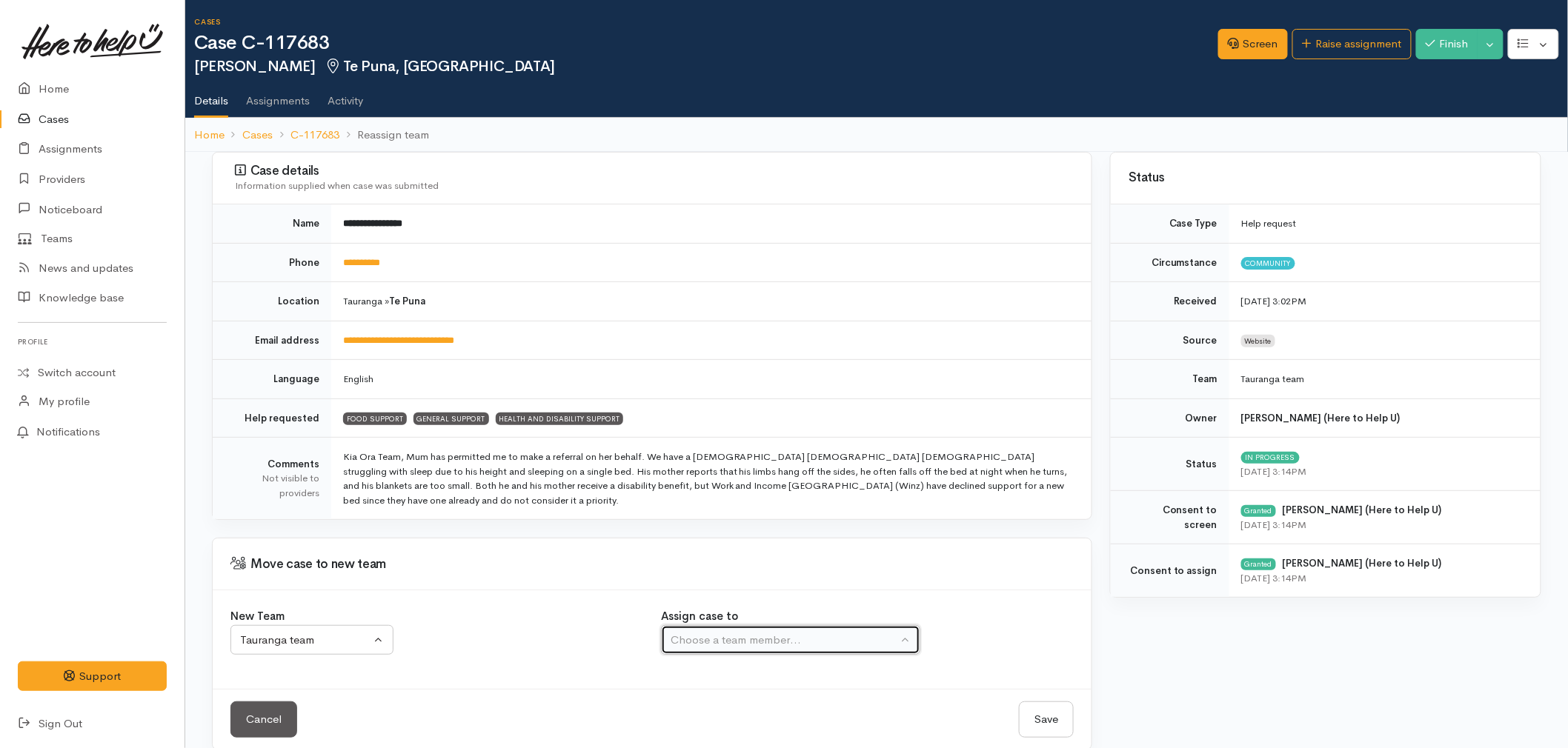
click at [735, 626] on button "Choose a team member..." at bounding box center [790, 640] width 259 height 30
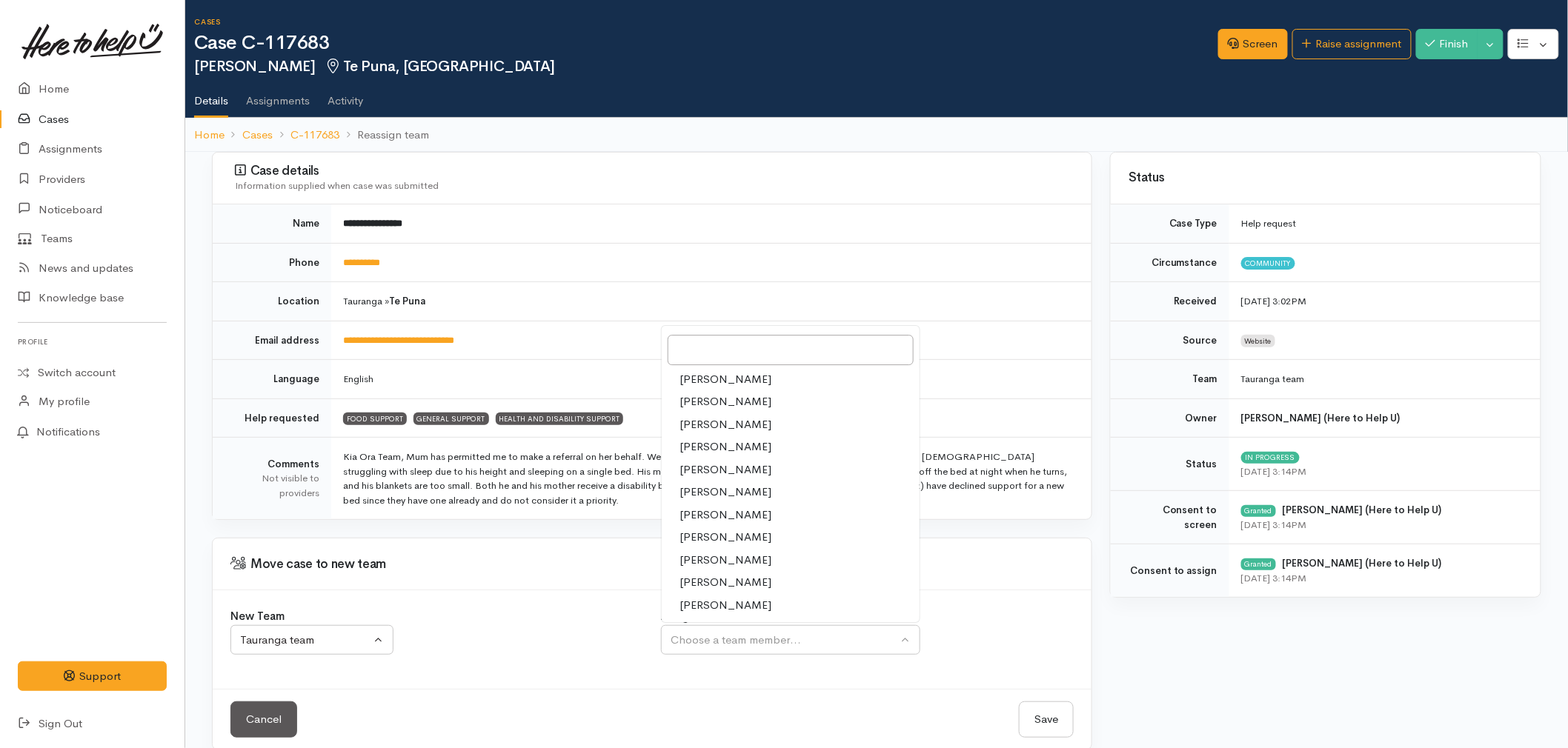
click at [713, 417] on span "Amanda Gabb" at bounding box center [725, 424] width 92 height 17
select select "205"
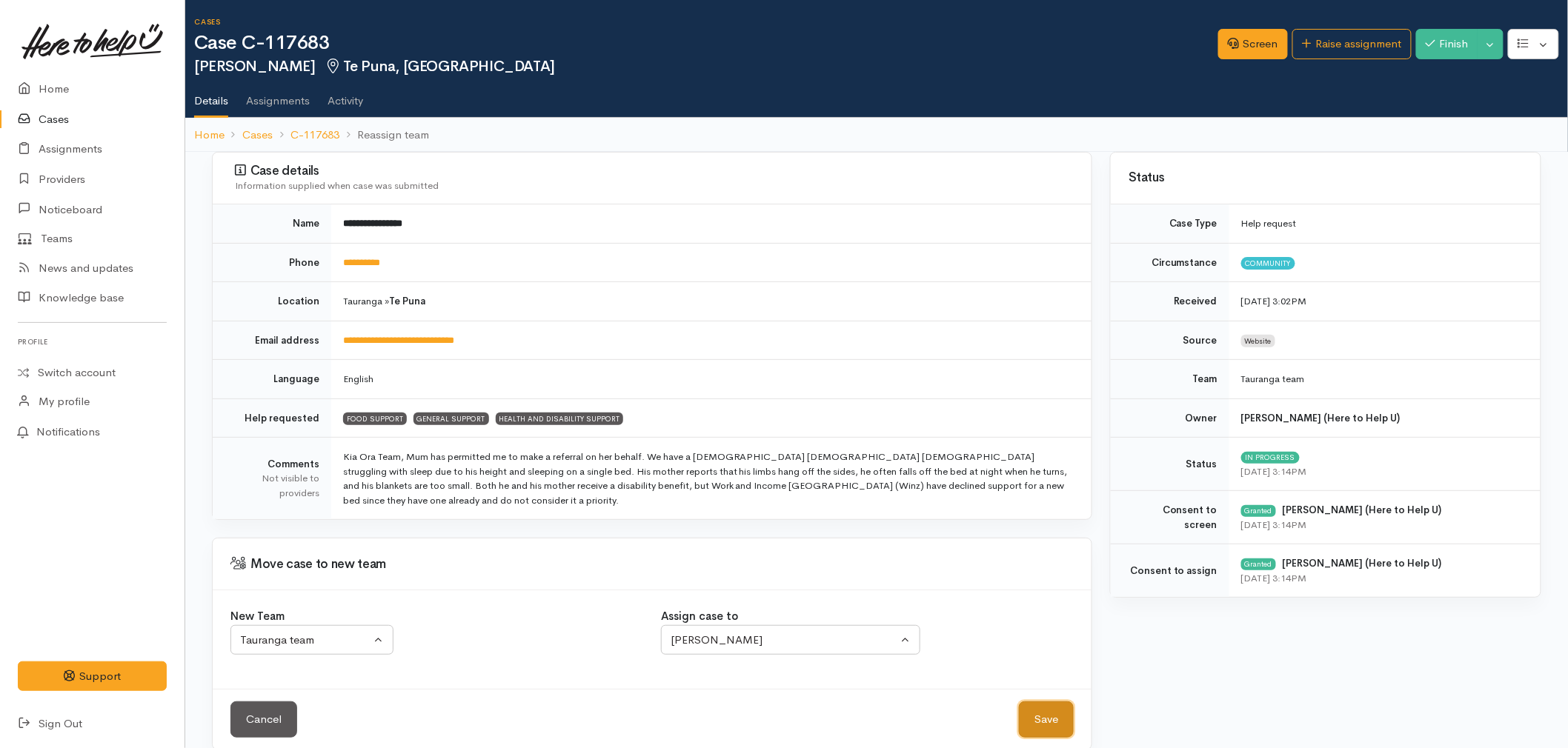
click at [1030, 716] on button "Save" at bounding box center [1046, 720] width 55 height 36
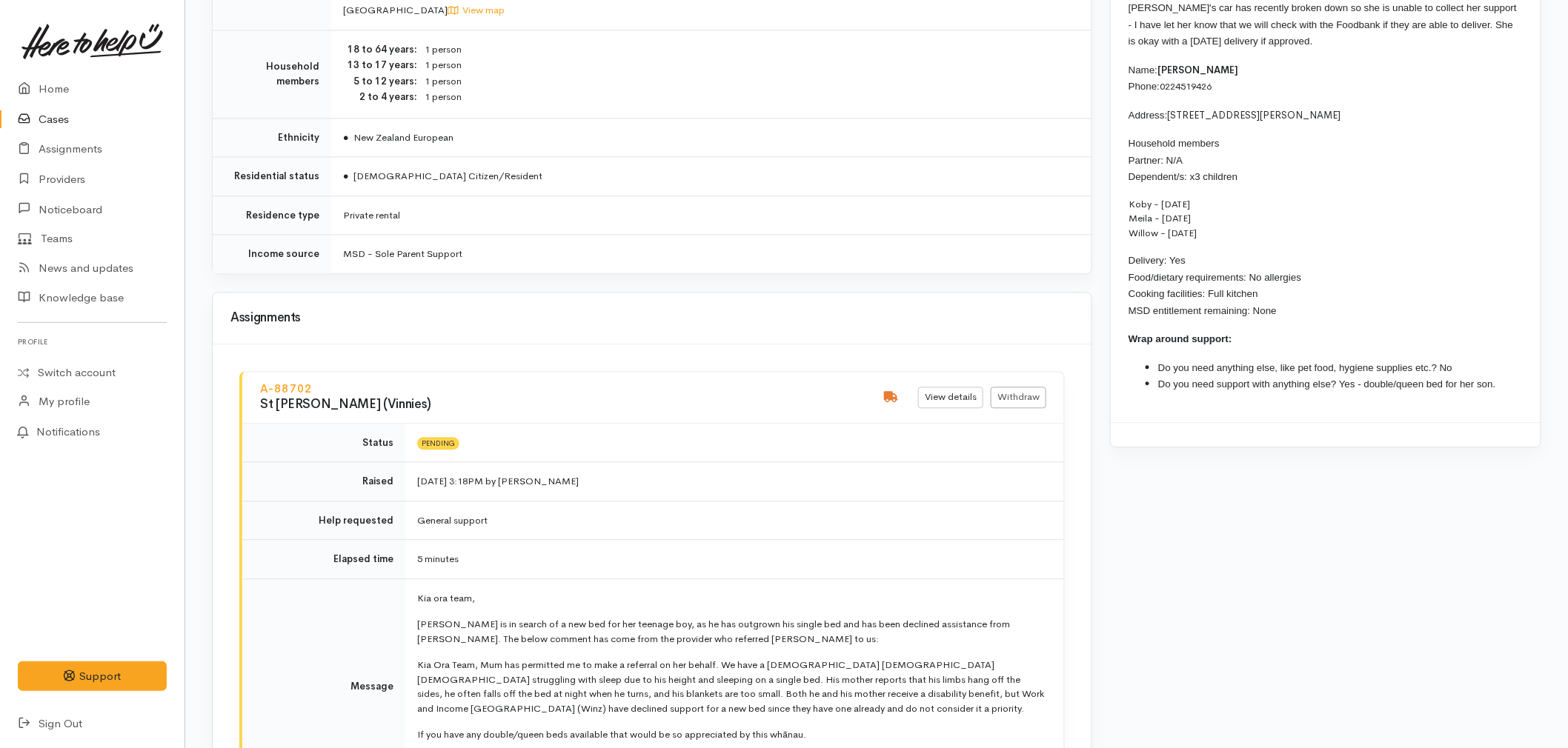
scroll to position [1482, 0]
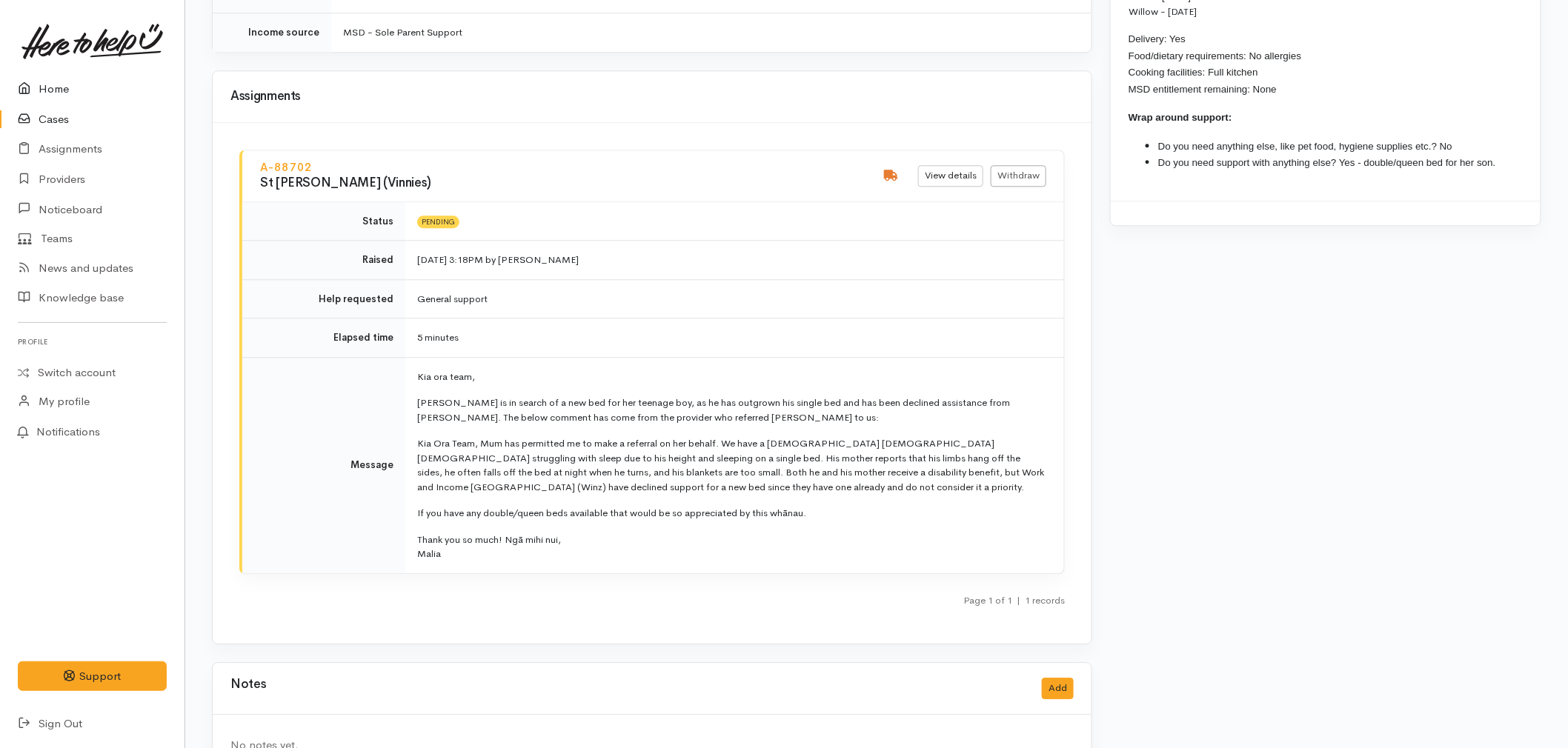
click at [56, 84] on link "Home" at bounding box center [92, 89] width 185 height 30
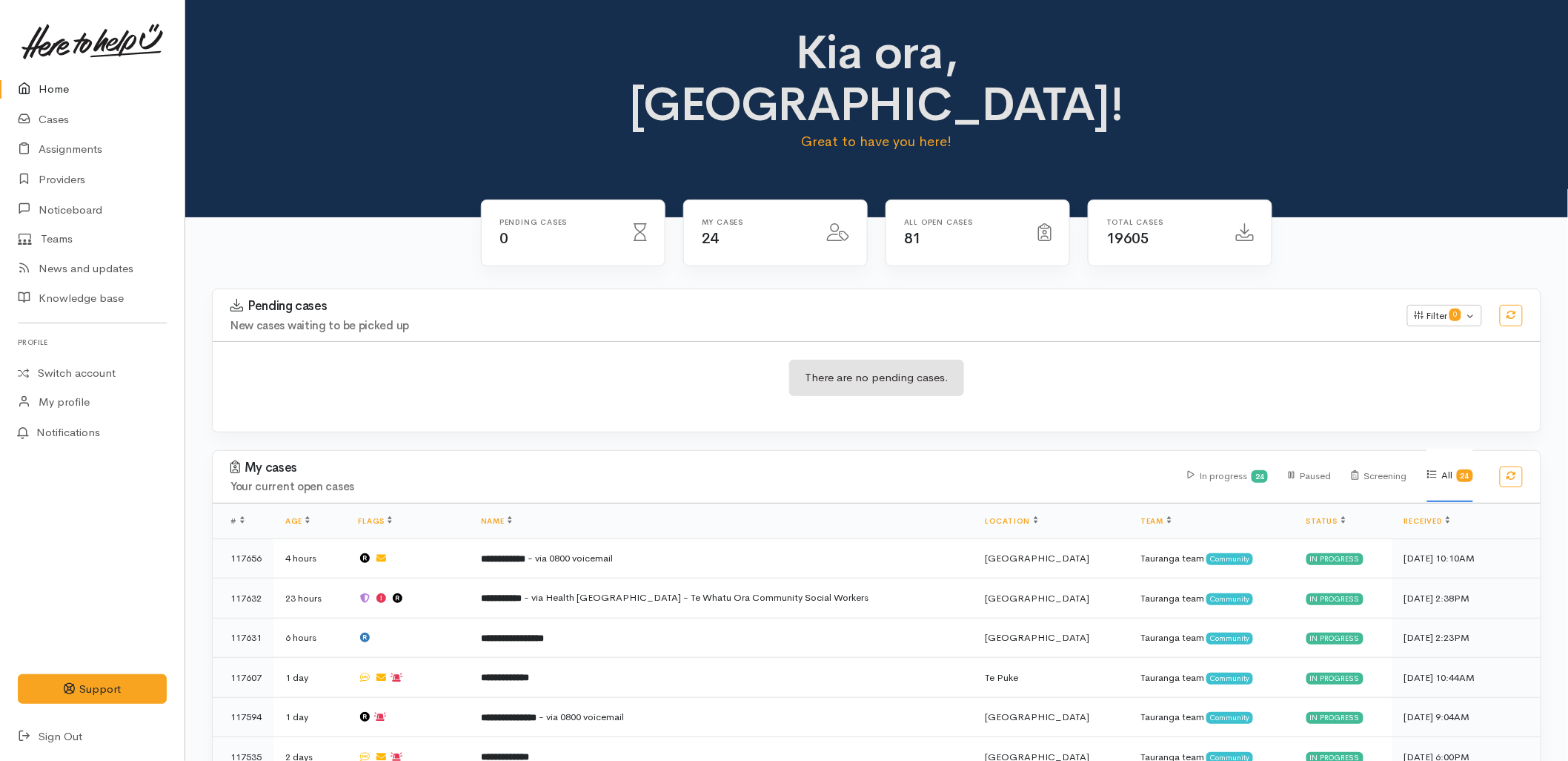
click at [406, 360] on div "There are no pending cases." at bounding box center [877, 386] width 1328 height 54
click at [370, 451] on div "My cases Your current open cases In progress 24 Paused Screening All 24" at bounding box center [876, 476] width 1345 height 52
drag, startPoint x: 0, startPoint y: 0, endPoint x: 246, endPoint y: 190, distance: 310.8
click at [60, 742] on link "Sign Out" at bounding box center [92, 736] width 185 height 30
